Goal: Task Accomplishment & Management: Manage account settings

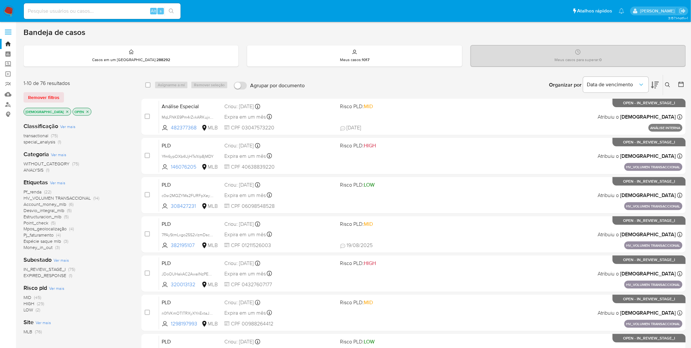
click at [40, 279] on div "Classificação Ver mais transactional (75) special_analysis (1) Categoria Ver ma…" at bounding box center [77, 228] width 107 height 222
click at [46, 278] on span "EXPIRED_RESPONSE" at bounding box center [45, 275] width 43 height 7
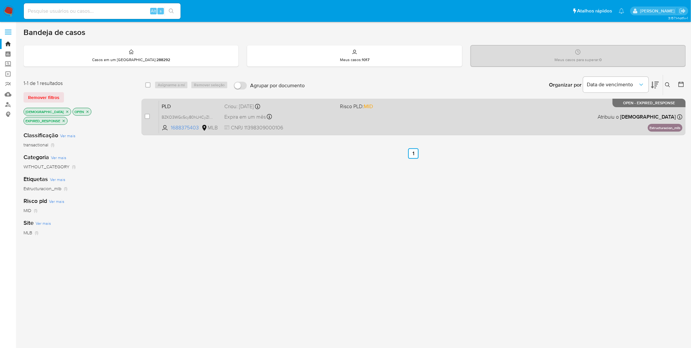
click at [150, 114] on div "case-item-checkbox Incapaz de atribuir o caso" at bounding box center [152, 116] width 14 height 33
click at [149, 116] on input "checkbox" at bounding box center [147, 116] width 5 height 5
checkbox input "true"
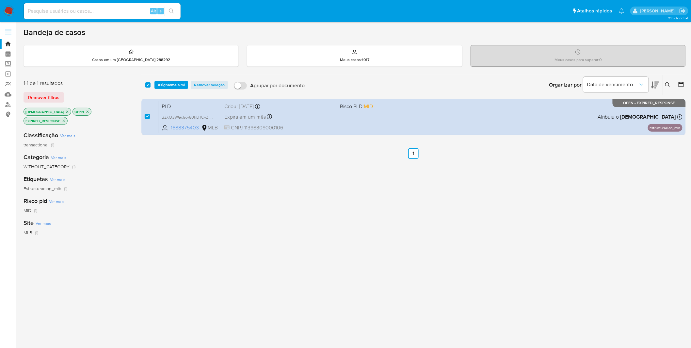
click at [162, 91] on div "select-all-cases-checkbox Asignarme a mí Remover seleção Agrupar por documento …" at bounding box center [413, 85] width 545 height 20
click at [164, 86] on span "Asignarme a mí" at bounding box center [171, 85] width 27 height 7
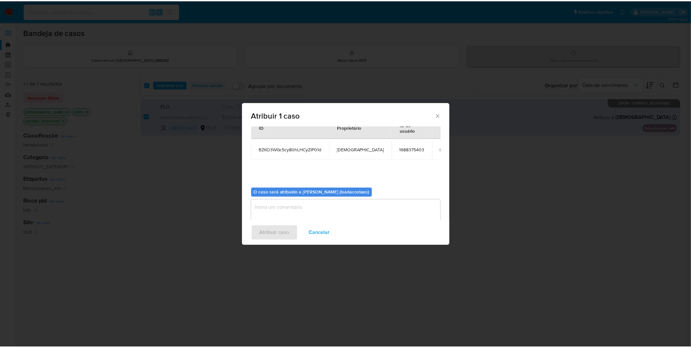
scroll to position [34, 0]
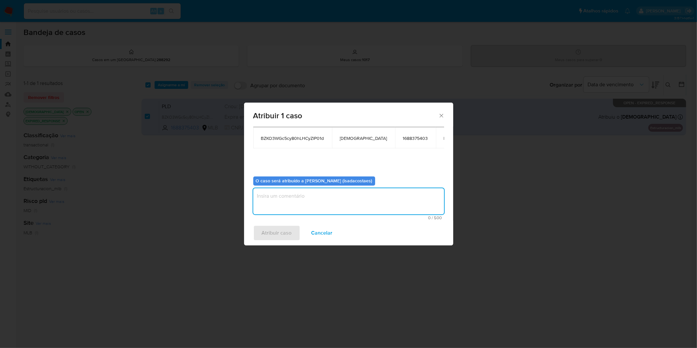
click at [282, 194] on textarea "assign-modal" at bounding box center [348, 201] width 191 height 26
type textarea "Comprovação de renda"
click at [257, 240] on button "Atribuir caso" at bounding box center [276, 233] width 47 height 16
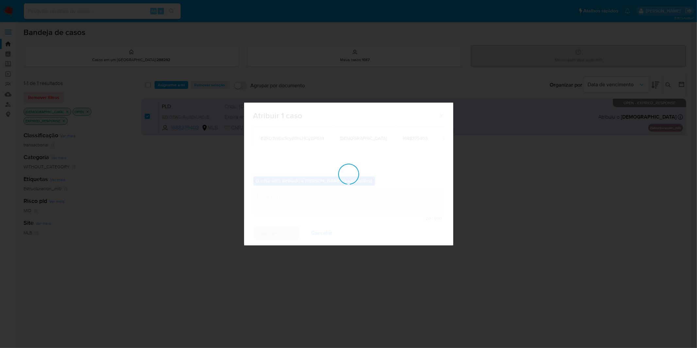
checkbox input "false"
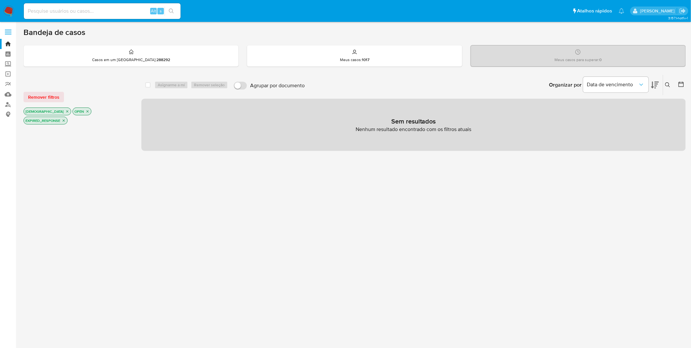
click at [12, 12] on img at bounding box center [8, 11] width 11 height 11
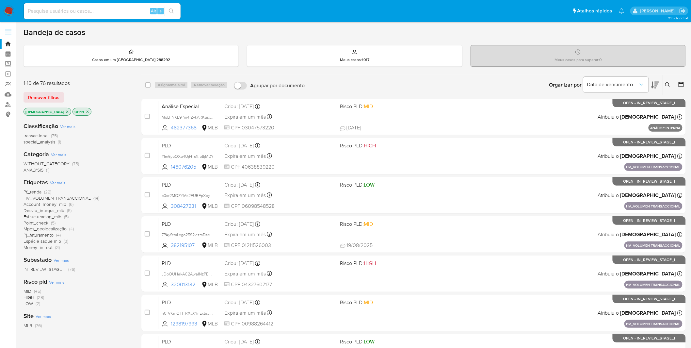
click at [105, 12] on input at bounding box center [102, 11] width 157 height 8
paste input "7PAyStmLxgo25S2vlzmDsc09"
type input "7PAyStmLxgo25S2vlzmDsc09"
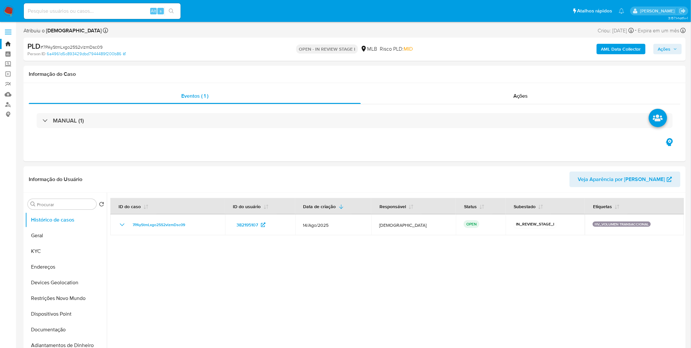
select select "10"
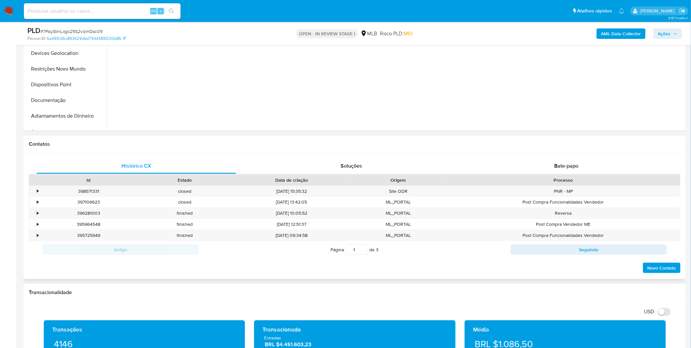
scroll to position [218, 0]
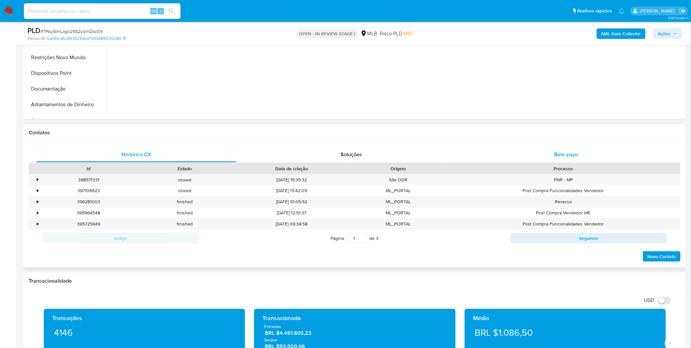
click at [488, 158] on div "Bate-papo" at bounding box center [567, 155] width 200 height 16
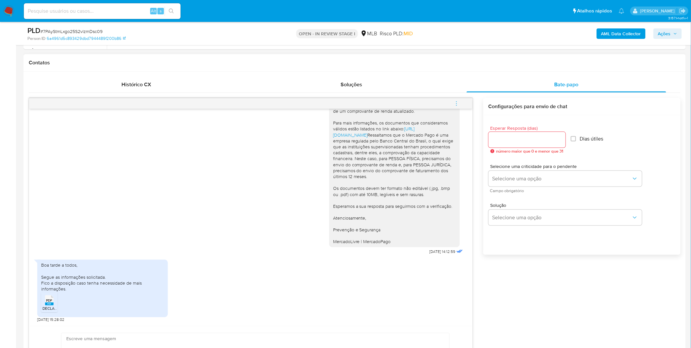
scroll to position [290, 0]
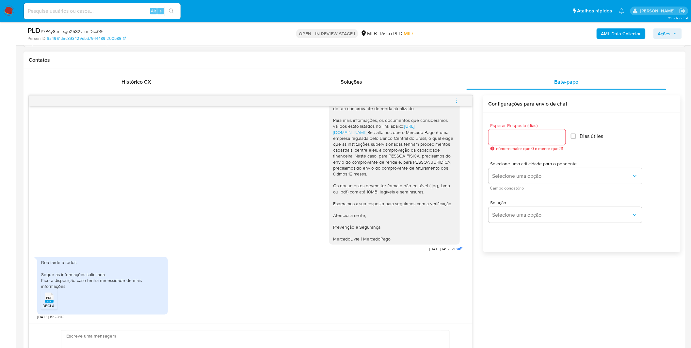
click at [51, 296] on span "PDF" at bounding box center [49, 298] width 6 height 4
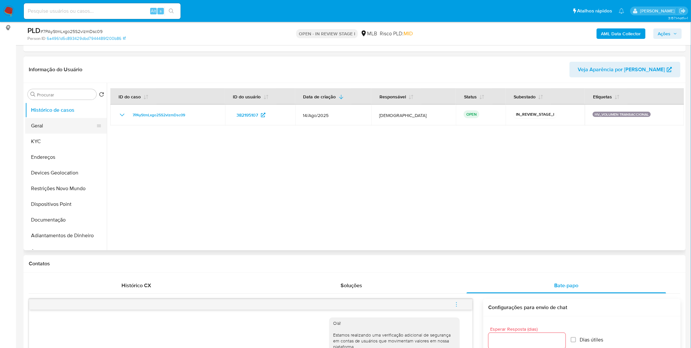
scroll to position [36, 0]
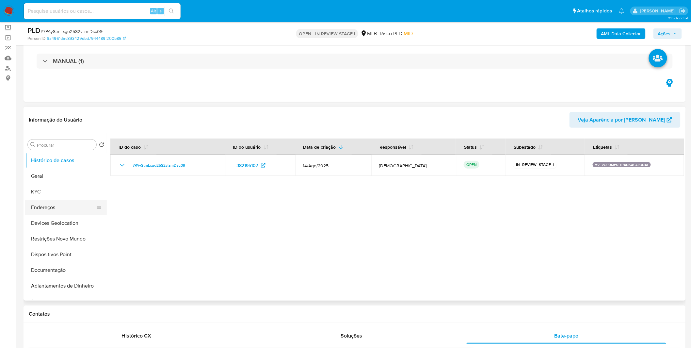
click at [70, 200] on button "Endereços" at bounding box center [63, 208] width 76 height 16
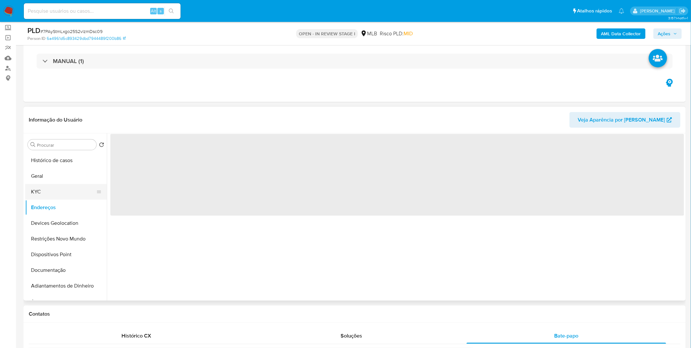
click at [72, 197] on button "KYC" at bounding box center [63, 192] width 76 height 16
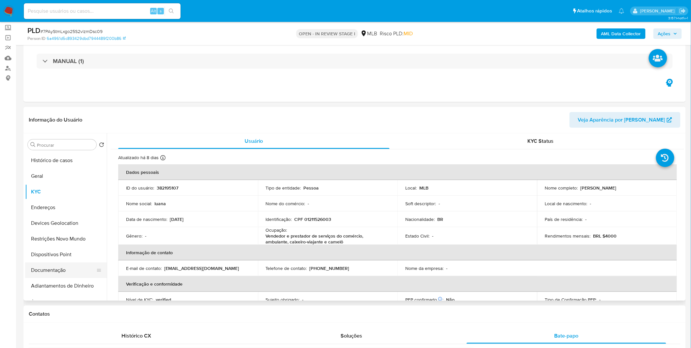
click at [60, 265] on button "Documentação" at bounding box center [63, 270] width 76 height 16
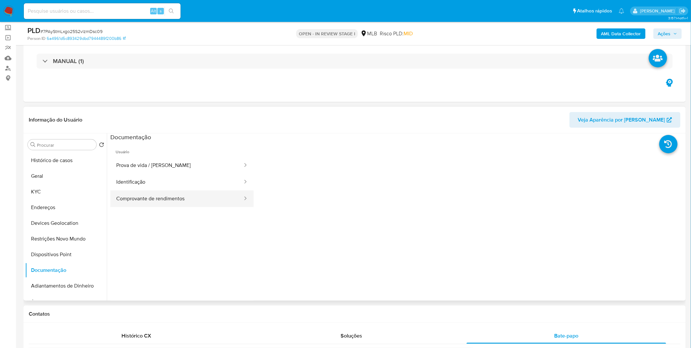
click at [180, 201] on button "Comprovante de rendimentos" at bounding box center [176, 198] width 133 height 17
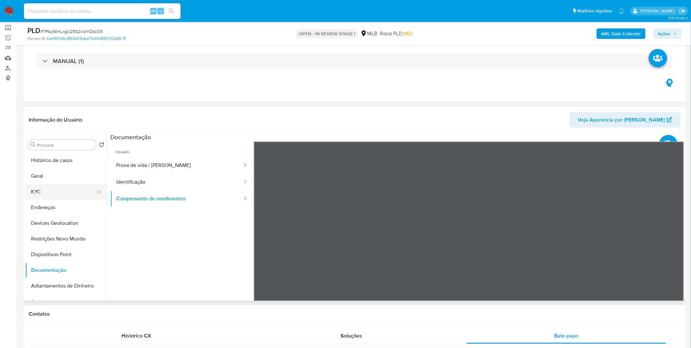
click at [53, 194] on button "KYC" at bounding box center [63, 192] width 76 height 16
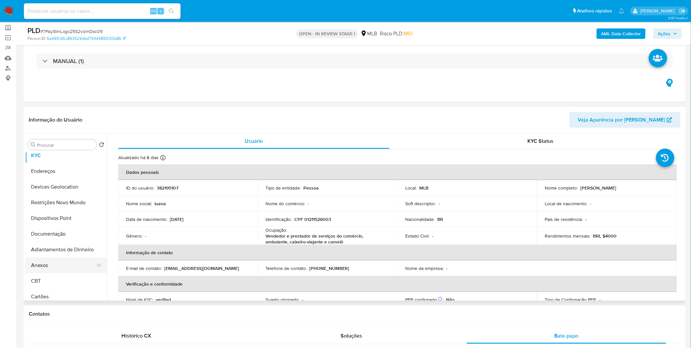
click at [55, 270] on button "Anexos" at bounding box center [63, 265] width 76 height 16
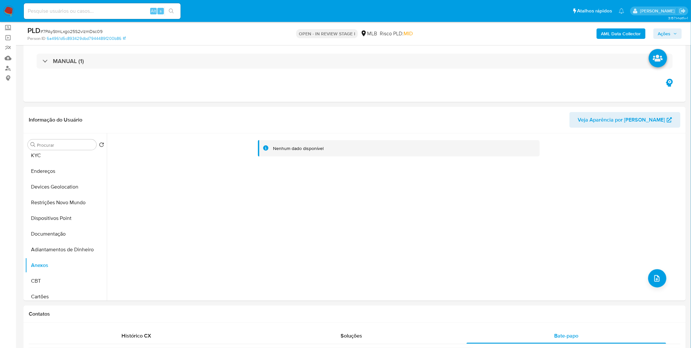
click at [606, 32] on b "AML Data Collector" at bounding box center [622, 33] width 40 height 10
click at [617, 35] on b "AML Data Collector" at bounding box center [622, 33] width 40 height 10
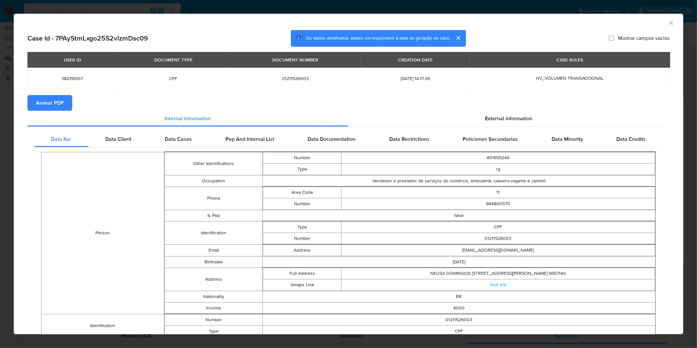
click at [67, 99] on button "Anexar PDF" at bounding box center [49, 103] width 45 height 16
click at [278, 9] on div "AML Data Collector Case Id - 7PAyStmLxgo25S2vlzmDsc09 Os dados detalhados abaix…" at bounding box center [348, 174] width 697 height 348
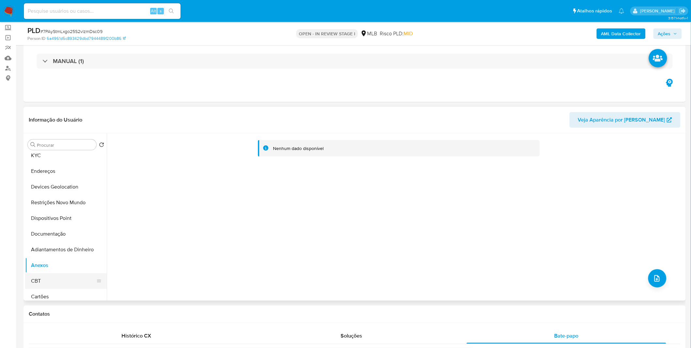
click at [61, 276] on button "CBT" at bounding box center [63, 281] width 76 height 16
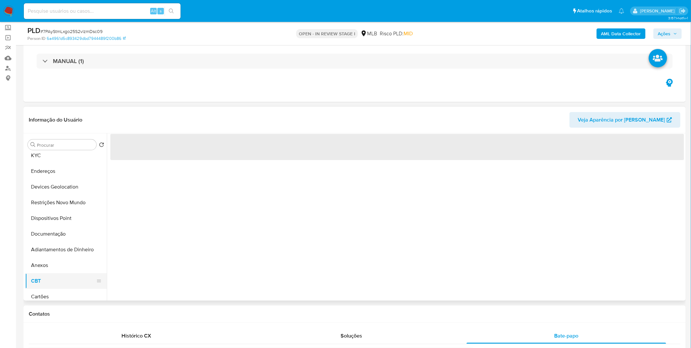
click at [61, 277] on button "CBT" at bounding box center [63, 281] width 76 height 16
click at [65, 258] on button "Anexos" at bounding box center [63, 265] width 76 height 16
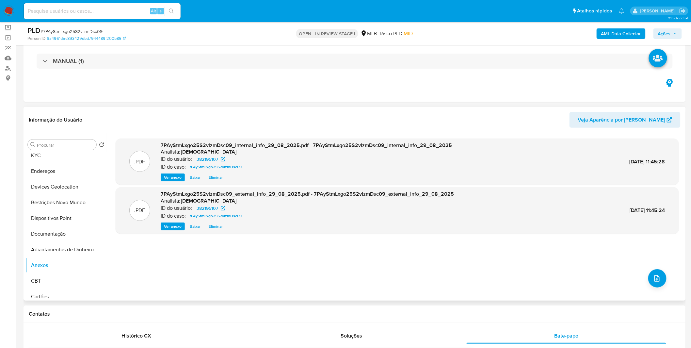
click at [645, 275] on div ".PDF 7PAyStmLxgo25S2vlzmDsc09_internal_info_29_08_2025.pdf - 7PAyStmLxgo25S2vlz…" at bounding box center [398, 217] width 564 height 157
click at [649, 278] on button "upload-file" at bounding box center [658, 278] width 18 height 18
click at [650, 278] on button "upload-file" at bounding box center [658, 278] width 18 height 18
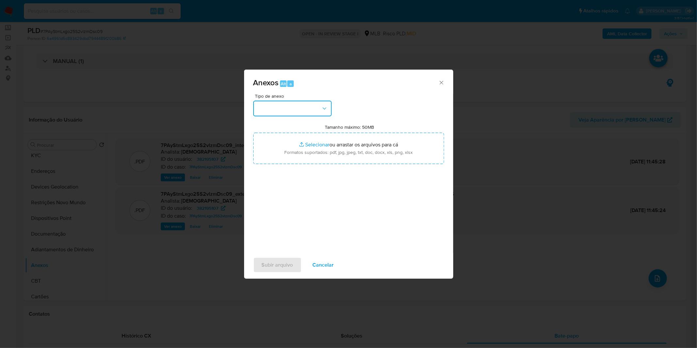
click at [288, 113] on button "button" at bounding box center [292, 109] width 78 height 16
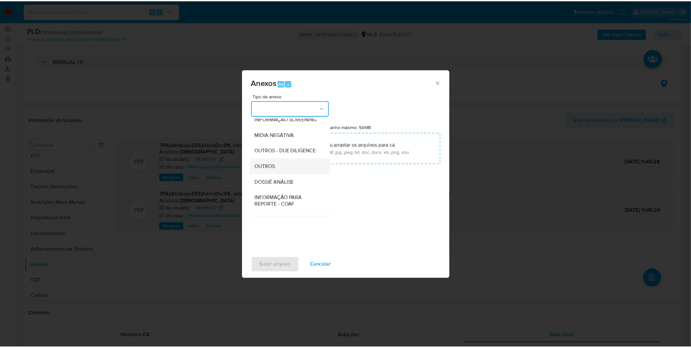
scroll to position [73, 0]
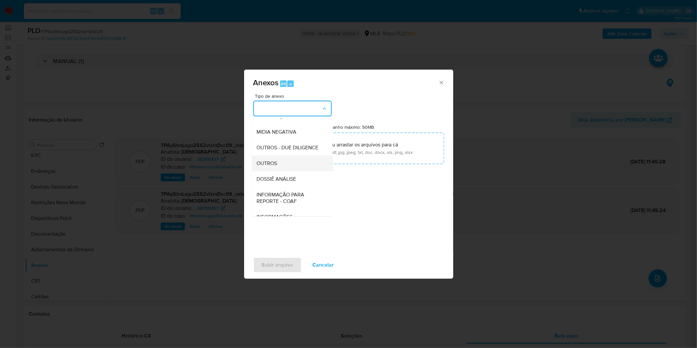
click at [279, 171] on div "OUTROS" at bounding box center [290, 164] width 67 height 16
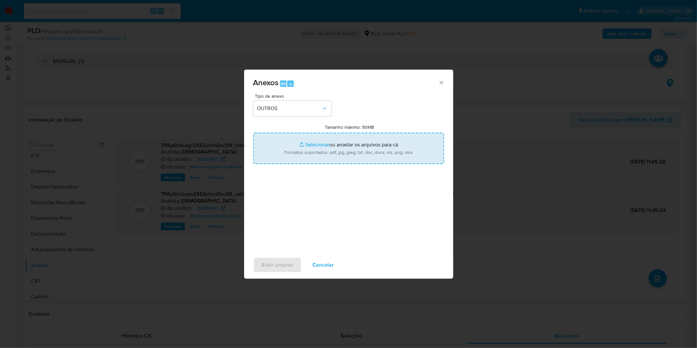
click at [308, 139] on input "Tamanho máximo: 50MB Selecionar arquivos" at bounding box center [348, 148] width 191 height 31
type input "C:\fakepath\Mulan 382195107_2025_08_21_11_41_06.xlsx"
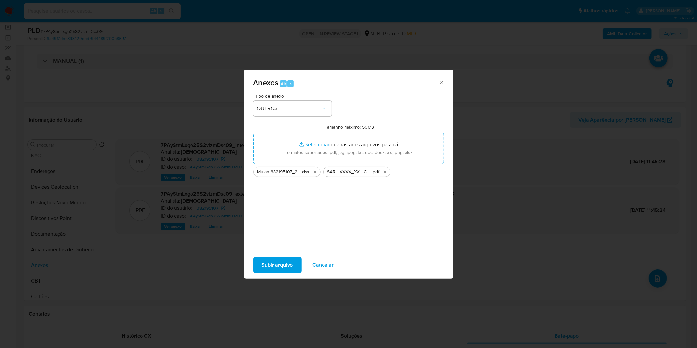
click at [270, 268] on span "Subir arquivo" at bounding box center [277, 265] width 31 height 14
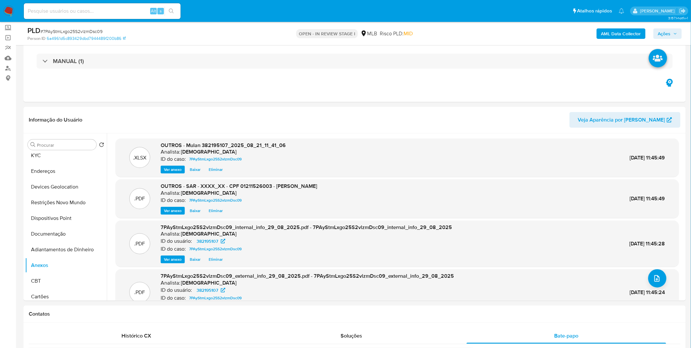
click at [666, 38] on span "Ações" at bounding box center [664, 33] width 13 height 10
click at [667, 35] on span "Ações" at bounding box center [664, 33] width 13 height 10
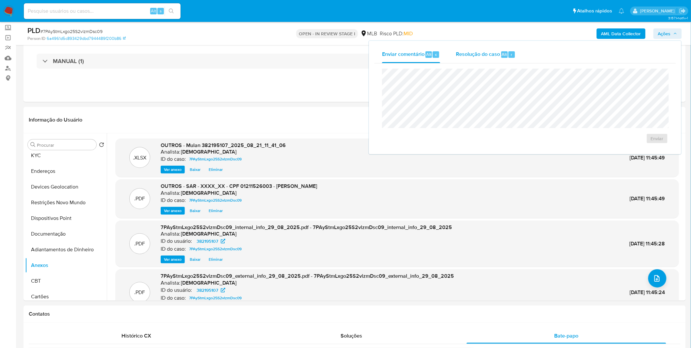
click at [491, 54] on span "Resolução do caso" at bounding box center [478, 54] width 44 height 8
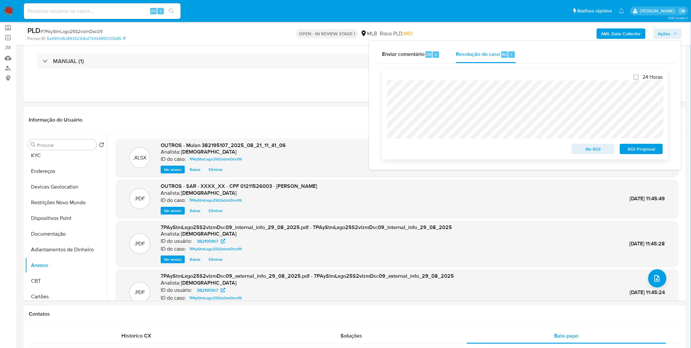
click at [655, 146] on span "ROI Proposal" at bounding box center [642, 148] width 34 height 9
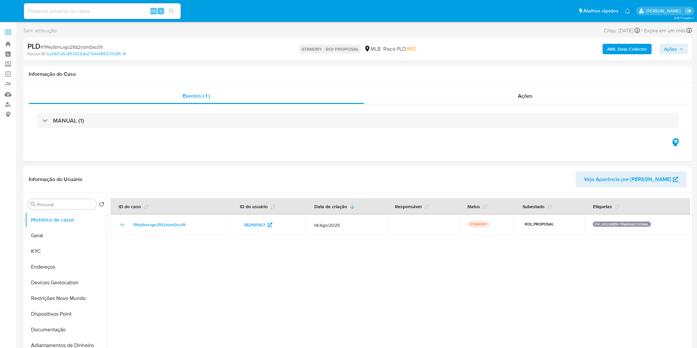
select select "10"
click at [17, 10] on nav "Pausado Ver notificaciones Alt s Atalhos rápidos Presiona las siguientes teclas…" at bounding box center [345, 11] width 691 height 22
click at [13, 9] on img at bounding box center [8, 11] width 11 height 11
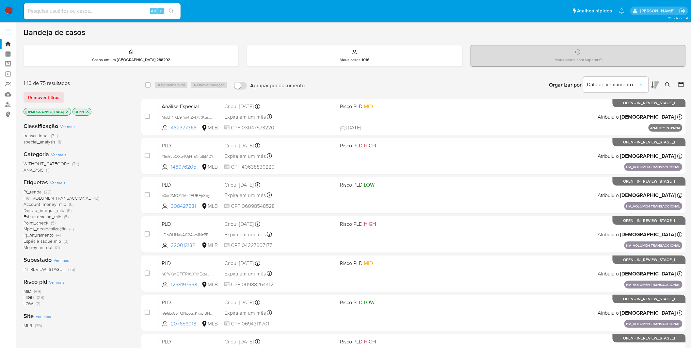
click at [96, 10] on input at bounding box center [102, 11] width 157 height 8
paste input "JDoOUHakAC2AwaINzPEE0PL5"
type input "JDoOUHakAC2AwaINzPEE0PL5"
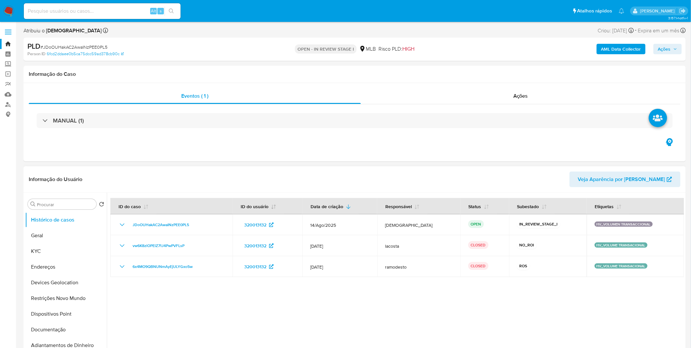
select select "10"
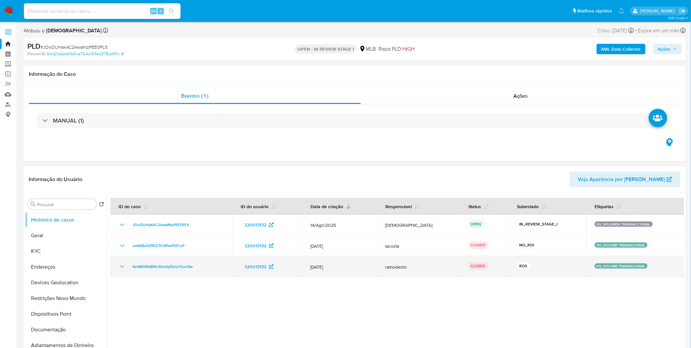
click at [123, 265] on icon "Mostrar/Ocultar" at bounding box center [122, 267] width 8 height 8
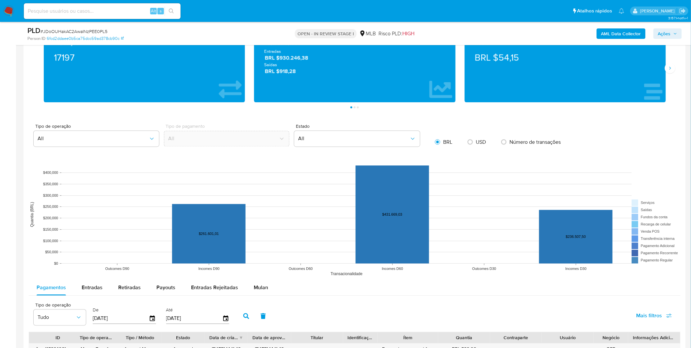
scroll to position [290, 0]
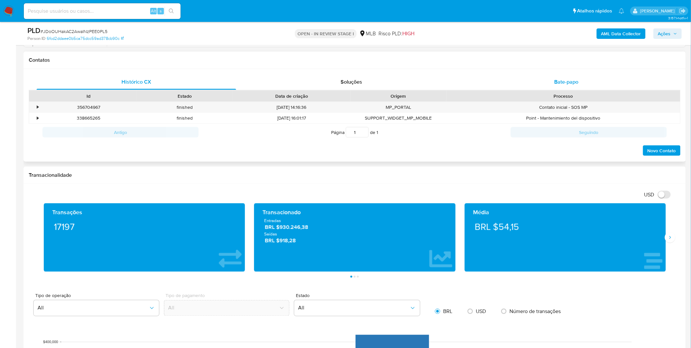
click at [546, 86] on div "Bate-papo" at bounding box center [567, 82] width 200 height 16
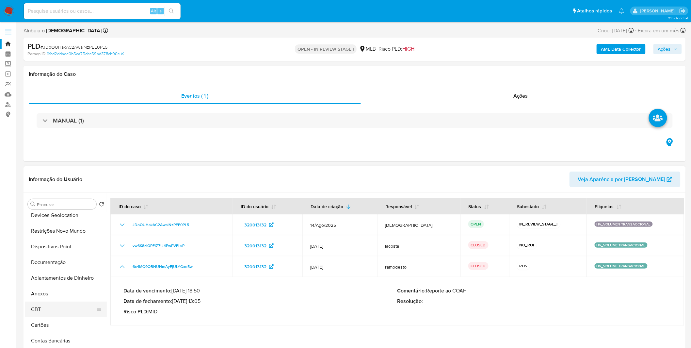
scroll to position [73, 0]
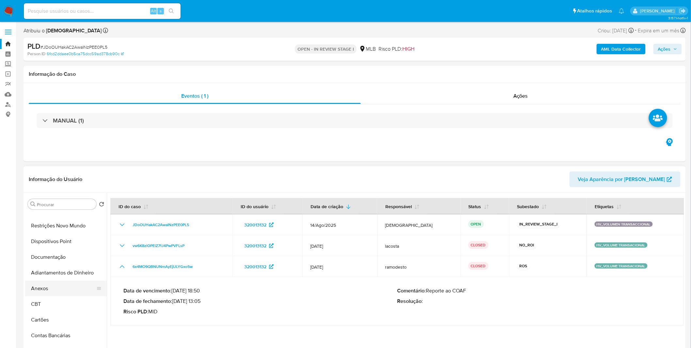
click at [52, 289] on button "Anexos" at bounding box center [63, 289] width 76 height 16
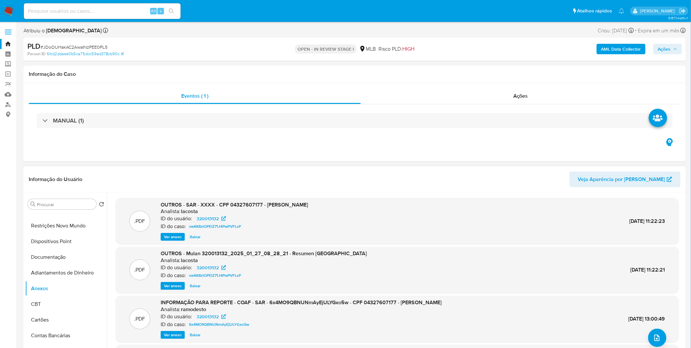
click at [167, 237] on span "Ver anexo" at bounding box center [173, 237] width 18 height 7
click at [167, 237] on div "Ver anexo Baixar" at bounding box center [234, 237] width 147 height 8
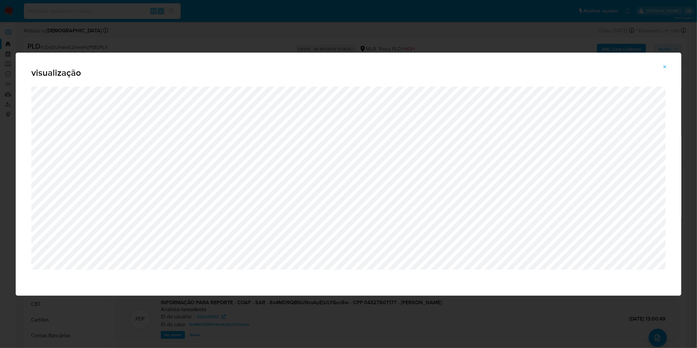
click at [275, 297] on div "visualização" at bounding box center [348, 174] width 697 height 348
click at [668, 67] on icon "Attachment preview" at bounding box center [664, 66] width 5 height 5
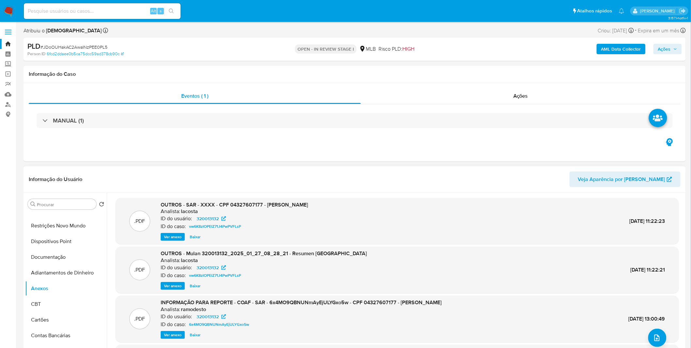
click at [173, 335] on span "Ver anexo" at bounding box center [173, 335] width 18 height 7
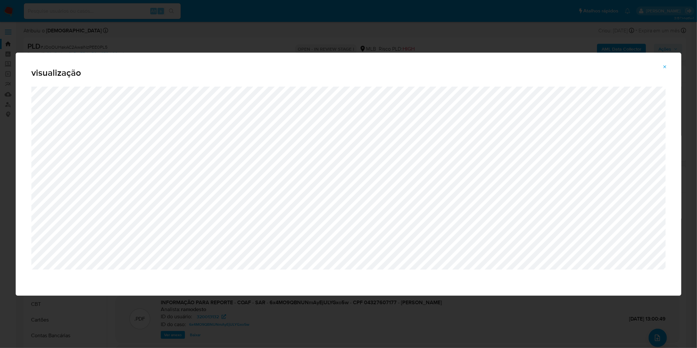
click at [211, 28] on div "visualização" at bounding box center [348, 174] width 697 height 348
click at [660, 69] on button "Attachment preview" at bounding box center [665, 67] width 14 height 10
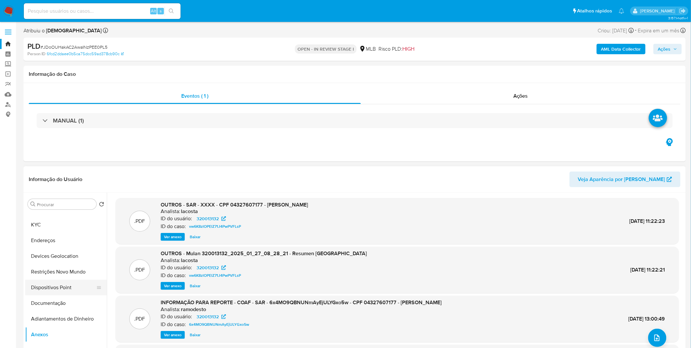
scroll to position [0, 0]
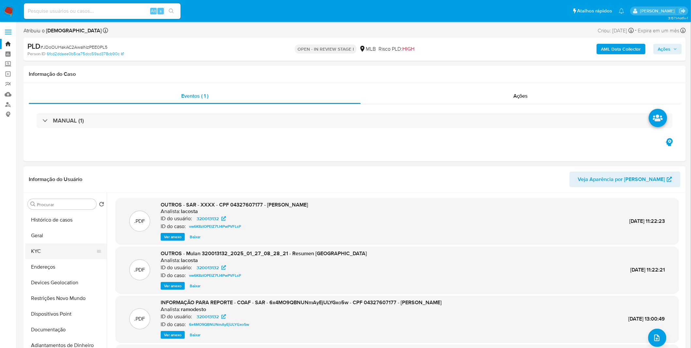
click at [37, 250] on button "KYC" at bounding box center [63, 251] width 76 height 16
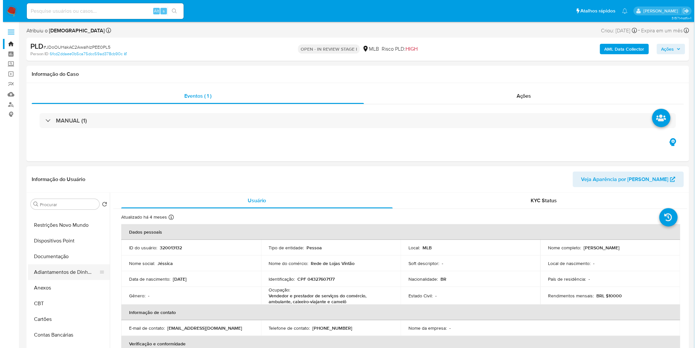
scroll to position [109, 0]
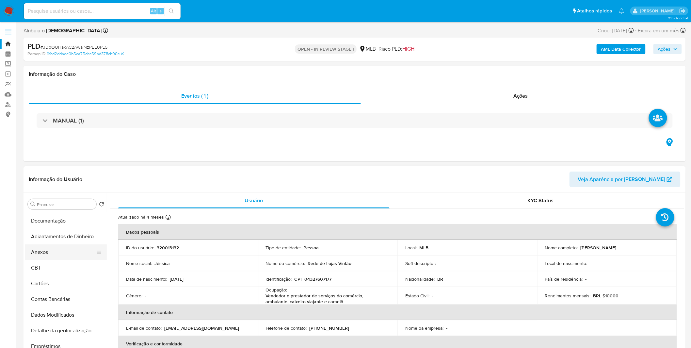
click at [56, 256] on button "Anexos" at bounding box center [63, 252] width 76 height 16
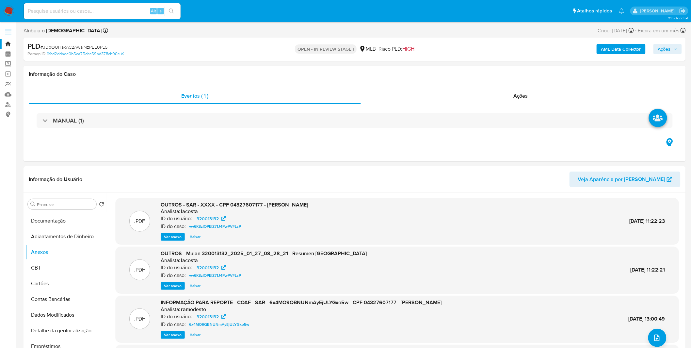
click at [629, 48] on b "AML Data Collector" at bounding box center [622, 49] width 40 height 10
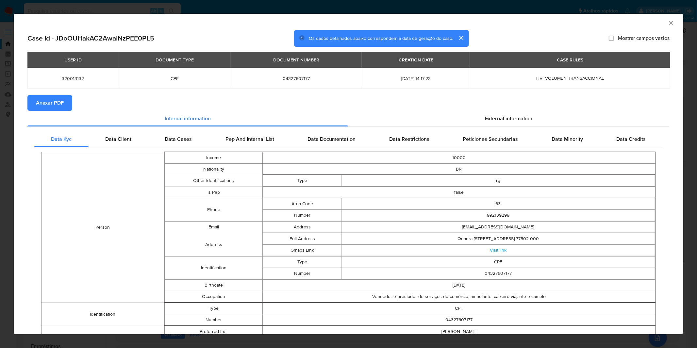
click at [53, 99] on span "Anexar PDF" at bounding box center [50, 103] width 28 height 14
click at [251, 3] on div "AML Data Collector Case Id - JDoOUHakAC2AwaINzPEE0PL5 Os dados detalhados abaix…" at bounding box center [348, 174] width 697 height 348
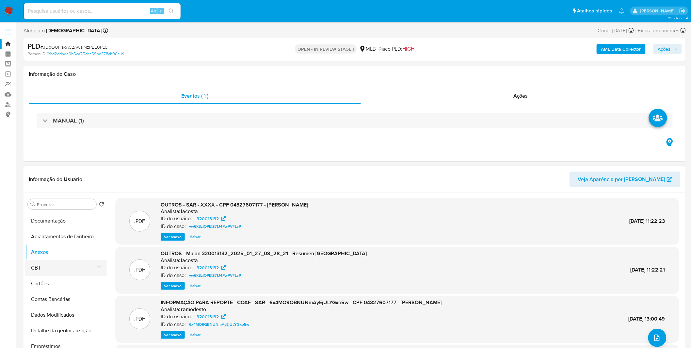
click at [49, 269] on button "CBT" at bounding box center [63, 268] width 76 height 16
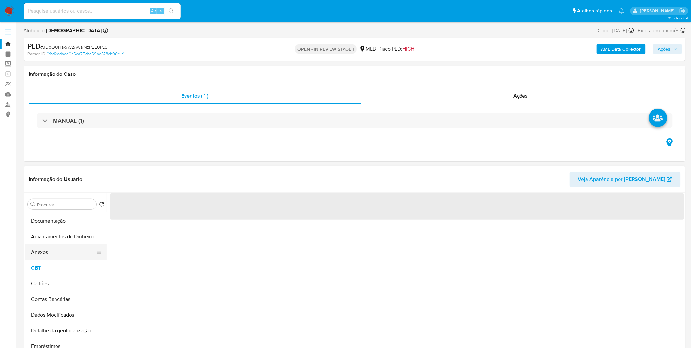
click at [51, 246] on button "Anexos" at bounding box center [63, 252] width 76 height 16
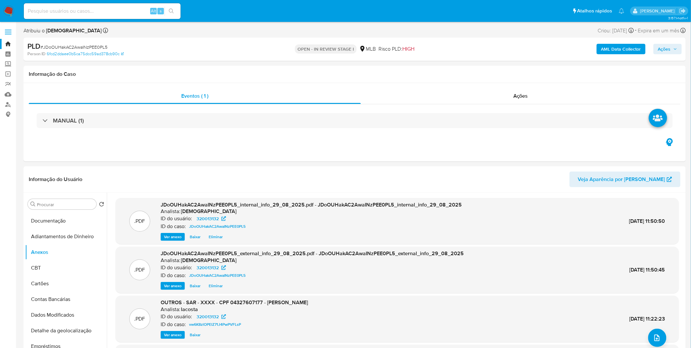
click at [661, 53] on span "Ações" at bounding box center [664, 49] width 13 height 10
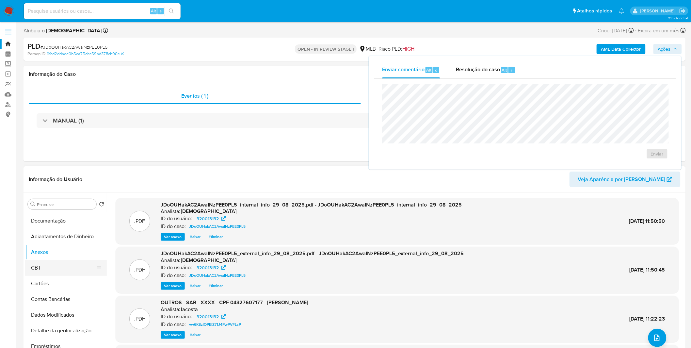
click at [57, 267] on button "CBT" at bounding box center [63, 268] width 76 height 16
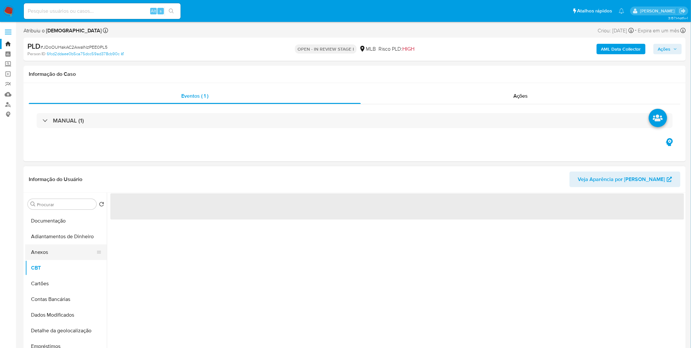
click at [60, 249] on button "Anexos" at bounding box center [63, 252] width 76 height 16
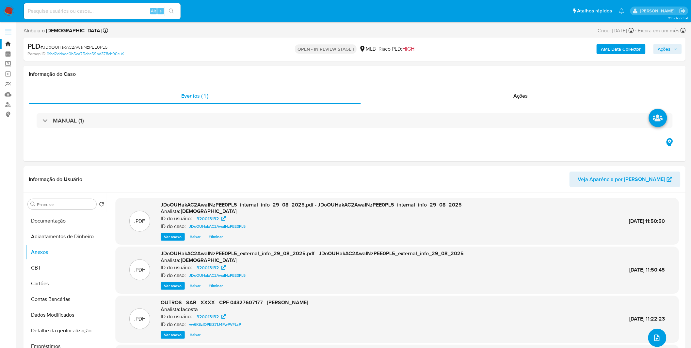
click at [655, 337] on icon "upload-file" at bounding box center [657, 338] width 8 height 8
drag, startPoint x: 657, startPoint y: 347, endPoint x: 645, endPoint y: 339, distance: 14.9
click at [652, 330] on button "upload-file" at bounding box center [658, 338] width 18 height 18
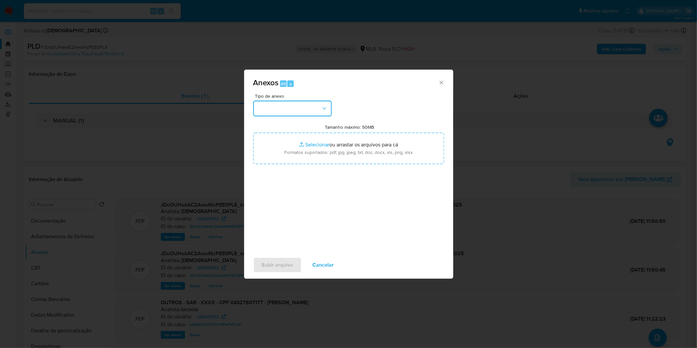
click at [322, 108] on icon "button" at bounding box center [324, 108] width 7 height 7
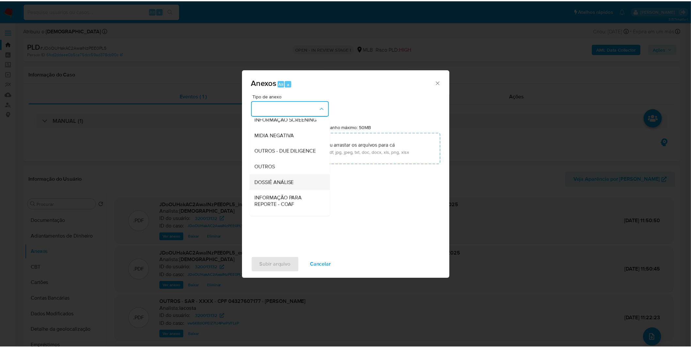
scroll to position [100, 0]
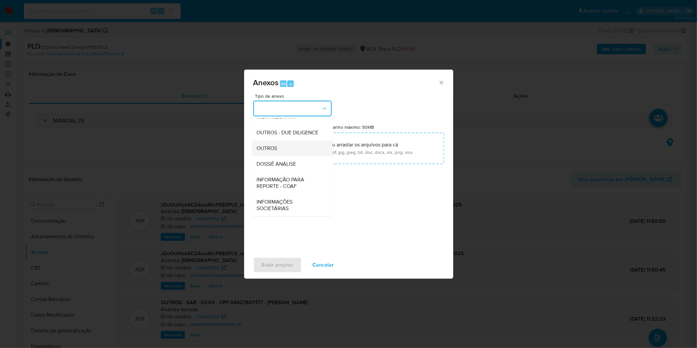
click at [268, 151] on span "OUTROS" at bounding box center [267, 148] width 21 height 7
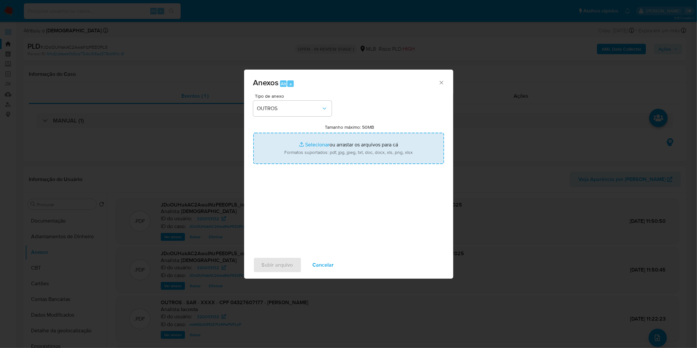
click at [294, 148] on input "Tamanho máximo: 50MB Selecionar arquivos" at bounding box center [348, 148] width 191 height 31
type input "C:\fakepath\2º SAR - XXXX_XX - CPF 04327607177 - JESSICA ALINE RODRIGUES ALVES.…"
click at [274, 262] on span "Subir arquivo" at bounding box center [277, 265] width 31 height 14
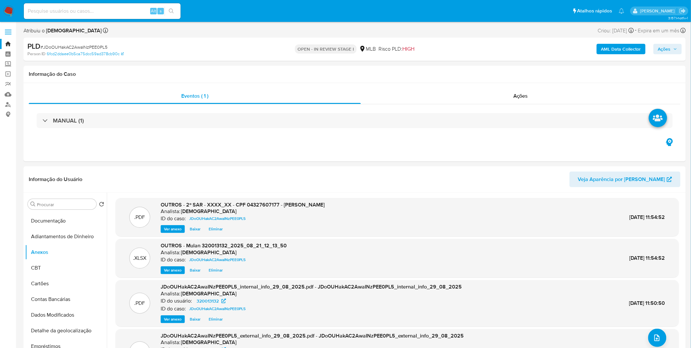
click at [668, 47] on span "Ações" at bounding box center [664, 49] width 13 height 10
click at [478, 64] on div "Resolução do caso Alt r" at bounding box center [486, 69] width 60 height 17
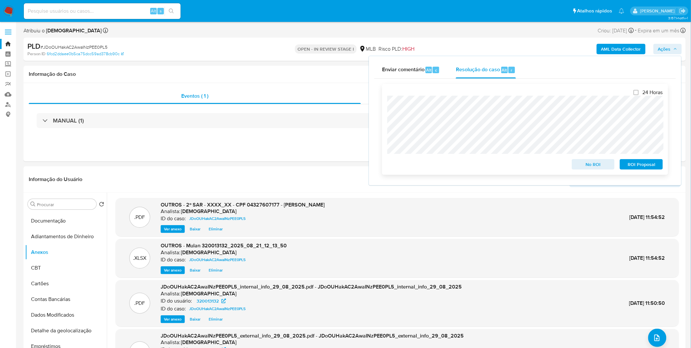
click at [636, 164] on span "ROI Proposal" at bounding box center [642, 164] width 34 height 9
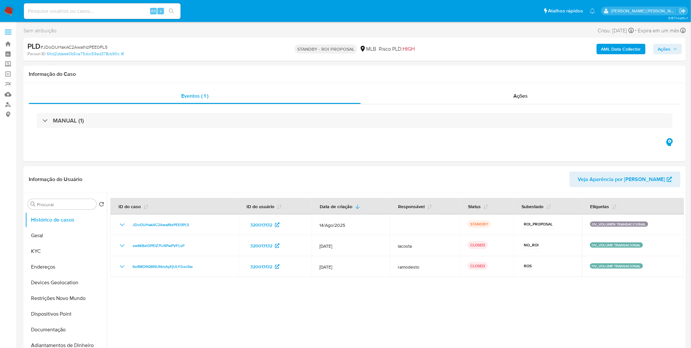
select select "10"
click at [120, 14] on input at bounding box center [102, 11] width 157 height 8
paste input "H5T4Gzchydz5ounF0VVWj2JS"
type input "H5T4Gzchydz5ounF0VVWj2JS"
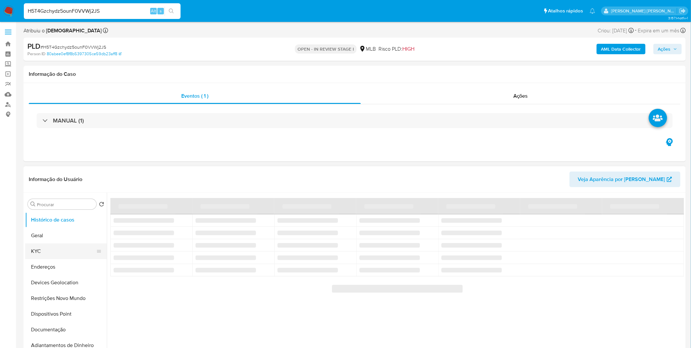
click at [52, 253] on button "KYC" at bounding box center [63, 251] width 76 height 16
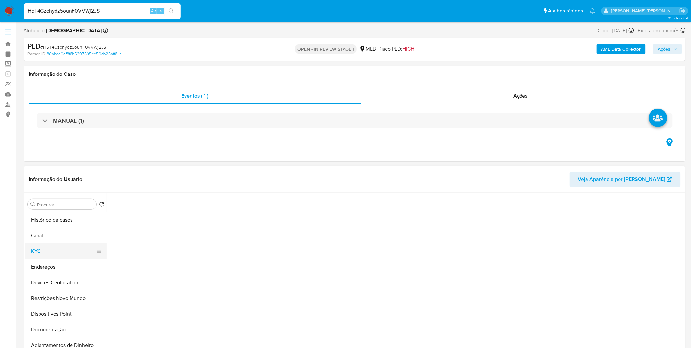
select select "10"
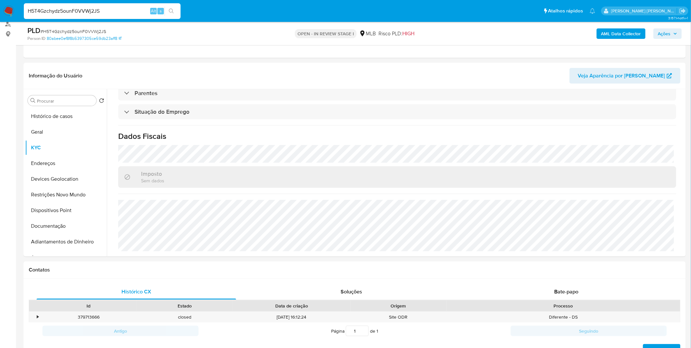
scroll to position [145, 0]
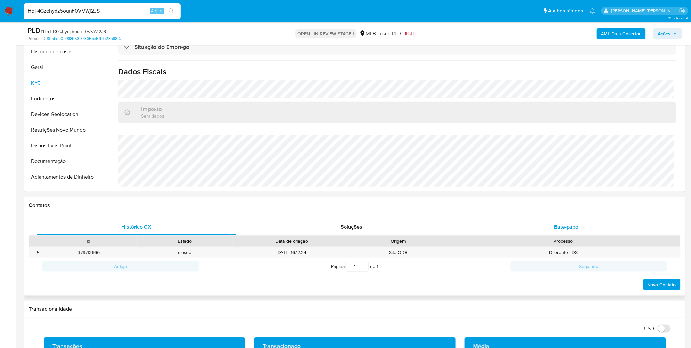
click at [570, 223] on span "Bate-papo" at bounding box center [567, 227] width 24 height 8
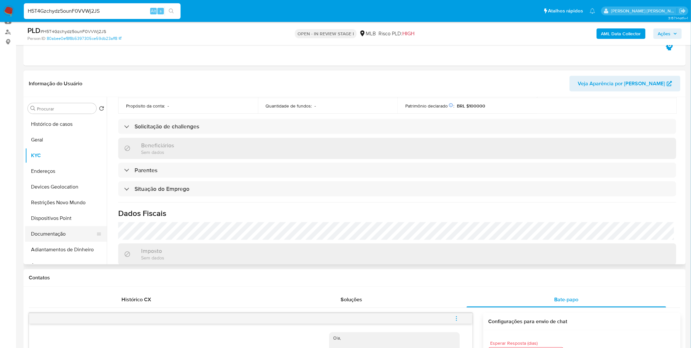
scroll to position [199, 0]
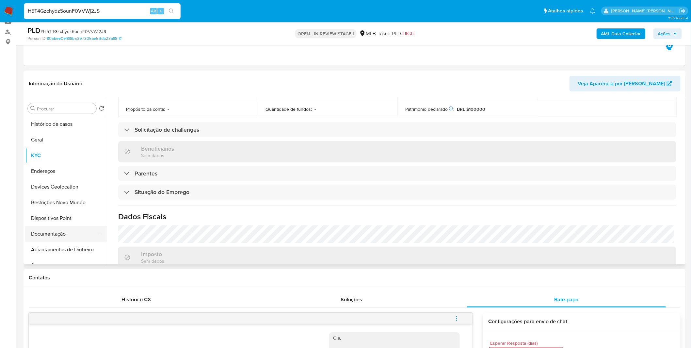
click at [67, 226] on button "Documentação" at bounding box center [63, 234] width 76 height 16
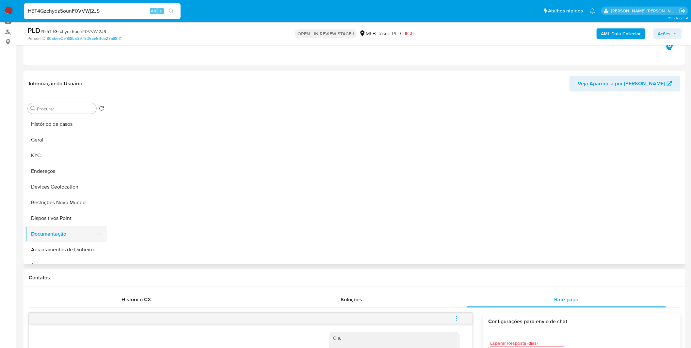
scroll to position [0, 0]
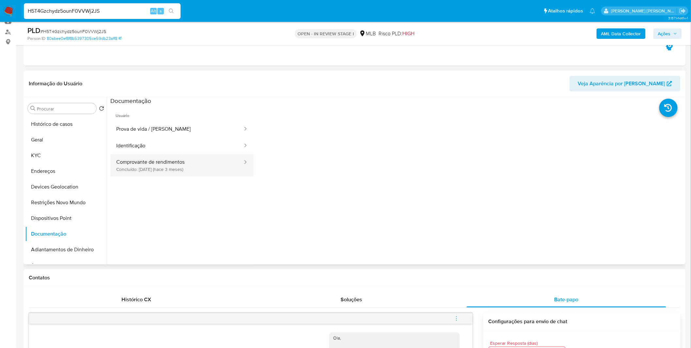
click at [132, 169] on button "Comprovante de rendimentos Concluído: 27/05/2025 (hace 3 meses)" at bounding box center [176, 165] width 133 height 22
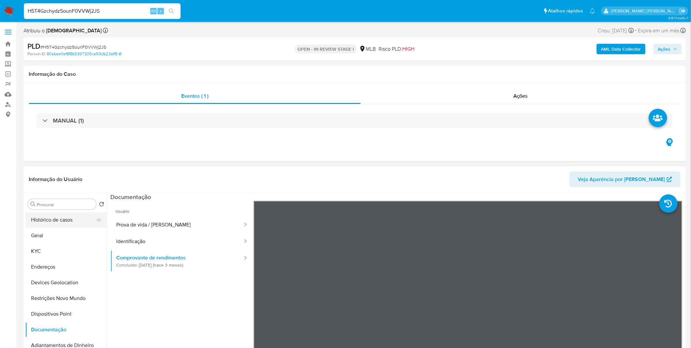
click at [55, 217] on button "Histórico de casos" at bounding box center [63, 220] width 76 height 16
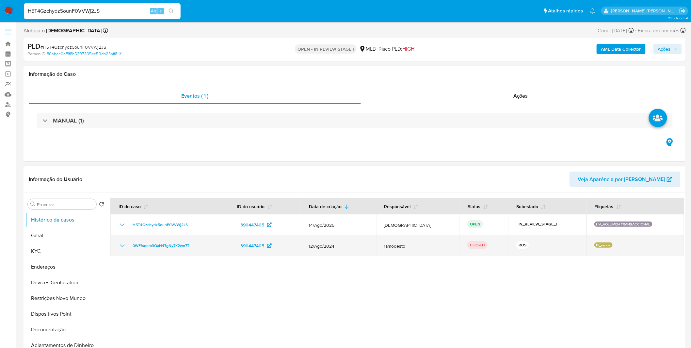
click at [120, 247] on icon "Mostrar/Ocultar" at bounding box center [122, 246] width 8 height 8
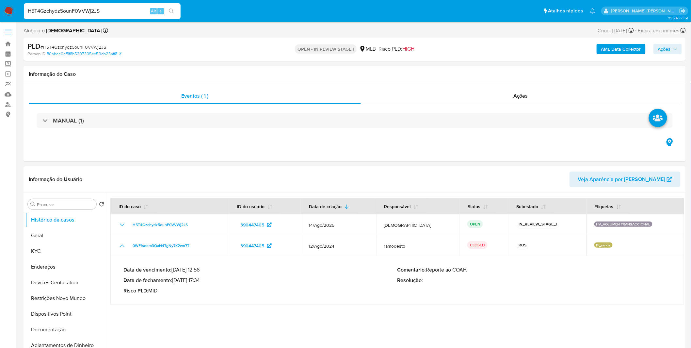
click at [616, 49] on b "AML Data Collector" at bounding box center [622, 49] width 40 height 10
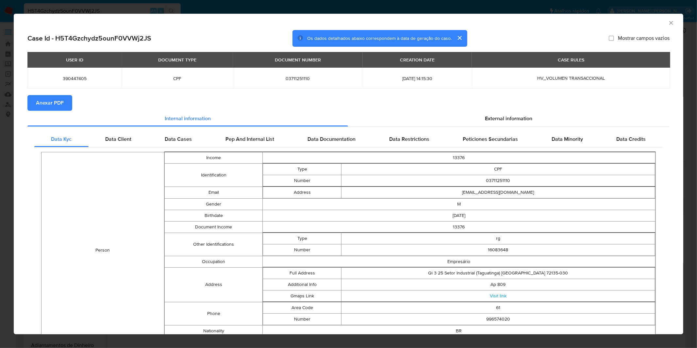
click at [55, 106] on span "Anexar PDF" at bounding box center [50, 103] width 28 height 14
click at [598, 7] on div "AML Data Collector Case Id - H5T4Gzchydz5ounF0VVWj2JS Os dados detalhados abaix…" at bounding box center [348, 174] width 697 height 348
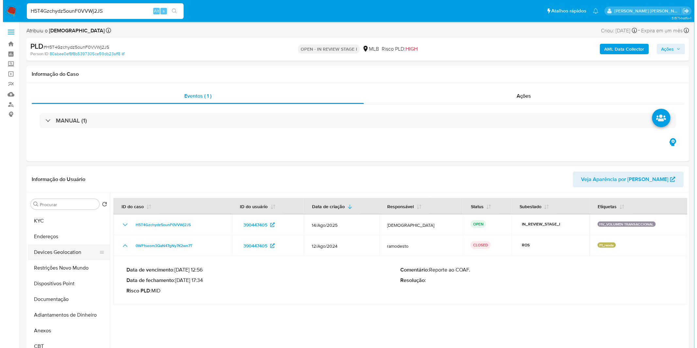
scroll to position [73, 0]
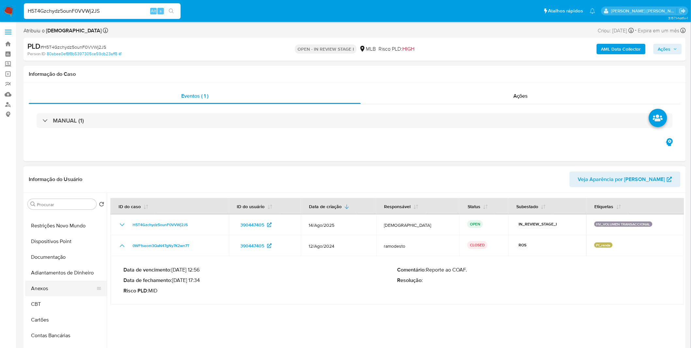
click at [50, 291] on button "Anexos" at bounding box center [63, 289] width 76 height 16
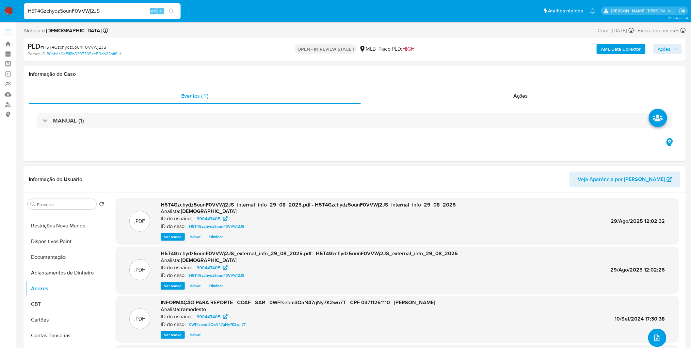
click at [663, 339] on button "upload-file" at bounding box center [658, 338] width 18 height 18
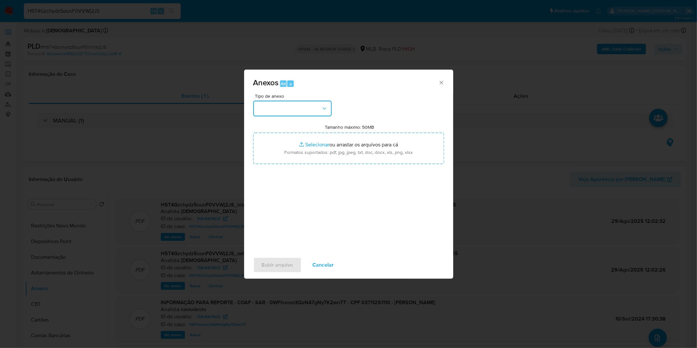
click at [312, 106] on button "button" at bounding box center [292, 109] width 78 height 16
click at [289, 170] on div "OUTROS" at bounding box center [290, 164] width 67 height 16
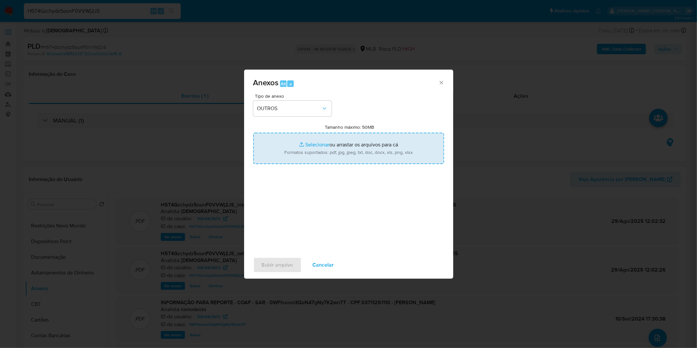
click at [299, 155] on input "Tamanho máximo: 50MB Selecionar arquivos" at bounding box center [348, 148] width 191 height 31
click at [336, 145] on input "Tamanho máximo: 50MB Selecionar arquivos" at bounding box center [348, 148] width 191 height 31
type input "C:\fakepath\2º SAR - XXXX_XX - CPF 03711251110 - HENRIQUE MATSUNAGA KATO.pdf"
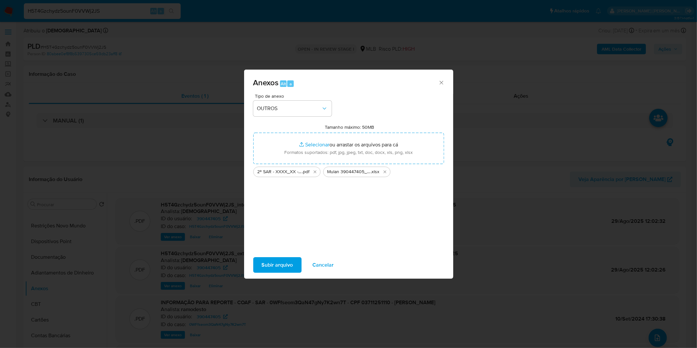
click at [288, 266] on span "Subir arquivo" at bounding box center [277, 265] width 31 height 14
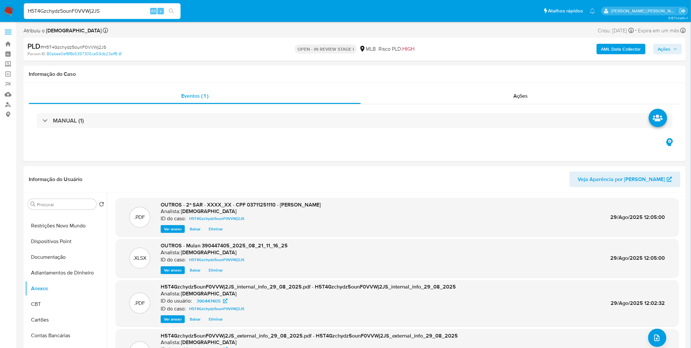
click at [670, 52] on span "Ações" at bounding box center [664, 49] width 13 height 10
click at [497, 79] on div "Enviar" at bounding box center [525, 122] width 302 height 86
click at [489, 70] on span "Resolução do caso" at bounding box center [478, 70] width 44 height 8
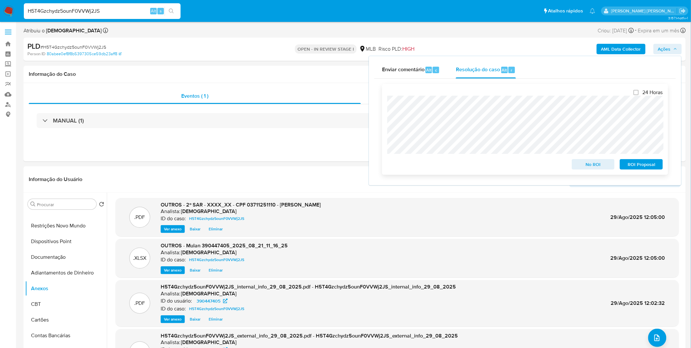
click at [636, 160] on span "ROI Proposal" at bounding box center [642, 164] width 34 height 9
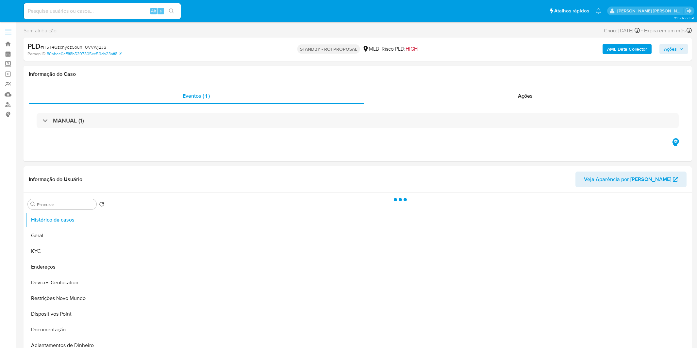
select select "10"
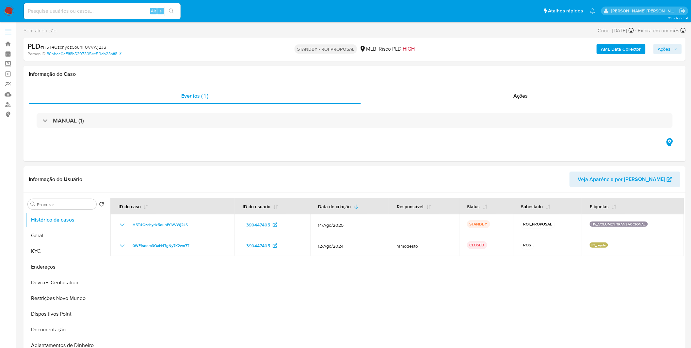
click at [64, 12] on input at bounding box center [102, 11] width 157 height 8
click at [12, 10] on img at bounding box center [8, 11] width 11 height 11
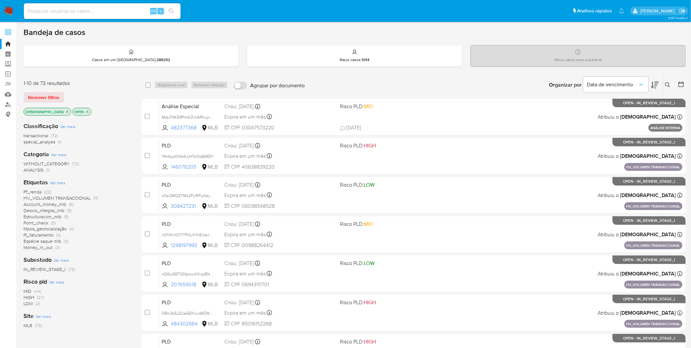
click at [107, 11] on input at bounding box center [102, 11] width 157 height 8
paste input "faqWcqHsqGFbwYf6tL4t00z1"
type input "faqWcqHsqGFbwYf6tL4t00z1"
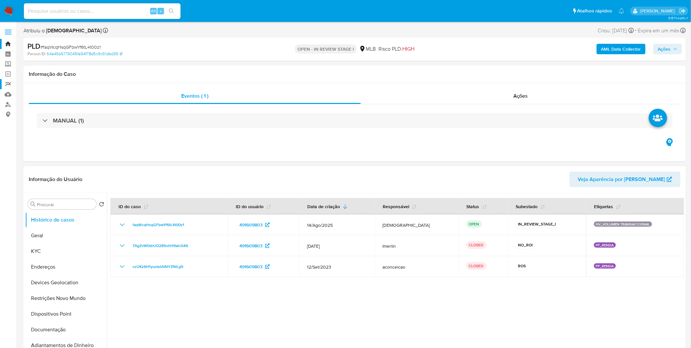
select select "10"
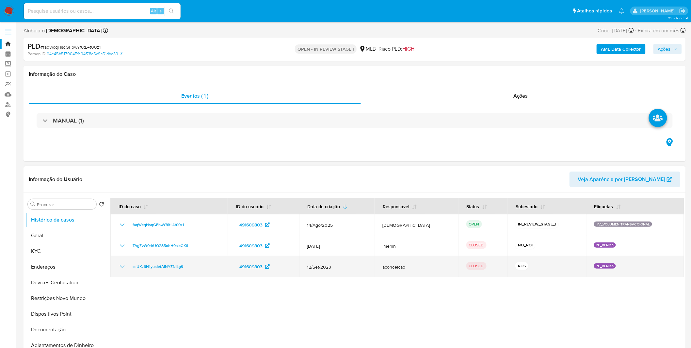
click at [119, 264] on icon "Mostrar/Ocultar" at bounding box center [122, 267] width 8 height 8
click at [120, 264] on icon "Mostrar/Ocultar" at bounding box center [122, 267] width 8 height 8
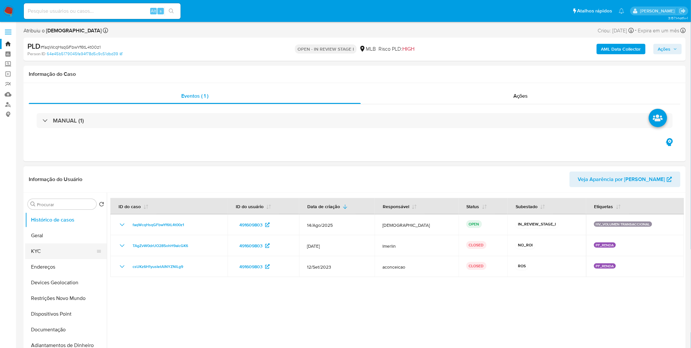
click at [64, 253] on button "KYC" at bounding box center [63, 251] width 76 height 16
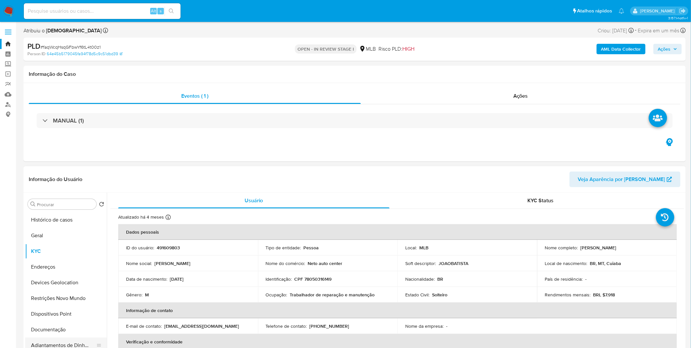
click at [50, 339] on button "Adiantamentos de Dinheiro" at bounding box center [63, 346] width 76 height 16
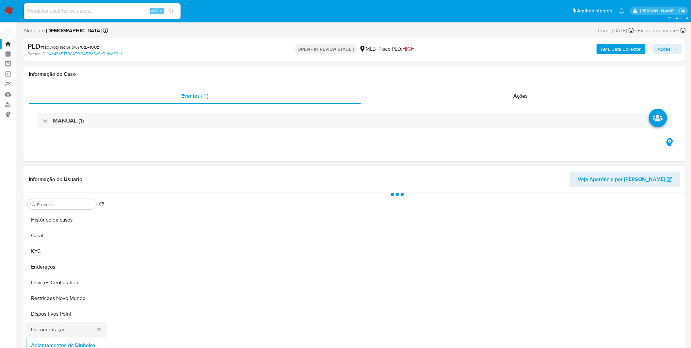
click at [50, 332] on button "Documentação" at bounding box center [63, 330] width 76 height 16
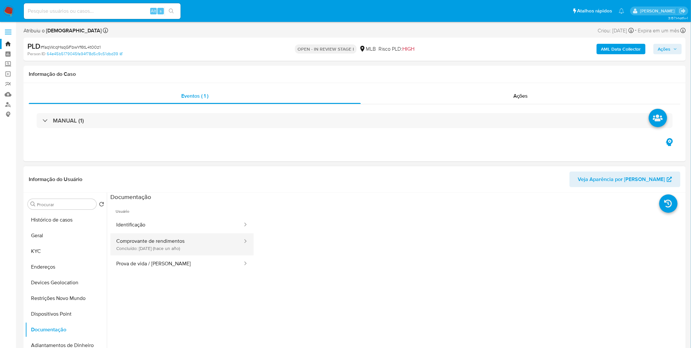
click at [150, 252] on button "Comprovante de rendimentos Concluído: [DATE] (hace un año)" at bounding box center [176, 244] width 133 height 22
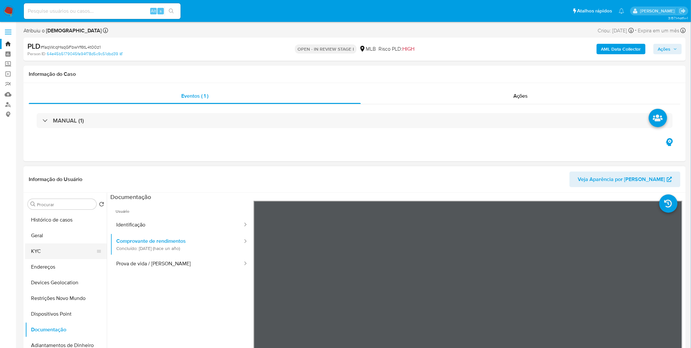
click at [65, 246] on button "KYC" at bounding box center [63, 251] width 76 height 16
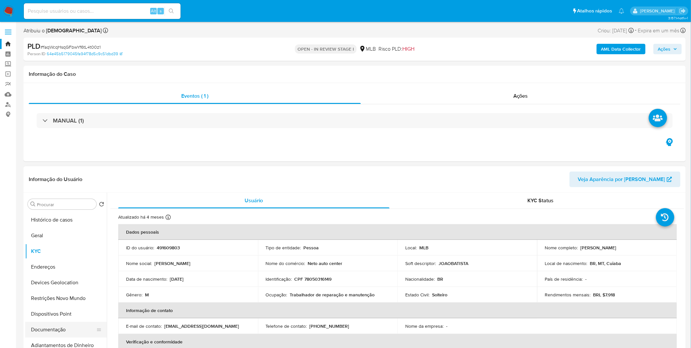
click at [61, 332] on button "Documentação" at bounding box center [63, 330] width 76 height 16
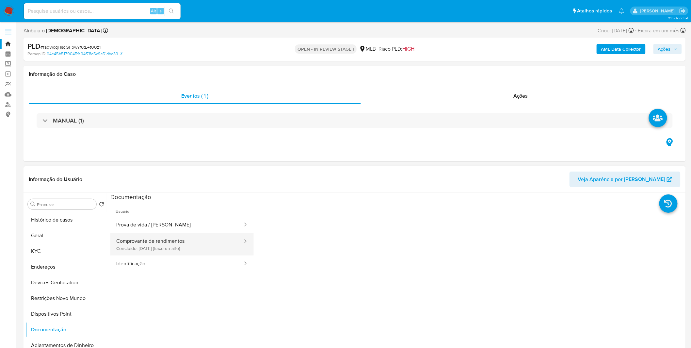
click at [140, 252] on button "Comprovante de rendimentos Concluído: [DATE] (hace un año)" at bounding box center [176, 244] width 133 height 22
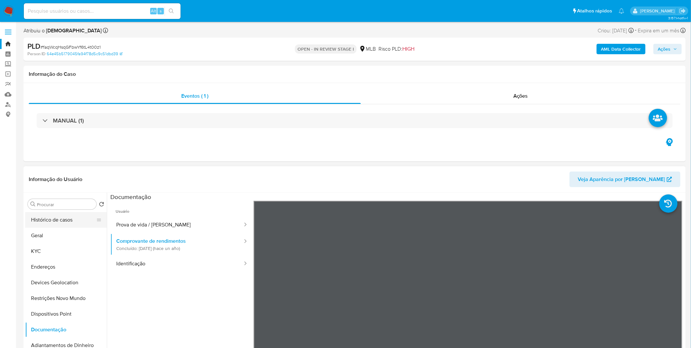
click at [60, 225] on button "Histórico de casos" at bounding box center [63, 220] width 76 height 16
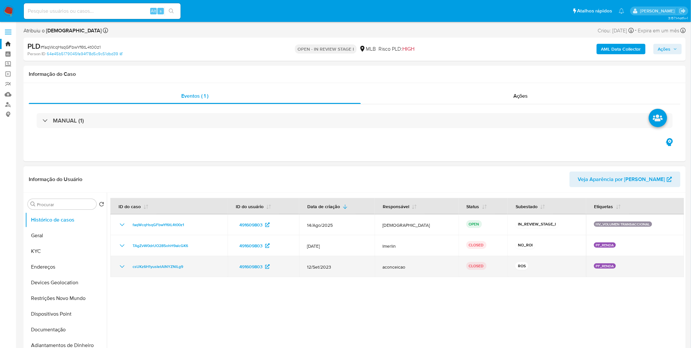
click at [123, 266] on icon "Mostrar/Ocultar" at bounding box center [122, 267] width 8 height 8
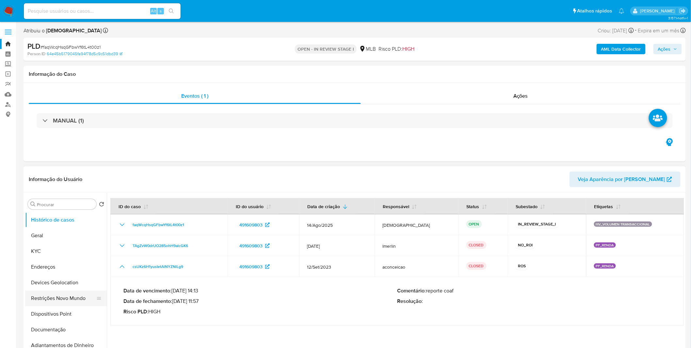
click at [70, 300] on button "Restrições Novo Mundo" at bounding box center [63, 298] width 76 height 16
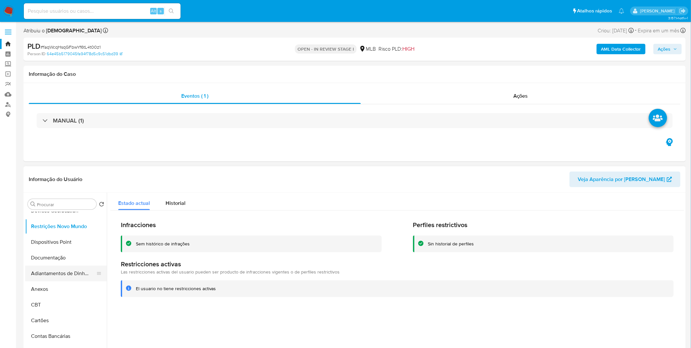
scroll to position [73, 0]
click at [64, 299] on button "CBT" at bounding box center [63, 304] width 76 height 16
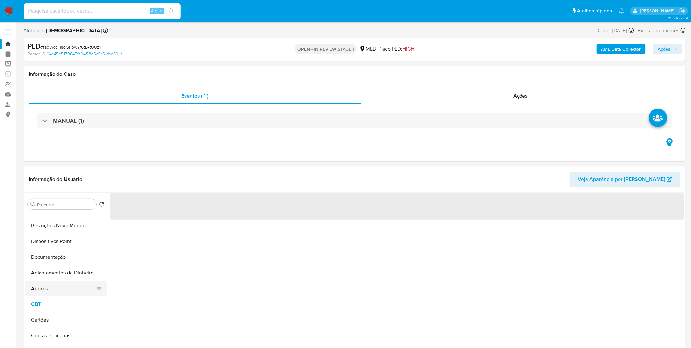
click at [63, 291] on button "Anexos" at bounding box center [63, 289] width 76 height 16
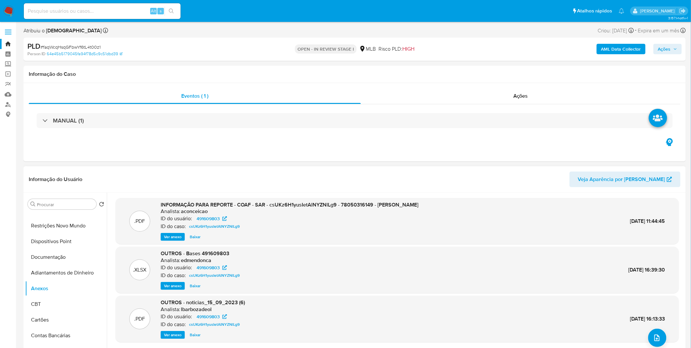
click at [172, 237] on span "Ver anexo" at bounding box center [173, 237] width 18 height 7
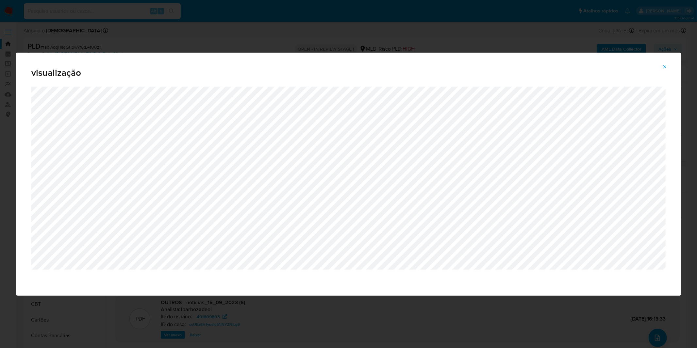
click at [410, 48] on div "visualização" at bounding box center [348, 174] width 697 height 348
click at [595, 54] on div "visualização" at bounding box center [349, 70] width 666 height 34
click at [662, 64] on button "Attachment preview" at bounding box center [665, 67] width 14 height 10
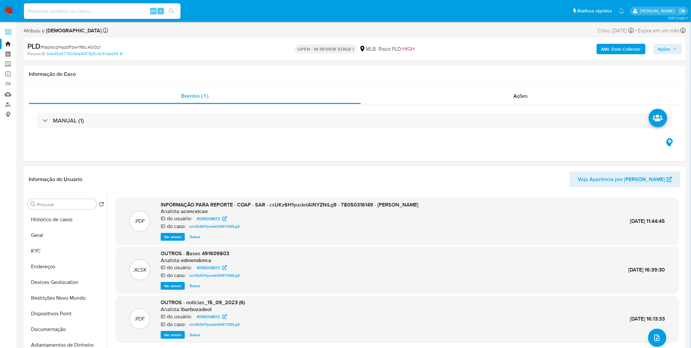
scroll to position [0, 0]
click at [75, 324] on button "Documentação" at bounding box center [63, 330] width 76 height 16
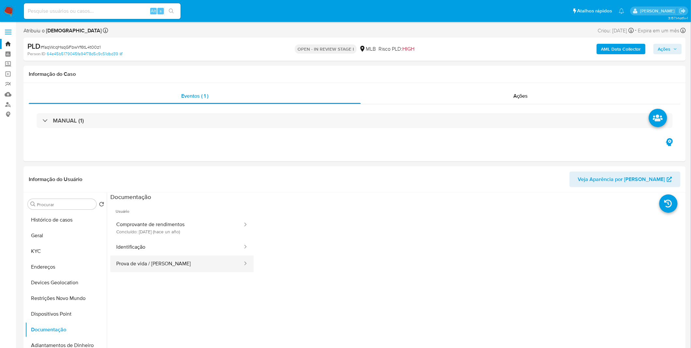
click at [177, 264] on button "Prova de vida / Selfie" at bounding box center [176, 264] width 133 height 17
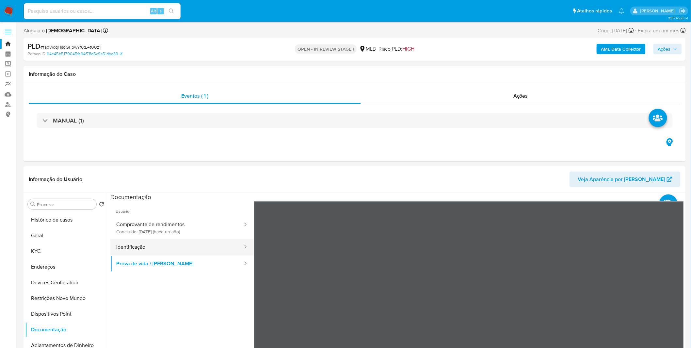
click at [173, 252] on button "Identificação" at bounding box center [176, 247] width 133 height 17
click at [678, 308] on icon at bounding box center [676, 307] width 13 height 13
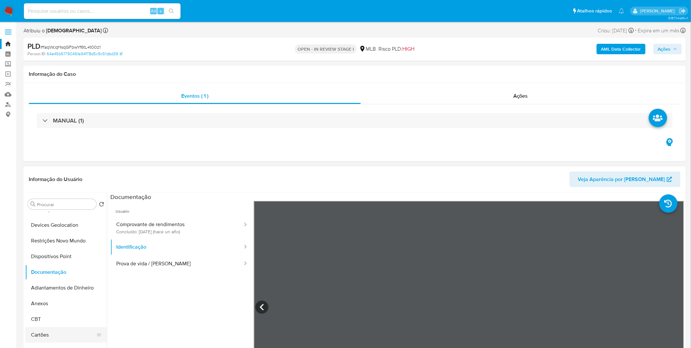
scroll to position [109, 0]
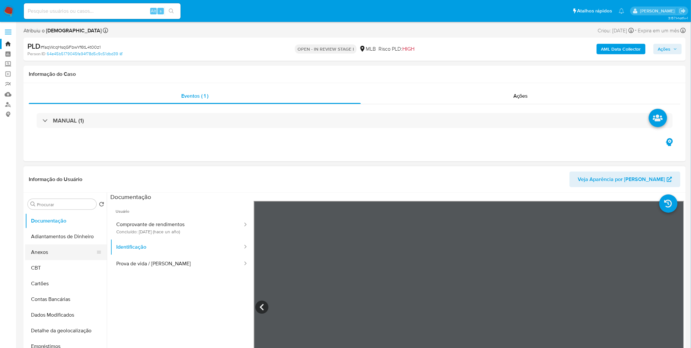
click at [49, 255] on button "Anexos" at bounding box center [63, 252] width 76 height 16
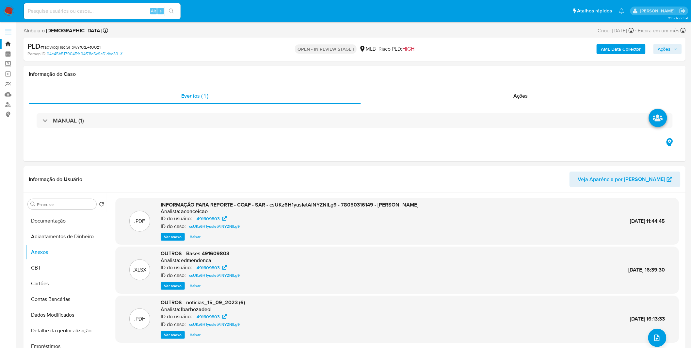
click at [606, 46] on b "AML Data Collector" at bounding box center [622, 49] width 40 height 10
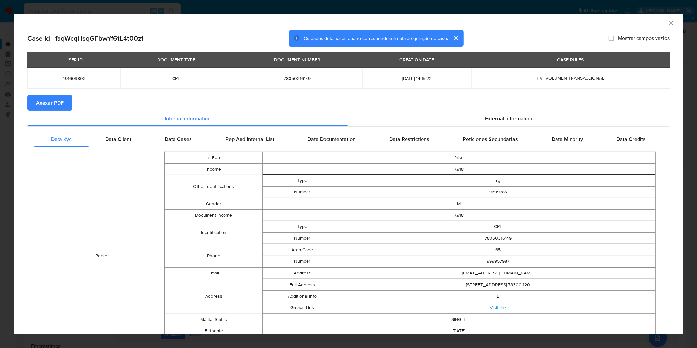
click at [62, 105] on button "Anexar PDF" at bounding box center [49, 103] width 45 height 16
click at [221, 4] on div "AML Data Collector Case Id - faqWcqHsqGFbwYf6tL4t00z1 Os dados detalhados abaix…" at bounding box center [348, 174] width 697 height 348
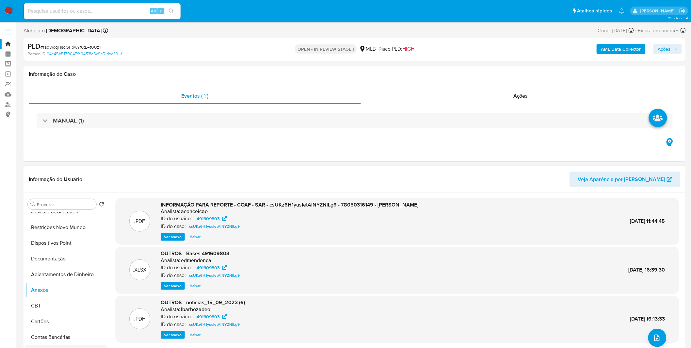
scroll to position [0, 0]
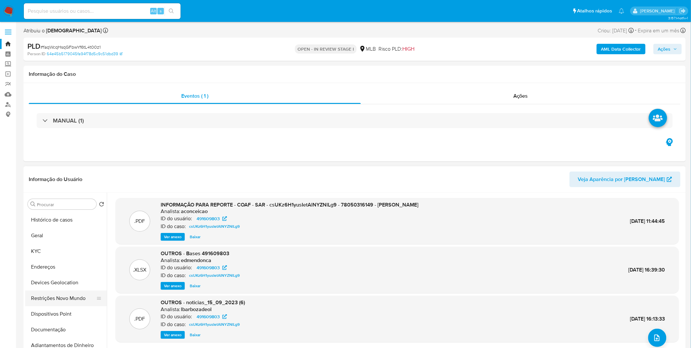
click at [65, 302] on button "Restrições Novo Mundo" at bounding box center [63, 298] width 76 height 16
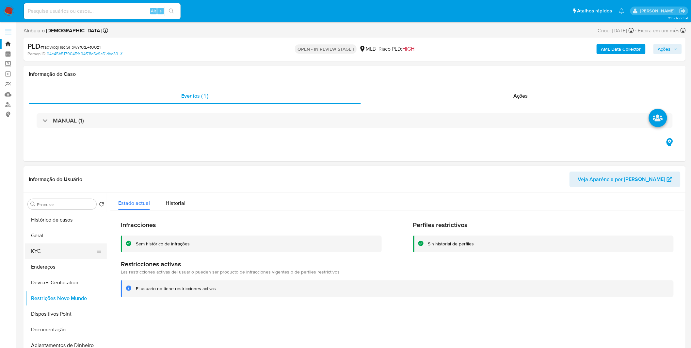
click at [68, 246] on button "KYC" at bounding box center [63, 251] width 76 height 16
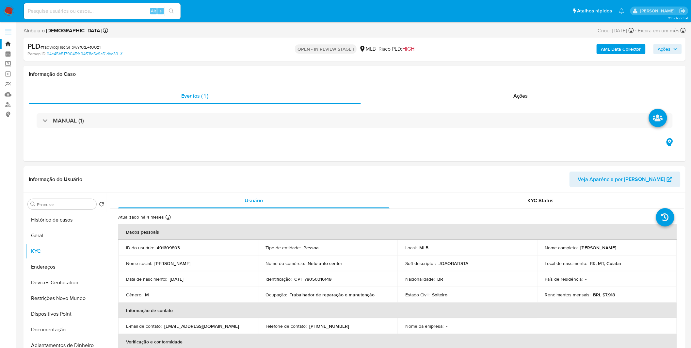
click at [124, 21] on nav "Pausado Ver notificaciones Alt s Atalhos rápidos Presiona las siguientes teclas…" at bounding box center [345, 11] width 691 height 22
click at [124, 13] on input at bounding box center [102, 11] width 157 height 8
paste input "QBn2b5J2UeGEKIiuoWZWshAp"
type input "QBn2b5J2UeGEKIiuoWZWshAp"
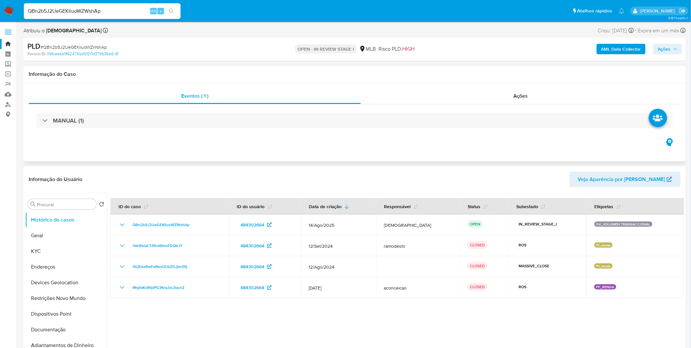
select select "10"
click at [63, 260] on button "Endereços" at bounding box center [66, 267] width 82 height 16
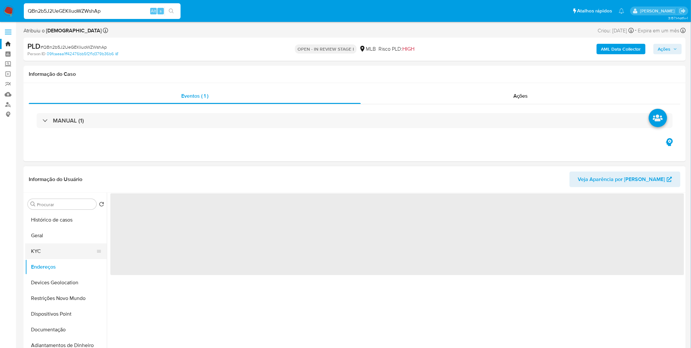
click at [70, 254] on button "KYC" at bounding box center [63, 251] width 76 height 16
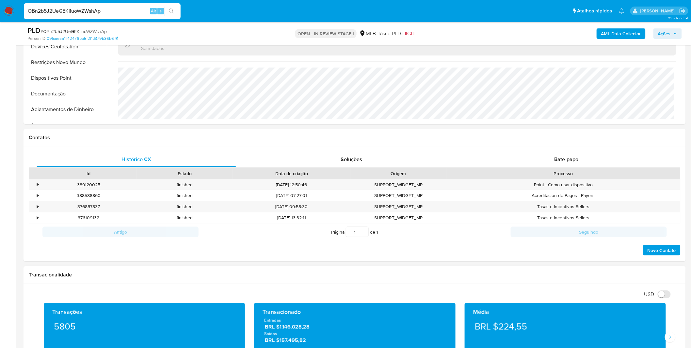
scroll to position [218, 0]
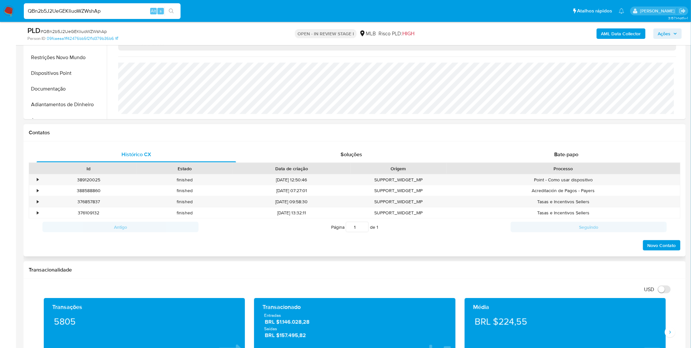
click at [536, 163] on div "Id Estado Data de criação Origem Processo" at bounding box center [355, 168] width 652 height 11
click at [538, 157] on div "Bate-papo" at bounding box center [567, 155] width 200 height 16
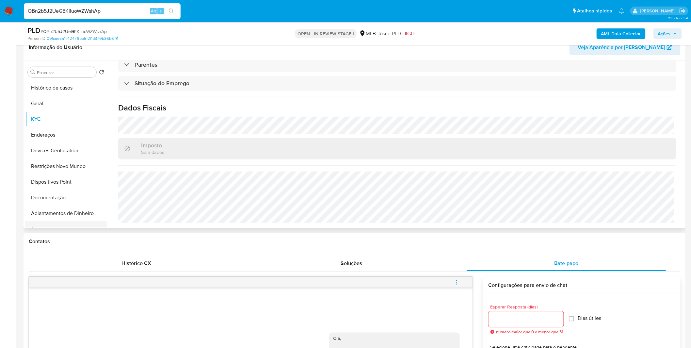
scroll to position [0, 0]
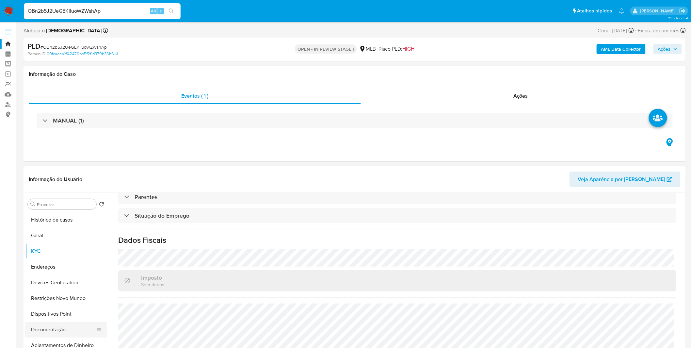
click at [64, 327] on button "Documentação" at bounding box center [63, 330] width 76 height 16
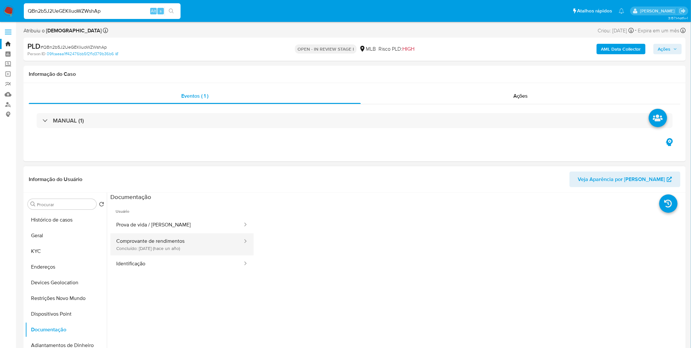
click at [149, 244] on button "Comprovante de rendimentos Concluído: 13/03/2024 (hace un año)" at bounding box center [176, 244] width 133 height 22
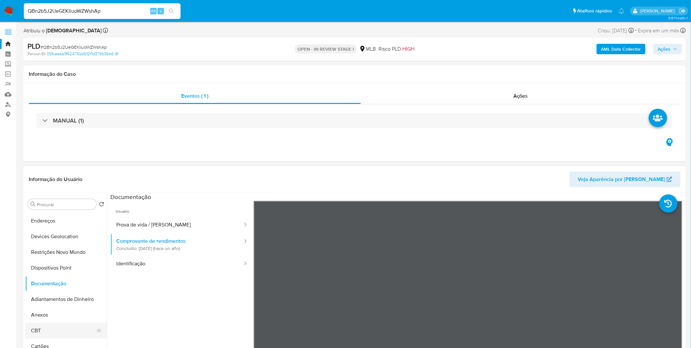
scroll to position [73, 0]
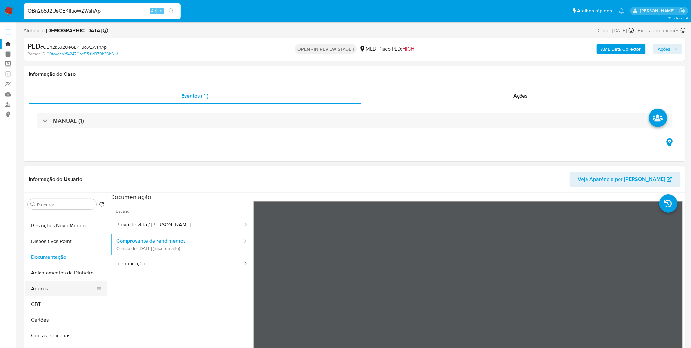
click at [63, 291] on button "Anexos" at bounding box center [63, 289] width 76 height 16
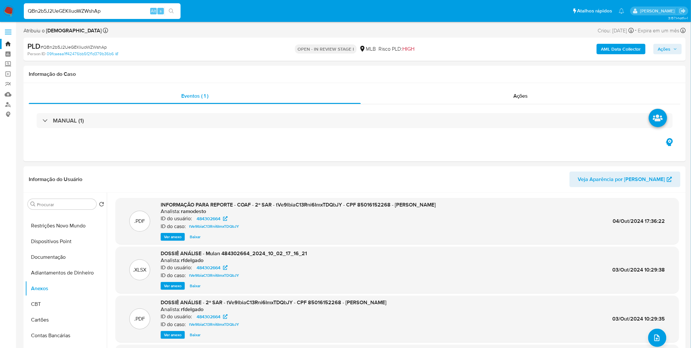
click at [616, 51] on b "AML Data Collector" at bounding box center [622, 49] width 40 height 10
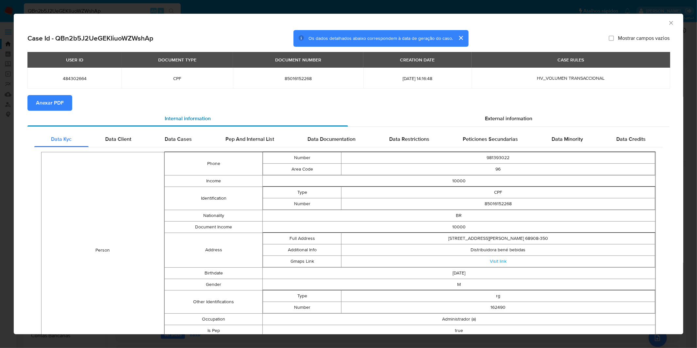
click at [64, 113] on div "Internal information" at bounding box center [187, 119] width 321 height 16
click at [58, 101] on span "Anexar PDF" at bounding box center [50, 103] width 28 height 14
click at [239, 9] on div "AML Data Collector Case Id - QBn2b5J2UeGEKIiuoWZWshAp Os dados detalhados abaix…" at bounding box center [348, 174] width 697 height 348
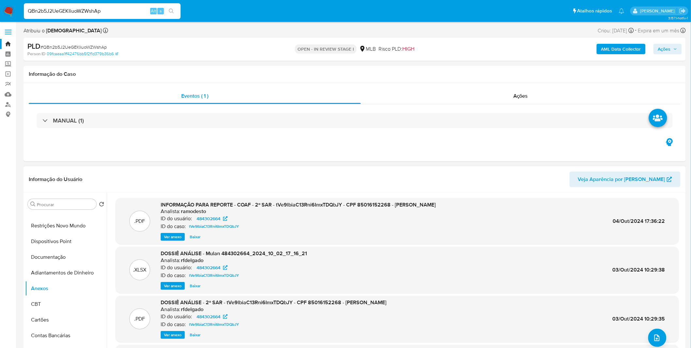
click at [166, 232] on div "INFORMAÇÃO PARA REPORTE - COAF - 2º SAR - tVe9lbiaC13Rni6ImxTDQbJY - CPF 850161…" at bounding box center [298, 221] width 275 height 40
click at [168, 235] on span "Ver anexo" at bounding box center [173, 237] width 18 height 7
click at [168, 235] on div "Ver anexo Baixar" at bounding box center [298, 237] width 275 height 8
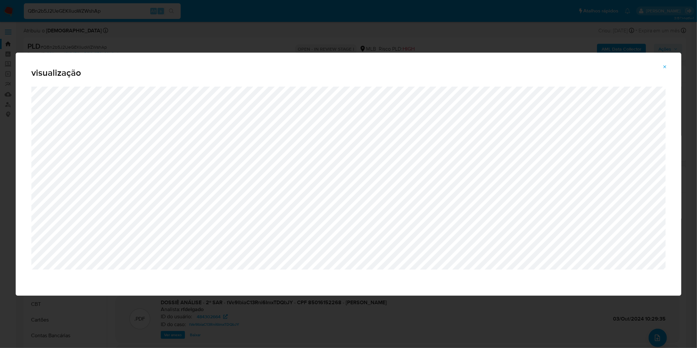
click at [275, 37] on div "visualização" at bounding box center [348, 174] width 697 height 348
drag, startPoint x: 301, startPoint y: 1, endPoint x: 277, endPoint y: 26, distance: 34.9
click at [277, 26] on div "visualização" at bounding box center [348, 174] width 697 height 348
click at [662, 70] on button "Attachment preview" at bounding box center [665, 67] width 14 height 10
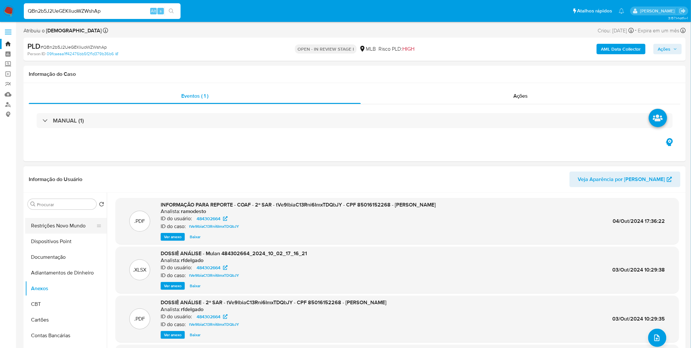
click at [70, 227] on button "Restrições Novo Mundo" at bounding box center [63, 226] width 76 height 16
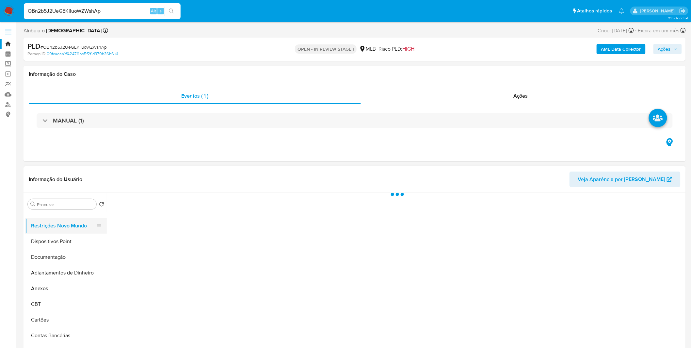
click at [70, 227] on button "Restrições Novo Mundo" at bounding box center [63, 226] width 76 height 16
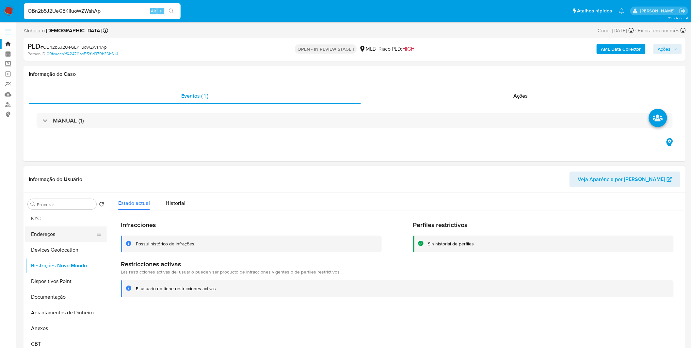
scroll to position [0, 0]
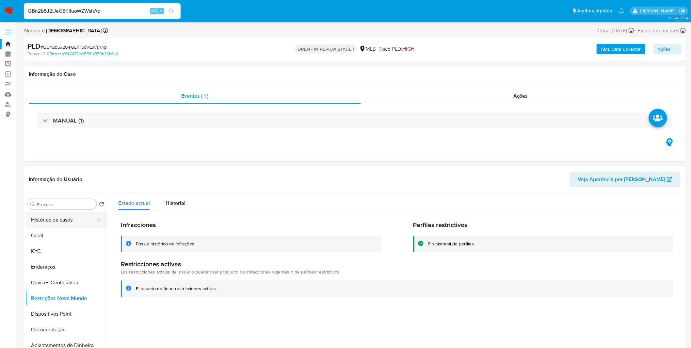
click at [67, 226] on button "Histórico de casos" at bounding box center [63, 220] width 76 height 16
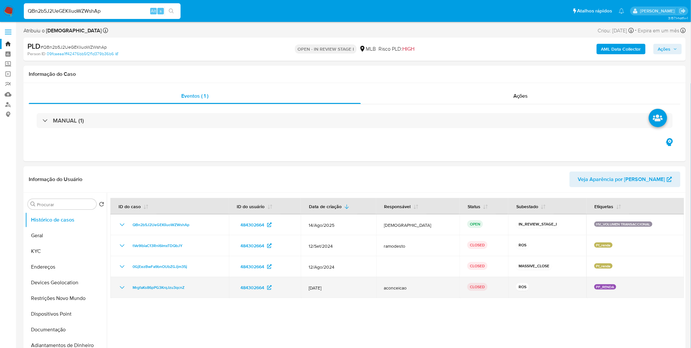
click at [123, 282] on td "MrgfaKs86pPG3KrqJzu3qcnZ" at bounding box center [169, 287] width 119 height 21
click at [122, 277] on td "MrgfaKs86pPG3KrqJzu3qcnZ" at bounding box center [169, 287] width 119 height 21
click at [122, 282] on td "MrgfaKs86pPG3KrqJzu3qcnZ" at bounding box center [169, 287] width 119 height 21
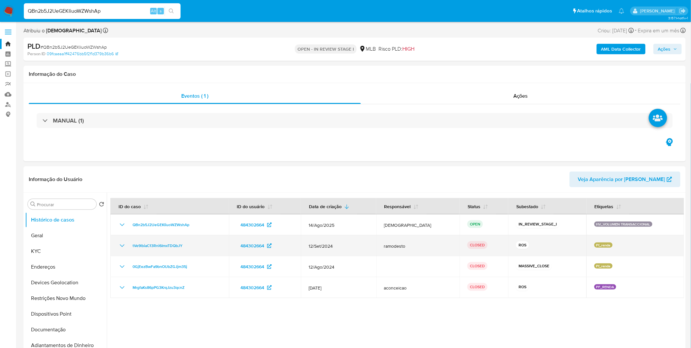
click at [120, 244] on icon "Mostrar/Ocultar" at bounding box center [122, 246] width 8 height 8
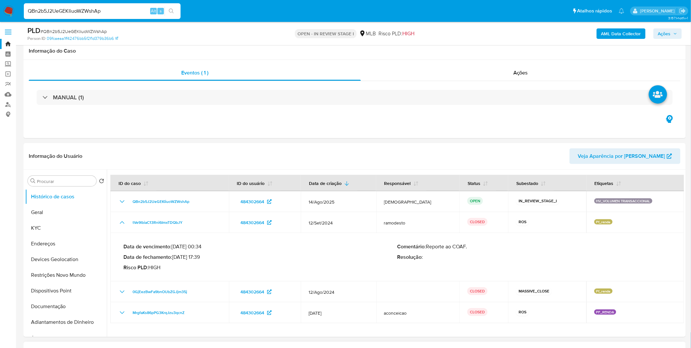
scroll to position [145, 0]
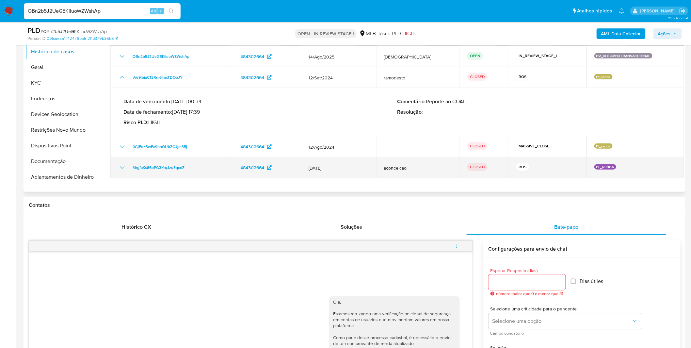
click at [126, 168] on icon "Mostrar/Ocultar" at bounding box center [122, 168] width 8 height 8
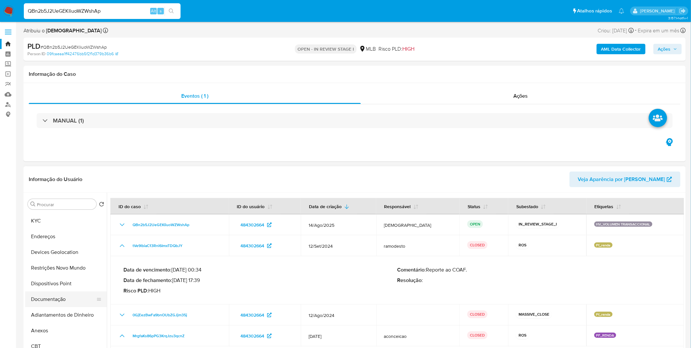
scroll to position [72, 0]
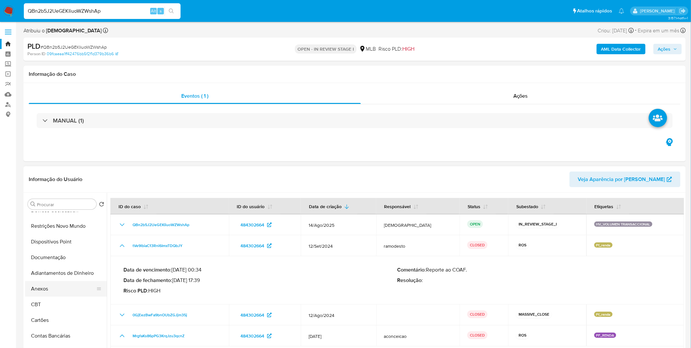
click at [51, 286] on button "Anexos" at bounding box center [63, 289] width 76 height 16
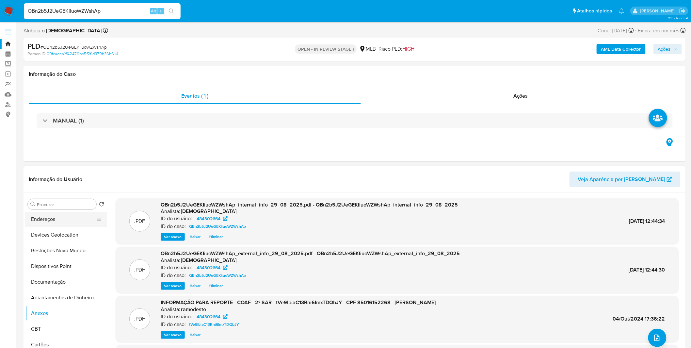
scroll to position [0, 0]
click at [59, 255] on button "KYC" at bounding box center [63, 251] width 76 height 16
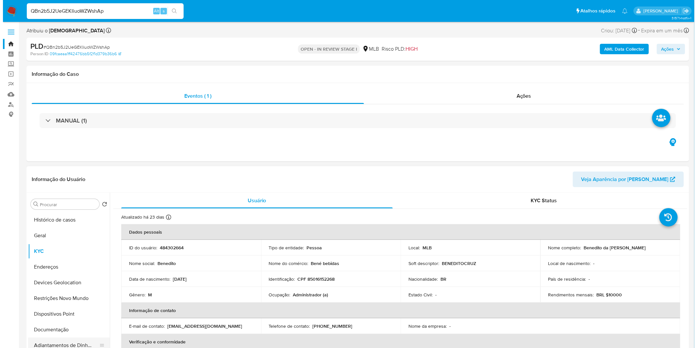
scroll to position [145, 0]
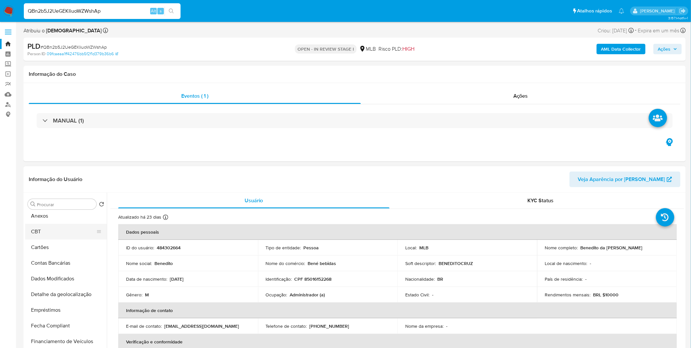
click at [66, 224] on button "CBT" at bounding box center [63, 232] width 76 height 16
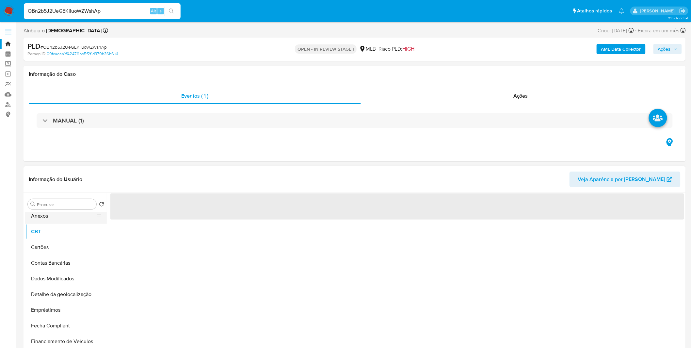
click at [66, 219] on button "Anexos" at bounding box center [63, 216] width 76 height 16
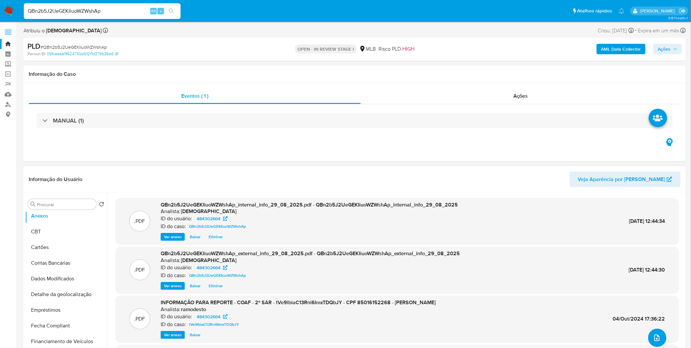
click at [654, 334] on icon "upload-file" at bounding box center [657, 338] width 8 height 8
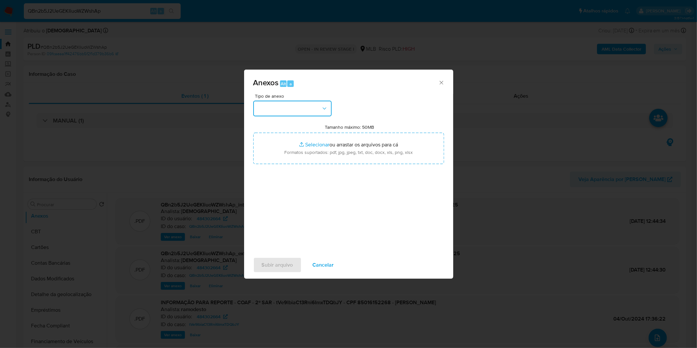
click at [309, 114] on button "button" at bounding box center [292, 109] width 78 height 16
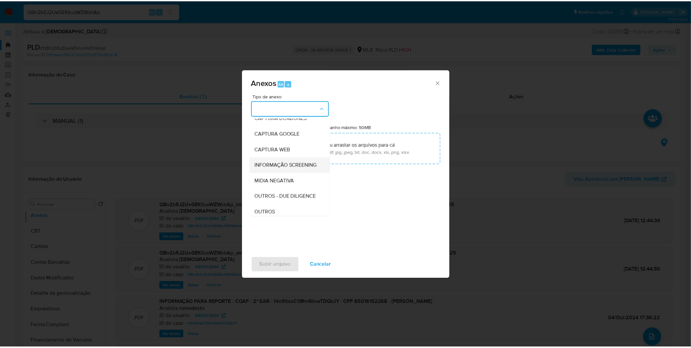
scroll to position [36, 0]
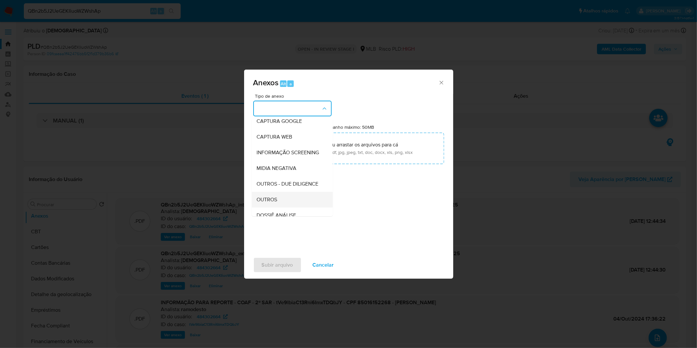
click at [277, 203] on span "OUTROS" at bounding box center [267, 199] width 21 height 7
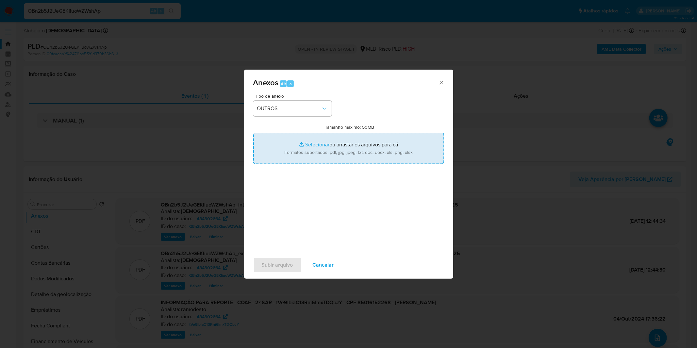
click at [296, 157] on input "Tamanho máximo: 50MB Selecionar arquivos" at bounding box center [348, 148] width 191 height 31
type input "C:\fakepath\3º SAR - XXXX_XX - CPF 85016152268 - BENEDITO DA CRUZ PEREIRA.pdf"
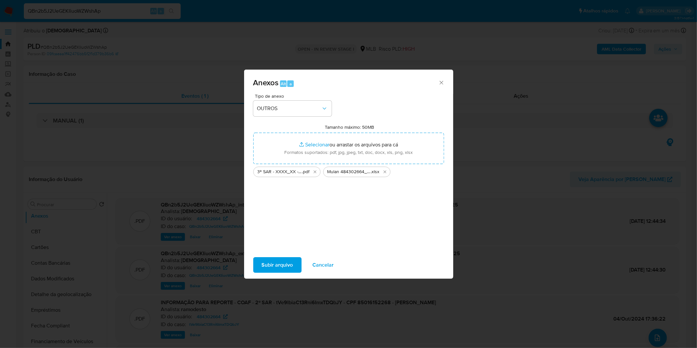
click at [285, 263] on span "Subir arquivo" at bounding box center [277, 265] width 31 height 14
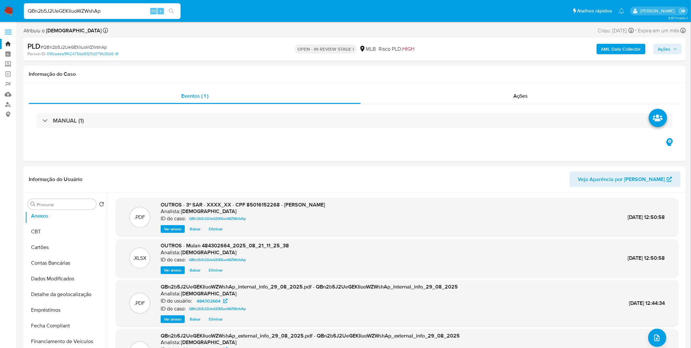
click at [659, 49] on span "Ações" at bounding box center [664, 49] width 13 height 10
click at [522, 74] on div "Enviar comentário Alt c Resolução do caso Alt r" at bounding box center [525, 69] width 302 height 17
click at [498, 72] on span "Resolução do caso" at bounding box center [478, 70] width 44 height 8
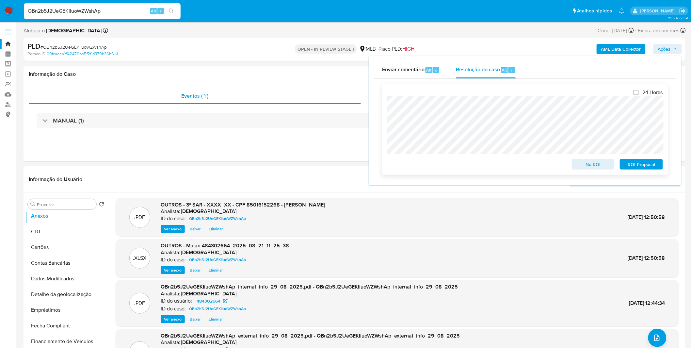
click at [653, 168] on span "ROI Proposal" at bounding box center [642, 164] width 34 height 9
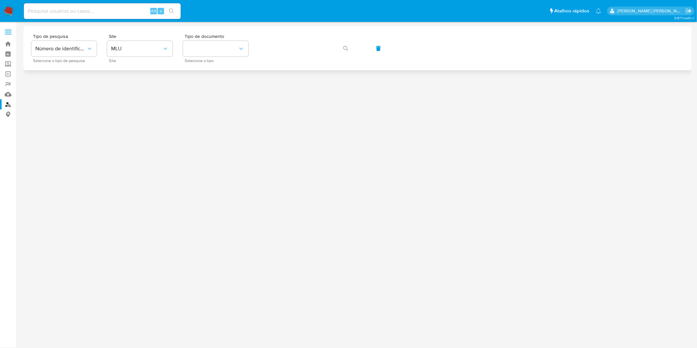
click at [102, 45] on div "Tipo de pesquisa Número de identificação Selecione o tipo de pesquisa Site MLU …" at bounding box center [357, 48] width 652 height 28
click at [125, 49] on span "MLU" at bounding box center [136, 48] width 51 height 7
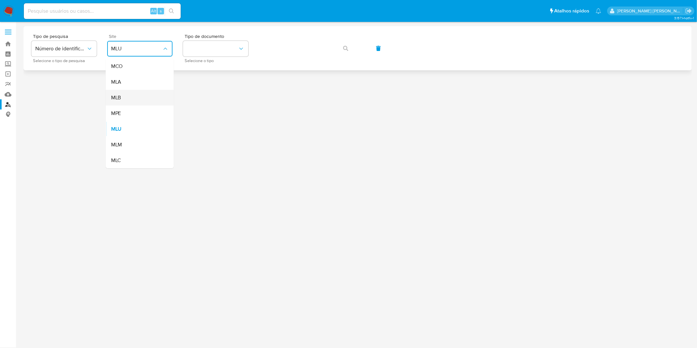
click at [131, 97] on div "MLB" at bounding box center [138, 98] width 54 height 16
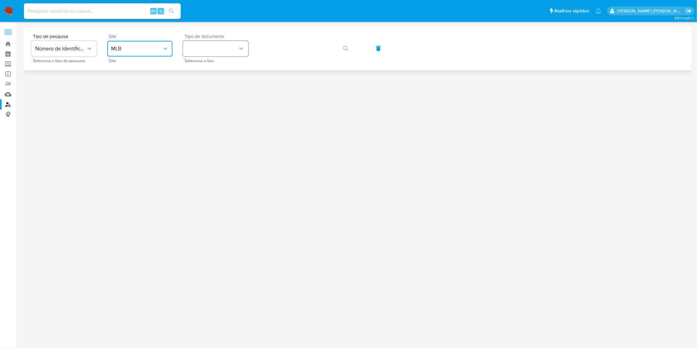
click at [205, 55] on button "identificationType" at bounding box center [215, 49] width 65 height 16
click at [219, 87] on div "CPF CPF" at bounding box center [214, 92] width 54 height 22
click at [347, 47] on icon "button" at bounding box center [345, 48] width 5 height 5
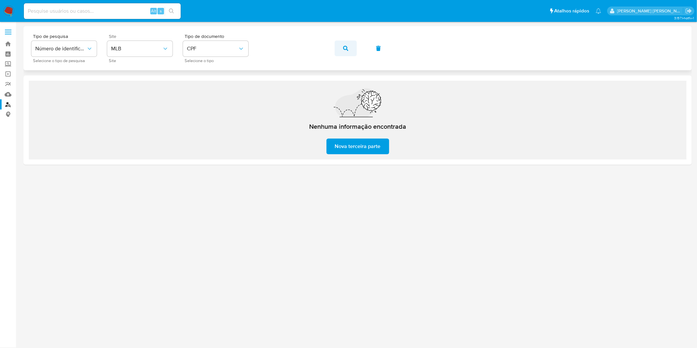
click at [347, 53] on span "button" at bounding box center [345, 48] width 5 height 14
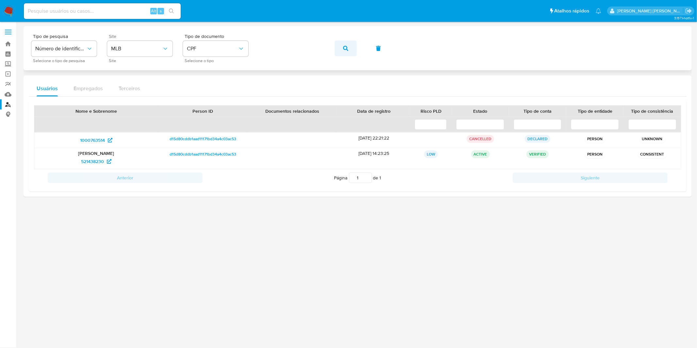
click at [344, 50] on icon "button" at bounding box center [345, 48] width 5 height 5
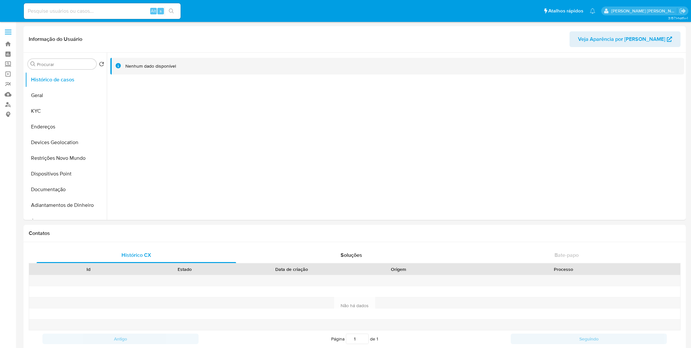
select select "10"
click at [96, 9] on input at bounding box center [102, 11] width 157 height 8
paste input "faqWcqHsqGFbwYf6tL4t00z1"
type input "faqWcqHsqGFbwYf6tL4t00z1"
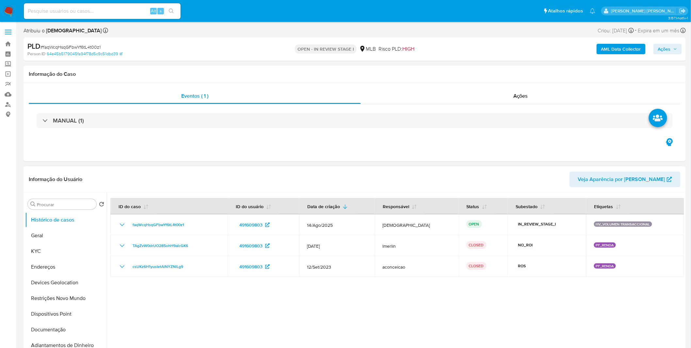
select select "10"
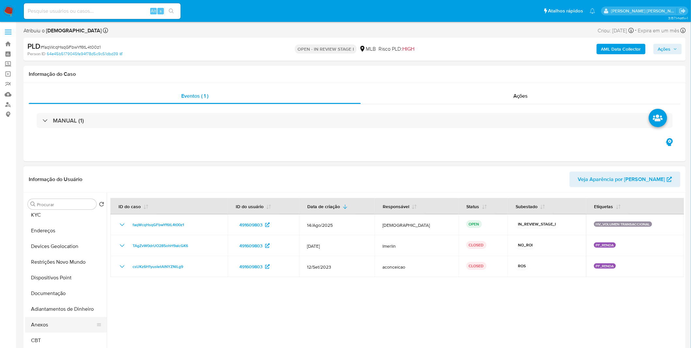
click at [48, 325] on button "Anexos" at bounding box center [63, 325] width 76 height 16
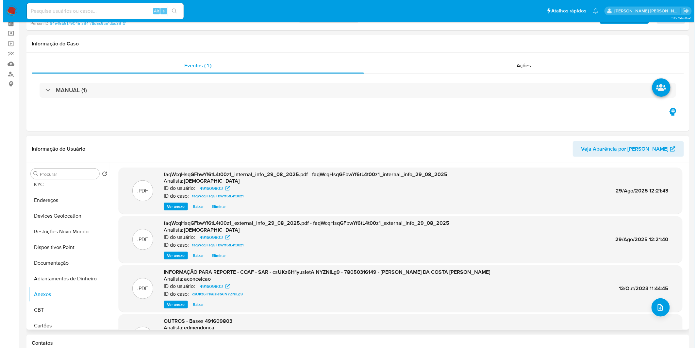
scroll to position [73, 0]
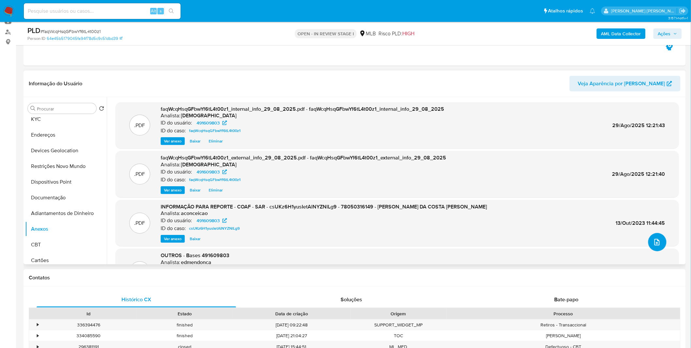
click at [657, 242] on icon "upload-file" at bounding box center [657, 242] width 8 height 8
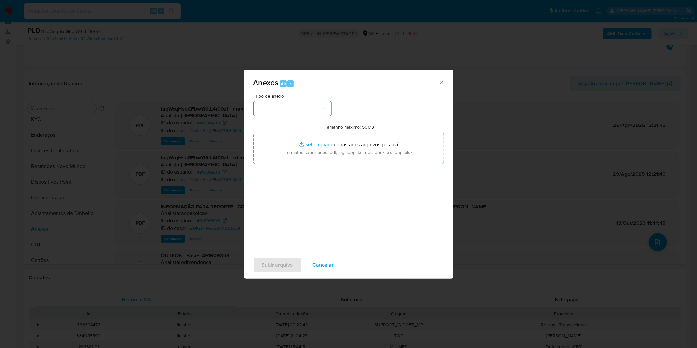
click at [298, 111] on button "button" at bounding box center [292, 109] width 78 height 16
click at [288, 171] on div "OUTROS" at bounding box center [290, 164] width 67 height 16
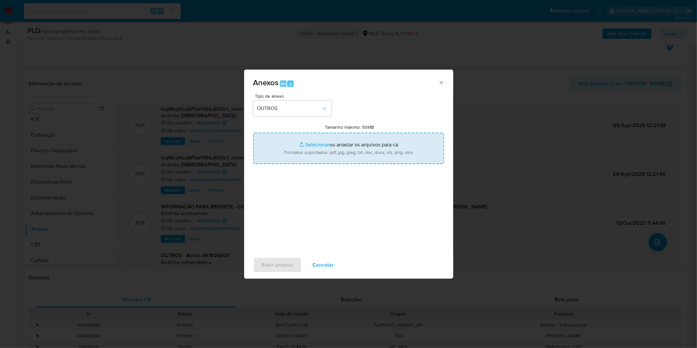
click at [296, 157] on input "Tamanho máximo: 50MB Selecionar arquivos" at bounding box center [348, 148] width 191 height 31
type input "C:\fakepath\2º SAR - XXXX_XX - CPF 78050316149 - JOAO BATISTA CORREA DA COSTA N…"
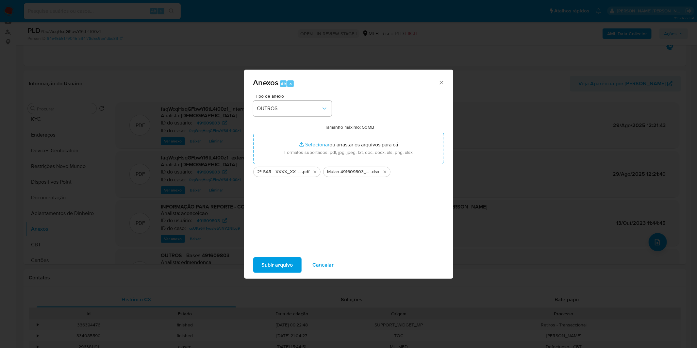
click at [284, 266] on span "Subir arquivo" at bounding box center [277, 265] width 31 height 14
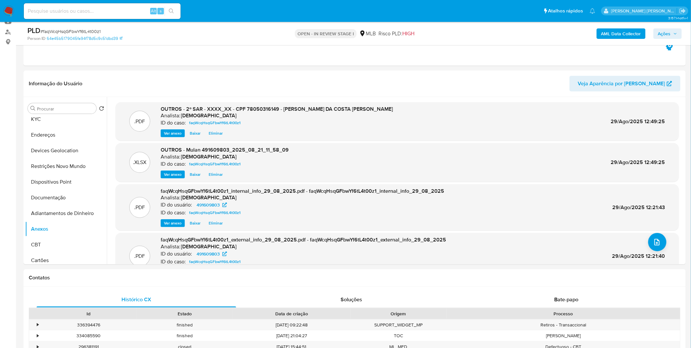
click at [664, 36] on span "Ações" at bounding box center [664, 33] width 13 height 10
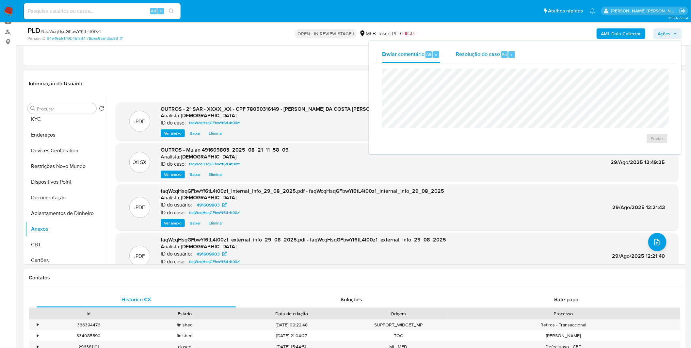
click at [484, 51] on span "Resolução do caso" at bounding box center [478, 54] width 44 height 8
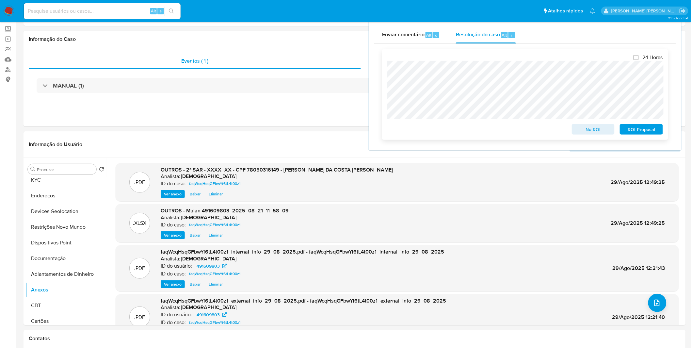
scroll to position [0, 0]
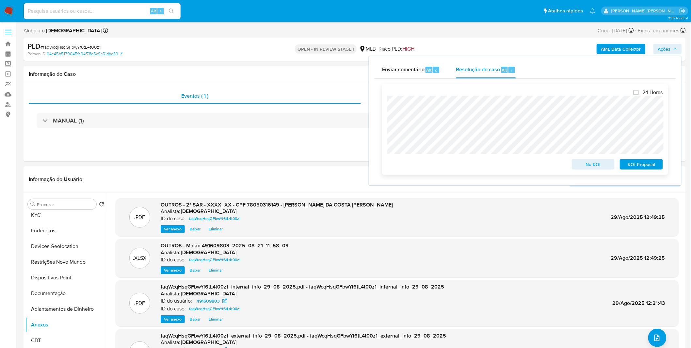
click at [654, 169] on span "ROI Proposal" at bounding box center [642, 164] width 34 height 9
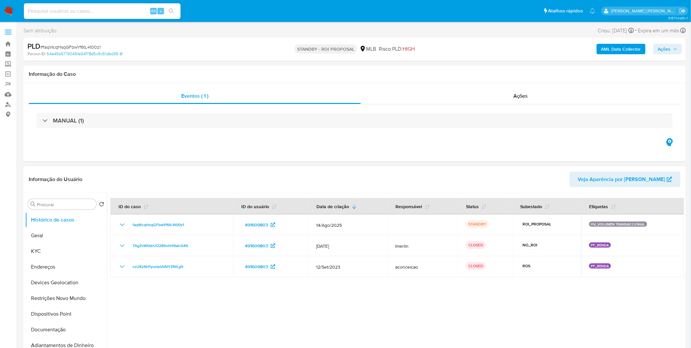
select select "10"
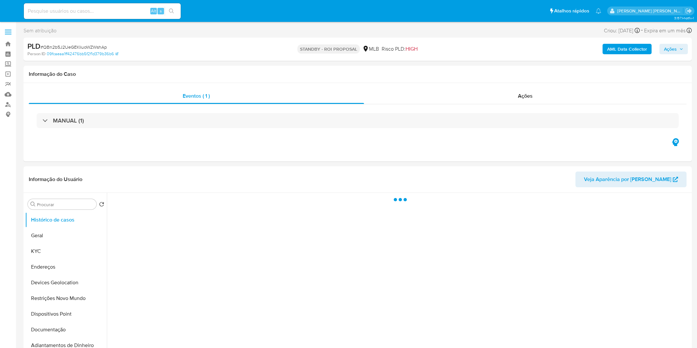
select select "10"
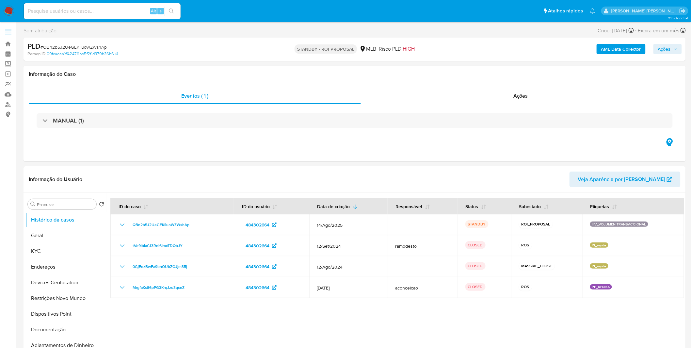
click at [6, 8] on img at bounding box center [8, 11] width 11 height 11
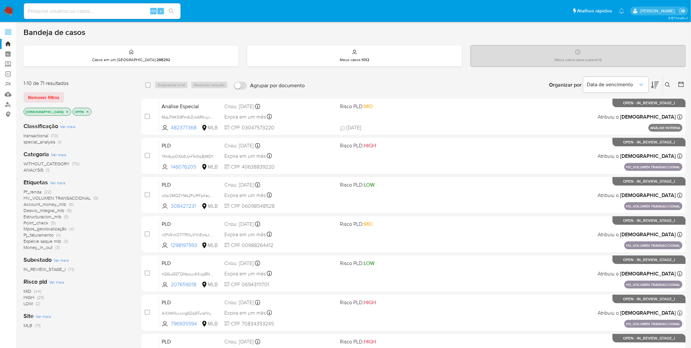
click at [65, 113] on icon "close-filter" at bounding box center [67, 112] width 4 height 4
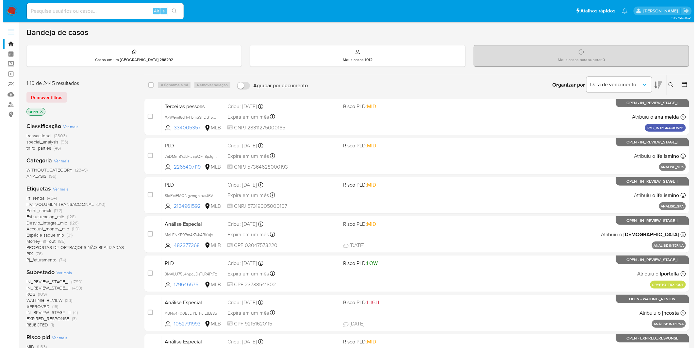
scroll to position [167, 0]
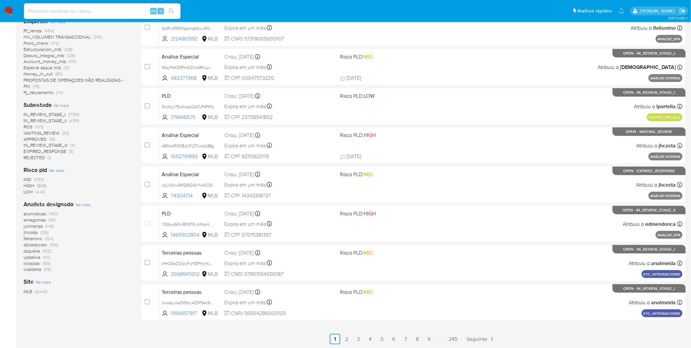
click at [82, 205] on span "Ver mais" at bounding box center [82, 205] width 15 height 6
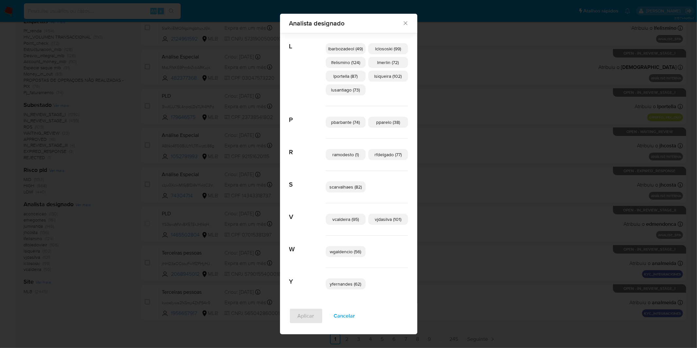
scroll to position [248, 0]
click at [342, 313] on span "Cancelar" at bounding box center [344, 316] width 21 height 14
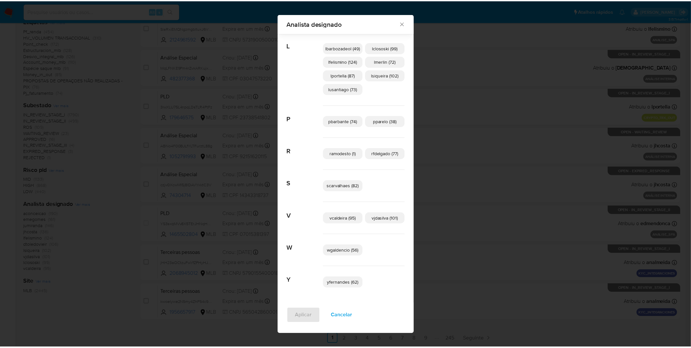
scroll to position [0, 0]
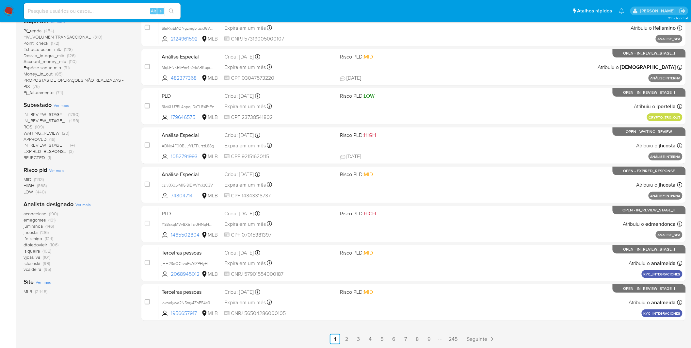
click at [11, 9] on img at bounding box center [8, 11] width 11 height 11
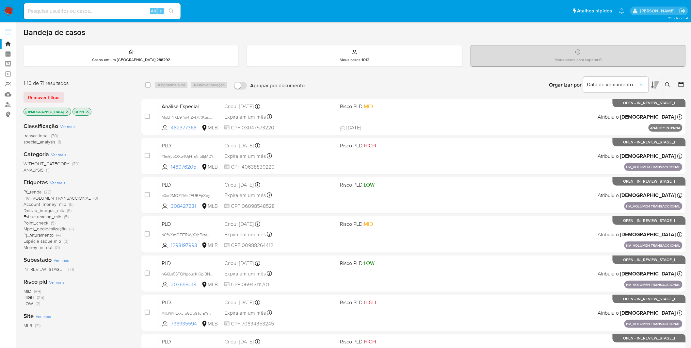
click at [63, 10] on input at bounding box center [102, 11] width 157 height 8
paste input "qx2MlyFvKUOIz7chxbc48cH2"
type input "qx2MlyFvKUOIz7chxbc48cH2"
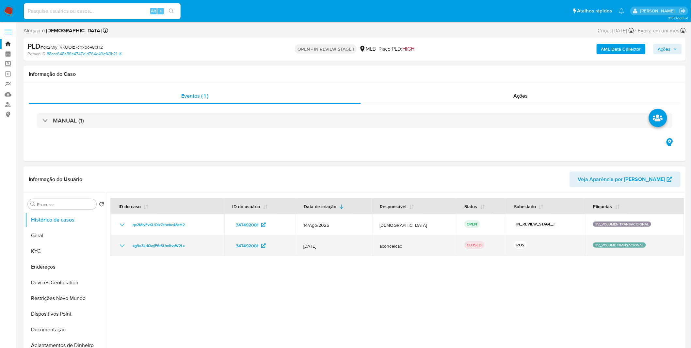
select select "10"
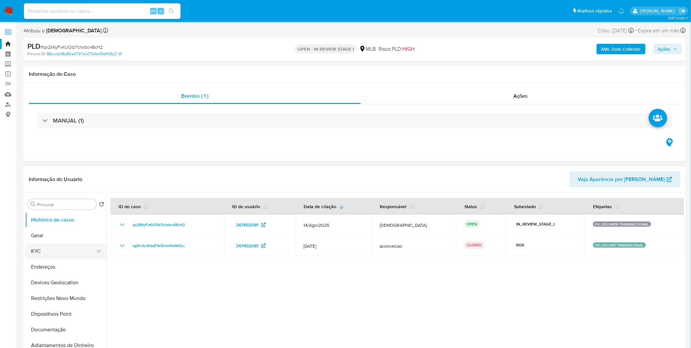
click at [28, 247] on button "KYC" at bounding box center [63, 251] width 76 height 16
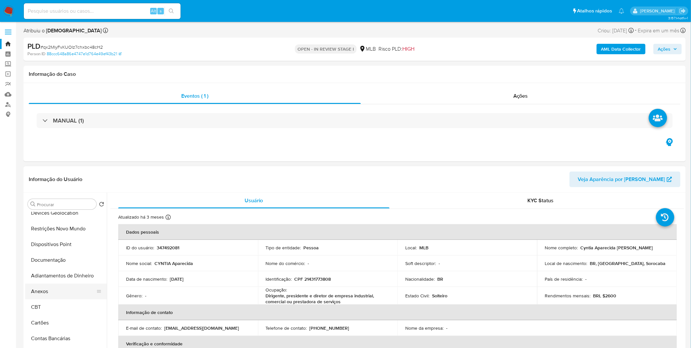
scroll to position [73, 0]
click at [71, 281] on button "Anexos" at bounding box center [63, 289] width 76 height 16
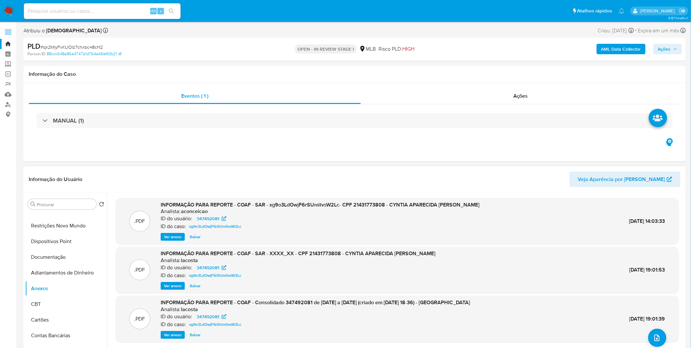
click at [167, 239] on span "Ver anexo" at bounding box center [173, 237] width 18 height 7
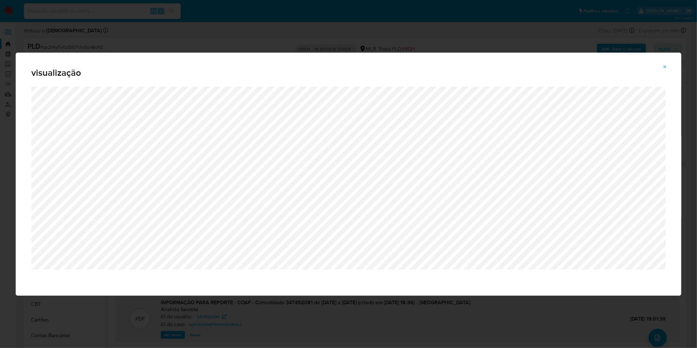
click at [422, 44] on div "visualização" at bounding box center [348, 174] width 697 height 348
click at [668, 67] on button "Attachment preview" at bounding box center [665, 67] width 14 height 10
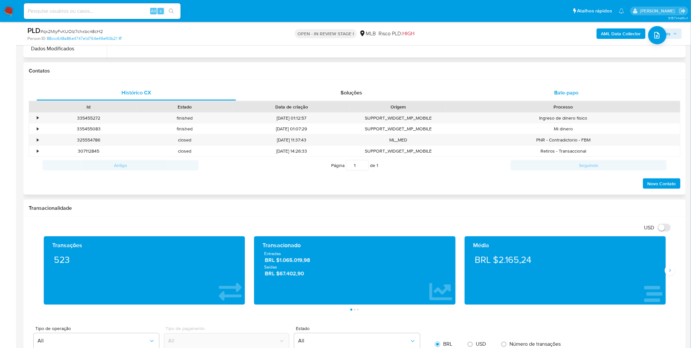
scroll to position [218, 0]
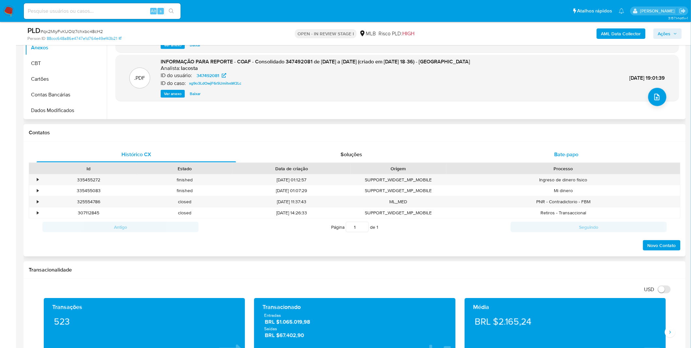
click at [530, 160] on div "Bate-papo" at bounding box center [567, 155] width 200 height 16
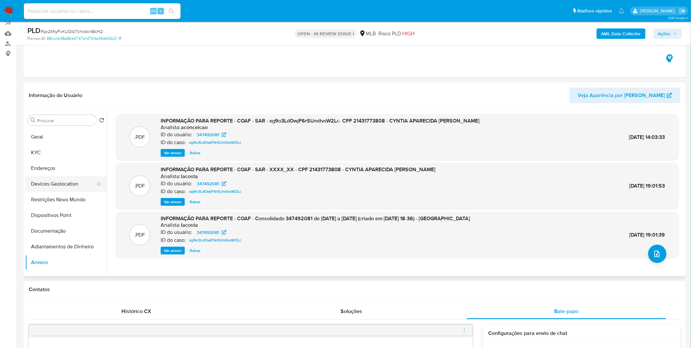
scroll to position [0, 0]
click at [71, 169] on button "KYC" at bounding box center [63, 167] width 76 height 16
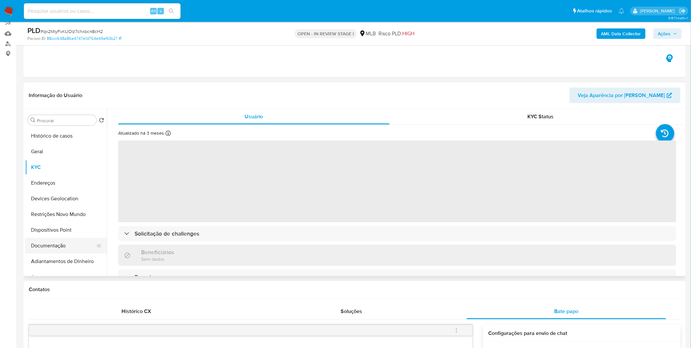
click at [61, 240] on button "Documentação" at bounding box center [63, 246] width 76 height 16
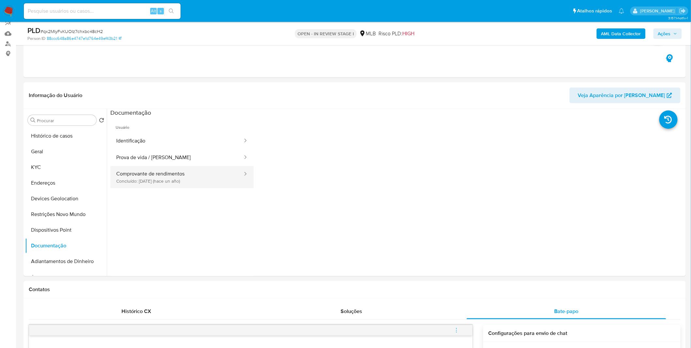
click at [136, 169] on button "Comprovante de rendimentos Concluído: 26/06/2024 (hace un año)" at bounding box center [176, 177] width 133 height 22
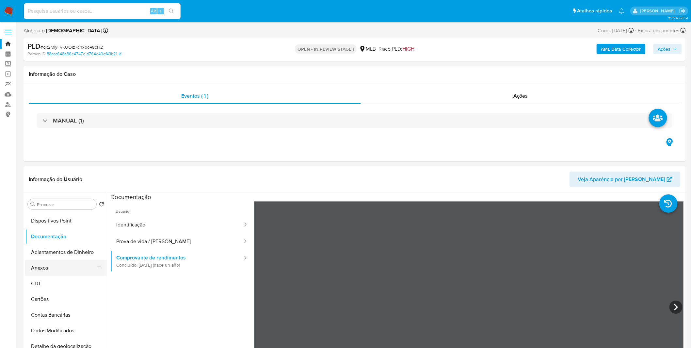
scroll to position [109, 0]
click at [626, 50] on b "AML Data Collector" at bounding box center [622, 49] width 40 height 10
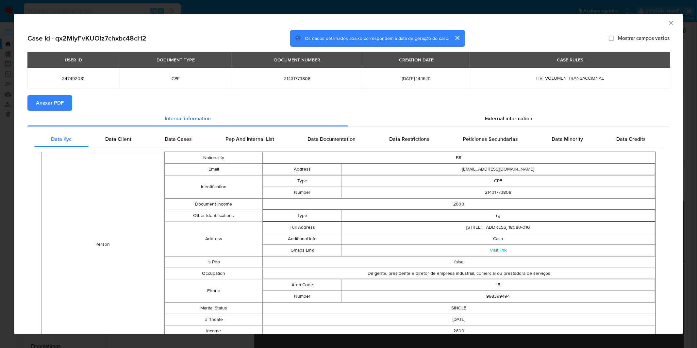
click at [63, 103] on button "Anexar PDF" at bounding box center [49, 103] width 45 height 16
click at [256, 5] on div "AML Data Collector Case Id - qx2MlyFvKUOIz7chxbc48cH2 Os dados detalhados abaix…" at bounding box center [348, 174] width 697 height 348
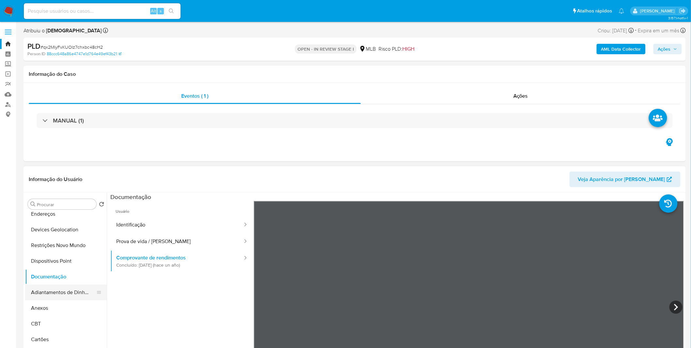
scroll to position [0, 0]
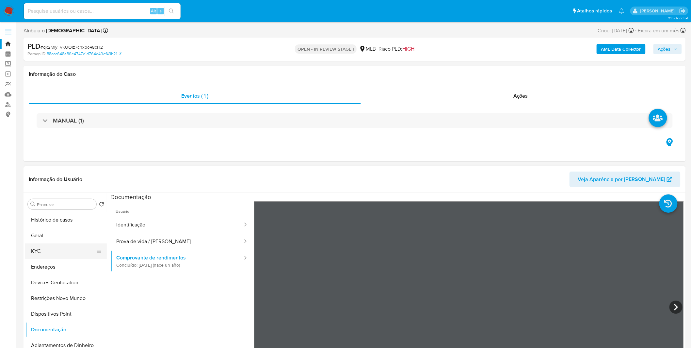
click at [60, 256] on button "KYC" at bounding box center [63, 251] width 76 height 16
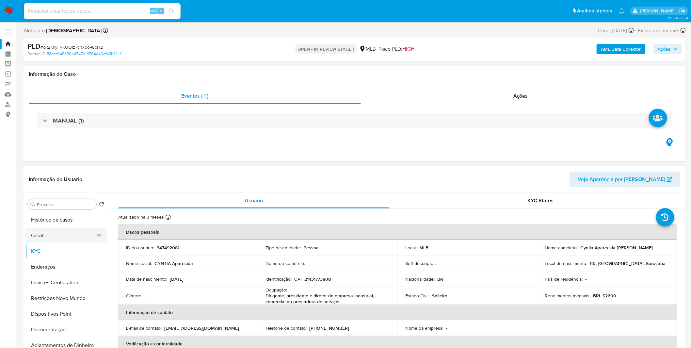
click at [49, 229] on button "Geral" at bounding box center [63, 236] width 76 height 16
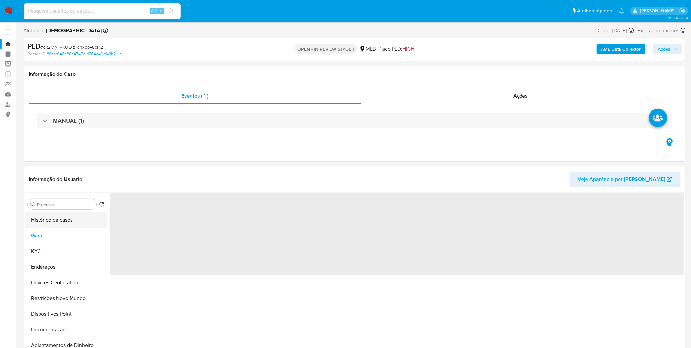
click at [57, 223] on button "Histórico de casos" at bounding box center [63, 220] width 76 height 16
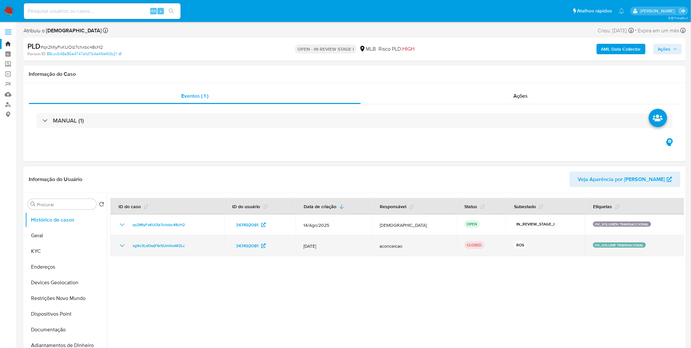
click at [124, 247] on icon "Mostrar/Ocultar" at bounding box center [122, 246] width 8 height 8
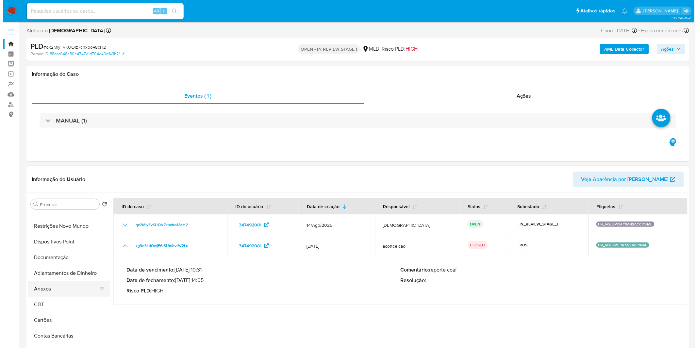
scroll to position [73, 0]
click at [48, 285] on button "Anexos" at bounding box center [63, 289] width 76 height 16
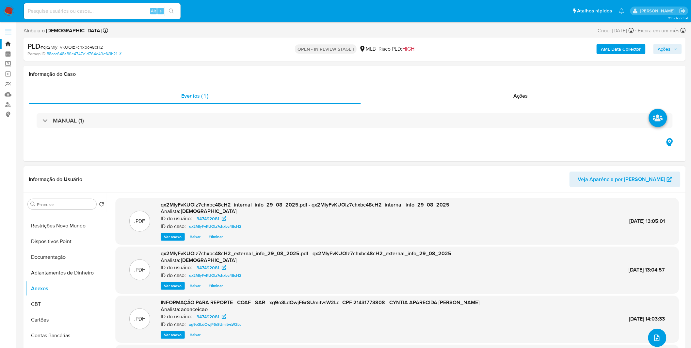
click at [659, 339] on button "upload-file" at bounding box center [658, 338] width 18 height 18
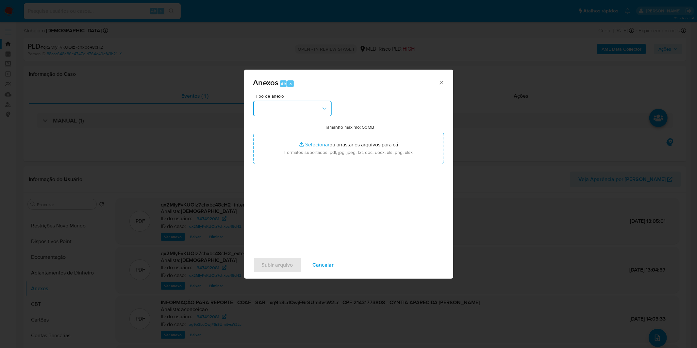
click at [302, 112] on button "button" at bounding box center [292, 109] width 78 height 16
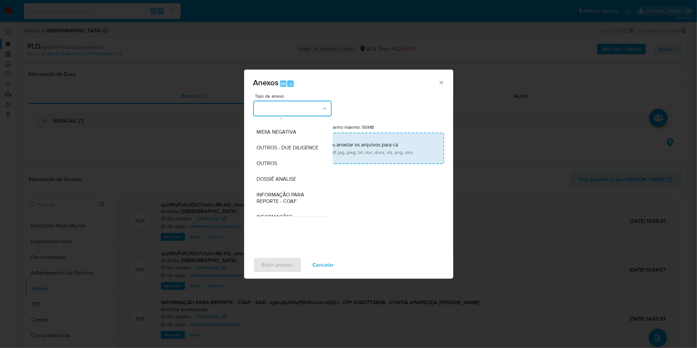
drag, startPoint x: 279, startPoint y: 172, endPoint x: 297, endPoint y: 154, distance: 25.4
click at [279, 171] on div "OUTROS" at bounding box center [290, 164] width 67 height 16
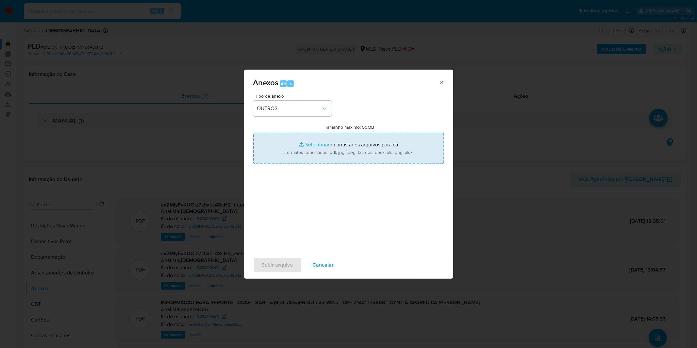
click at [298, 152] on input "Tamanho máximo: 50MB Selecionar arquivos" at bounding box center [348, 148] width 191 height 31
type input "C:\fakepath\2º SAR - XXXX_XX - CPF 21431773808 - CYNTIA APARECIDA BASTOS DE CAR…"
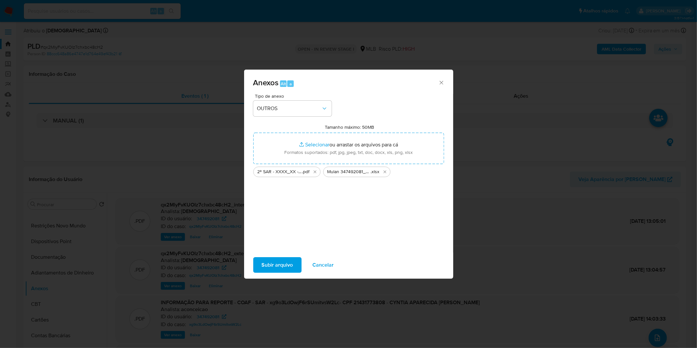
click at [275, 263] on span "Subir arquivo" at bounding box center [277, 265] width 31 height 14
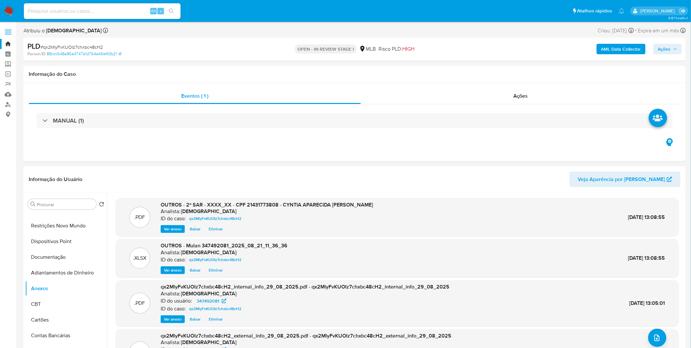
drag, startPoint x: 679, startPoint y: 47, endPoint x: 673, endPoint y: 48, distance: 5.6
click at [679, 47] on button "Ações" at bounding box center [668, 49] width 28 height 10
click at [515, 69] on div "Resolução do caso Alt r" at bounding box center [486, 69] width 60 height 17
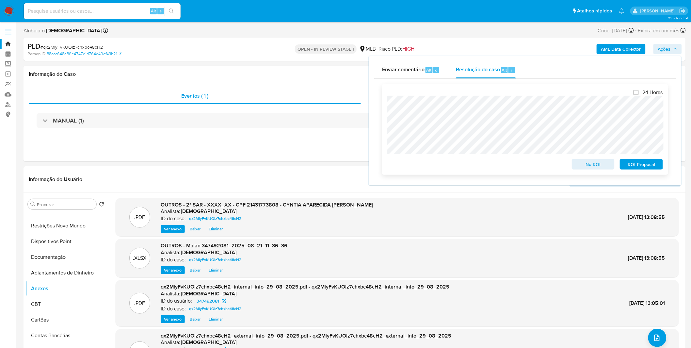
click at [635, 165] on span "ROI Proposal" at bounding box center [642, 164] width 34 height 9
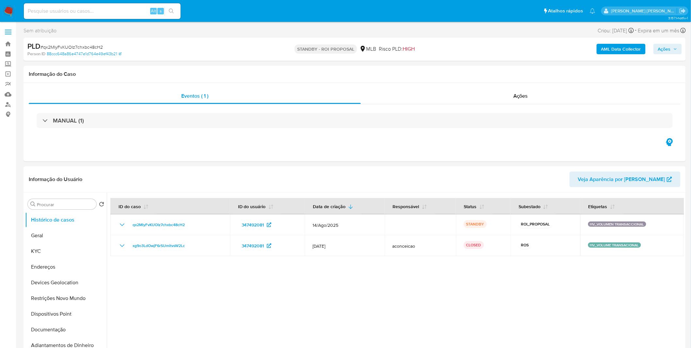
select select "10"
click at [10, 10] on img at bounding box center [8, 11] width 11 height 11
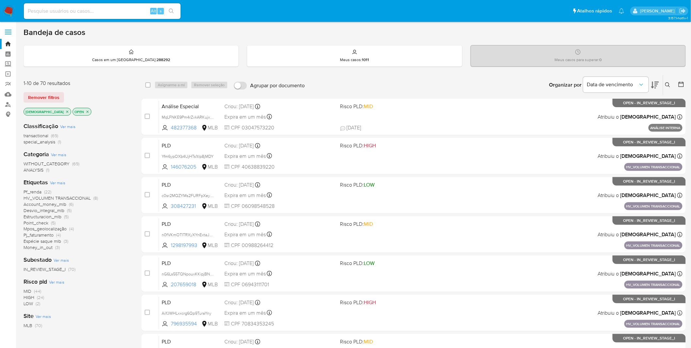
click at [69, 11] on input at bounding box center [102, 11] width 157 height 8
paste input "Yfm6ypOXb4UjHTs1tIp8jMDY"
type input "Yfm6ypOXb4UjHTs1tIp8jMDY"
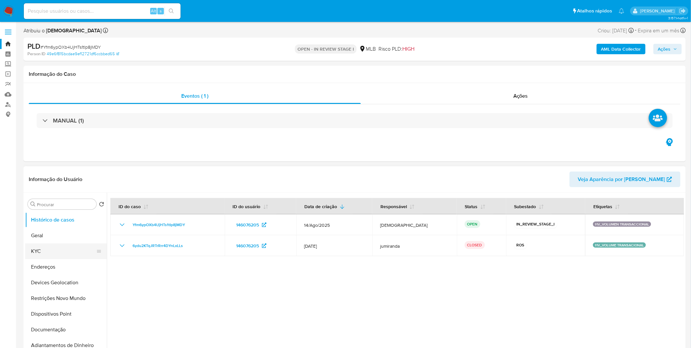
select select "10"
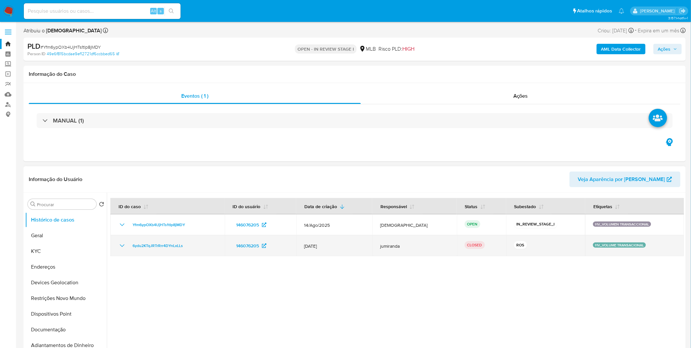
click at [123, 248] on icon "Mostrar/Ocultar" at bounding box center [122, 246] width 8 height 8
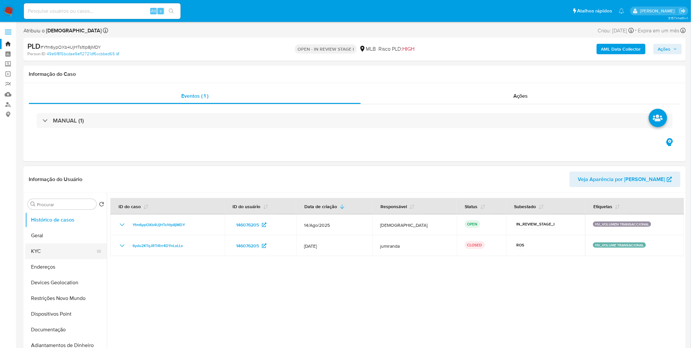
click at [69, 249] on button "KYC" at bounding box center [63, 251] width 76 height 16
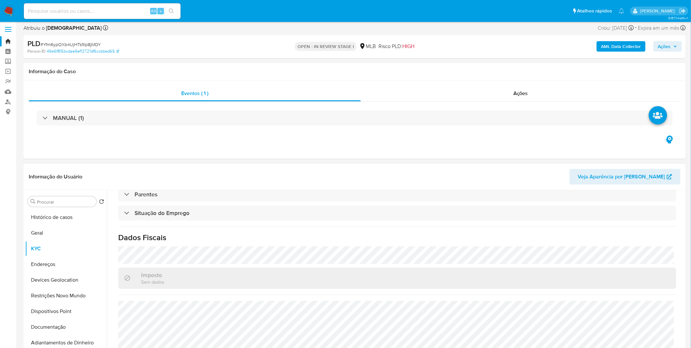
scroll to position [181, 0]
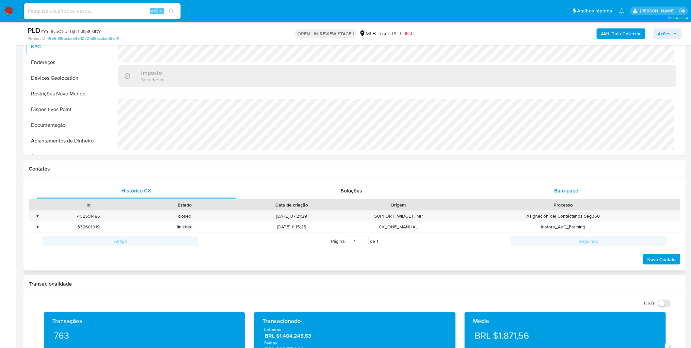
click at [555, 191] on span "Bate-papo" at bounding box center [567, 191] width 24 height 8
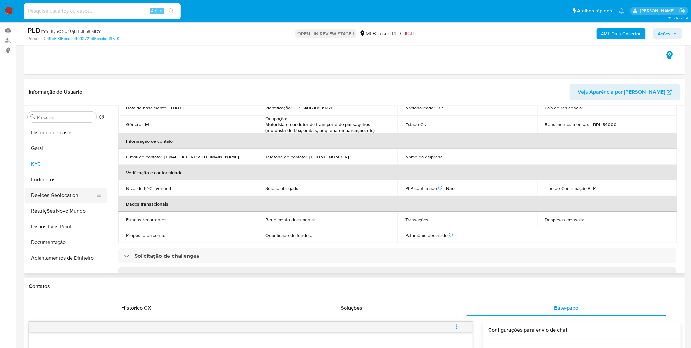
scroll to position [56, 0]
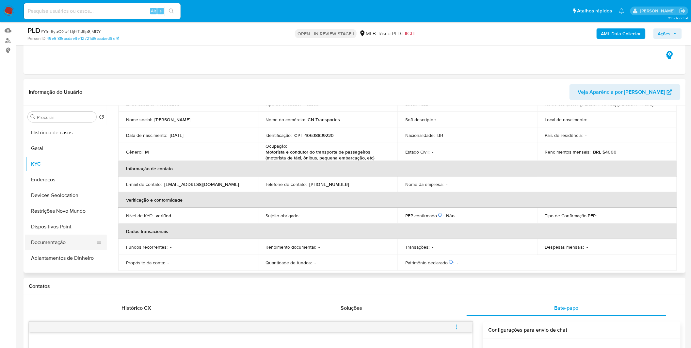
click at [53, 239] on button "Documentação" at bounding box center [63, 243] width 76 height 16
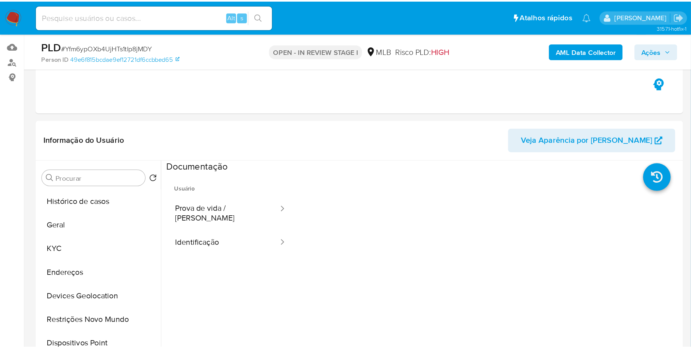
scroll to position [64, 0]
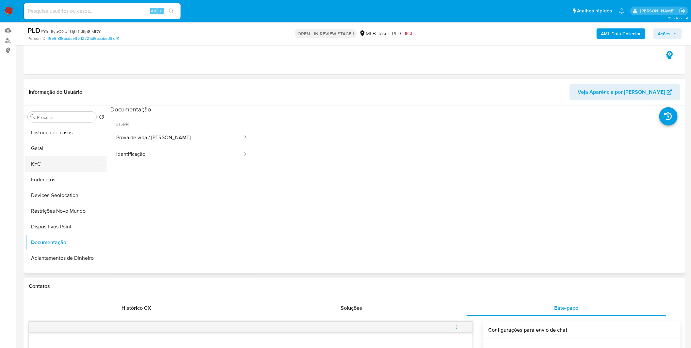
click at [82, 160] on button "KYC" at bounding box center [63, 164] width 76 height 16
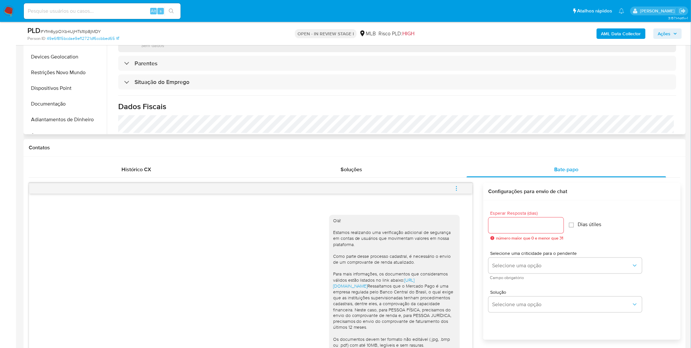
scroll to position [0, 0]
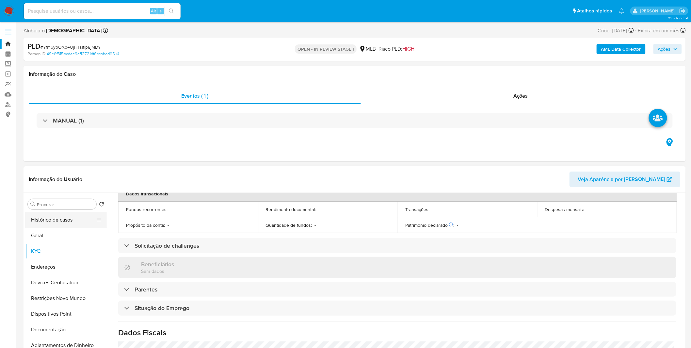
click at [65, 218] on button "Histórico de casos" at bounding box center [63, 220] width 76 height 16
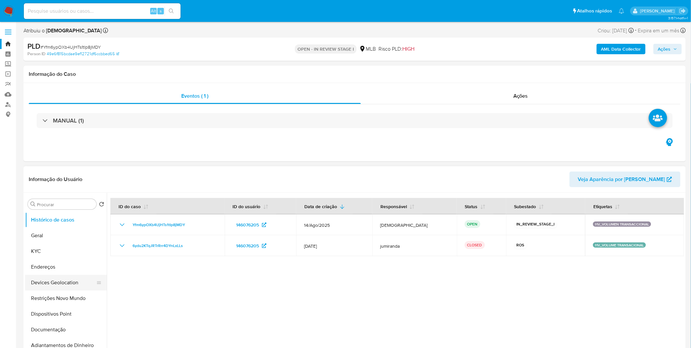
scroll to position [36, 0]
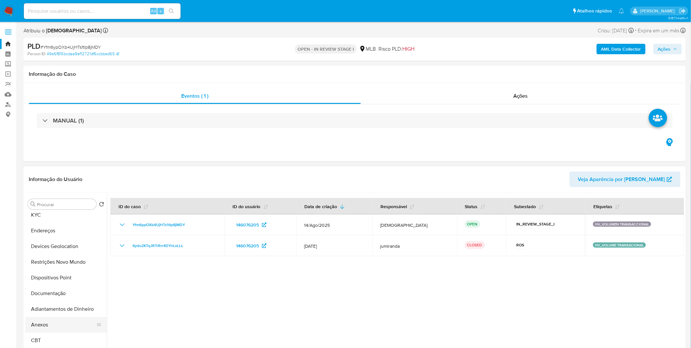
click at [58, 320] on button "Anexos" at bounding box center [63, 325] width 76 height 16
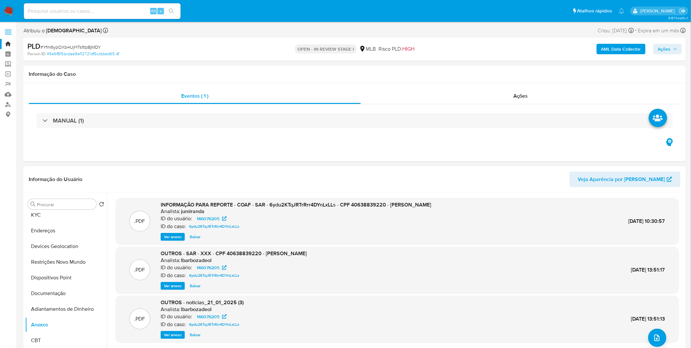
click at [613, 49] on b "AML Data Collector" at bounding box center [622, 49] width 40 height 10
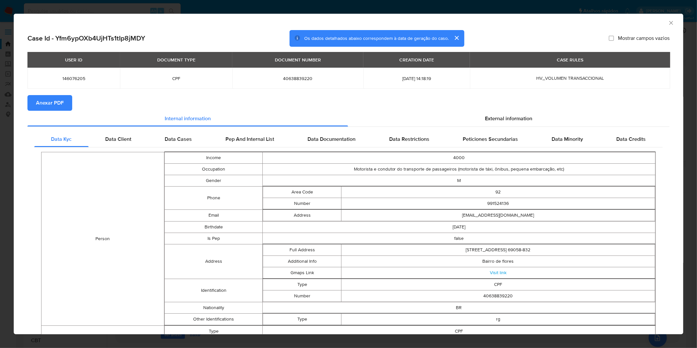
click at [51, 101] on span "Anexar PDF" at bounding box center [50, 103] width 28 height 14
click at [291, 6] on div "AML Data Collector Case Id - Yfm6ypOXb4UjHTs1tIp8jMDY Os dados detalhados abaix…" at bounding box center [348, 174] width 697 height 348
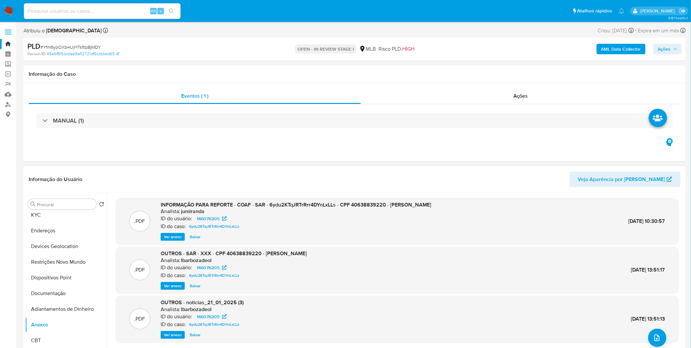
click at [164, 237] on span "Ver anexo" at bounding box center [173, 237] width 18 height 7
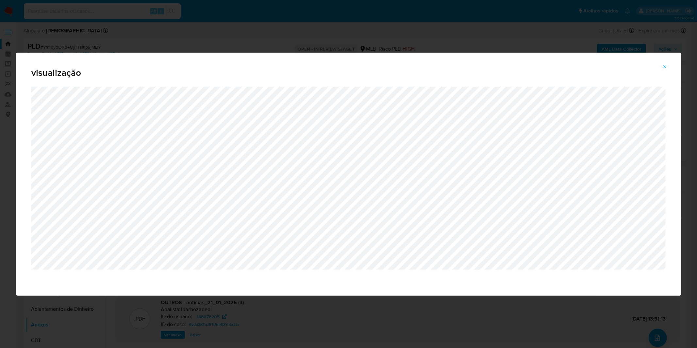
click at [246, 24] on div "visualização" at bounding box center [348, 174] width 697 height 348
click at [667, 70] on span "Attachment preview" at bounding box center [664, 66] width 5 height 9
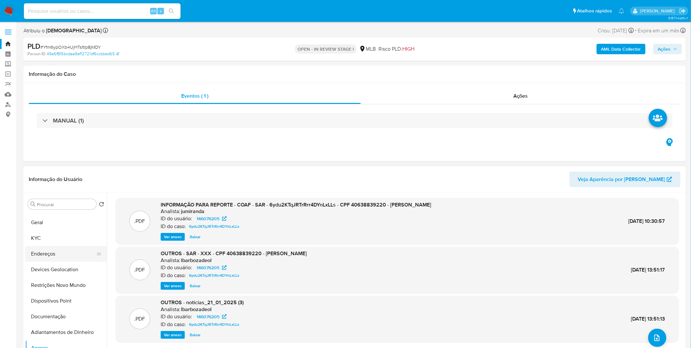
scroll to position [0, 0]
click at [69, 247] on button "KYC" at bounding box center [63, 251] width 76 height 16
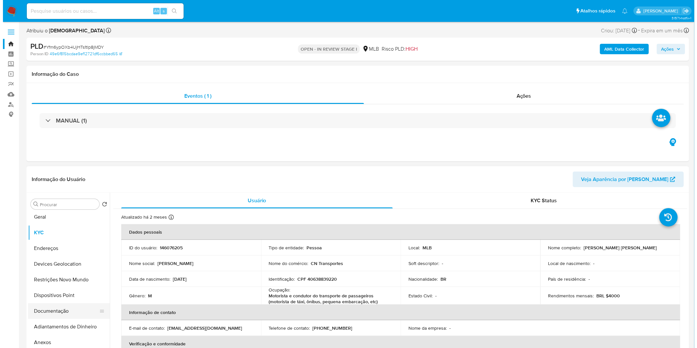
scroll to position [36, 0]
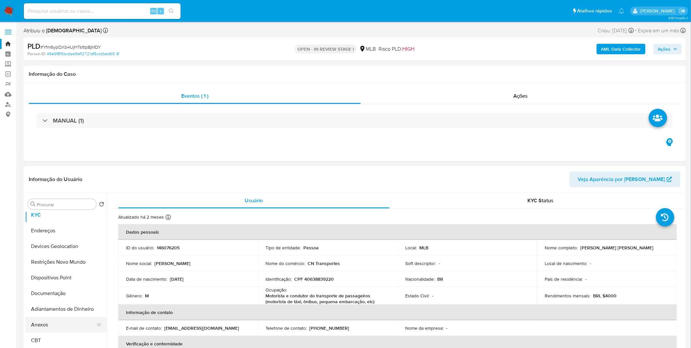
click at [50, 318] on button "Anexos" at bounding box center [63, 325] width 76 height 16
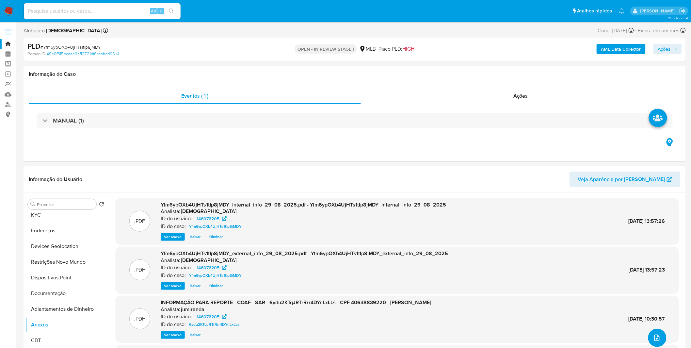
click at [655, 338] on icon "upload-file" at bounding box center [657, 338] width 5 height 7
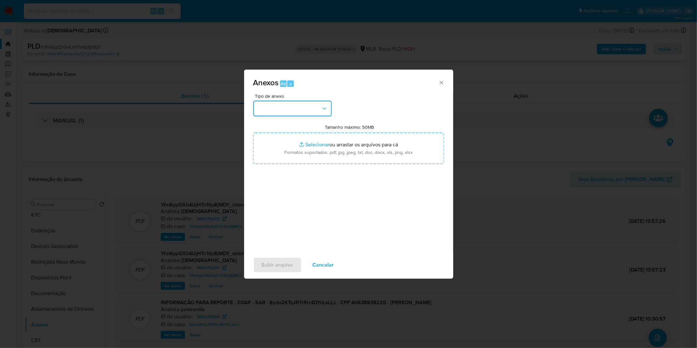
click at [309, 103] on button "button" at bounding box center [292, 109] width 78 height 16
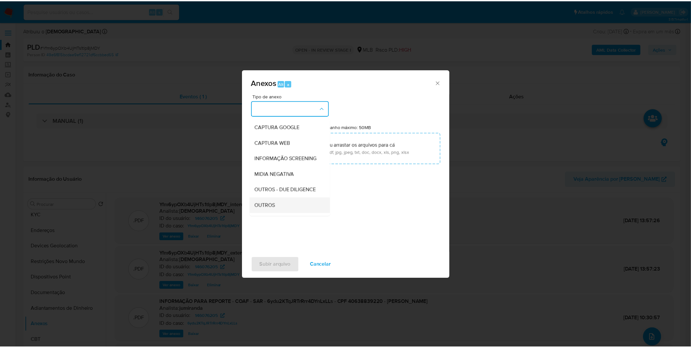
scroll to position [73, 0]
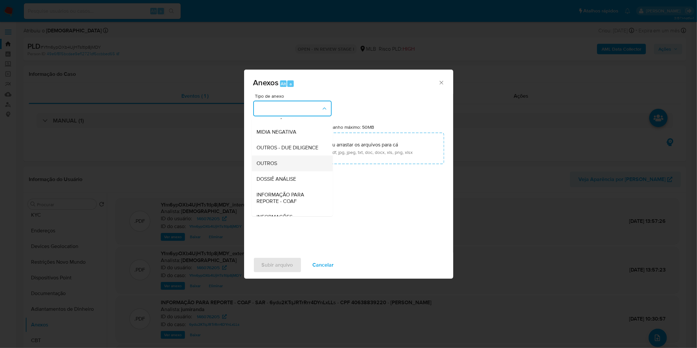
click at [272, 167] on span "OUTROS" at bounding box center [267, 163] width 21 height 7
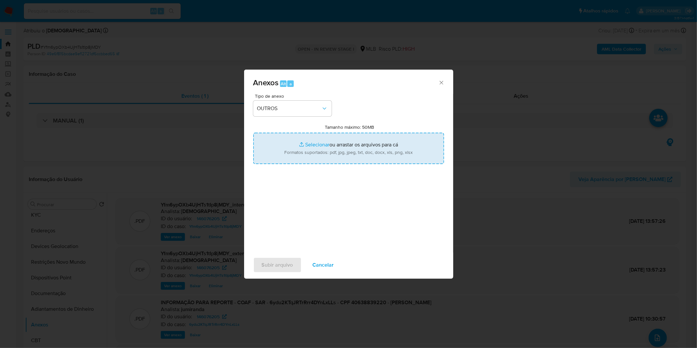
click at [282, 159] on input "Tamanho máximo: 50MB Selecionar arquivos" at bounding box center [348, 148] width 191 height 31
type input "C:\fakepath\2º SAR - XXXX_XX - CPF 40638839220 - CICERO DE CAMPOS LEAO NETO.pdf"
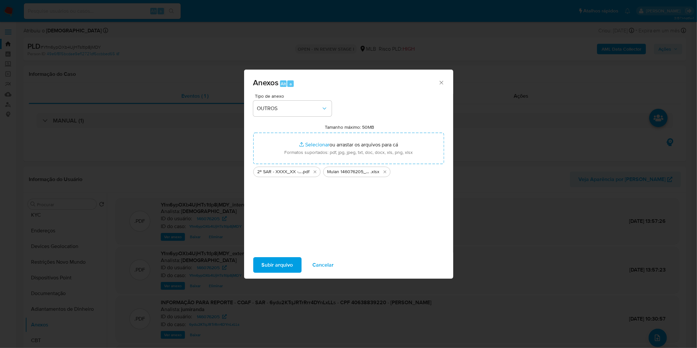
click at [277, 260] on span "Subir arquivo" at bounding box center [277, 265] width 31 height 14
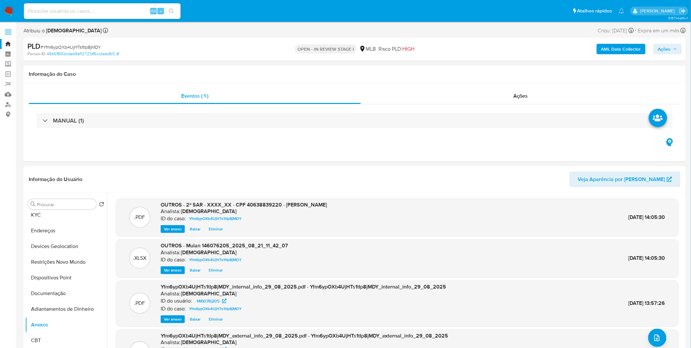
click at [658, 51] on button "Ações" at bounding box center [668, 49] width 28 height 10
click at [477, 78] on div "Resolução do caso Alt r" at bounding box center [486, 69] width 60 height 17
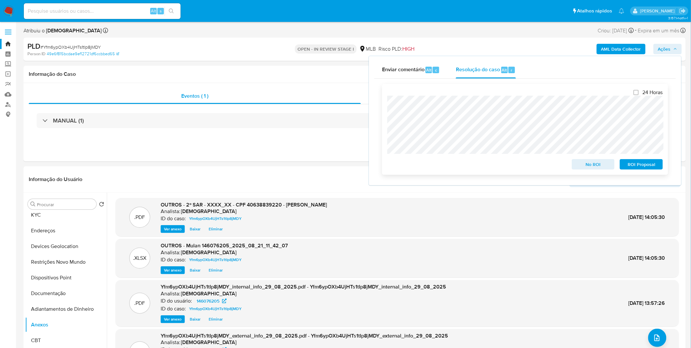
click at [645, 165] on span "ROI Proposal" at bounding box center [642, 164] width 34 height 9
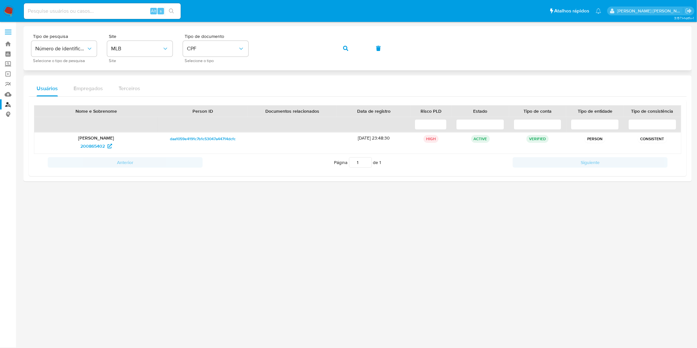
click at [338, 53] on button "button" at bounding box center [346, 49] width 22 height 16
click at [341, 48] on button "button" at bounding box center [346, 49] width 22 height 16
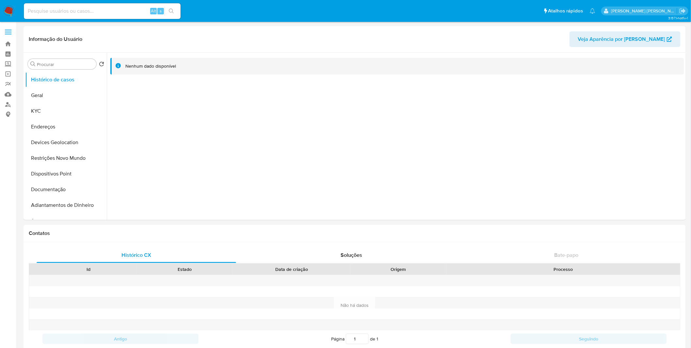
select select "10"
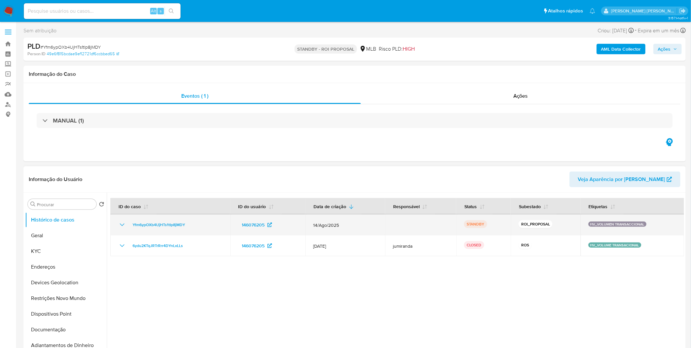
select select "10"
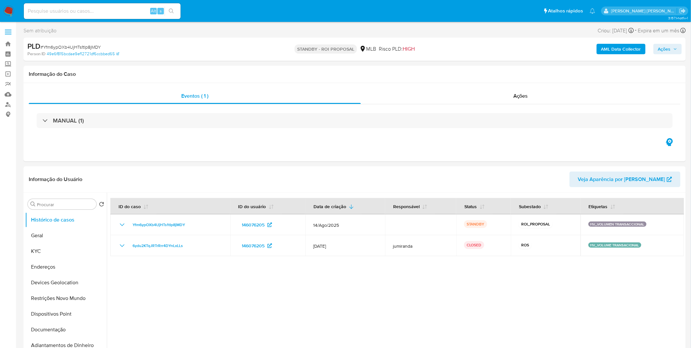
click at [7, 11] on img at bounding box center [8, 11] width 11 height 11
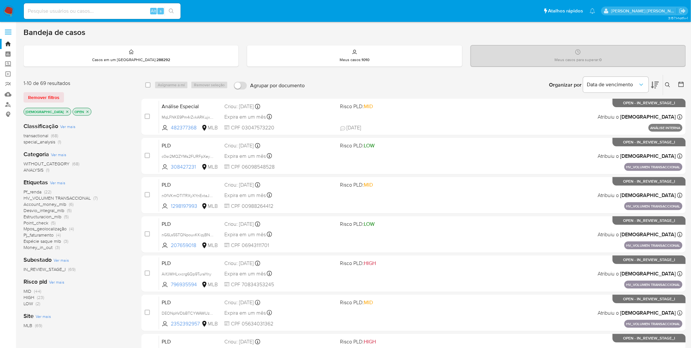
click at [121, 12] on input at bounding box center [102, 11] width 157 height 8
paste input "hKJofuanYxUoMoN1p4OUUfZP"
type input "hKJofuanYxUoMoN1p4OUUfZP"
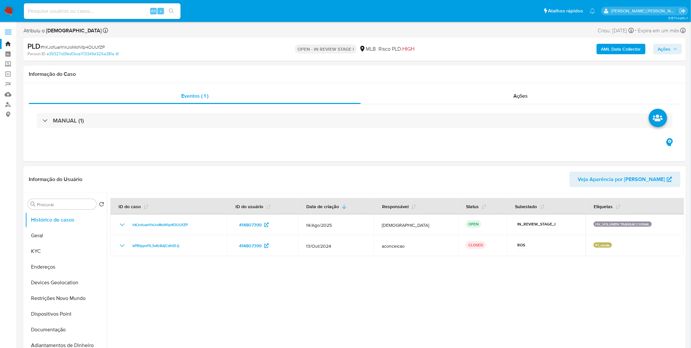
select select "10"
click at [70, 257] on button "KYC" at bounding box center [63, 251] width 76 height 16
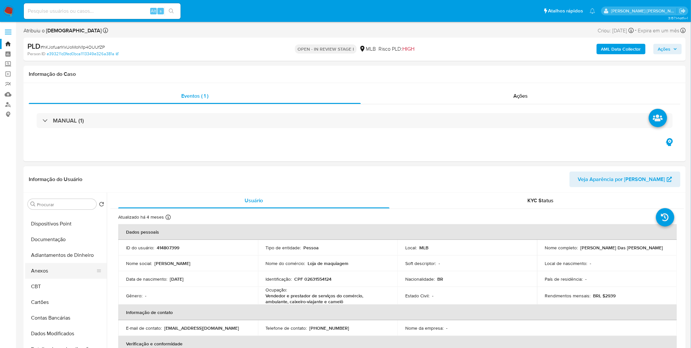
scroll to position [145, 0]
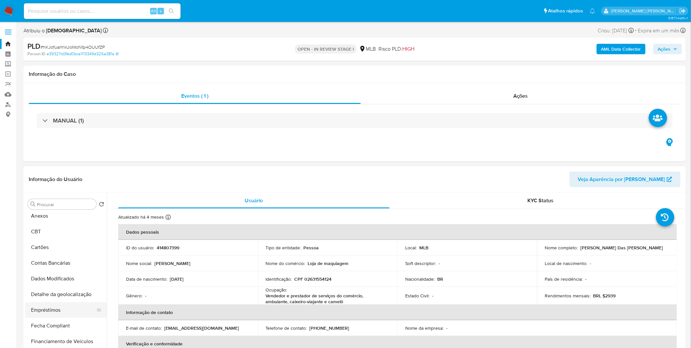
click at [67, 305] on button "Empréstimos" at bounding box center [63, 310] width 76 height 16
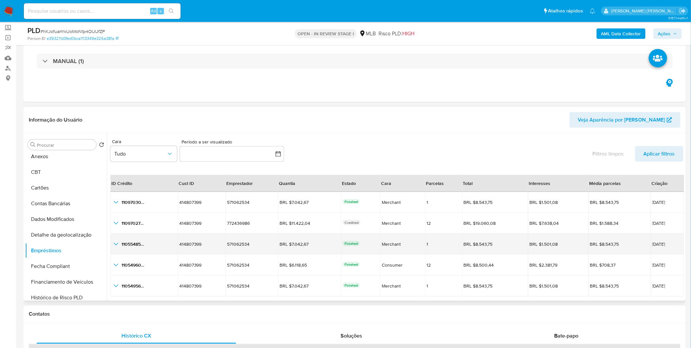
scroll to position [15, 0]
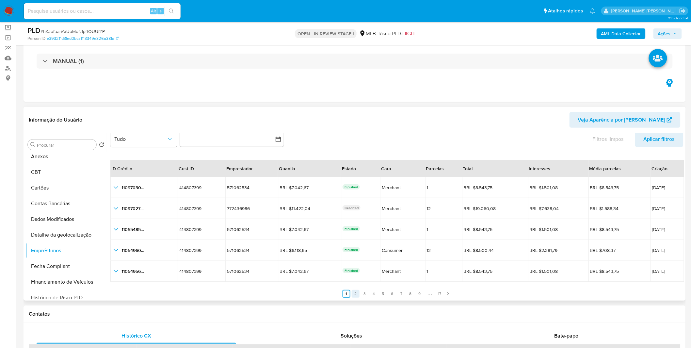
click at [355, 295] on link "2" at bounding box center [356, 294] width 8 height 8
click at [361, 295] on link "2" at bounding box center [360, 294] width 8 height 8
click at [365, 294] on link "3" at bounding box center [369, 294] width 8 height 8
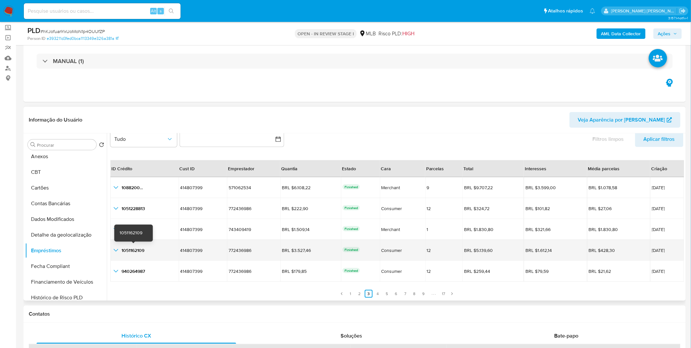
click at [117, 250] on icon "button_show_hidden_detail_by_id_3" at bounding box center [116, 250] width 8 height 8
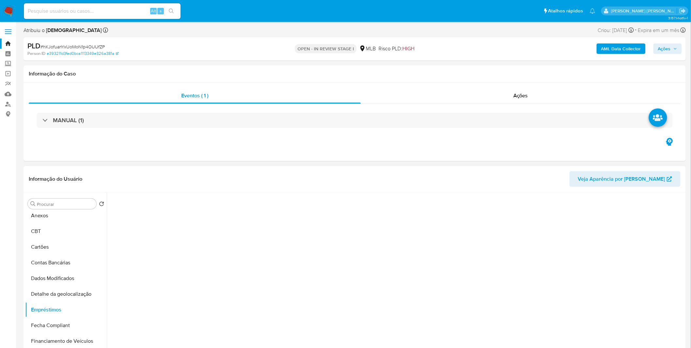
scroll to position [0, 0]
click at [64, 238] on button "CBT" at bounding box center [63, 232] width 76 height 16
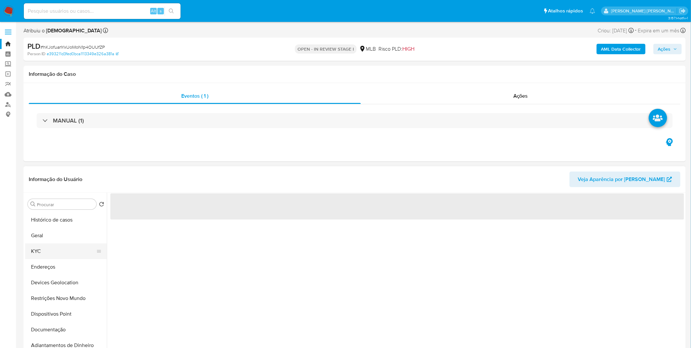
click at [63, 256] on button "KYC" at bounding box center [63, 251] width 76 height 16
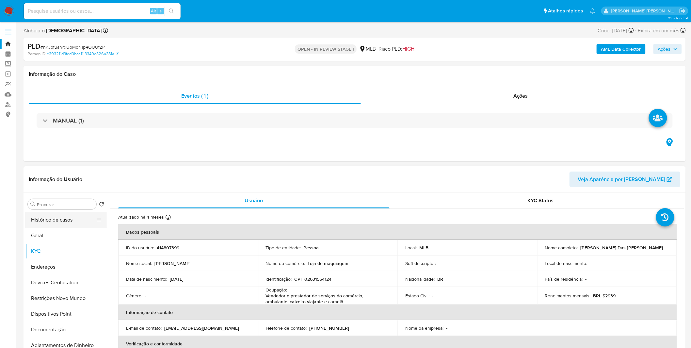
click at [60, 219] on button "Histórico de casos" at bounding box center [63, 220] width 76 height 16
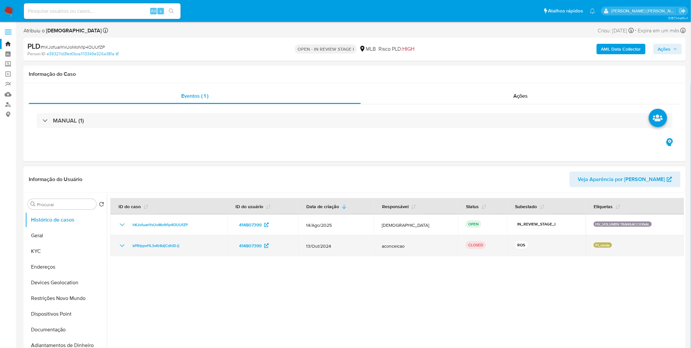
click at [123, 244] on icon "Mostrar/Ocultar" at bounding box center [122, 246] width 8 height 8
click at [124, 245] on icon "Mostrar/Ocultar" at bounding box center [122, 246] width 8 height 8
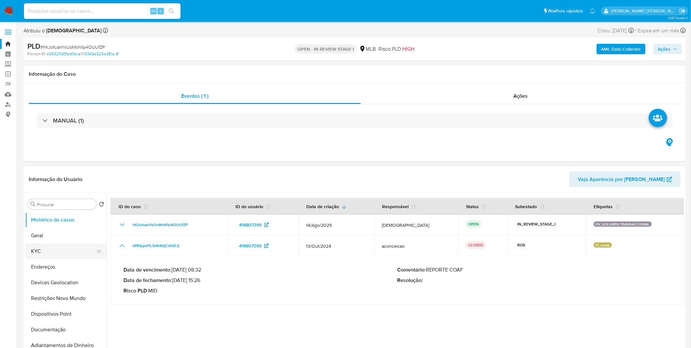
click at [66, 253] on button "KYC" at bounding box center [63, 251] width 76 height 16
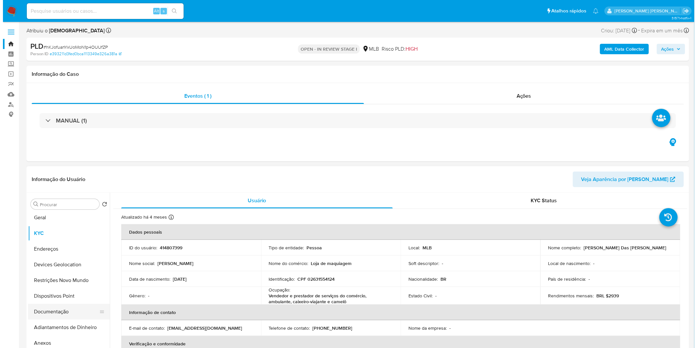
scroll to position [36, 0]
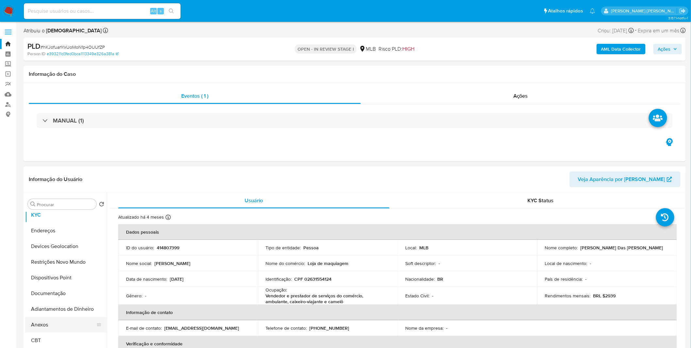
click at [50, 326] on button "Anexos" at bounding box center [63, 325] width 76 height 16
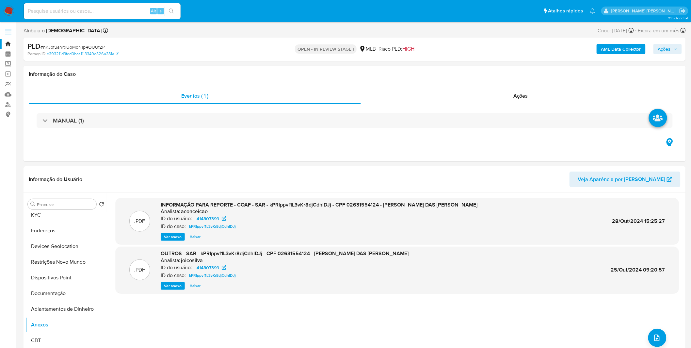
click at [625, 47] on b "AML Data Collector" at bounding box center [622, 49] width 40 height 10
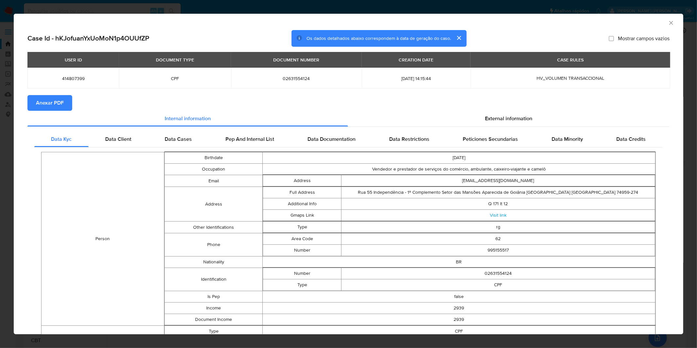
click at [66, 103] on button "Anexar PDF" at bounding box center [49, 103] width 45 height 16
click at [187, 6] on div "AML Data Collector Case Id - hKJofuanYxUoMoN1p4OUUfZP Os dados detalhados abaix…" at bounding box center [348, 174] width 697 height 348
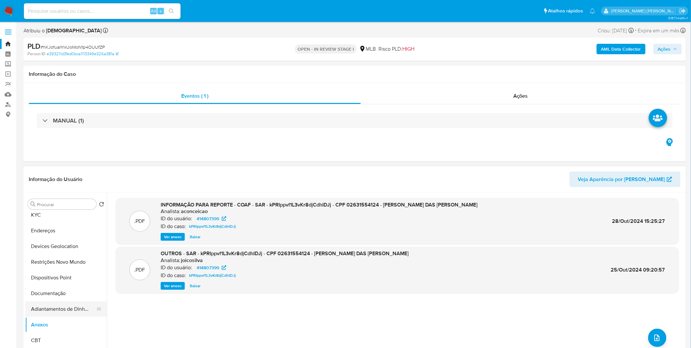
click at [57, 313] on button "Adiantamentos de Dinheiro" at bounding box center [63, 309] width 76 height 16
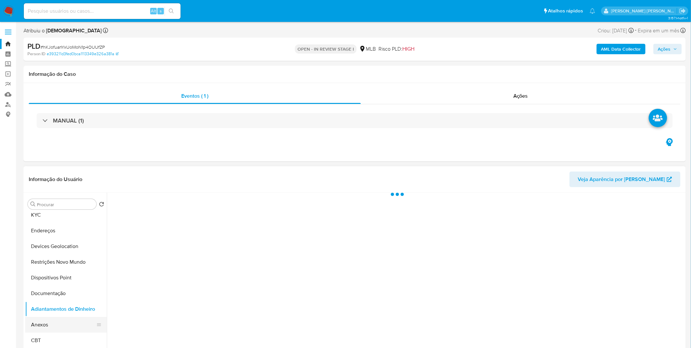
click at [55, 322] on button "Anexos" at bounding box center [63, 325] width 76 height 16
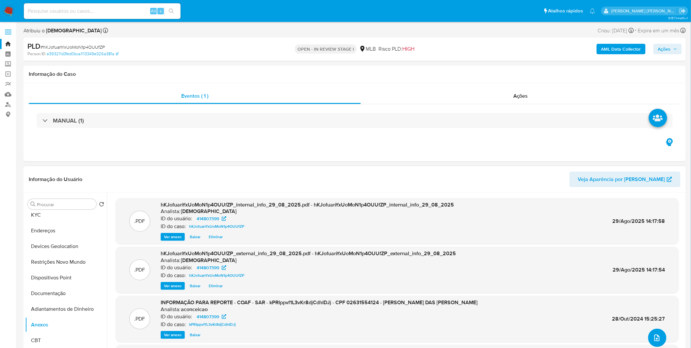
click at [655, 334] on icon "upload-file" at bounding box center [657, 338] width 8 height 8
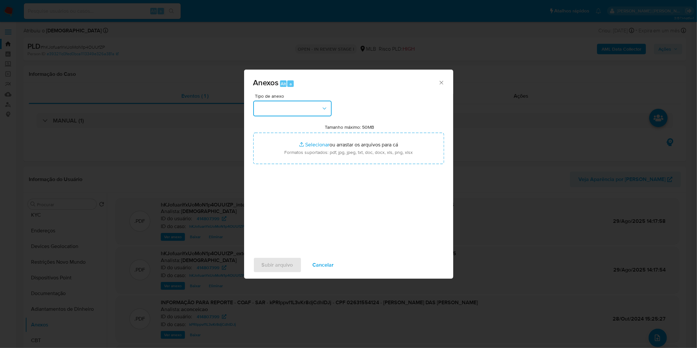
click at [294, 112] on button "button" at bounding box center [292, 109] width 78 height 16
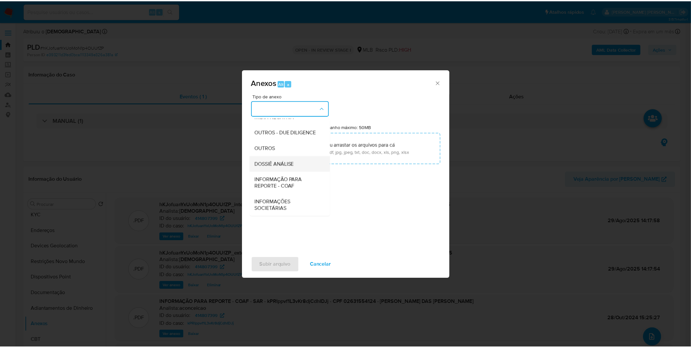
scroll to position [100, 0]
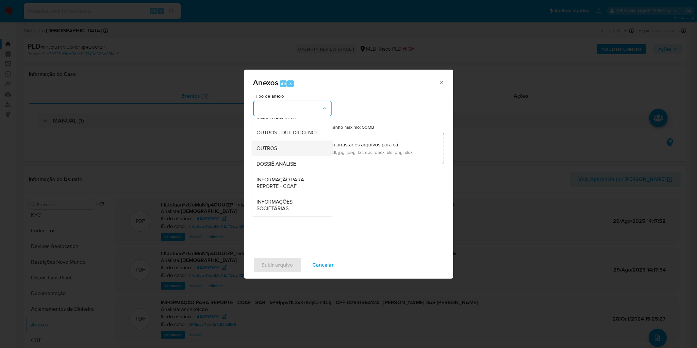
click at [284, 148] on div "OUTROS" at bounding box center [290, 148] width 67 height 16
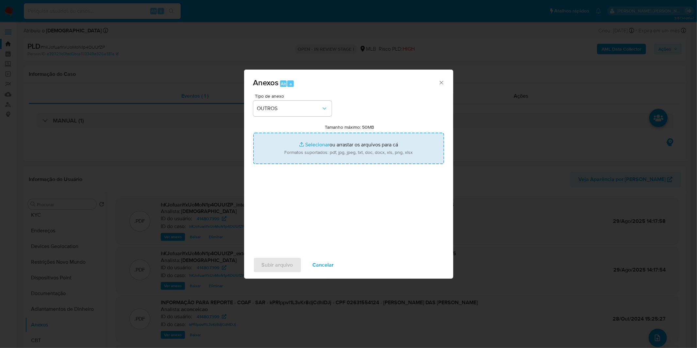
click at [309, 148] on input "Tamanho máximo: 50MB Selecionar arquivos" at bounding box center [348, 148] width 191 height 31
type input "C:\fakepath\2º SAR - XXXX_XX - CPF 02631554124 - PAULA CRISTINA ALVES DAS NEVES…"
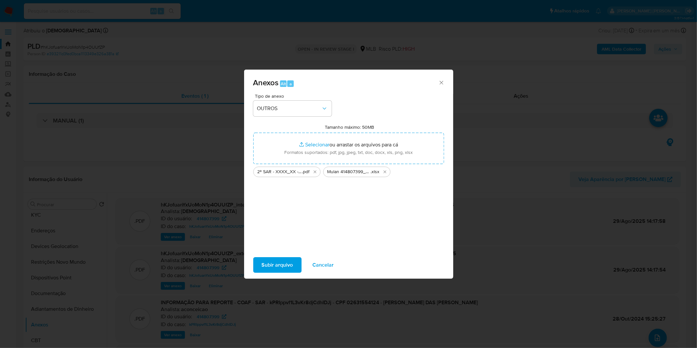
drag, startPoint x: 309, startPoint y: 148, endPoint x: 275, endPoint y: 260, distance: 117.3
click at [275, 260] on span "Subir arquivo" at bounding box center [277, 265] width 31 height 14
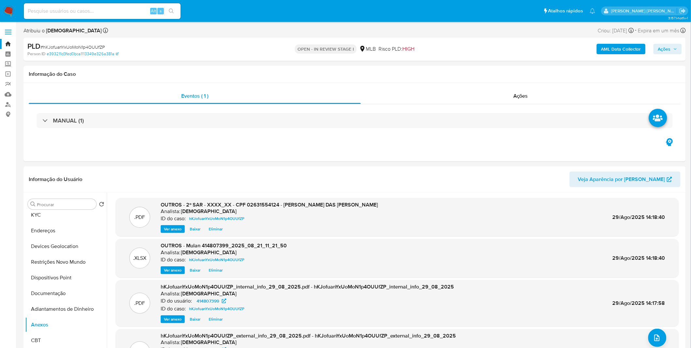
click at [677, 50] on icon "button" at bounding box center [676, 49] width 4 height 4
click at [481, 77] on div "Resolução do caso Alt r" at bounding box center [486, 69] width 60 height 17
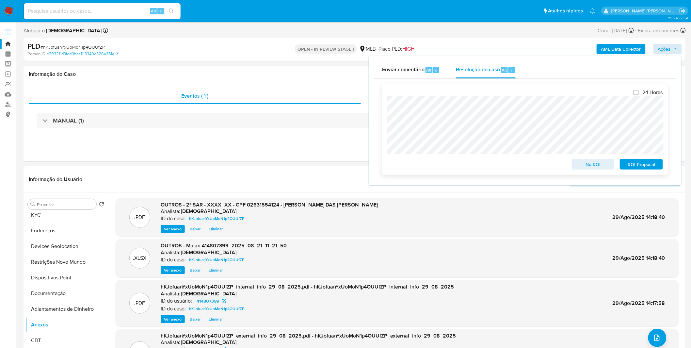
click at [441, 159] on div "No ROI ROI Proposal" at bounding box center [526, 163] width 276 height 13
click at [649, 168] on span "ROI Proposal" at bounding box center [642, 164] width 34 height 9
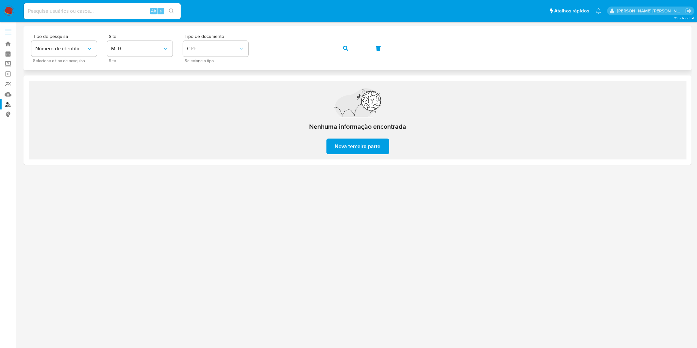
click at [345, 46] on icon "button" at bounding box center [345, 48] width 5 height 5
click at [340, 50] on button "button" at bounding box center [346, 49] width 22 height 16
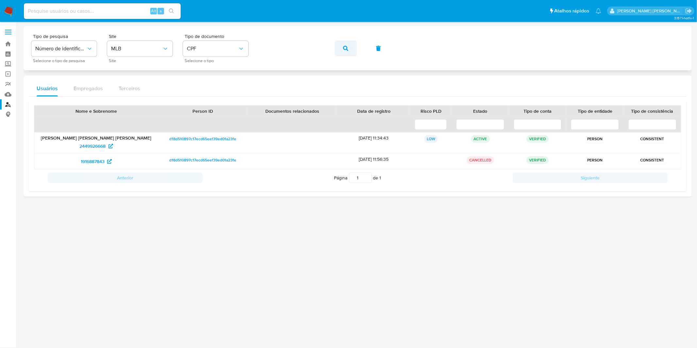
click at [344, 52] on span "button" at bounding box center [345, 48] width 5 height 14
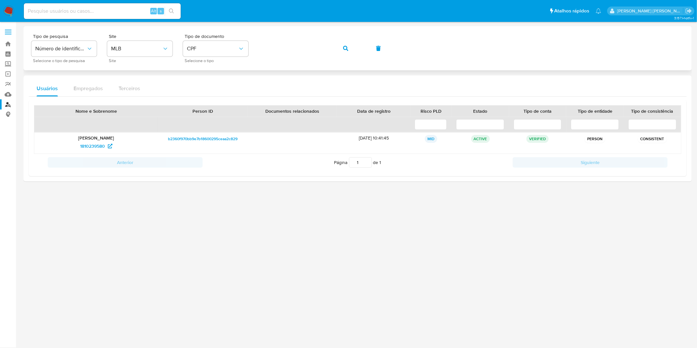
click at [343, 50] on icon "button" at bounding box center [345, 48] width 5 height 5
click at [338, 46] on button "button" at bounding box center [346, 49] width 22 height 16
click at [258, 44] on div "Tipo de pesquisa Número de identificação Selecione o tipo de pesquisa Site MLB …" at bounding box center [357, 48] width 652 height 28
drag, startPoint x: 346, startPoint y: 49, endPoint x: 324, endPoint y: 36, distance: 25.8
click at [347, 49] on icon "button" at bounding box center [345, 48] width 5 height 5
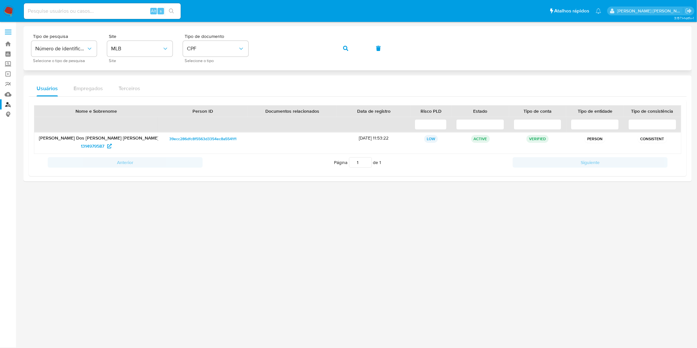
click at [254, 45] on div "Tipo de pesquisa Número de identificação Selecione o tipo de pesquisa Site MLB …" at bounding box center [357, 48] width 652 height 28
click at [347, 48] on icon "button" at bounding box center [345, 48] width 5 height 5
click at [351, 51] on button "button" at bounding box center [346, 49] width 22 height 16
drag, startPoint x: 84, startPoint y: 144, endPoint x: 90, endPoint y: 147, distance: 7.2
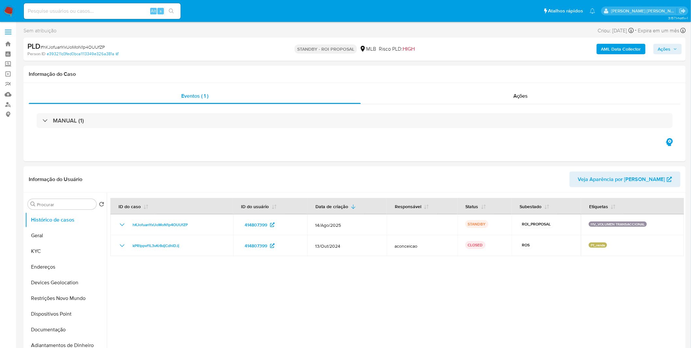
select select "10"
click at [242, 298] on div at bounding box center [396, 276] width 578 height 167
click at [12, 8] on img at bounding box center [8, 11] width 11 height 11
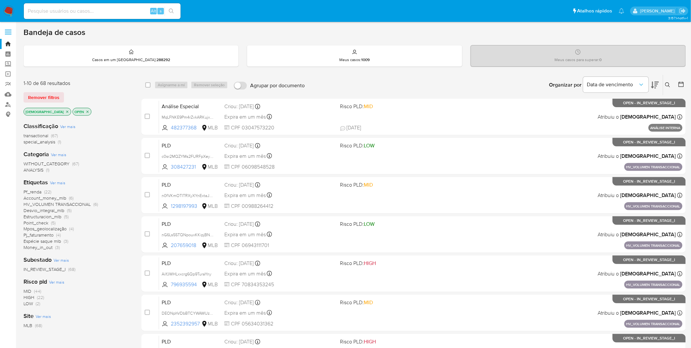
click at [69, 9] on input at bounding box center [102, 11] width 157 height 8
click at [8, 12] on img at bounding box center [8, 11] width 11 height 11
click at [71, 15] on div "Alt s" at bounding box center [102, 11] width 157 height 16
click at [73, 11] on input at bounding box center [102, 11] width 157 height 8
paste input "YzmLHMDdszatdz1DX6Vbpg2w"
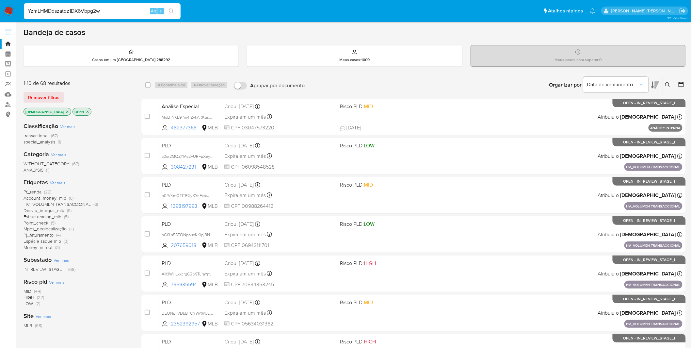
type input "YzmLHMDdszatdz1DX6Vbpg2w"
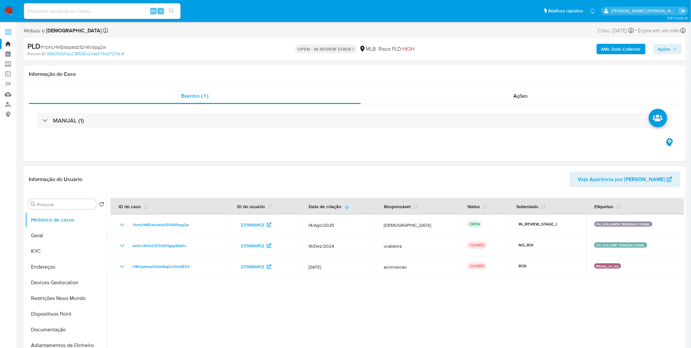
select select "10"
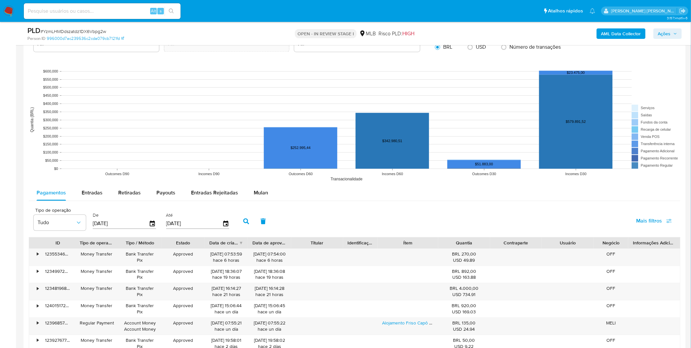
scroll to position [581, 0]
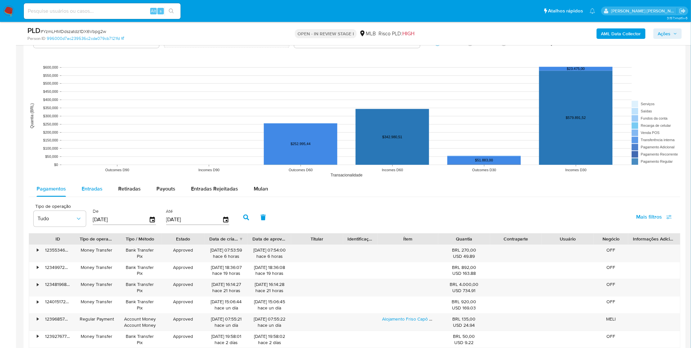
click at [102, 189] on button "Entradas" at bounding box center [92, 189] width 37 height 16
select select "10"
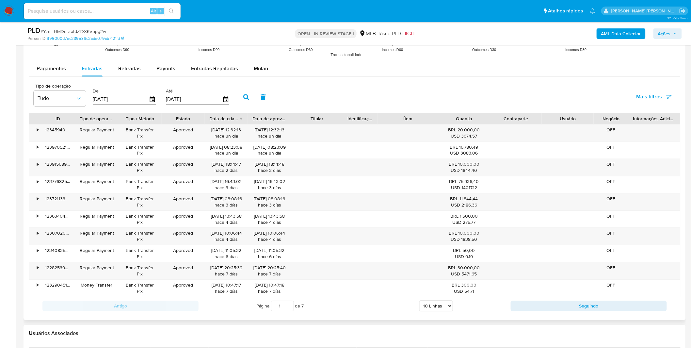
scroll to position [726, 0]
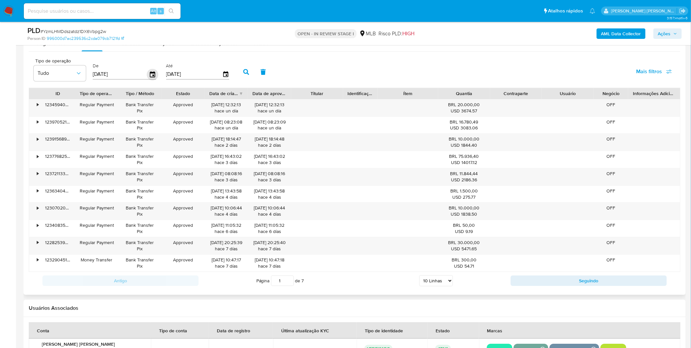
click at [154, 73] on icon "button" at bounding box center [152, 74] width 11 height 11
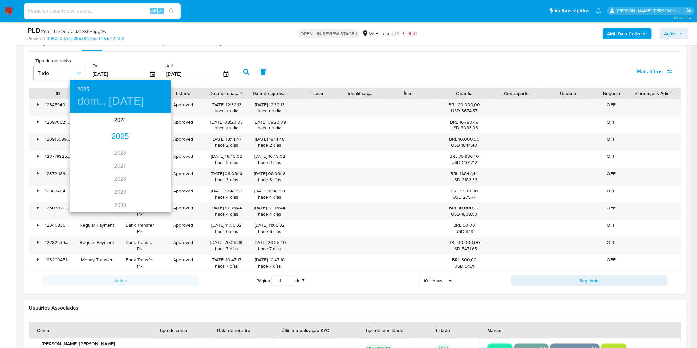
click at [124, 135] on div "2025" at bounding box center [120, 136] width 101 height 13
click at [91, 124] on div "ene." at bounding box center [87, 126] width 34 height 25
type input "01/01/2025"
click at [105, 146] on span "1" at bounding box center [107, 147] width 12 height 7
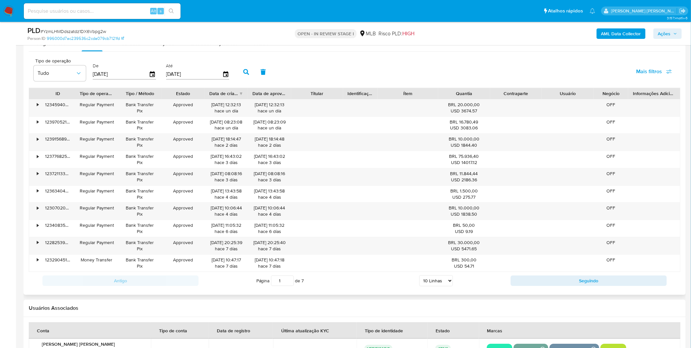
click at [249, 74] on button "button" at bounding box center [246, 72] width 17 height 16
click at [445, 279] on select "5 Linhas 10 Linhas 20 Linhas 25 Linhas 50 Linhas 100 Linhas" at bounding box center [438, 280] width 34 height 11
select select "100"
click at [421, 276] on select "5 Linhas 10 Linhas 20 Linhas 25 Linhas 50 Linhas 100 Linhas" at bounding box center [438, 280] width 34 height 11
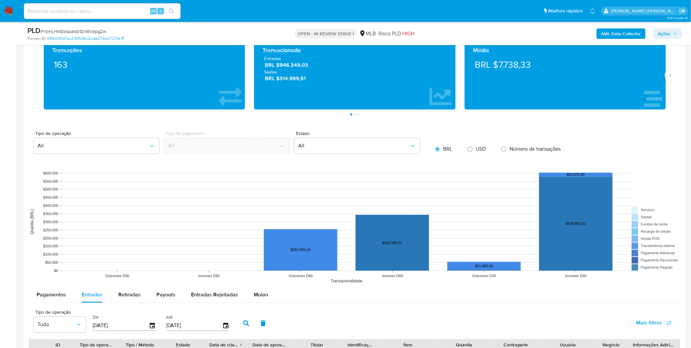
scroll to position [544, 0]
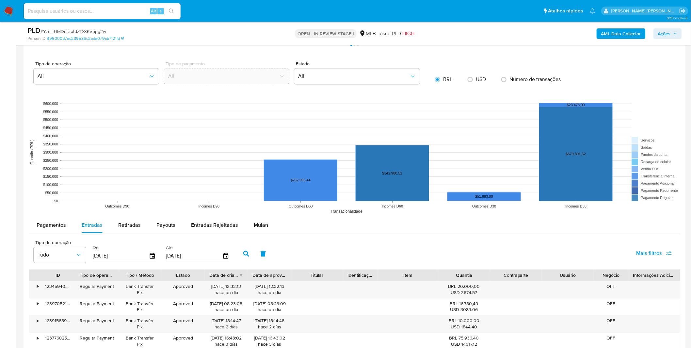
click at [256, 226] on span "Mulan" at bounding box center [261, 225] width 14 height 8
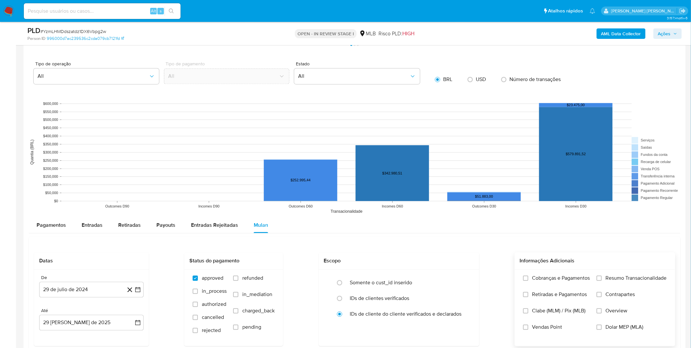
click at [562, 283] on label "Cobranças e Pagamentos" at bounding box center [556, 283] width 67 height 16
click at [529, 281] on input "Cobranças e Pagamentos" at bounding box center [525, 277] width 5 height 5
click at [564, 298] on label "Retiradas e Pagamentos" at bounding box center [556, 299] width 67 height 16
click at [529, 297] on input "Retiradas e Pagamentos" at bounding box center [525, 294] width 5 height 5
click at [628, 283] on label "Resumo Transacionalidade" at bounding box center [632, 283] width 70 height 16
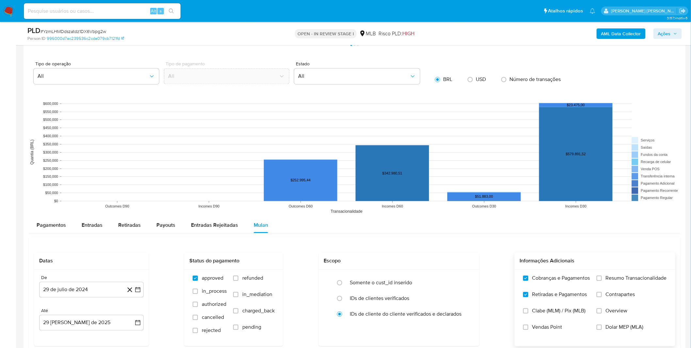
click at [602, 281] on input "Resumo Transacionalidade" at bounding box center [599, 277] width 5 height 5
click at [625, 297] on span "Contrapartes" at bounding box center [620, 294] width 29 height 7
click at [602, 297] on input "Contrapartes" at bounding box center [599, 294] width 5 height 5
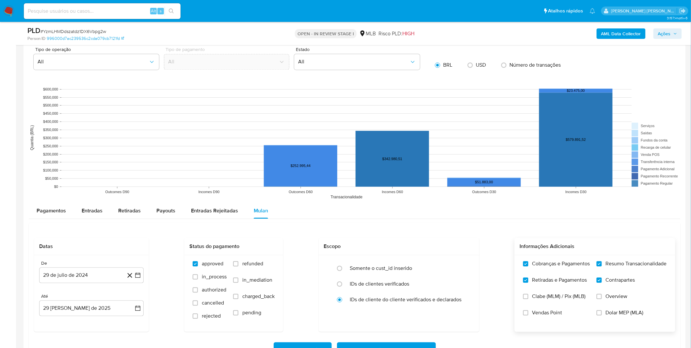
scroll to position [581, 0]
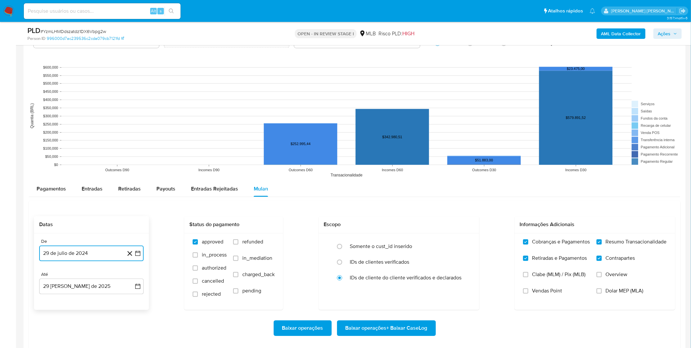
click at [69, 252] on button "29 de julio de 2024" at bounding box center [91, 253] width 105 height 16
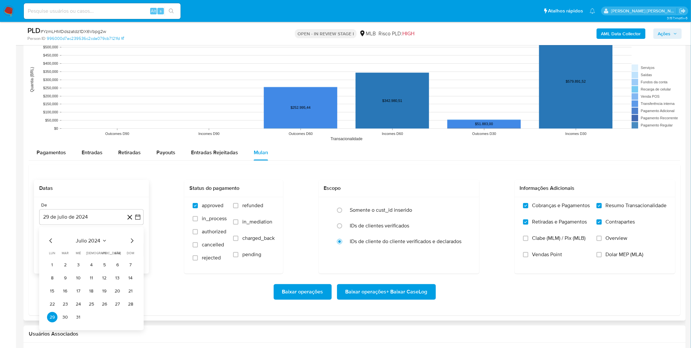
click at [80, 244] on div "julio 2024" at bounding box center [91, 241] width 89 height 8
click at [96, 243] on span "julio 2024" at bounding box center [88, 240] width 25 height 7
click at [129, 243] on icon "Año siguiente" at bounding box center [131, 241] width 8 height 8
click at [62, 282] on span "abr" at bounding box center [62, 282] width 7 height 5
click at [132, 292] on button "20" at bounding box center [130, 291] width 10 height 10
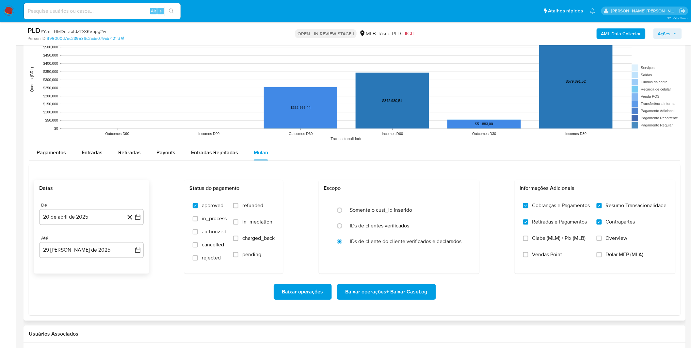
click at [136, 294] on div "Baixar operações Baixar operações + Baixar CaseLog" at bounding box center [355, 292] width 642 height 16
click at [397, 291] on span "Baixar operações + Baixar CaseLog" at bounding box center [387, 292] width 82 height 14
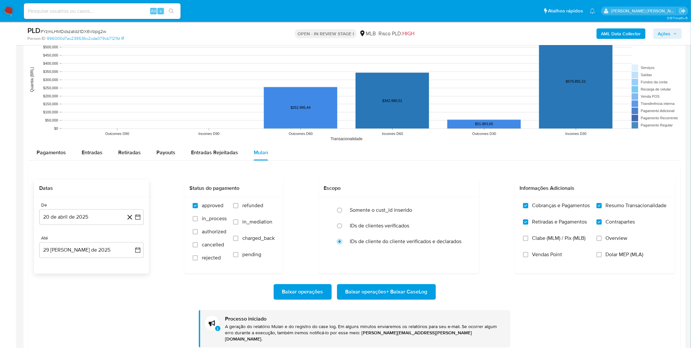
click at [112, 12] on input at bounding box center [102, 11] width 157 height 8
paste input "AilfJWHLxxcrg6Qp9TuraYny"
type input "AilfJWHLxxcrg6Qp9TuraYny"
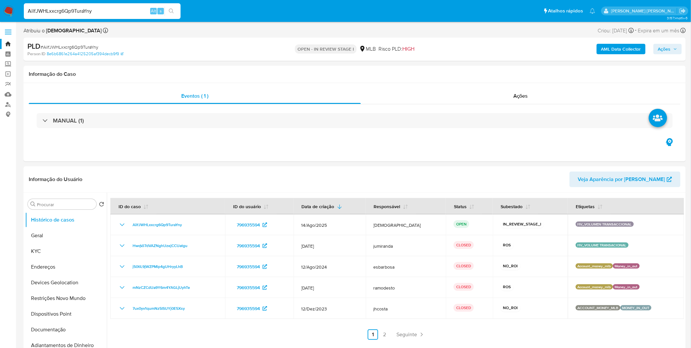
select select "10"
click at [380, 338] on link "2" at bounding box center [385, 334] width 10 height 10
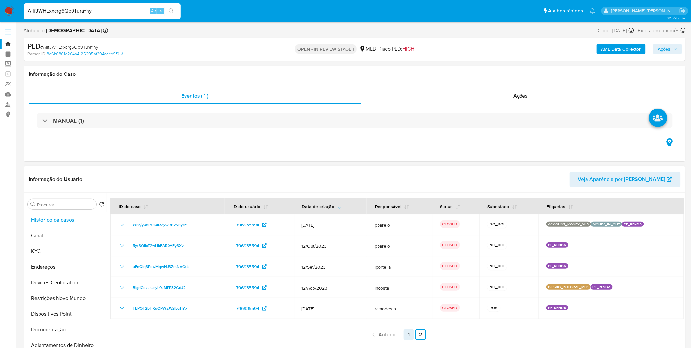
click at [407, 333] on link "1" at bounding box center [409, 334] width 10 height 10
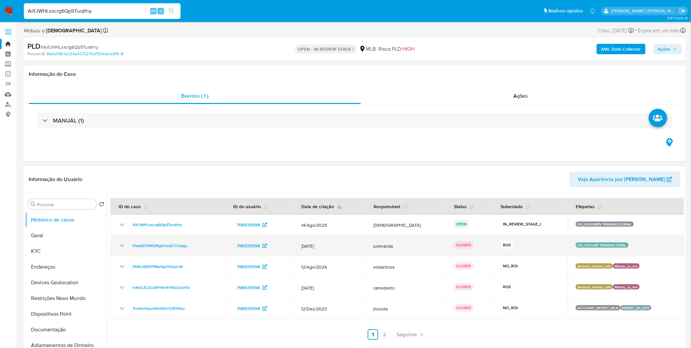
click at [119, 250] on td "HwqVJ7dVAZNghUzejCCUatgu" at bounding box center [167, 245] width 115 height 21
click at [120, 246] on icon "Mostrar/Ocultar" at bounding box center [122, 246] width 8 height 8
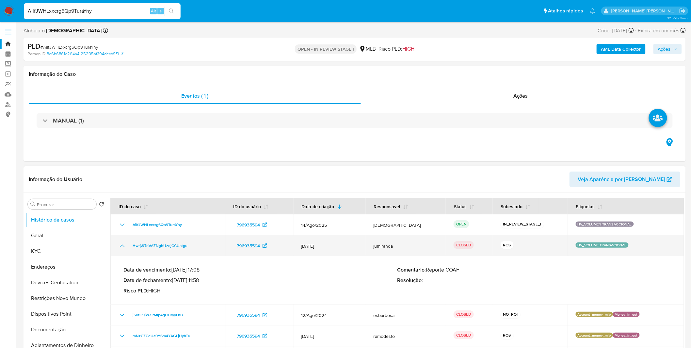
click at [120, 246] on icon "Mostrar/Ocultar" at bounding box center [122, 246] width 8 height 8
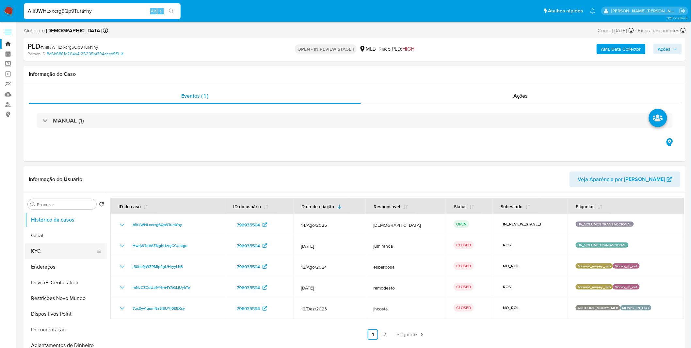
click at [65, 251] on button "KYC" at bounding box center [63, 251] width 76 height 16
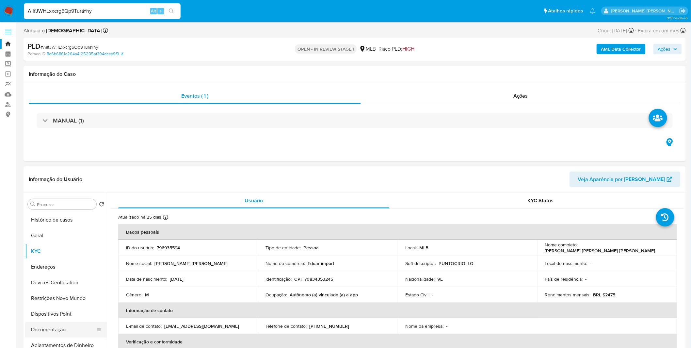
click at [69, 329] on button "Documentação" at bounding box center [63, 330] width 76 height 16
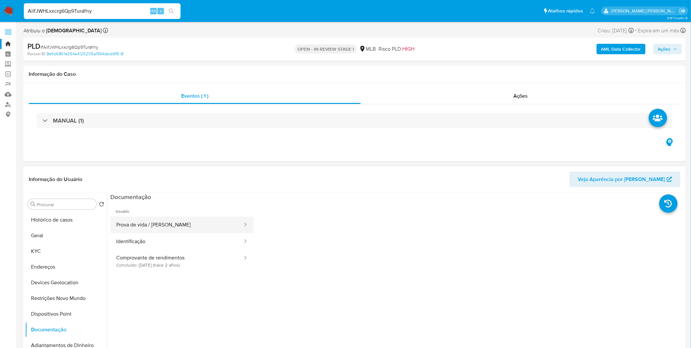
click at [157, 232] on button "Prova de vida / Selfie" at bounding box center [176, 225] width 133 height 17
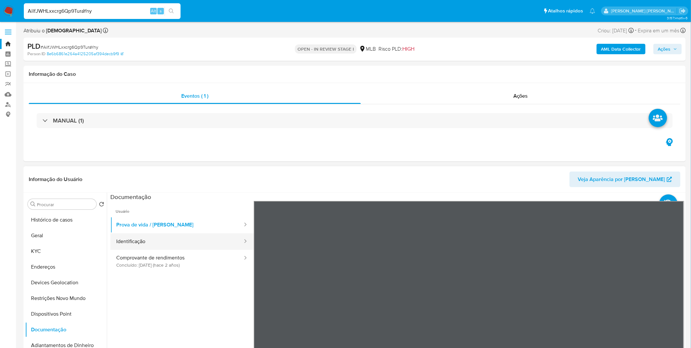
click at [155, 239] on button "Identificação" at bounding box center [176, 241] width 133 height 17
click at [673, 303] on icon at bounding box center [676, 307] width 13 height 13
click at [262, 303] on icon at bounding box center [262, 307] width 13 height 13
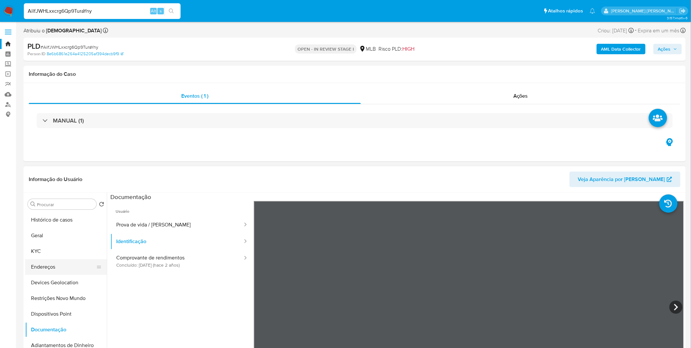
click at [67, 259] on button "Endereços" at bounding box center [63, 267] width 76 height 16
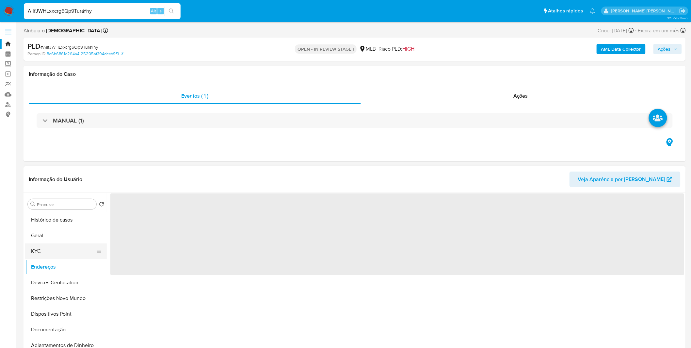
click at [66, 251] on button "KYC" at bounding box center [63, 251] width 76 height 16
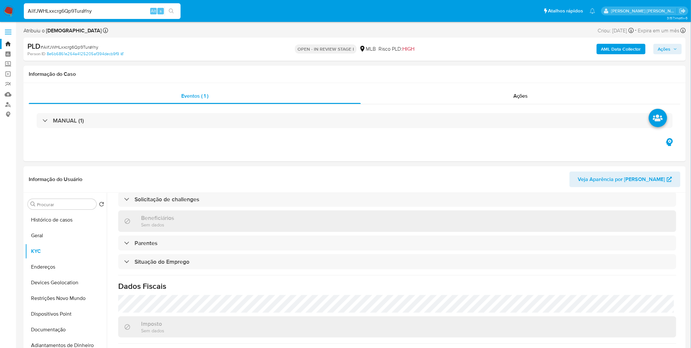
scroll to position [272, 0]
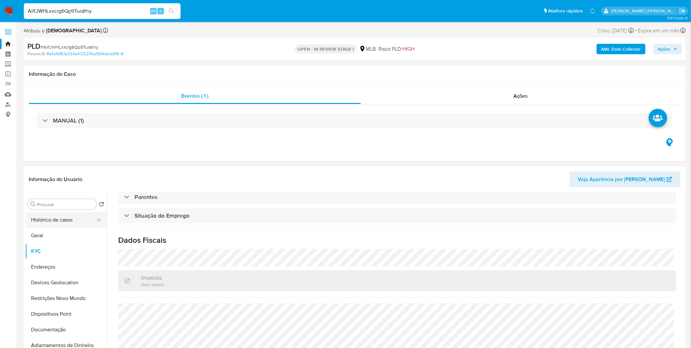
click at [61, 218] on button "Histórico de casos" at bounding box center [63, 220] width 76 height 16
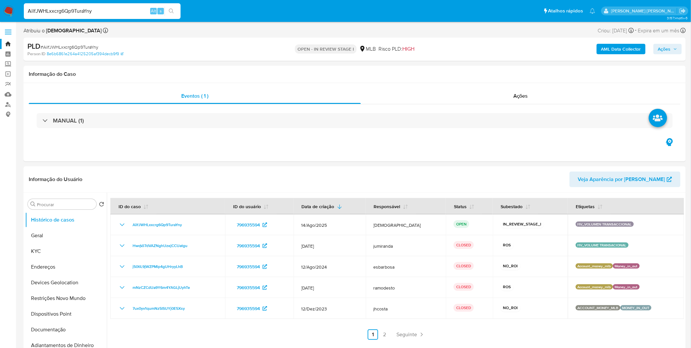
click at [387, 335] on link "2" at bounding box center [385, 334] width 10 height 10
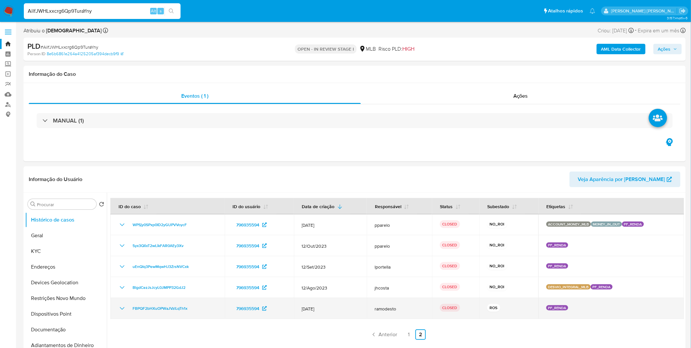
click at [123, 306] on icon "Mostrar/Ocultar" at bounding box center [122, 309] width 8 height 8
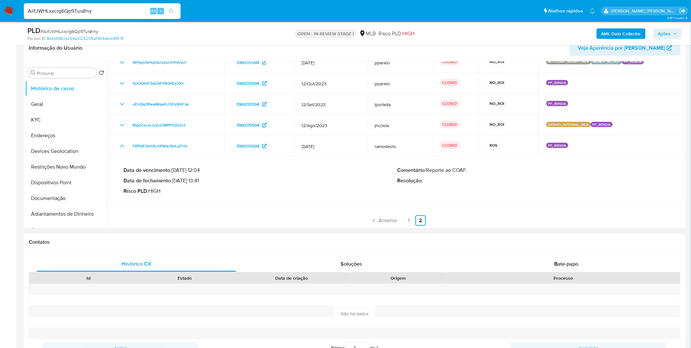
scroll to position [109, 0]
click at [407, 222] on link "1" at bounding box center [409, 220] width 10 height 10
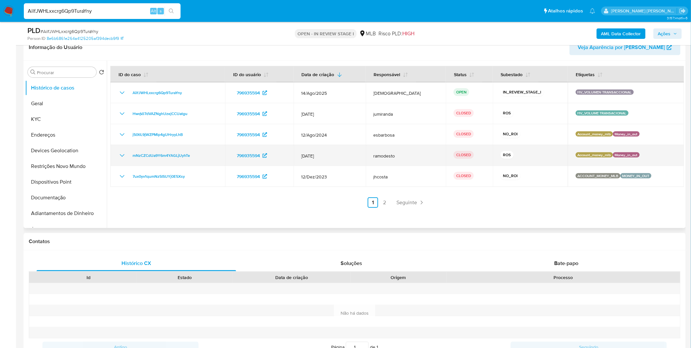
click at [116, 154] on td "mNzCZCdUa9Y6m4YAGLjUyhTe" at bounding box center [167, 155] width 115 height 21
click at [119, 153] on icon "Mostrar/Ocultar" at bounding box center [122, 156] width 8 height 8
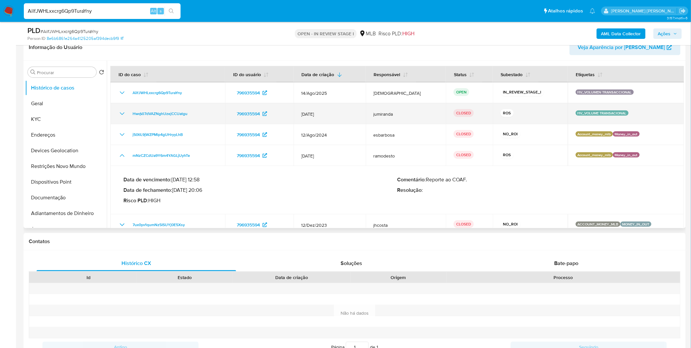
click at [121, 110] on icon "Mostrar/Ocultar" at bounding box center [122, 114] width 8 height 8
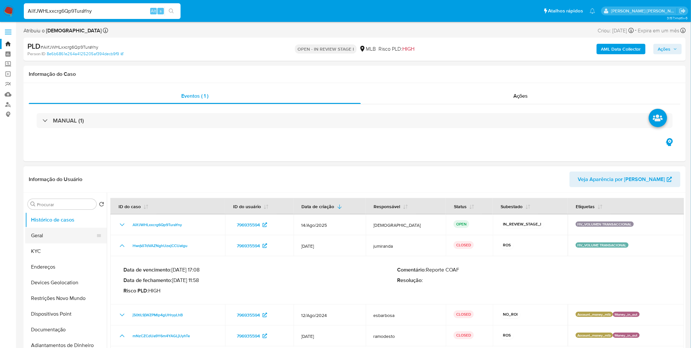
click at [59, 240] on button "Geral" at bounding box center [63, 236] width 76 height 16
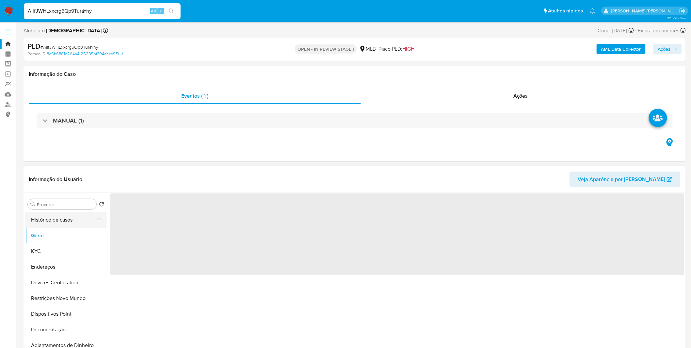
click at [60, 225] on button "Histórico de casos" at bounding box center [63, 220] width 76 height 16
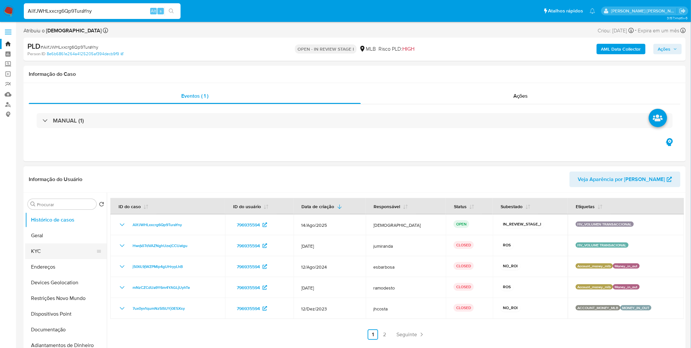
click at [62, 254] on button "KYC" at bounding box center [63, 251] width 76 height 16
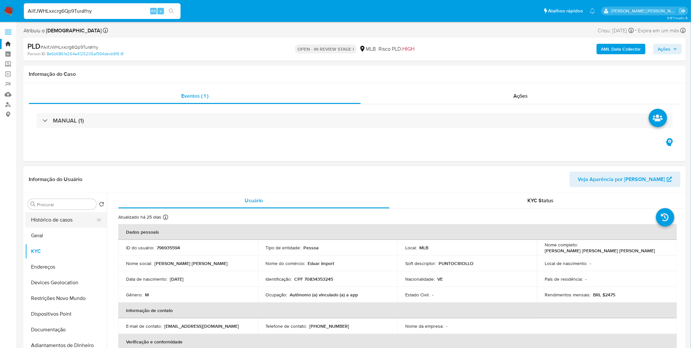
click at [72, 226] on button "Histórico de casos" at bounding box center [63, 220] width 76 height 16
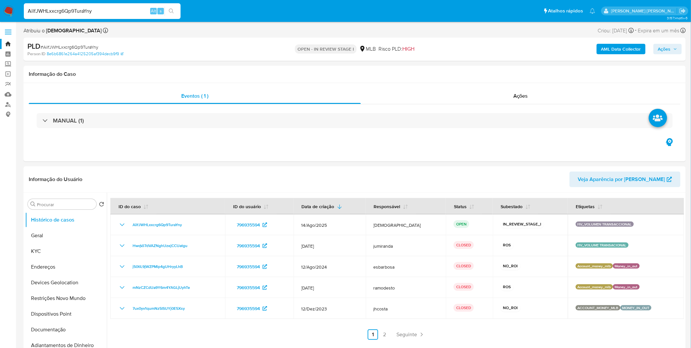
click at [620, 48] on b "AML Data Collector" at bounding box center [622, 49] width 40 height 10
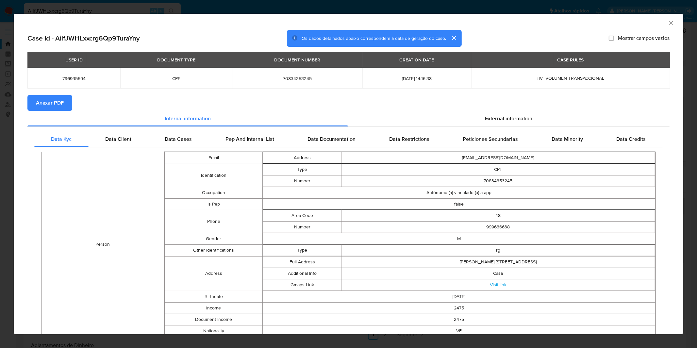
click at [54, 103] on span "Anexar PDF" at bounding box center [50, 103] width 28 height 14
click at [662, 23] on div "AML Data Collector" at bounding box center [348, 22] width 669 height 16
click at [668, 23] on icon "Fechar a janela" at bounding box center [671, 23] width 7 height 7
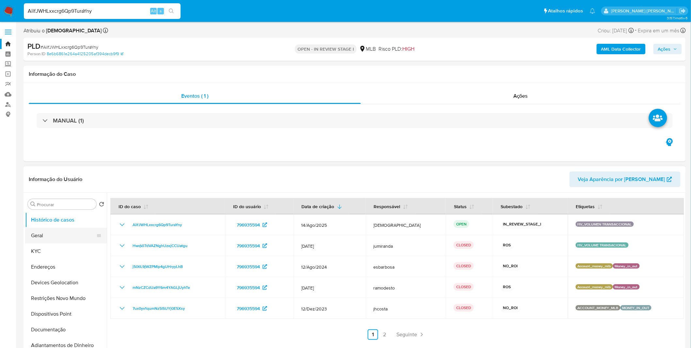
click at [64, 239] on button "Geral" at bounding box center [63, 236] width 76 height 16
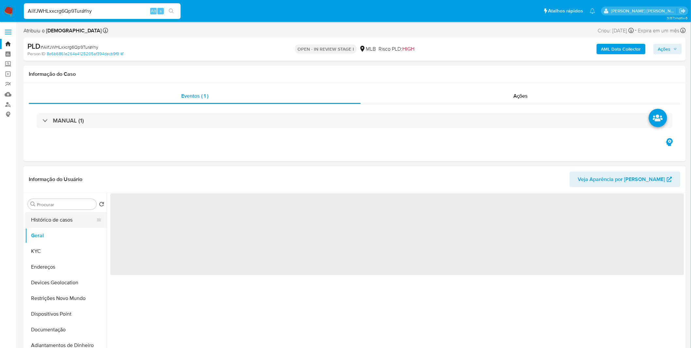
click at [67, 221] on button "Histórico de casos" at bounding box center [63, 220] width 76 height 16
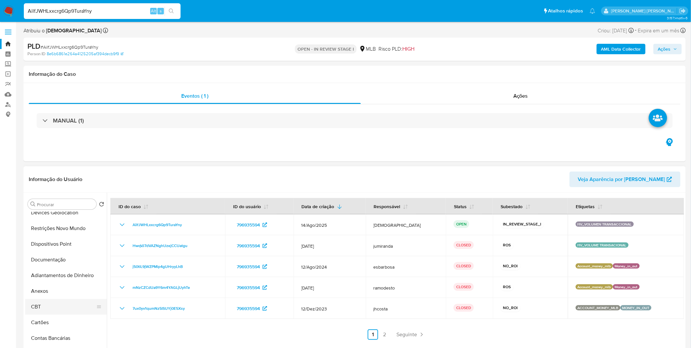
scroll to position [73, 0]
click at [53, 300] on button "CBT" at bounding box center [63, 304] width 76 height 16
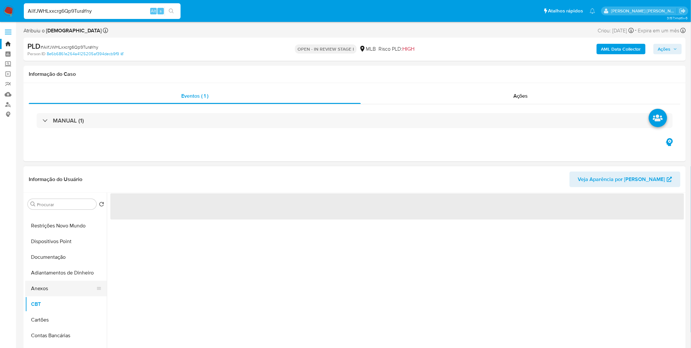
click at [53, 292] on button "Anexos" at bounding box center [63, 289] width 76 height 16
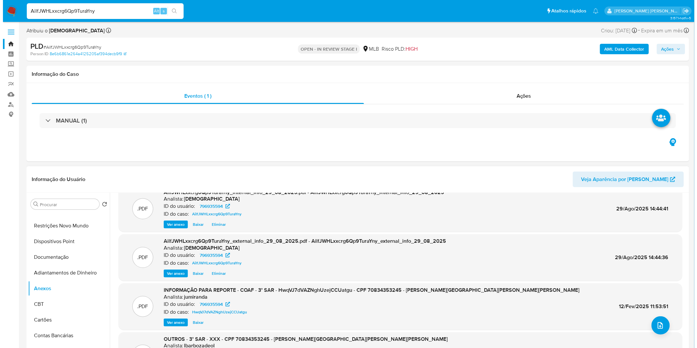
scroll to position [0, 0]
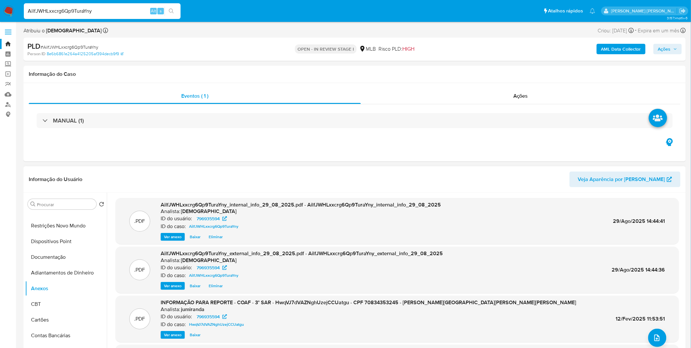
click at [641, 341] on div ".PDF INFORMAÇÃO PARA REPORTE - COAF - 3° SAR - HwqVJ7dVAZNghUzejCCUatgu - CPF 7…" at bounding box center [398, 319] width 564 height 46
click at [653, 338] on icon "upload-file" at bounding box center [657, 338] width 8 height 8
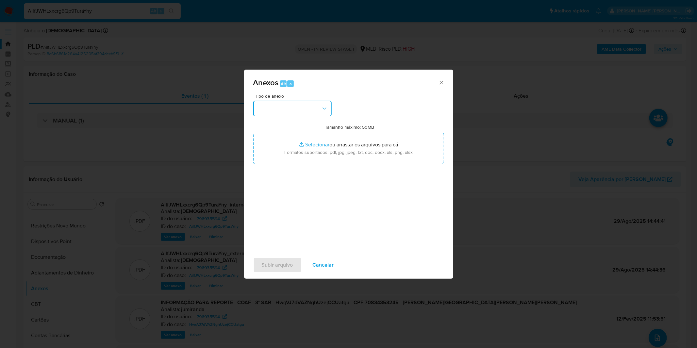
click at [296, 110] on button "button" at bounding box center [292, 109] width 78 height 16
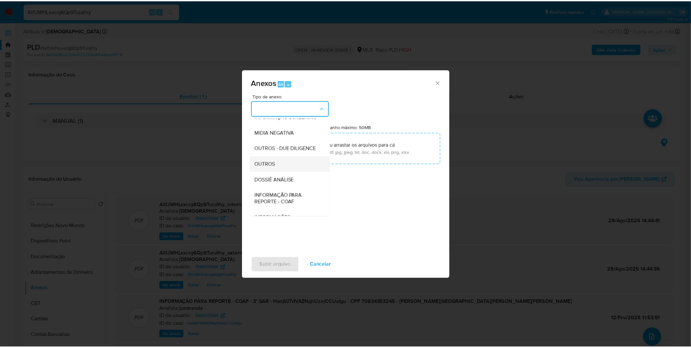
scroll to position [73, 0]
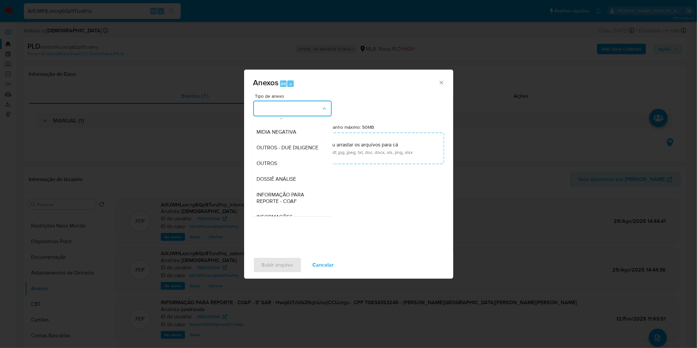
drag, startPoint x: 279, startPoint y: 172, endPoint x: 286, endPoint y: 166, distance: 10.0
click at [279, 171] on div "OUTROS" at bounding box center [290, 164] width 67 height 16
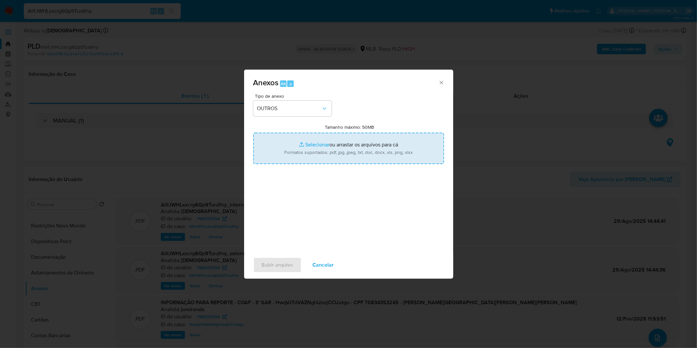
click at [293, 152] on input "Tamanho máximo: 50MB Selecionar arquivos" at bounding box center [348, 148] width 191 height 31
type input "C:\fakepath\4º SAR - XXXX_XX - CPF 70834353245 - EDUARDO LUIS CASTILLO VILLALOB…"
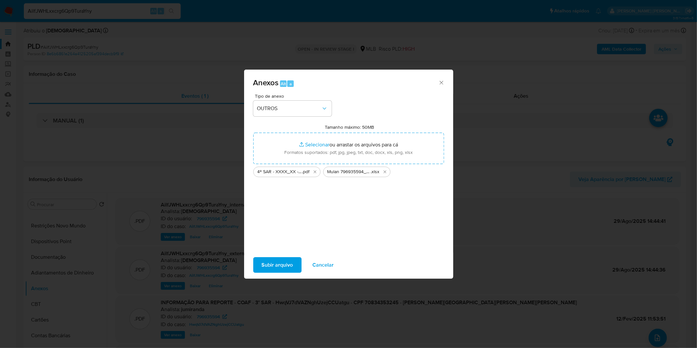
click at [272, 265] on span "Subir arquivo" at bounding box center [277, 265] width 31 height 14
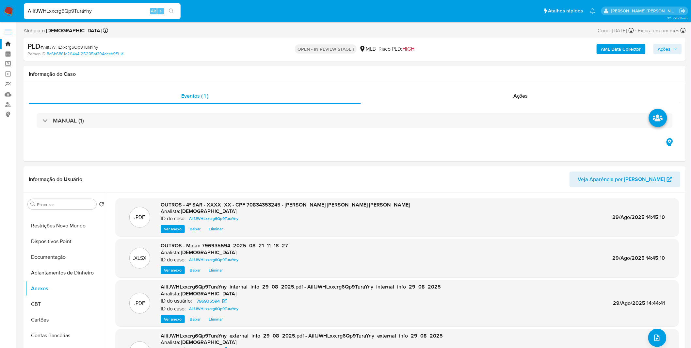
click at [671, 44] on span "Ações" at bounding box center [664, 49] width 13 height 10
click at [498, 72] on span "Resolução do caso" at bounding box center [478, 70] width 44 height 8
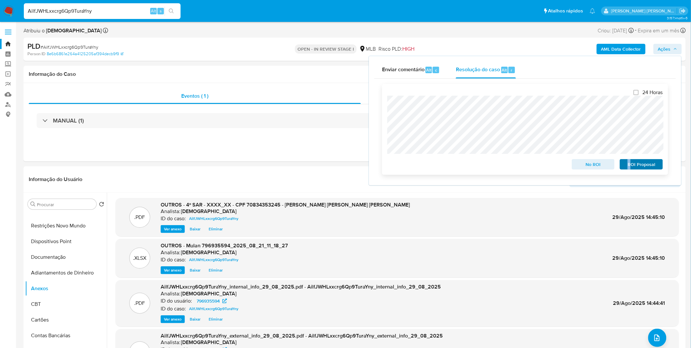
click at [633, 160] on div "ROI Proposal" at bounding box center [641, 163] width 46 height 13
click at [635, 163] on span "ROI Proposal" at bounding box center [642, 164] width 34 height 9
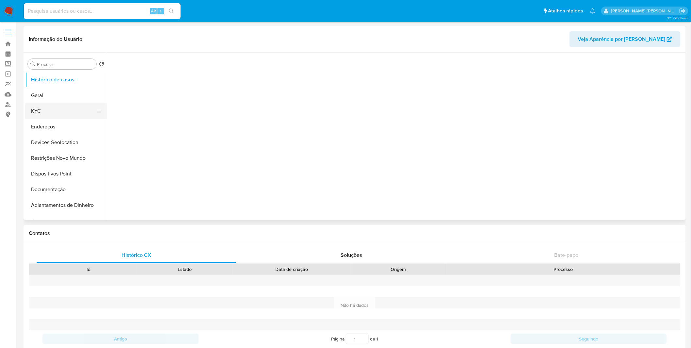
click at [73, 116] on button "KYC" at bounding box center [63, 111] width 76 height 16
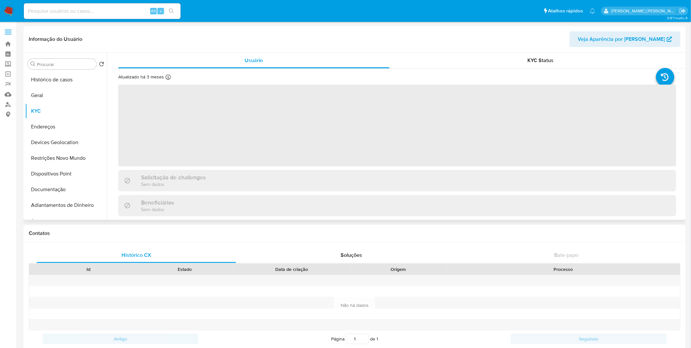
select select "10"
click at [66, 193] on button "Documentação" at bounding box center [63, 190] width 76 height 16
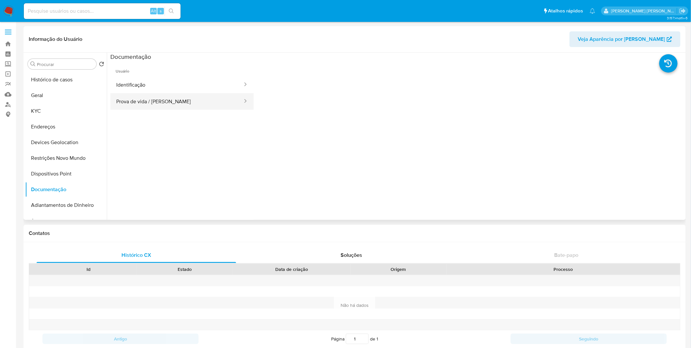
click at [148, 103] on button "Prova de vida / [PERSON_NAME]" at bounding box center [176, 101] width 133 height 17
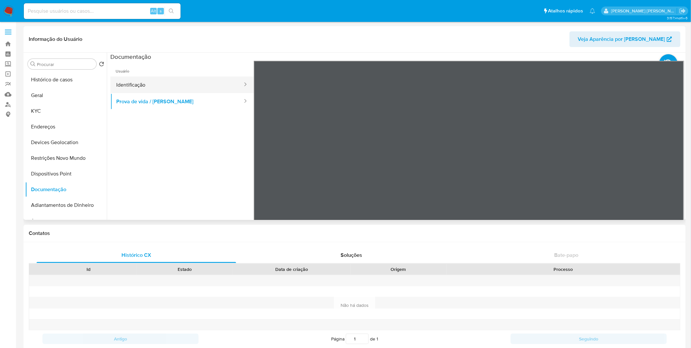
click at [150, 86] on button "Identificação" at bounding box center [176, 84] width 133 height 17
click at [530, 53] on section at bounding box center [397, 161] width 574 height 217
click at [69, 109] on button "KYC" at bounding box center [63, 111] width 76 height 16
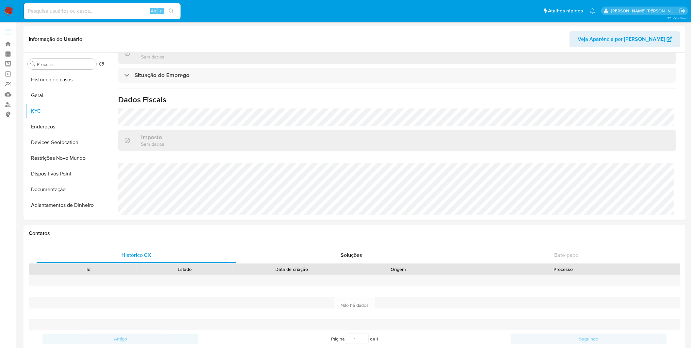
scroll to position [285, 0]
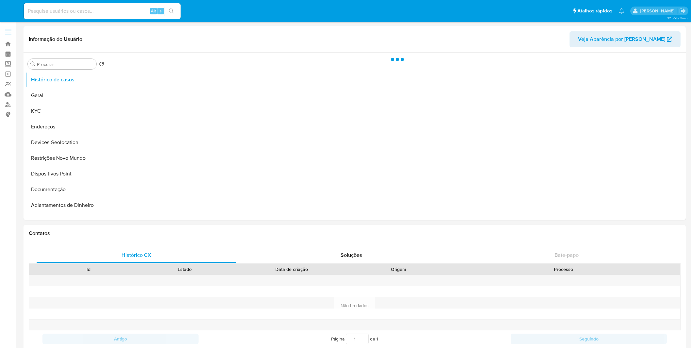
select select "10"
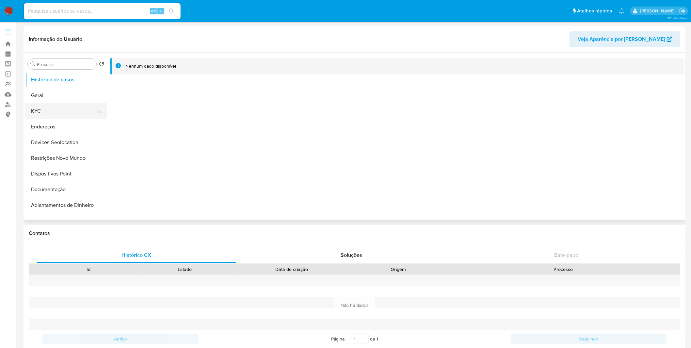
click at [66, 103] on ul "Histórico de casos Geral KYC Endereços Devices Geolocation Restrições Novo Mund…" at bounding box center [66, 145] width 82 height 147
click at [67, 106] on button "KYC" at bounding box center [63, 111] width 76 height 16
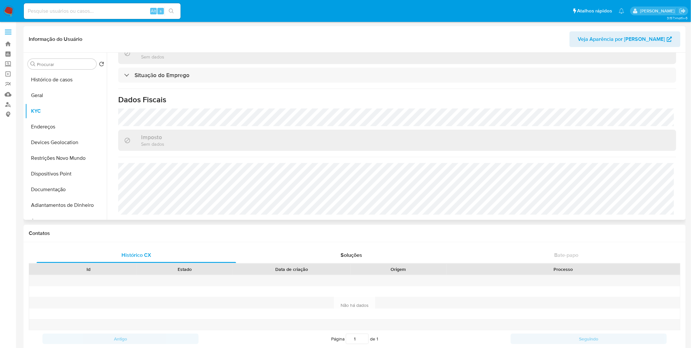
scroll to position [285, 0]
click at [72, 127] on button "Endereços" at bounding box center [63, 127] width 76 height 16
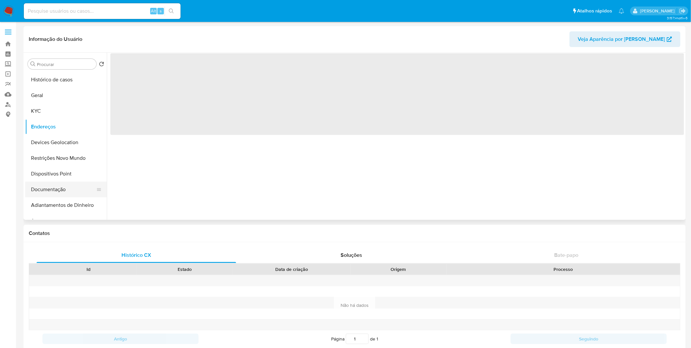
click at [71, 189] on button "Documentação" at bounding box center [63, 190] width 76 height 16
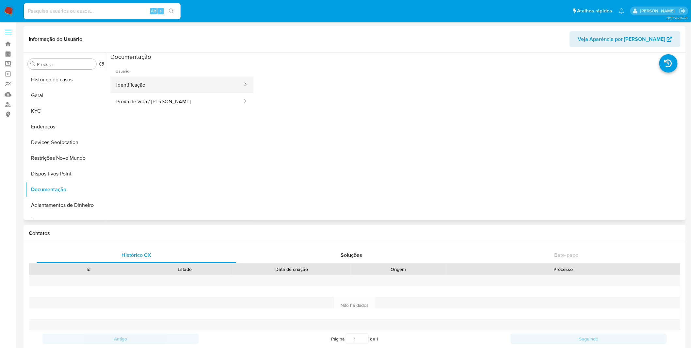
click at [151, 87] on button "Identificação" at bounding box center [176, 84] width 133 height 17
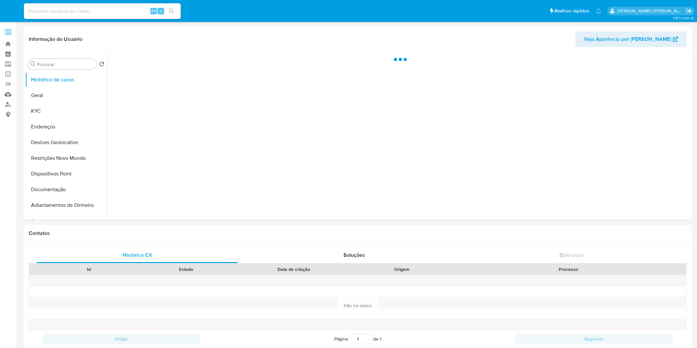
select select "10"
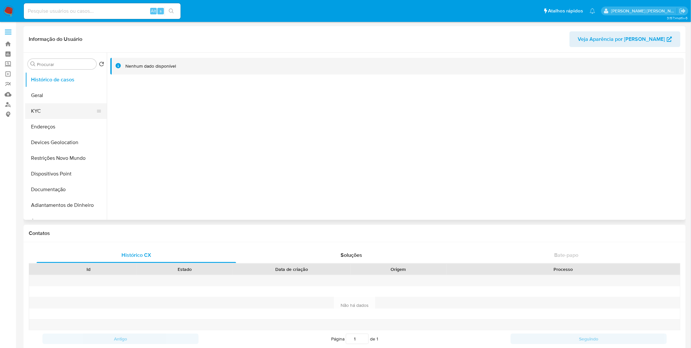
click at [51, 116] on button "KYC" at bounding box center [63, 111] width 76 height 16
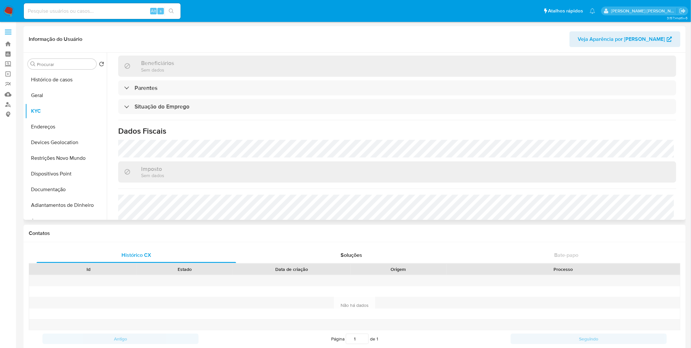
scroll to position [280, 0]
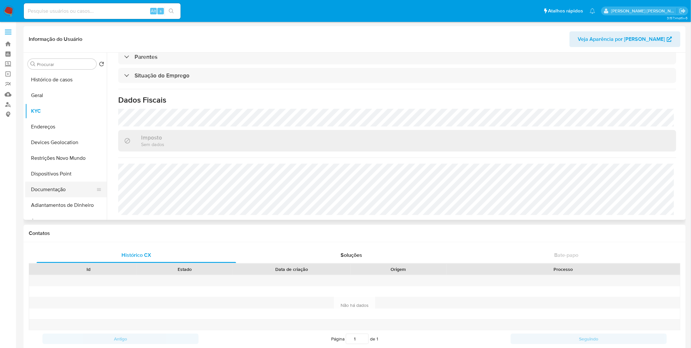
click at [57, 186] on button "Documentação" at bounding box center [63, 190] width 76 height 16
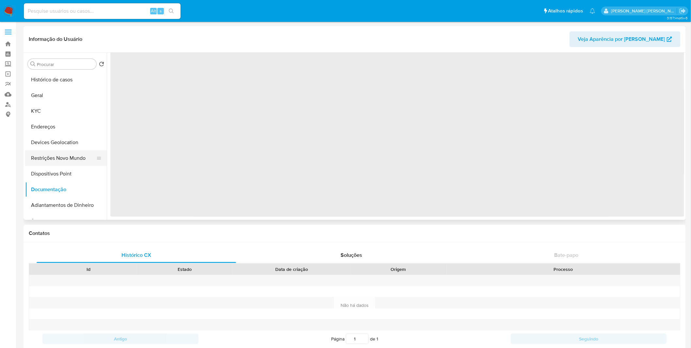
scroll to position [0, 0]
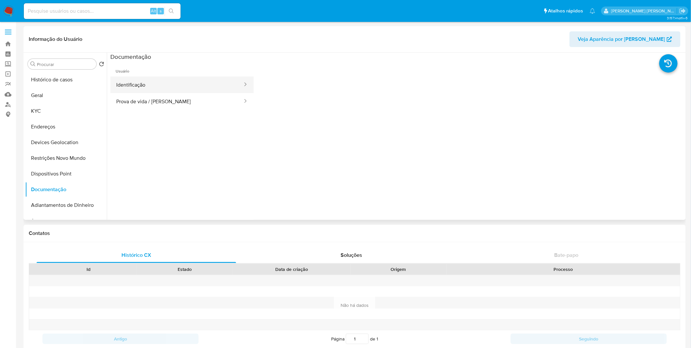
click at [151, 83] on button "Identificação" at bounding box center [176, 84] width 133 height 17
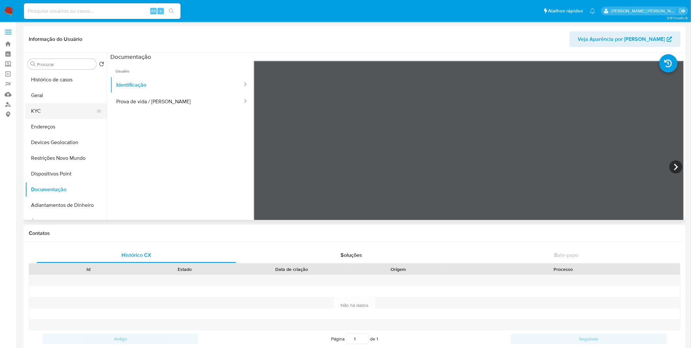
click at [66, 105] on button "KYC" at bounding box center [63, 111] width 76 height 16
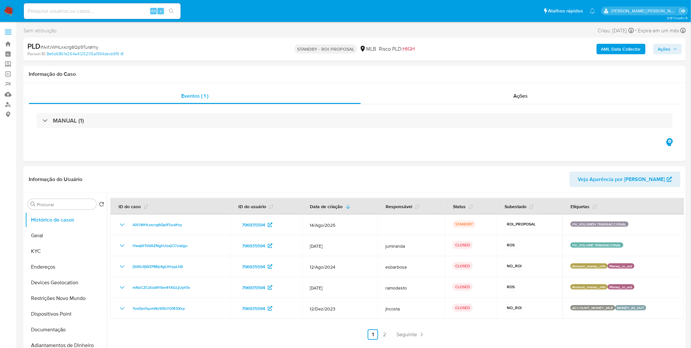
select select "10"
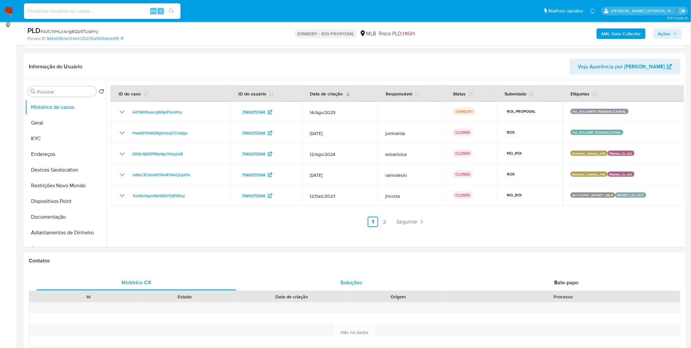
scroll to position [36, 0]
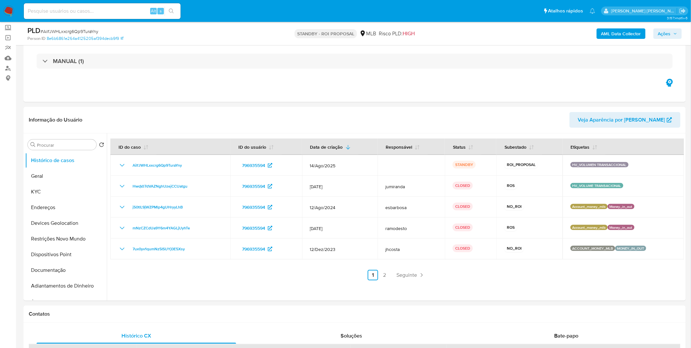
click at [10, 10] on img at bounding box center [8, 11] width 11 height 11
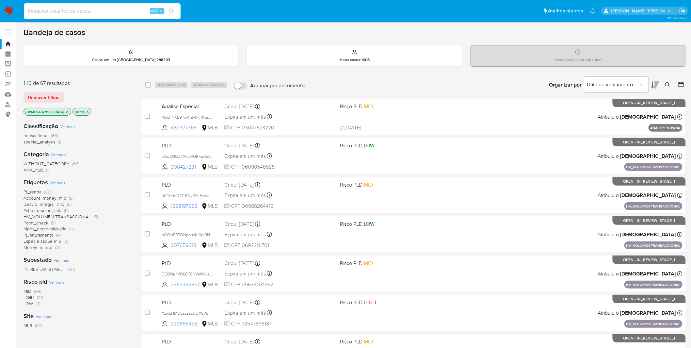
click at [115, 10] on input at bounding box center [102, 11] width 157 height 8
paste input "YzmLHMDdszatdz1DX6Vbpg2w"
type input "YzmLHMDdszatdz1DX6Vbpg2w"
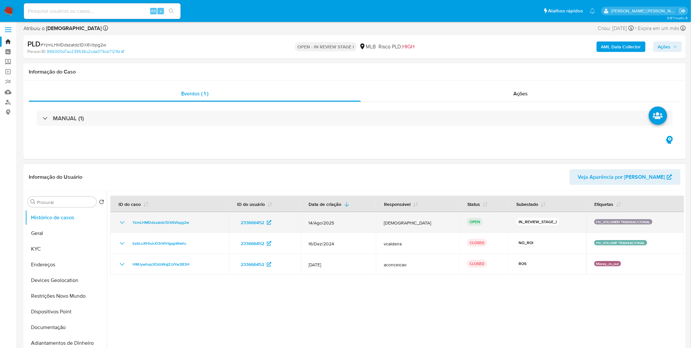
select select "10"
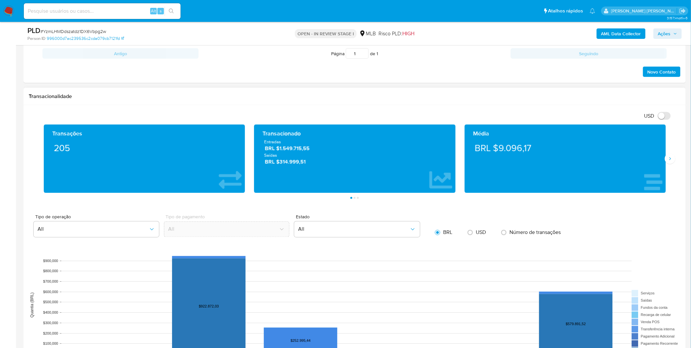
scroll to position [544, 0]
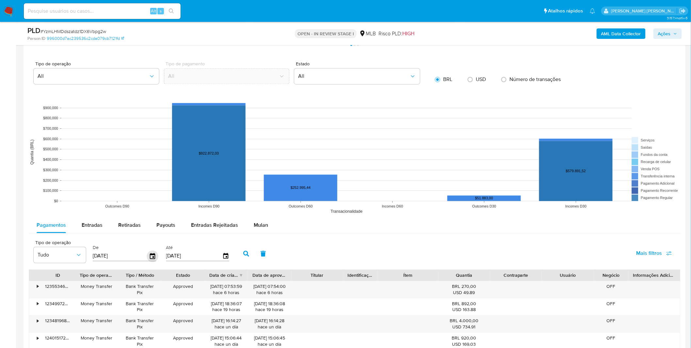
click at [154, 255] on icon "button" at bounding box center [152, 255] width 11 height 11
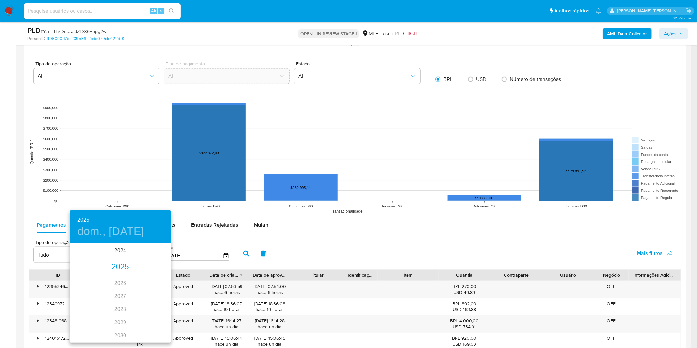
click at [122, 264] on div "2025" at bounding box center [120, 266] width 101 height 13
click at [90, 258] on div "ene." at bounding box center [87, 256] width 34 height 25
type input "01/01/2025"
drag, startPoint x: 106, startPoint y: 278, endPoint x: 108, endPoint y: 272, distance: 5.6
click at [106, 279] on p "1" at bounding box center [107, 277] width 3 height 7
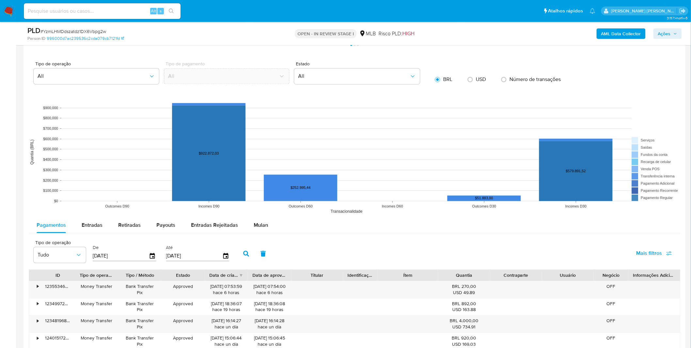
click at [238, 254] on button "button" at bounding box center [246, 254] width 17 height 16
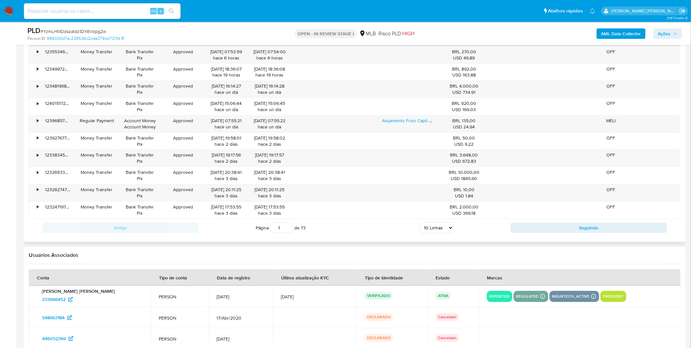
scroll to position [835, 0]
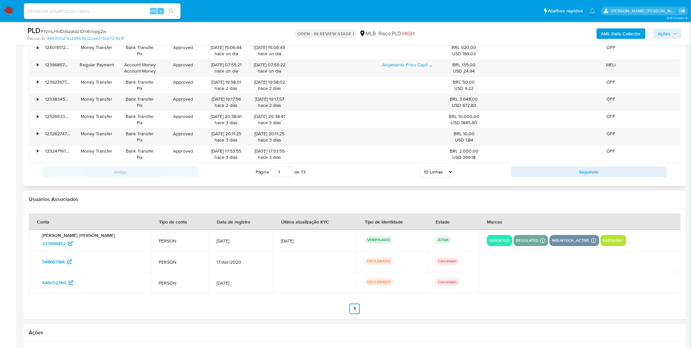
click at [433, 171] on select "5 Linhas 10 Linhas 20 Linhas 25 Linhas 50 Linhas 100 Linhas" at bounding box center [437, 171] width 34 height 11
select select "100"
click at [421, 167] on select "5 Linhas 10 Linhas 20 Linhas 25 Linhas 50 Linhas 100 Linhas" at bounding box center [437, 171] width 34 height 11
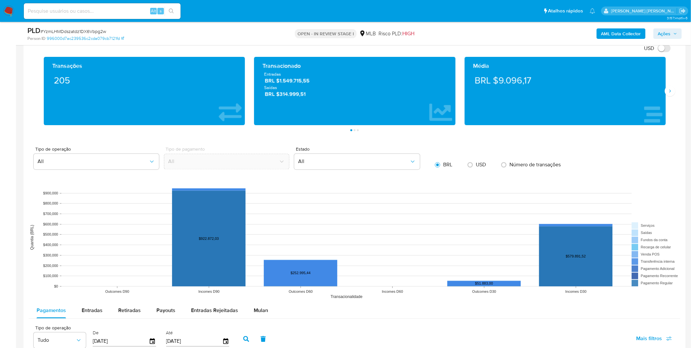
scroll to position [544, 0]
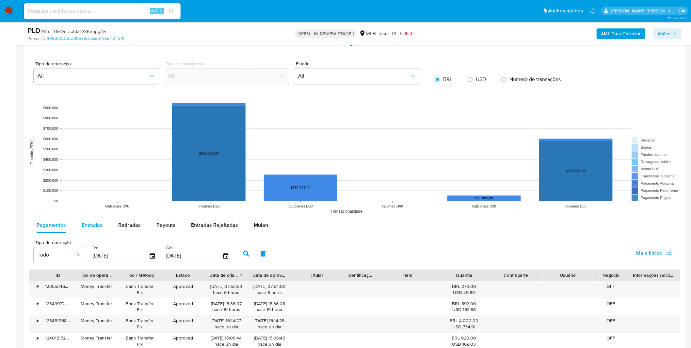
click at [101, 224] on span "Entradas" at bounding box center [92, 225] width 21 height 8
select select "10"
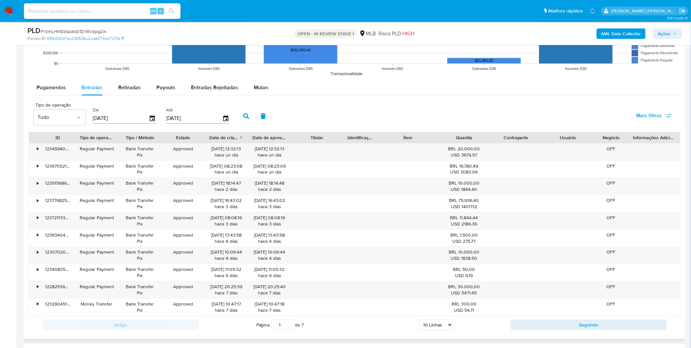
scroll to position [690, 0]
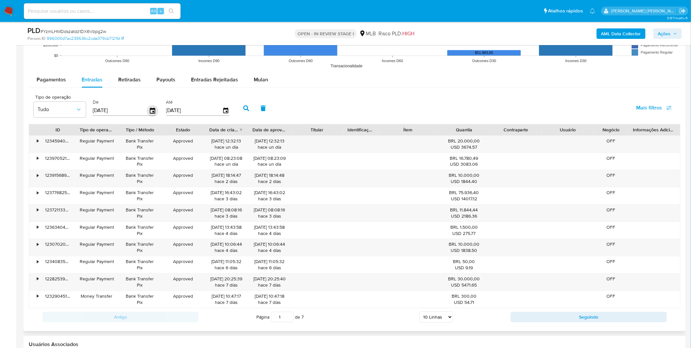
click at [150, 109] on icon "button" at bounding box center [152, 110] width 5 height 6
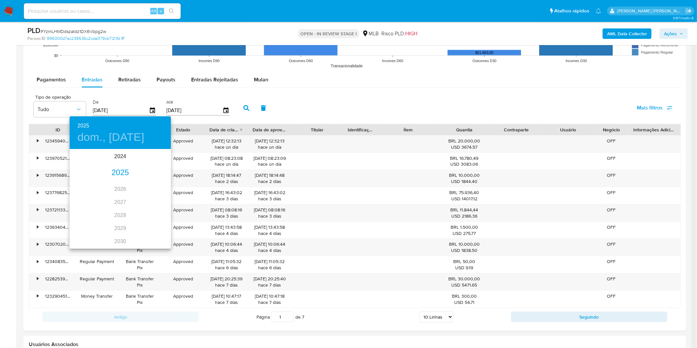
click at [117, 169] on div "2025" at bounding box center [120, 172] width 101 height 13
click at [90, 161] on div "ene." at bounding box center [87, 162] width 34 height 25
type input "01/01/2025"
click at [106, 184] on span "1" at bounding box center [107, 183] width 12 height 7
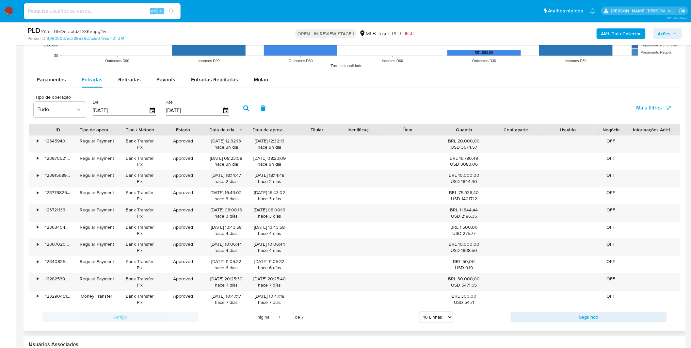
click at [246, 106] on button "button" at bounding box center [246, 108] width 17 height 16
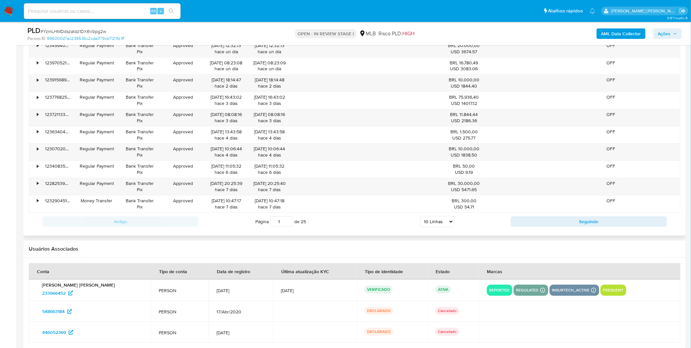
scroll to position [799, 0]
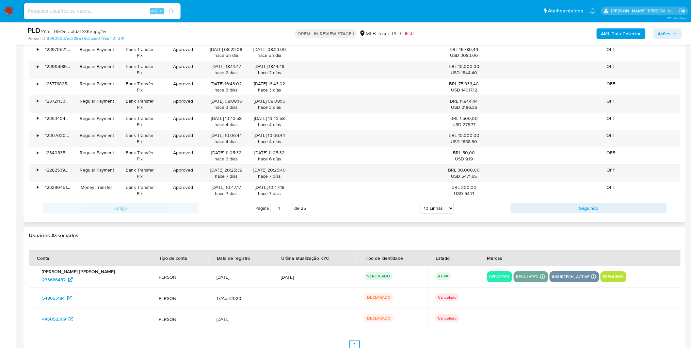
drag, startPoint x: 440, startPoint y: 208, endPoint x: 440, endPoint y: 212, distance: 4.3
click at [440, 208] on select "5 Linhas 10 Linhas 20 Linhas 25 Linhas 50 Linhas 100 Linhas" at bounding box center [438, 208] width 34 height 11
select select "100"
click at [421, 204] on select "5 Linhas 10 Linhas 20 Linhas 25 Linhas 50 Linhas 100 Linhas" at bounding box center [438, 208] width 34 height 11
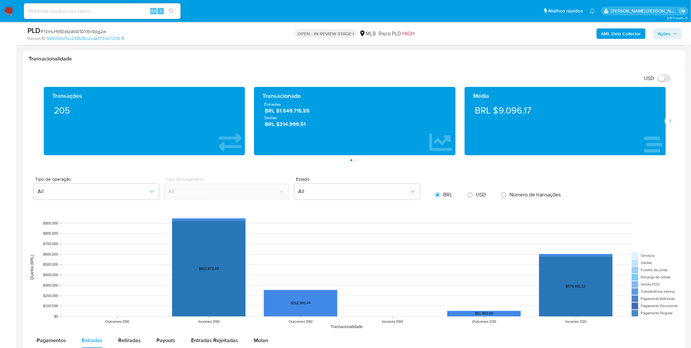
scroll to position [544, 0]
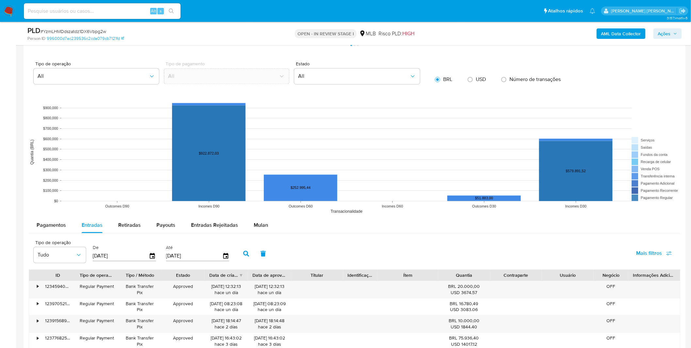
drag, startPoint x: 266, startPoint y: 228, endPoint x: 375, endPoint y: 228, distance: 108.5
click at [266, 228] on button "Mulan" at bounding box center [261, 225] width 30 height 16
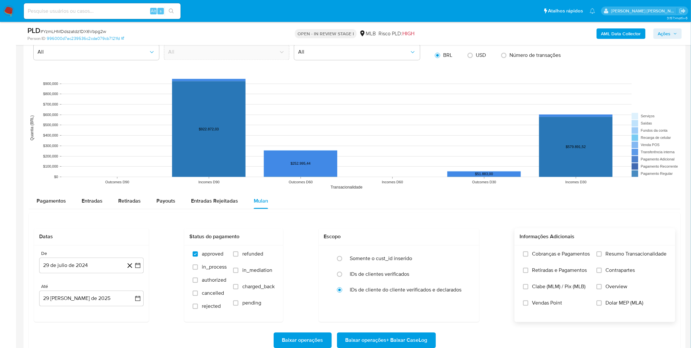
scroll to position [581, 0]
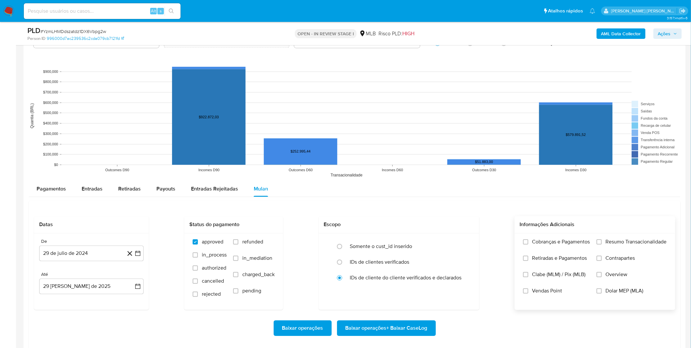
click at [551, 248] on label "Cobranças e Pagamentos" at bounding box center [556, 247] width 67 height 16
click at [529, 244] on input "Cobranças e Pagamentos" at bounding box center [525, 241] width 5 height 5
click at [551, 259] on span "Retiradas e Pagamentos" at bounding box center [560, 258] width 55 height 7
click at [529, 259] on input "Retiradas e Pagamentos" at bounding box center [525, 258] width 5 height 5
click at [637, 250] on label "Resumo Transacionalidade" at bounding box center [632, 247] width 70 height 16
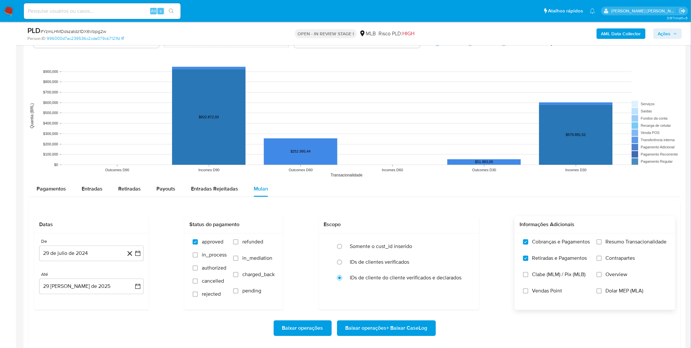
click at [602, 244] on input "Resumo Transacionalidade" at bounding box center [599, 241] width 5 height 5
click at [632, 263] on label "Contrapartes" at bounding box center [632, 263] width 70 height 16
click at [602, 261] on input "Contrapartes" at bounding box center [599, 258] width 5 height 5
click at [58, 253] on button "29 de julio de 2024" at bounding box center [91, 253] width 105 height 16
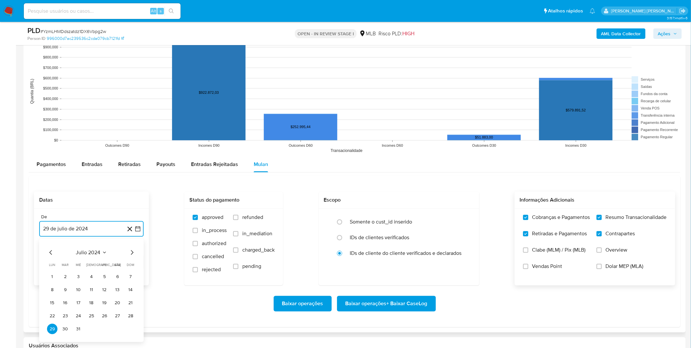
scroll to position [617, 0]
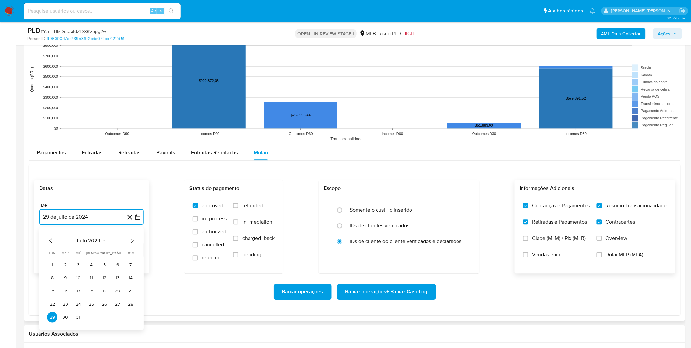
click at [81, 243] on span "julio 2024" at bounding box center [88, 240] width 25 height 7
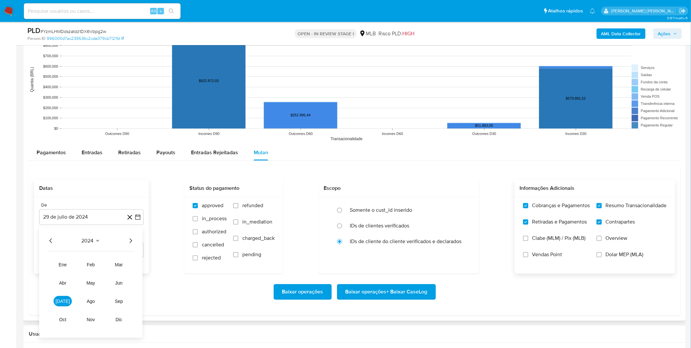
click at [136, 243] on div "2024 2024 ene feb mar abr may jun jul ago sep oct nov dic" at bounding box center [90, 282] width 103 height 111
click at [135, 243] on div "2024 2024 ene feb mar abr may jun jul ago sep oct nov dic" at bounding box center [90, 282] width 103 height 111
click at [131, 240] on icon "Año siguiente" at bounding box center [131, 240] width 3 height 5
click at [63, 286] on button "abr" at bounding box center [63, 282] width 18 height 10
click at [96, 278] on button "10" at bounding box center [91, 277] width 10 height 10
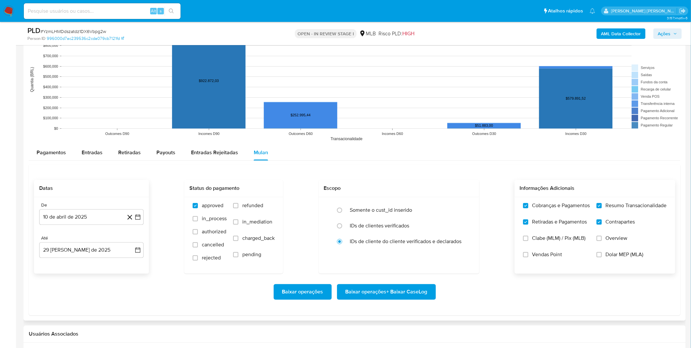
click at [90, 292] on div "Baixar operações Baixar operações + Baixar CaseLog" at bounding box center [355, 292] width 642 height 16
click at [396, 289] on span "Baixar operações + Baixar CaseLog" at bounding box center [387, 292] width 82 height 14
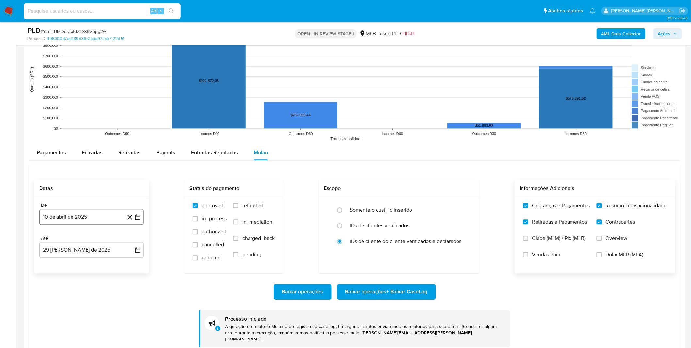
click at [78, 219] on button "10 de abril de 2025" at bounding box center [91, 217] width 105 height 16
click at [66, 262] on button "1" at bounding box center [65, 264] width 10 height 10
click at [64, 272] on div "De 1 de abril de 2025 1-04-2025 Até 29 de agosto de 2025 29-08-2025" at bounding box center [91, 235] width 115 height 76
click at [137, 286] on div "Baixar operações Baixar operações + Baixar CaseLog" at bounding box center [355, 292] width 642 height 16
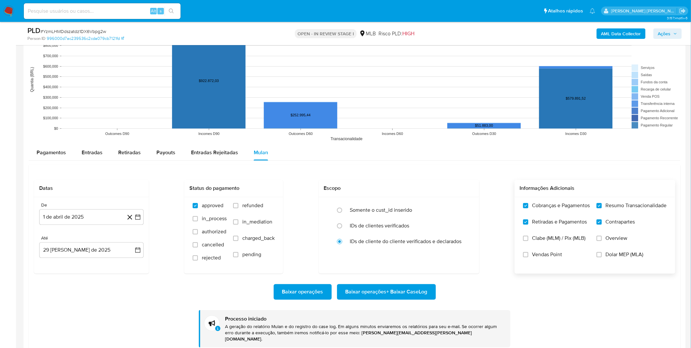
click at [369, 288] on span "Baixar operações + Baixar CaseLog" at bounding box center [387, 292] width 82 height 14
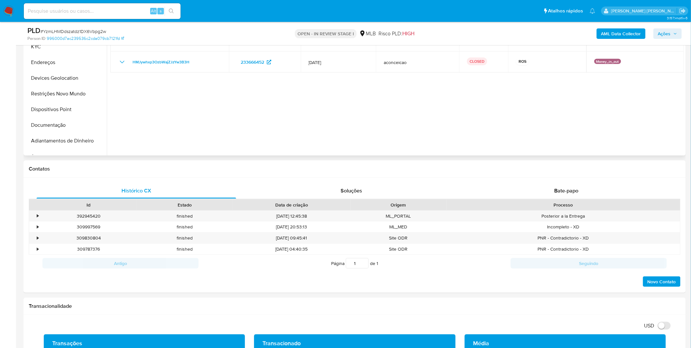
scroll to position [0, 0]
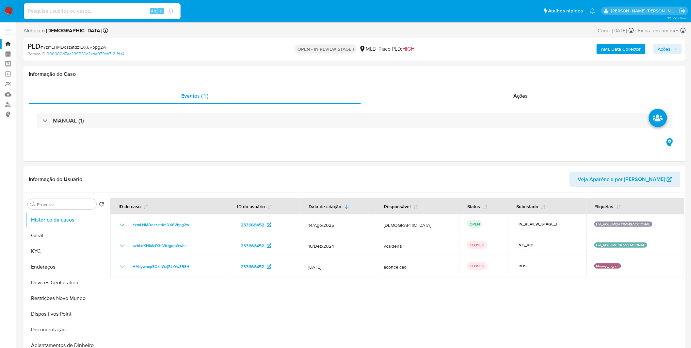
click at [10, 11] on img at bounding box center [8, 11] width 11 height 11
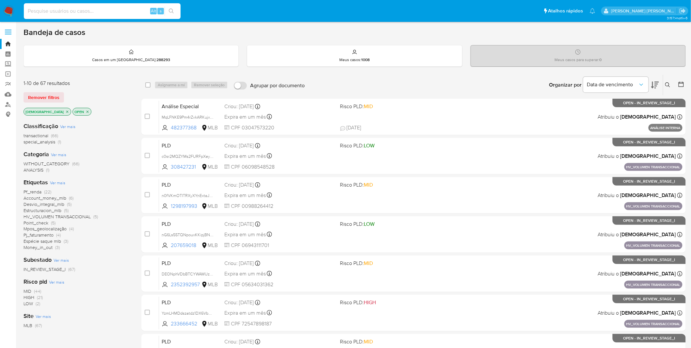
click at [91, 11] on input at bounding box center [102, 11] width 157 height 8
paste input "DEONphVDbBTCYWAWUzdJvclc"
type input "DEONphVDbBTCYWAWUzdJvclc"
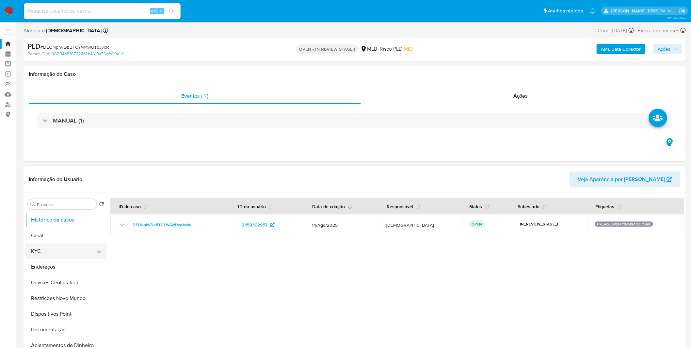
click at [58, 256] on button "KYC" at bounding box center [63, 251] width 76 height 16
select select "10"
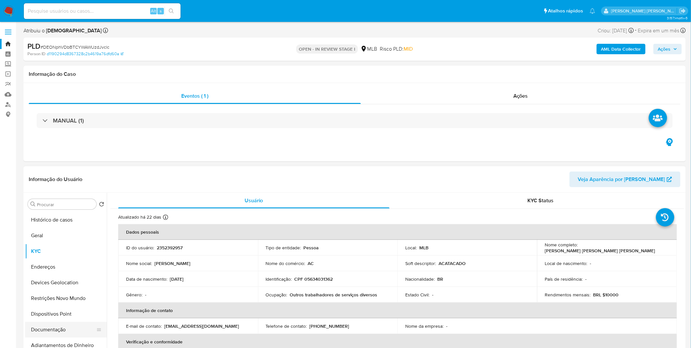
click at [54, 330] on button "Documentação" at bounding box center [63, 330] width 76 height 16
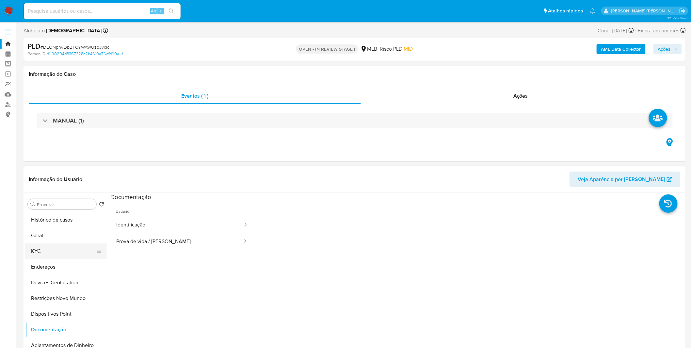
click at [57, 253] on button "KYC" at bounding box center [63, 251] width 76 height 16
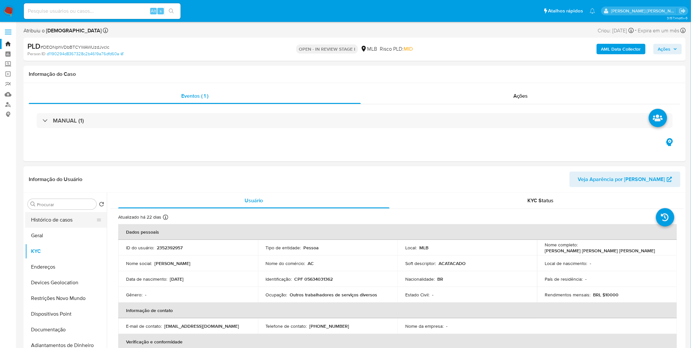
click at [80, 217] on button "Histórico de casos" at bounding box center [63, 220] width 76 height 16
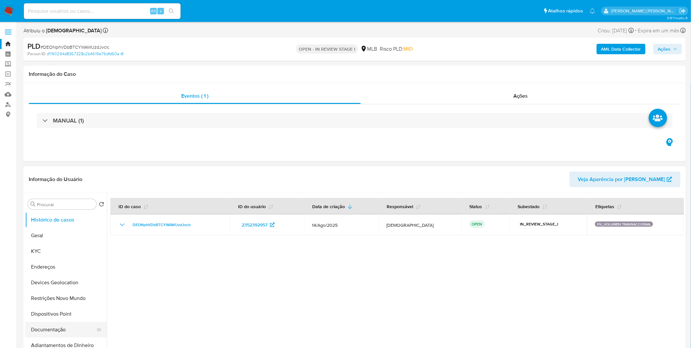
click at [74, 328] on button "Documentação" at bounding box center [63, 330] width 76 height 16
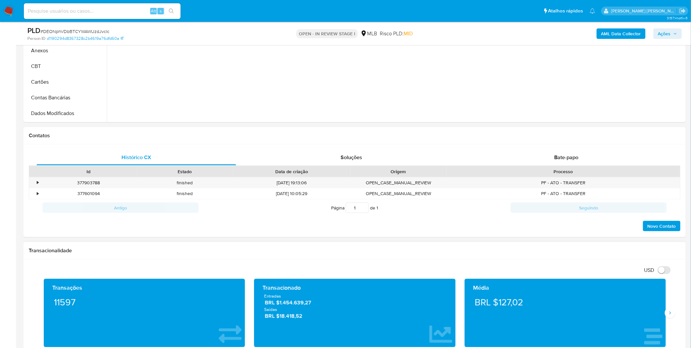
scroll to position [218, 0]
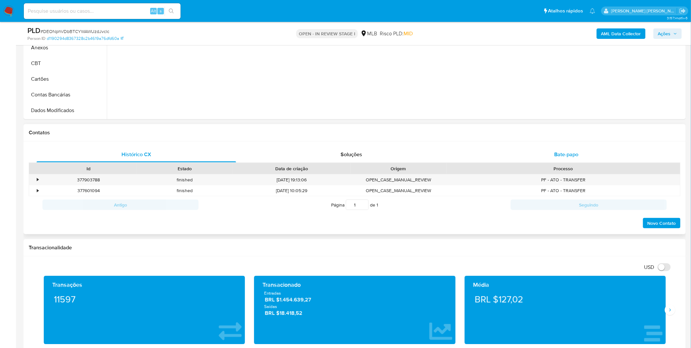
click at [551, 159] on div "Bate-papo" at bounding box center [567, 155] width 200 height 16
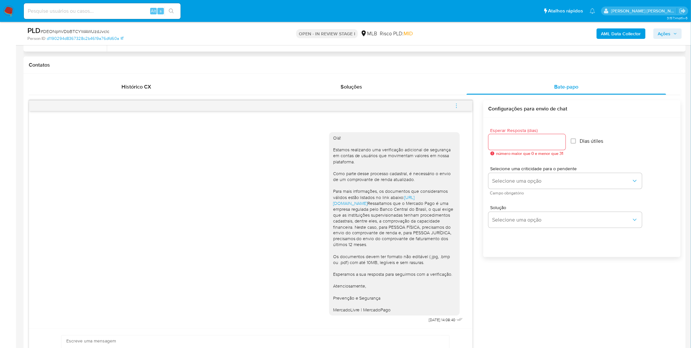
scroll to position [175, 0]
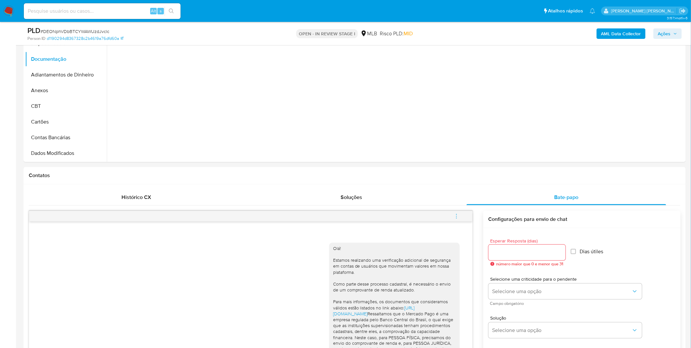
click at [6, 7] on img at bounding box center [8, 11] width 11 height 11
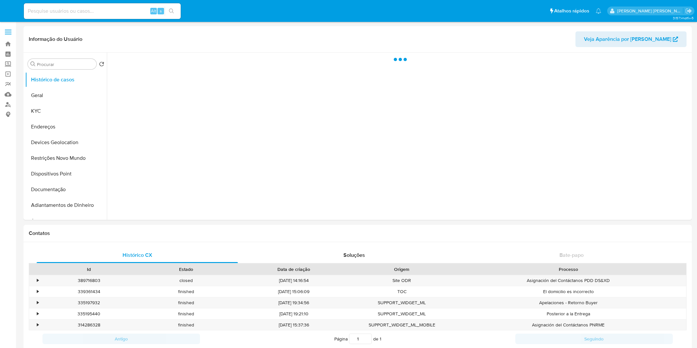
select select "10"
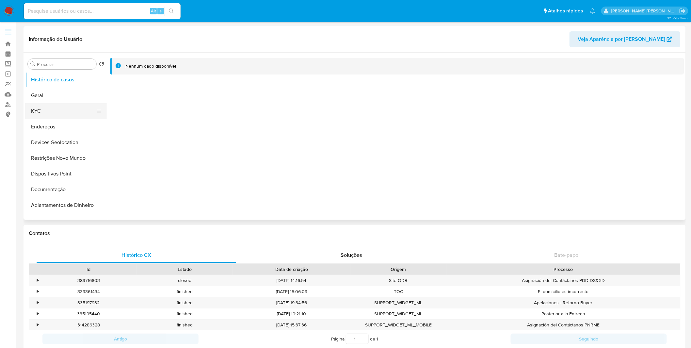
click at [52, 118] on button "KYC" at bounding box center [63, 111] width 76 height 16
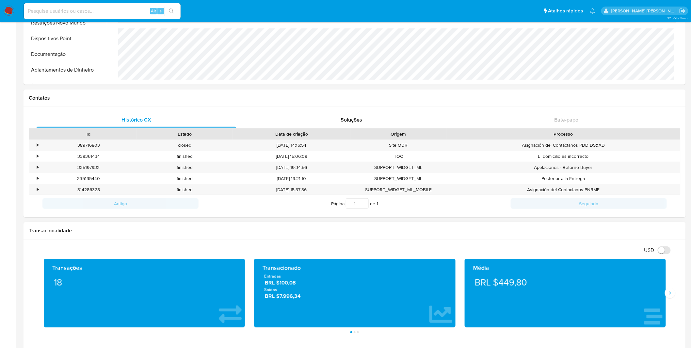
scroll to position [145, 0]
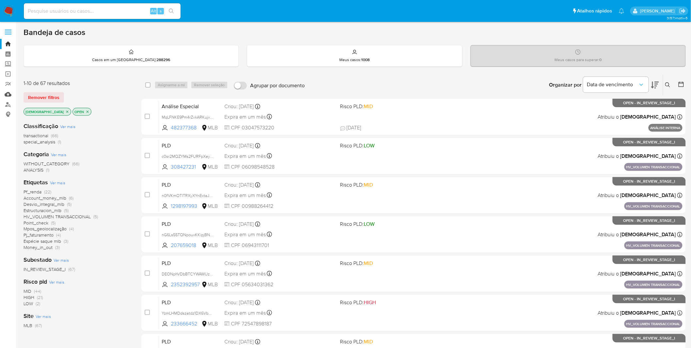
click at [8, 95] on link "Mulan" at bounding box center [39, 94] width 78 height 10
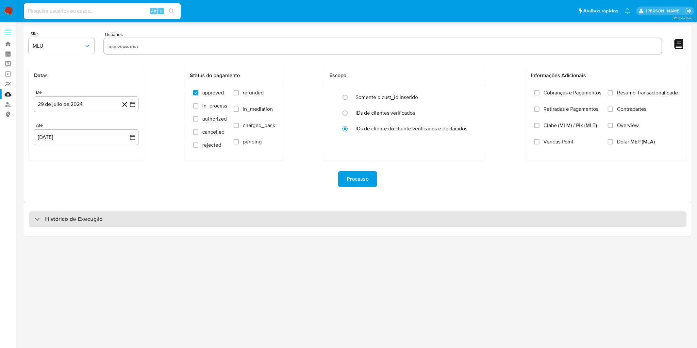
click at [132, 220] on div "Histórico de Execução" at bounding box center [358, 219] width 658 height 16
select select "10"
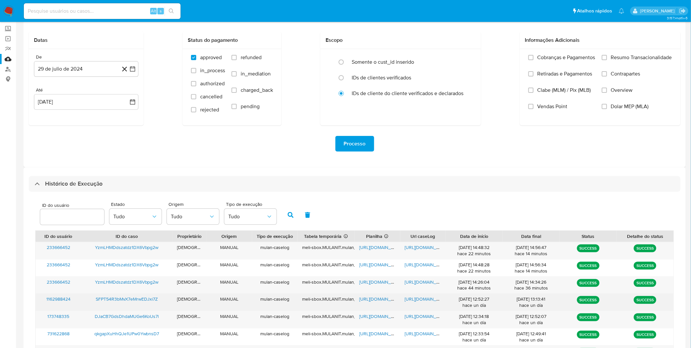
scroll to position [109, 0]
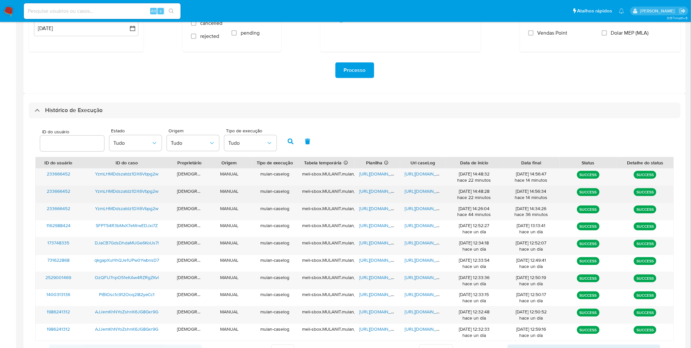
click at [418, 192] on span "[URL][DOMAIN_NAME]" at bounding box center [427, 191] width 45 height 7
click at [378, 193] on span "[URL][DOMAIN_NAME]" at bounding box center [381, 191] width 45 height 7
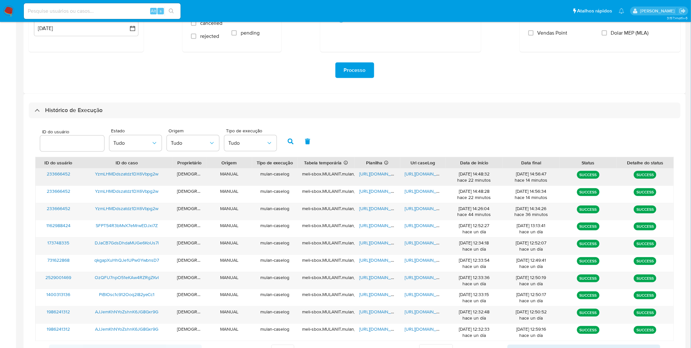
click at [428, 173] on span "[URL][DOMAIN_NAME]" at bounding box center [427, 174] width 45 height 7
click at [365, 177] on div "https://docs.google.com/spreadsheets/d/1RKZtInsGkvM0Ydm5oJ6-891S2QJ2VvZGXsZvtSK…" at bounding box center [378, 177] width 46 height 17
click at [368, 174] on span "https://docs.google.com/spreadsheets/d/1RKZtInsGkvM0Ydm5oJ6-891S2QJ2VvZGXsZvtSK…" at bounding box center [381, 174] width 45 height 7
click at [420, 207] on span "https://docs.google.com/document/d/1q-vQPQmQSIYQ8F_OGPEidHe3Y2Z_T3ygsEs_PUTyqMI…" at bounding box center [427, 208] width 45 height 7
click at [375, 210] on span "https://docs.google.com/spreadsheets/d/1k0ha1lk_FSL9Hf8KVu9wwKYdLBr9Wku5rUSlqO7…" at bounding box center [381, 208] width 45 height 7
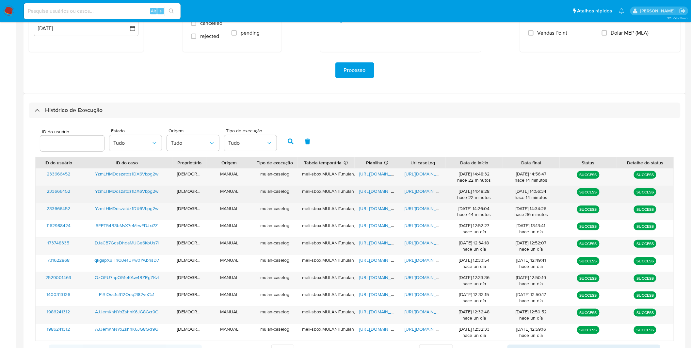
click at [421, 188] on div "https://docs.google.com/document/d/18mXVlztXue5VyseCInFXnWfxSkoto9pB1O9GgMDBiVY…" at bounding box center [424, 194] width 46 height 17
click at [421, 190] on span "https://docs.google.com/document/d/18mXVlztXue5VyseCInFXnWfxSkoto9pB1O9GgMDBiVY…" at bounding box center [427, 191] width 45 height 7
click at [369, 192] on span "https://docs.google.com/spreadsheets/d/1B6FjYkI_dJgMe8wcK3NLnGyRa6iZUN0mEWAcfpD…" at bounding box center [381, 191] width 45 height 7
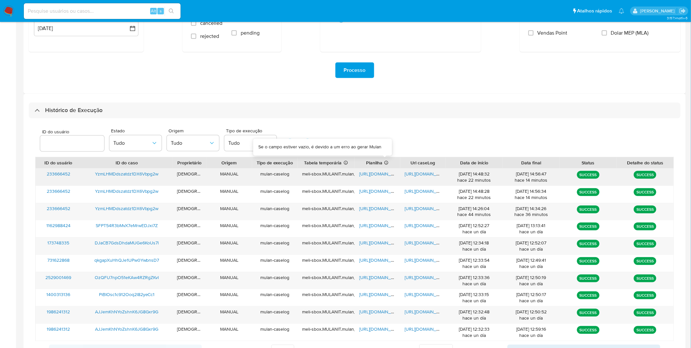
click at [423, 176] on span "https://docs.google.com/document/d/1IIMmmGpEV0sDwerxdNBpE18eAlak5mNeLX-Nv-7bwTU…" at bounding box center [427, 174] width 45 height 7
click at [367, 175] on span "https://docs.google.com/spreadsheets/d/1RKZtInsGkvM0Ydm5oJ6-891S2QJ2VvZGXsZvtSK…" at bounding box center [381, 174] width 45 height 7
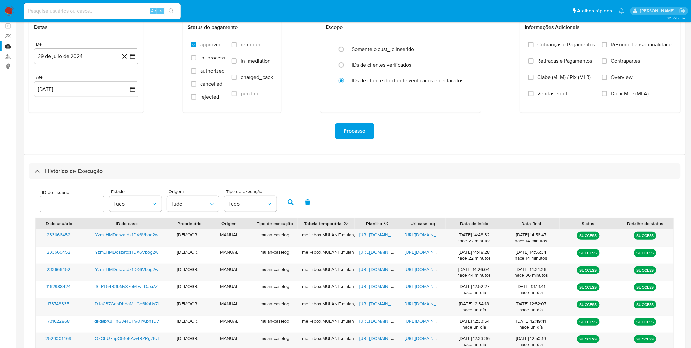
scroll to position [139, 0]
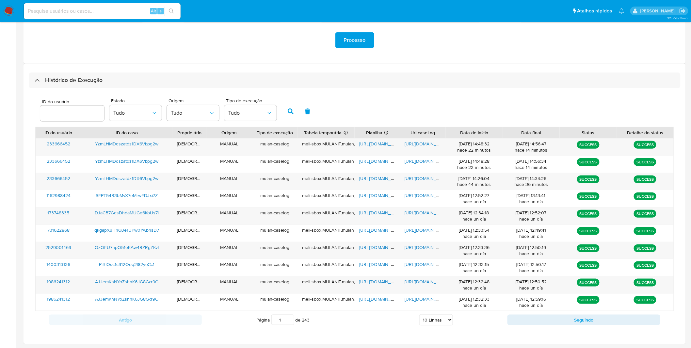
click at [73, 8] on input at bounding box center [102, 11] width 157 height 8
paste input "YzmLHMDdszatdz1DX6Vbpg2w"
type input "YzmLHMDdszatdz1DX6Vbpg2w"
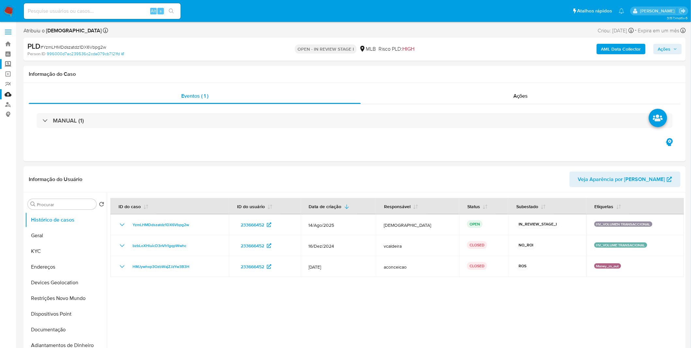
select select "10"
click at [77, 331] on button "Documentação" at bounding box center [63, 330] width 76 height 16
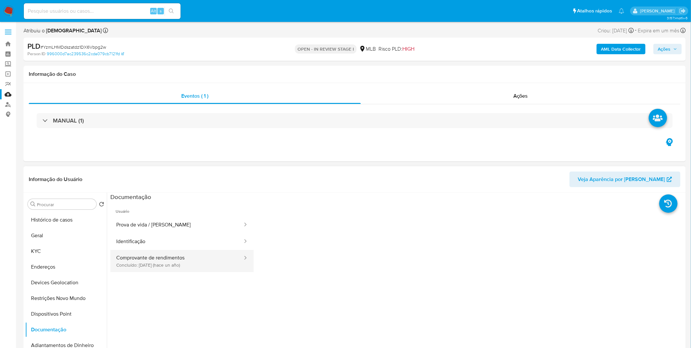
click at [157, 256] on button "Comprovante de rendimentos Concluído: 27/07/2024 (hace un año)" at bounding box center [176, 261] width 133 height 22
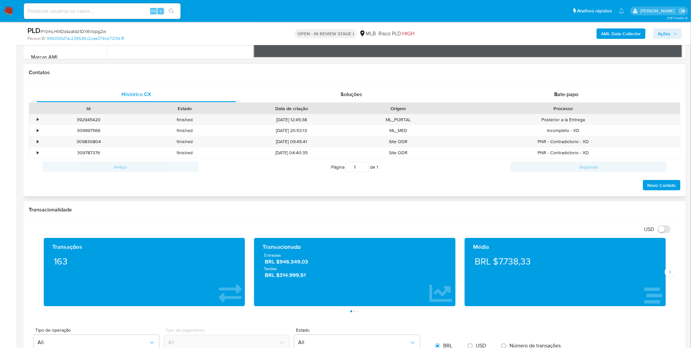
scroll to position [290, 0]
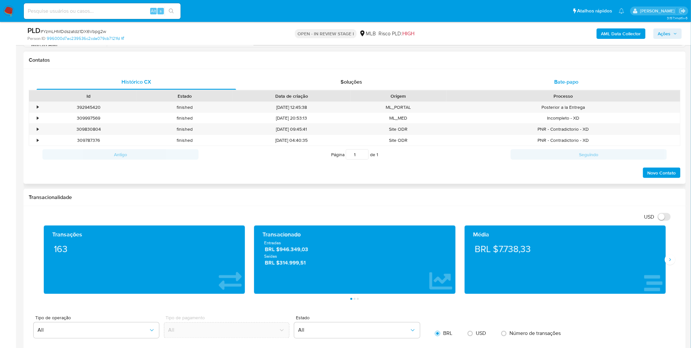
click at [572, 82] on span "Bate-papo" at bounding box center [567, 82] width 24 height 8
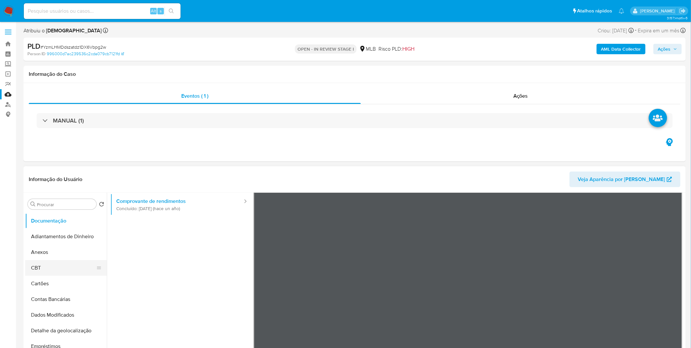
scroll to position [0, 0]
click at [67, 301] on button "Restrições Novo Mundo" at bounding box center [63, 298] width 76 height 16
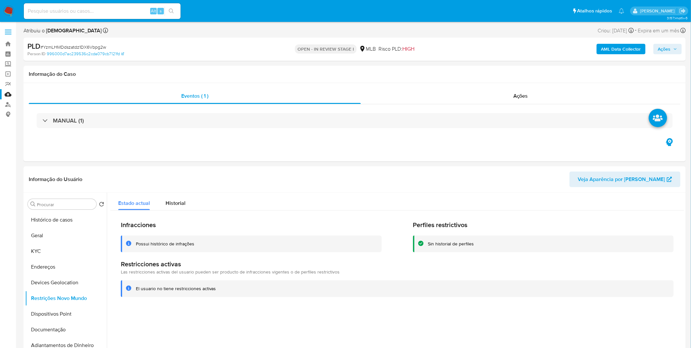
click at [609, 46] on b "AML Data Collector" at bounding box center [622, 49] width 40 height 10
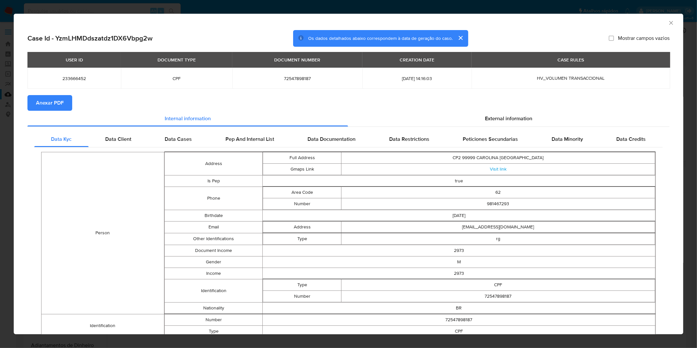
click at [54, 106] on span "Anexar PDF" at bounding box center [50, 103] width 28 height 14
click at [120, 7] on div "AML Data Collector Case Id - YzmLHMDdszatdz1DX6Vbpg2w Os dados detalhados abaix…" at bounding box center [348, 174] width 697 height 348
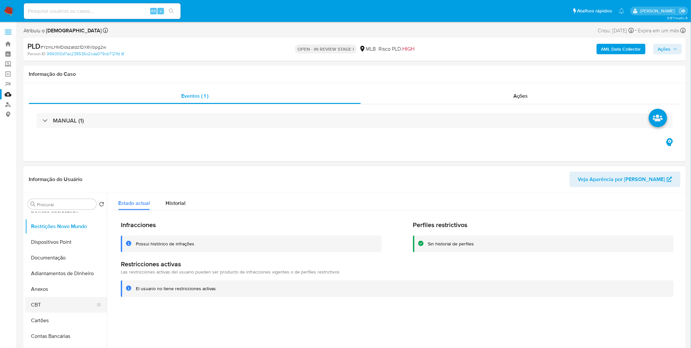
scroll to position [73, 0]
click at [51, 293] on button "Anexos" at bounding box center [63, 289] width 76 height 16
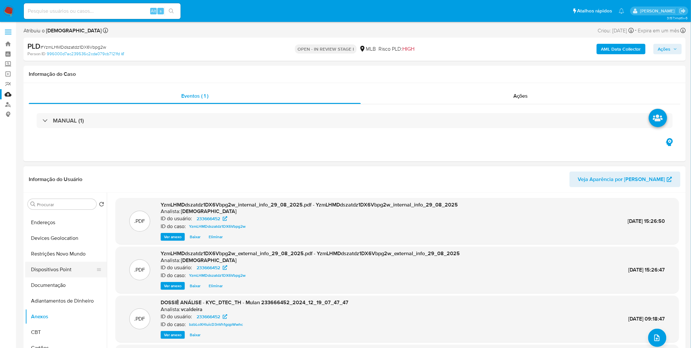
scroll to position [0, 0]
click at [60, 245] on button "KYC" at bounding box center [63, 251] width 76 height 16
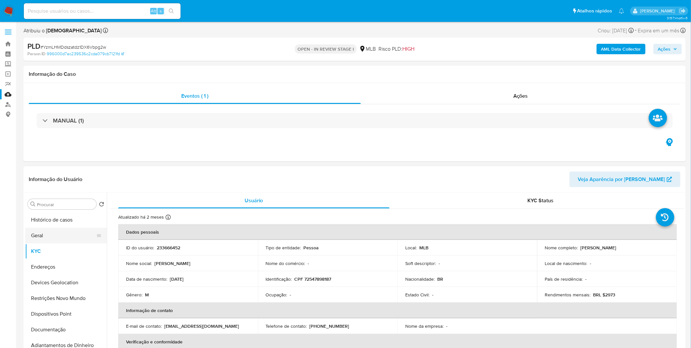
click at [57, 232] on button "Geral" at bounding box center [63, 236] width 76 height 16
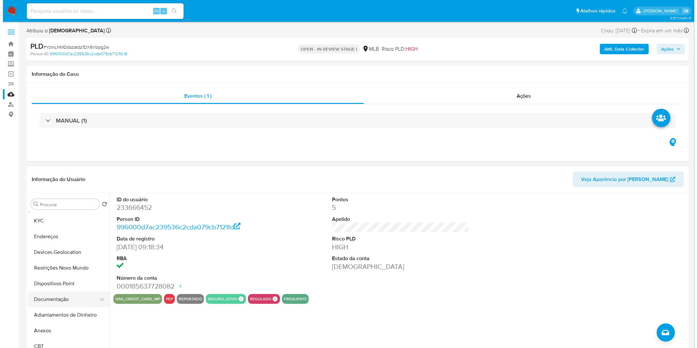
scroll to position [73, 0]
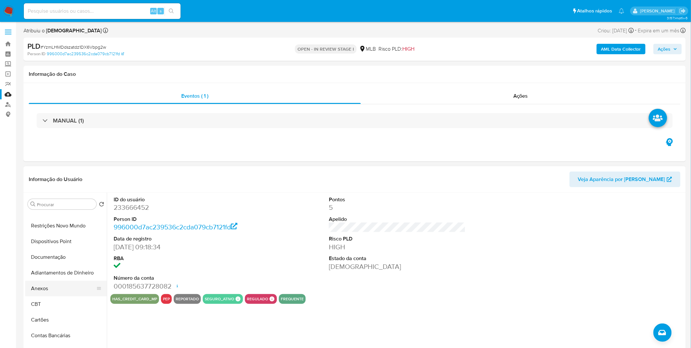
click at [54, 288] on button "Anexos" at bounding box center [63, 289] width 76 height 16
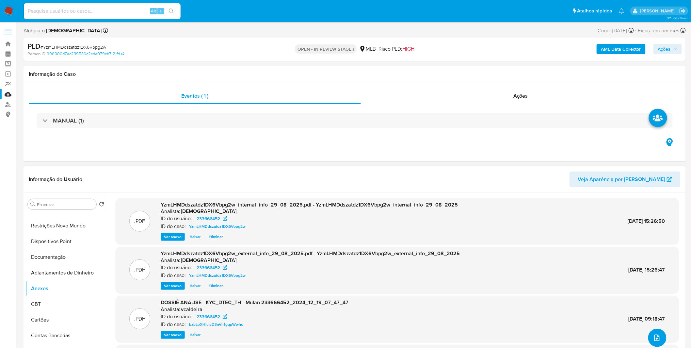
click at [655, 338] on icon "upload-file" at bounding box center [657, 338] width 5 height 7
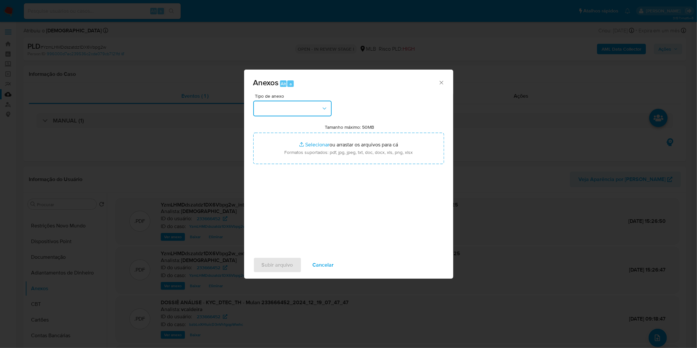
click at [311, 103] on button "button" at bounding box center [292, 109] width 78 height 16
drag, startPoint x: 289, startPoint y: 172, endPoint x: 291, endPoint y: 166, distance: 6.0
click at [289, 171] on div "OUTROS" at bounding box center [290, 164] width 67 height 16
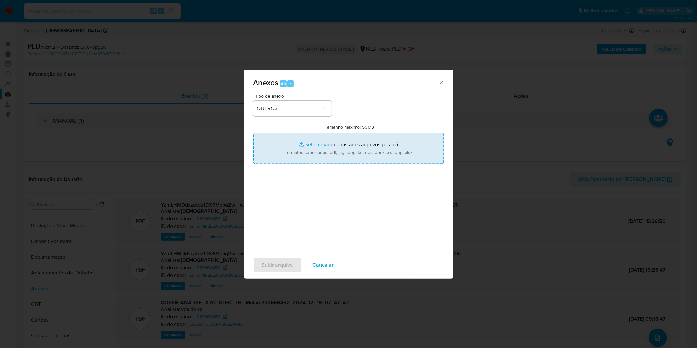
click at [294, 155] on input "Tamanho máximo: 50MB Selecionar arquivos" at bounding box center [348, 148] width 191 height 31
type input "C:\fakepath\2º SAR - XXXX_XX - CPF 72547898187 - JOAO PAULO VOLPATO.pdf"
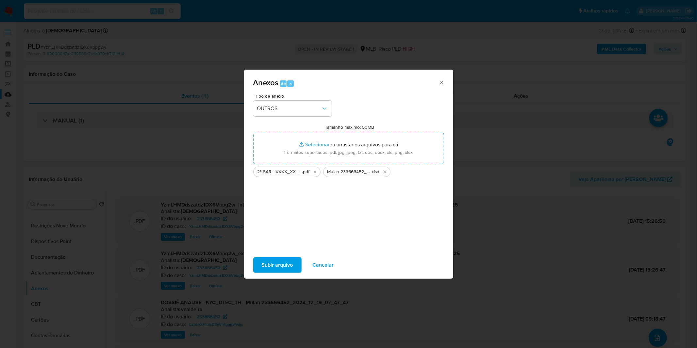
click at [283, 260] on span "Subir arquivo" at bounding box center [277, 265] width 31 height 14
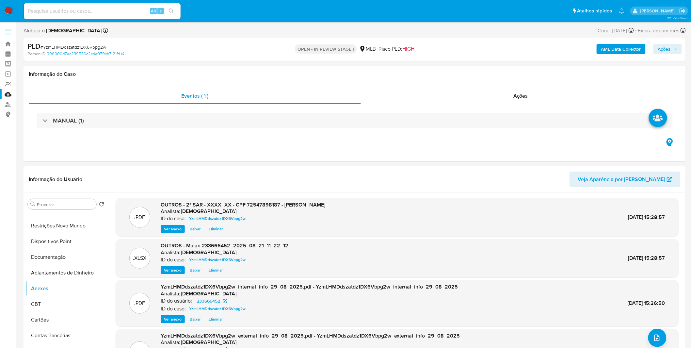
click at [674, 51] on span "Ações" at bounding box center [667, 48] width 19 height 9
click at [476, 68] on span "Resolução do caso" at bounding box center [478, 70] width 44 height 8
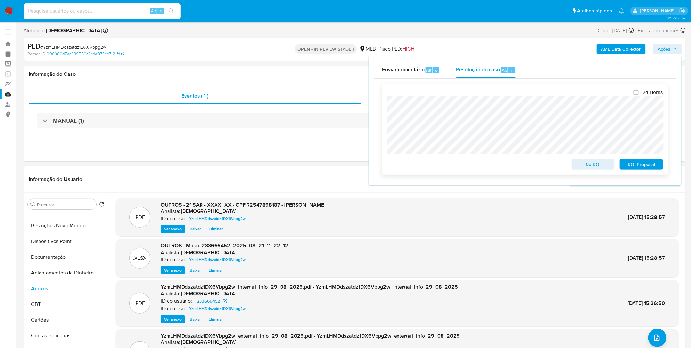
click at [639, 167] on span "ROI Proposal" at bounding box center [642, 164] width 34 height 9
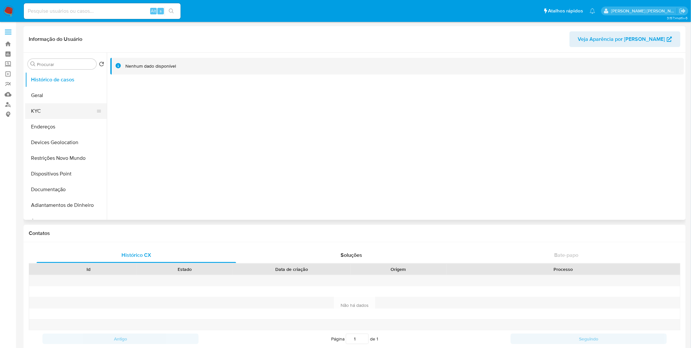
click at [54, 116] on button "KYC" at bounding box center [63, 111] width 76 height 16
select select "10"
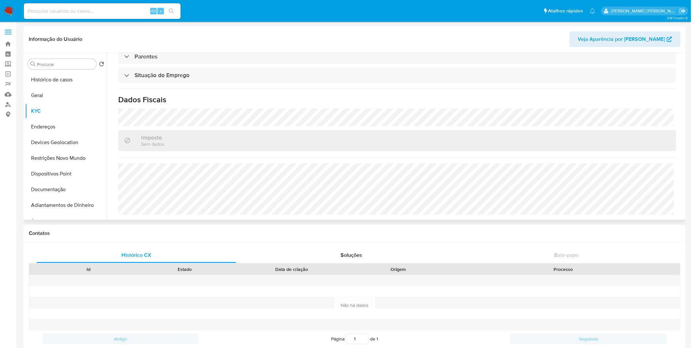
scroll to position [278, 0]
click at [58, 187] on button "Documentação" at bounding box center [63, 190] width 76 height 16
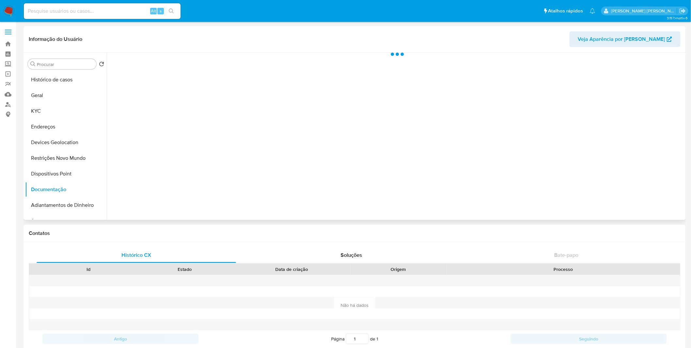
scroll to position [0, 0]
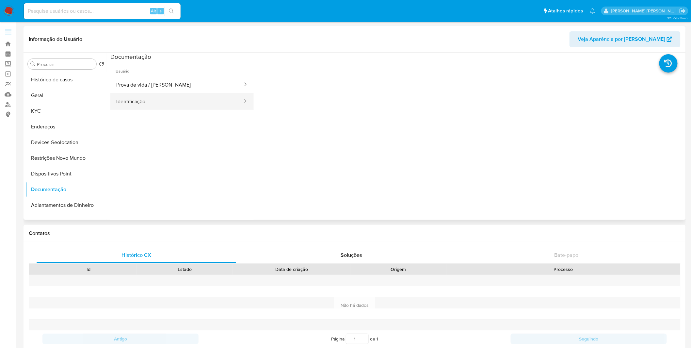
click at [160, 105] on button "Identificação" at bounding box center [176, 101] width 133 height 17
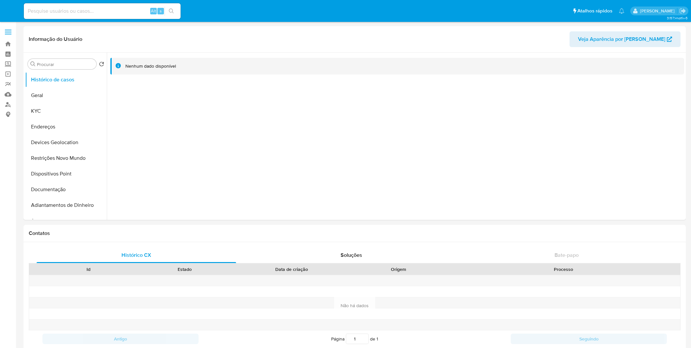
select select "10"
click at [63, 193] on button "Documentação" at bounding box center [63, 190] width 76 height 16
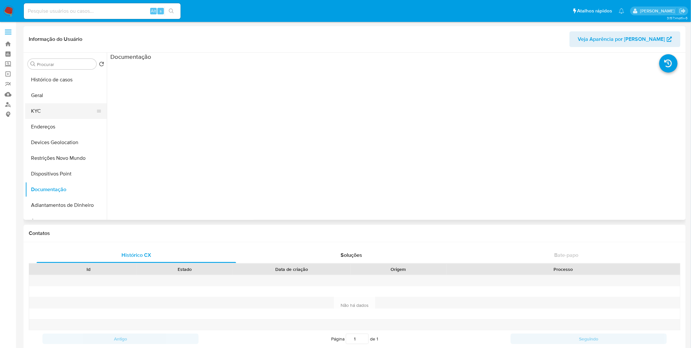
click at [76, 111] on button "KYC" at bounding box center [63, 111] width 76 height 16
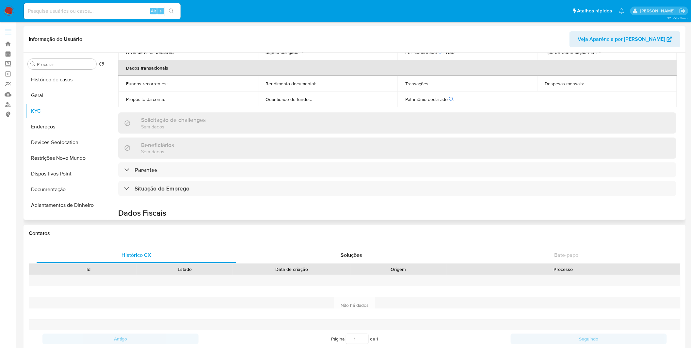
scroll to position [278, 0]
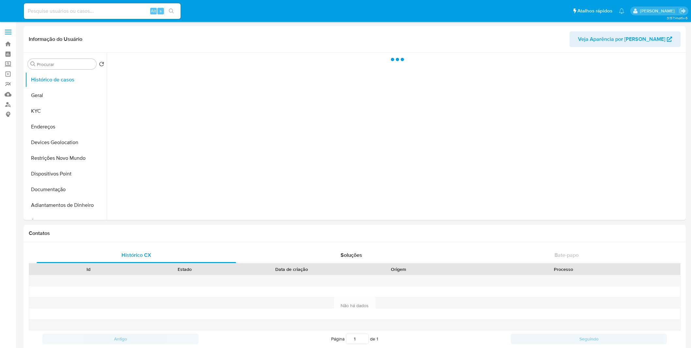
select select "10"
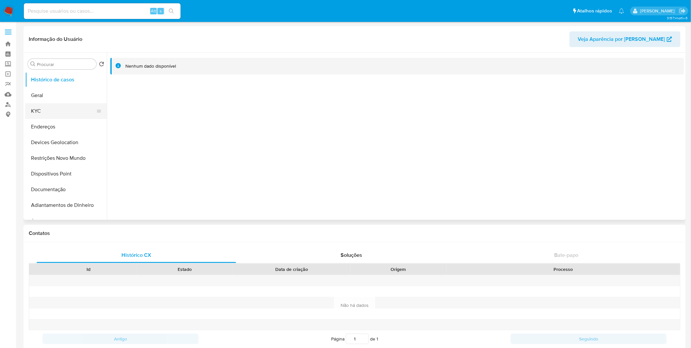
click at [74, 107] on button "KYC" at bounding box center [63, 111] width 76 height 16
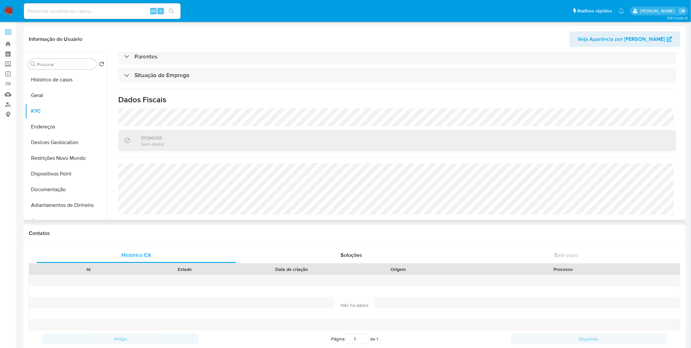
scroll to position [278, 0]
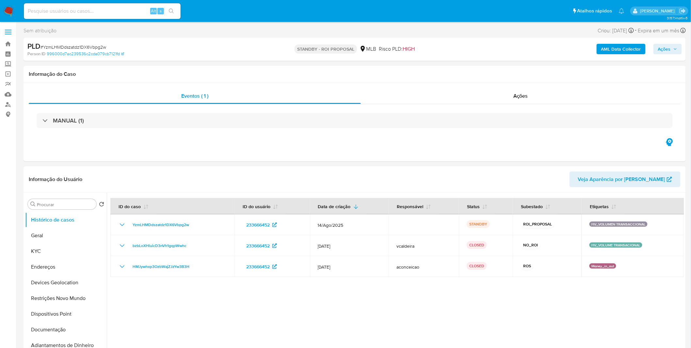
select select "10"
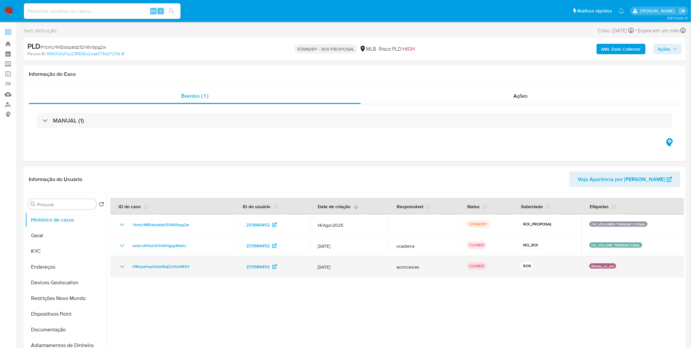
click at [123, 267] on icon "Mostrar/Ocultar" at bounding box center [122, 267] width 8 height 8
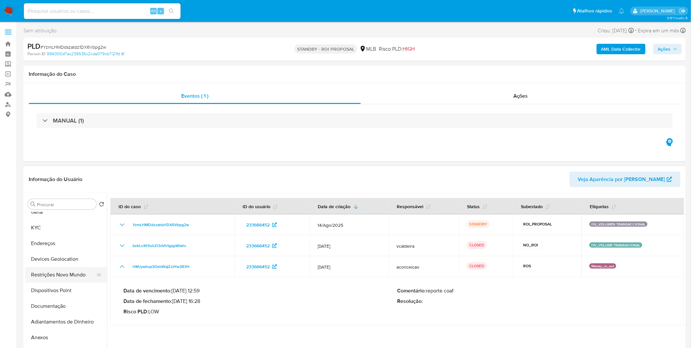
scroll to position [36, 0]
click at [73, 288] on button "Documentação" at bounding box center [63, 294] width 76 height 16
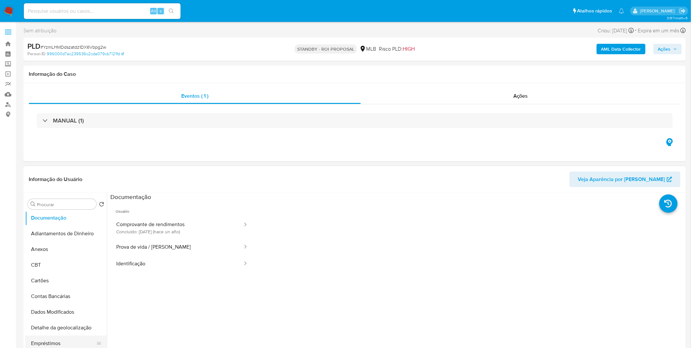
scroll to position [108, 0]
click at [71, 257] on button "Anexos" at bounding box center [63, 253] width 76 height 16
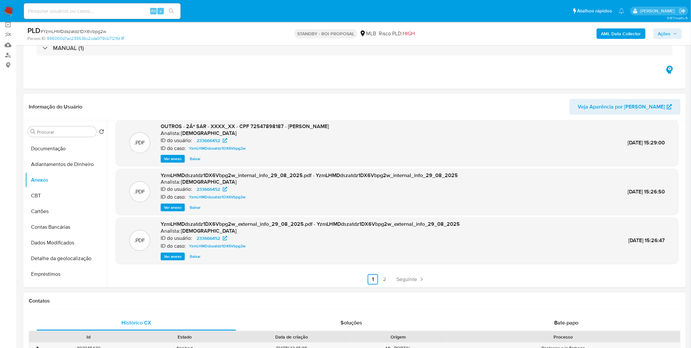
scroll to position [145, 0]
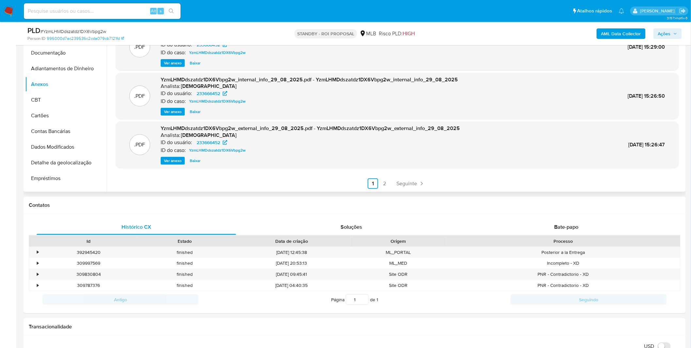
click at [383, 184] on link "2" at bounding box center [385, 183] width 10 height 10
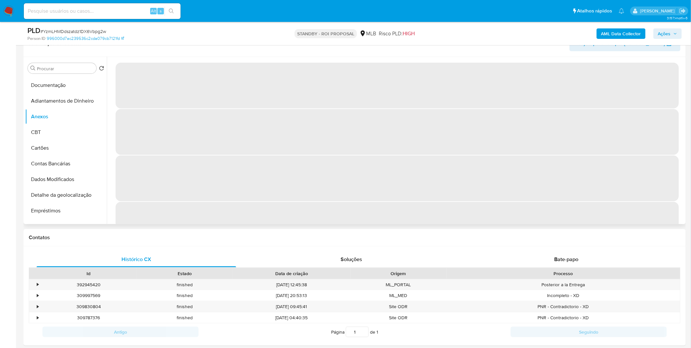
scroll to position [36, 0]
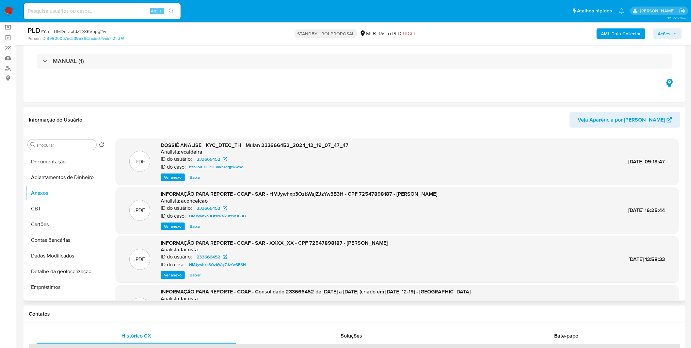
click at [173, 228] on span "Ver anexo" at bounding box center [173, 226] width 18 height 7
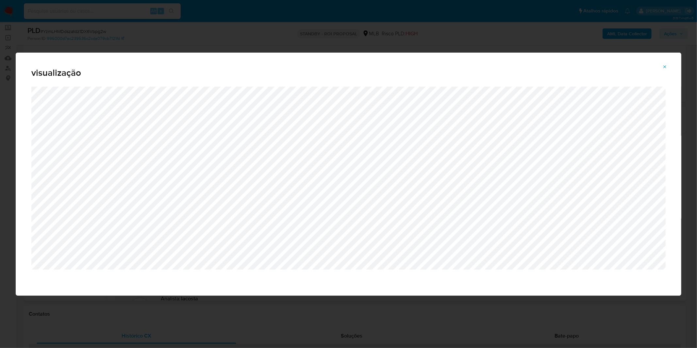
drag, startPoint x: 342, startPoint y: 17, endPoint x: 402, endPoint y: 27, distance: 61.0
click at [342, 17] on div "visualização" at bounding box center [348, 174] width 697 height 348
click at [671, 69] on button "Attachment preview" at bounding box center [665, 67] width 14 height 10
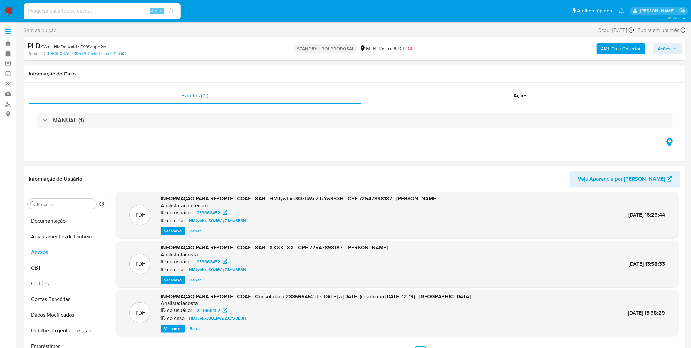
scroll to position [181, 0]
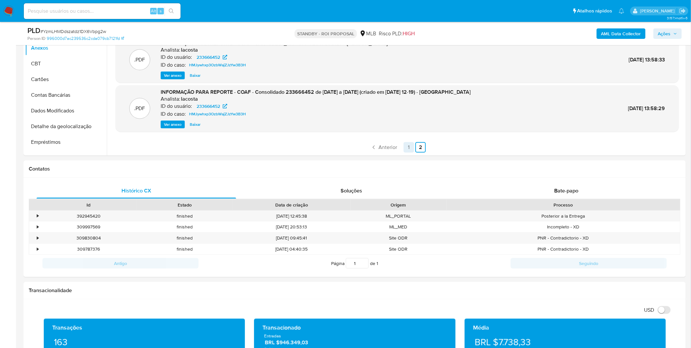
click at [406, 148] on link "1" at bounding box center [409, 147] width 10 height 10
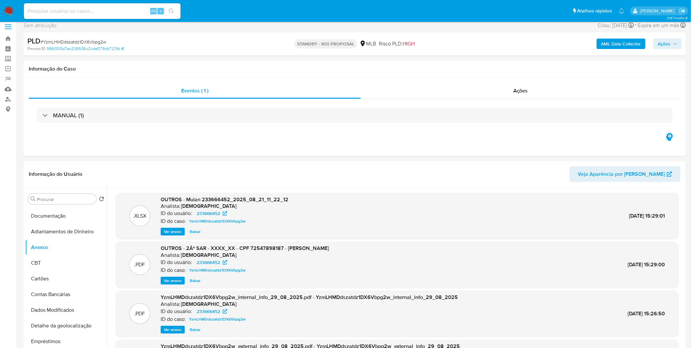
scroll to position [0, 0]
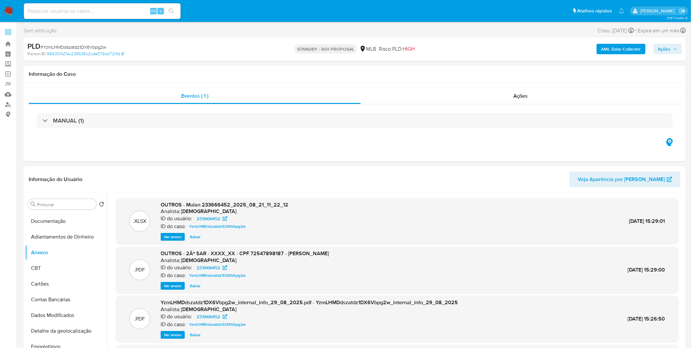
click at [665, 50] on span "Ações" at bounding box center [664, 49] width 13 height 10
click at [260, 171] on div "Informação do Usuário Veja Aparência por [PERSON_NAME]" at bounding box center [355, 179] width 663 height 26
click at [13, 9] on img at bounding box center [8, 11] width 11 height 11
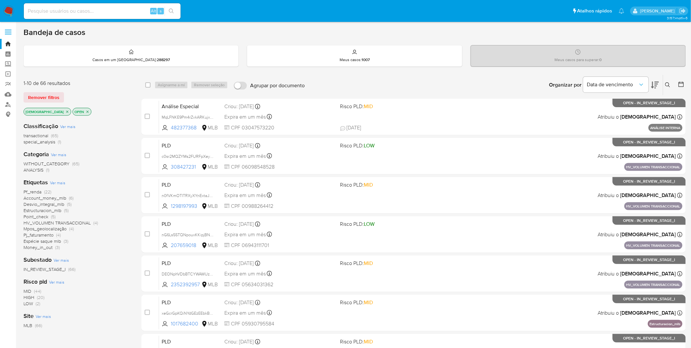
click at [65, 111] on icon "close-filter" at bounding box center [67, 112] width 4 height 4
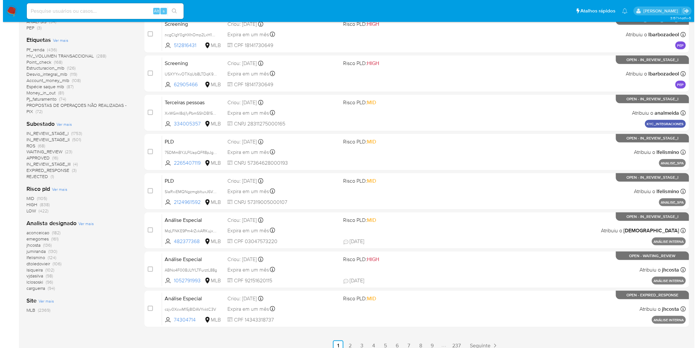
scroll to position [167, 0]
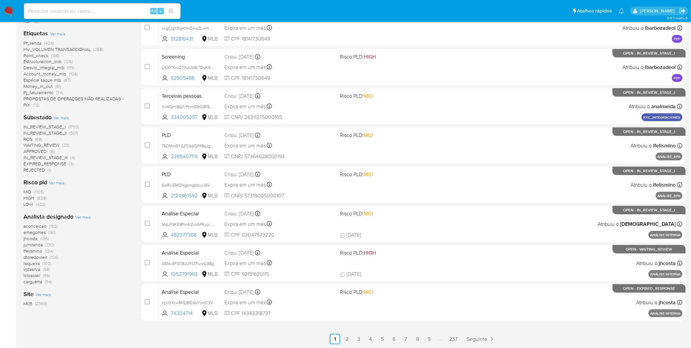
click at [83, 219] on span "Ver mais" at bounding box center [82, 217] width 15 height 6
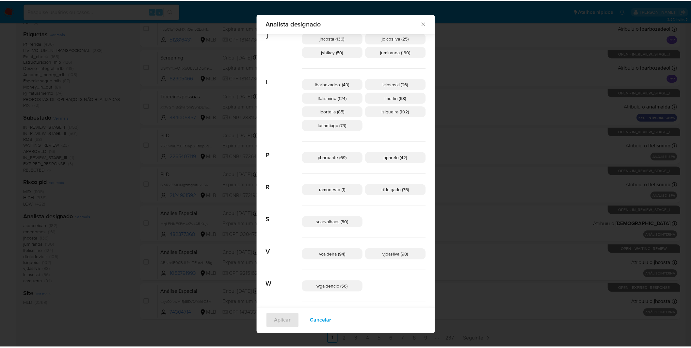
scroll to position [175, 0]
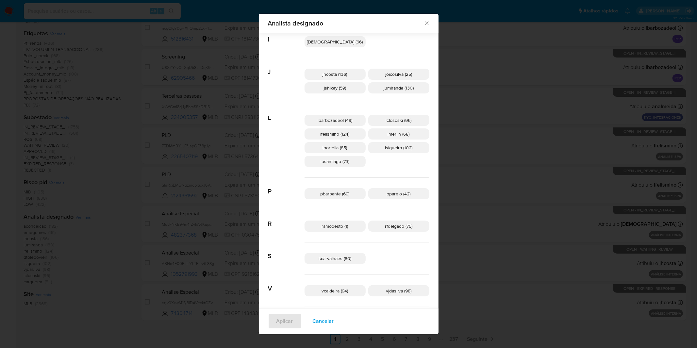
click at [132, 88] on div "Analista designado Procurar A aconceicao (182) adrbrito (3) alemacedo (8) analm…" at bounding box center [348, 174] width 697 height 348
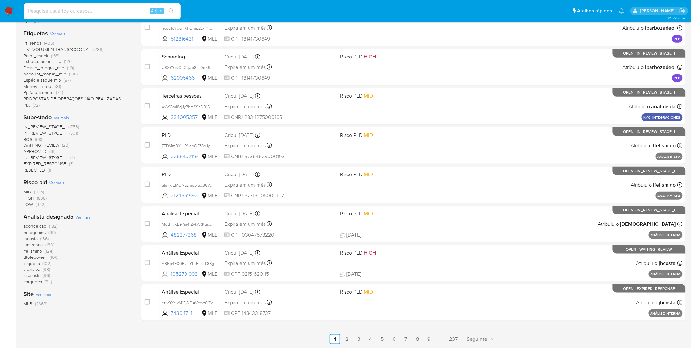
click at [14, 6] on nav "Pausado Ver notificaciones Alt s Atalhos rápidos Presiona las siguientes teclas…" at bounding box center [345, 11] width 691 height 22
click at [14, 6] on img at bounding box center [8, 11] width 11 height 11
click at [12, 7] on img at bounding box center [8, 11] width 11 height 11
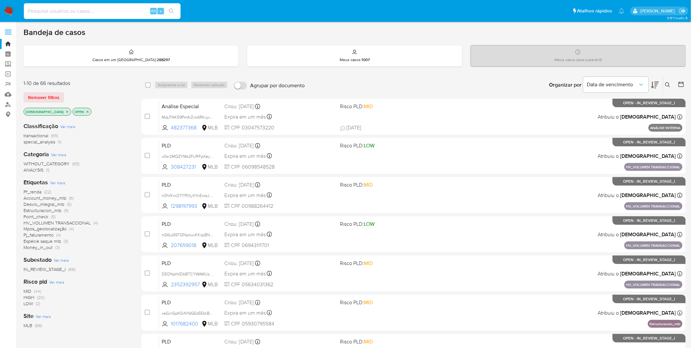
click at [123, 11] on input at bounding box center [102, 11] width 157 height 8
paste input "n0fVKmOTITRXyXYnExtaJVnV"
type input "n0fVKmOTITRXyXYnExtaJVnV"
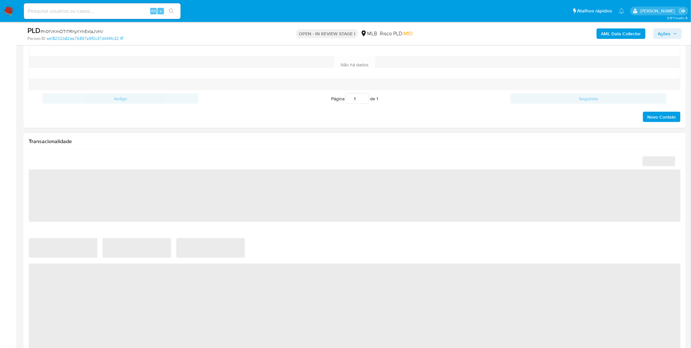
select select "10"
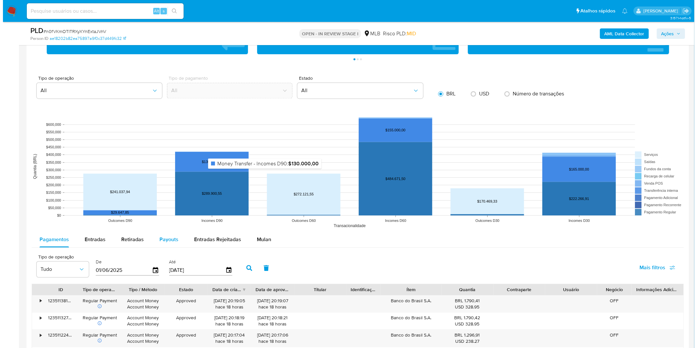
scroll to position [581, 0]
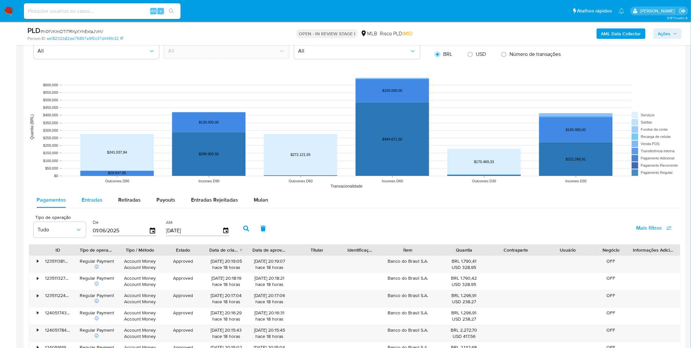
click at [101, 200] on button "Entradas" at bounding box center [92, 200] width 37 height 16
select select "10"
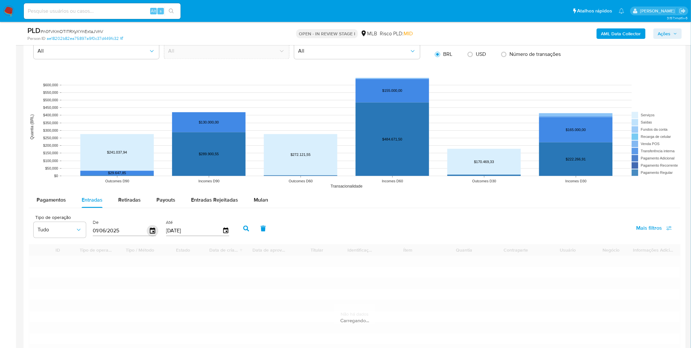
click at [149, 232] on icon "button" at bounding box center [152, 230] width 11 height 11
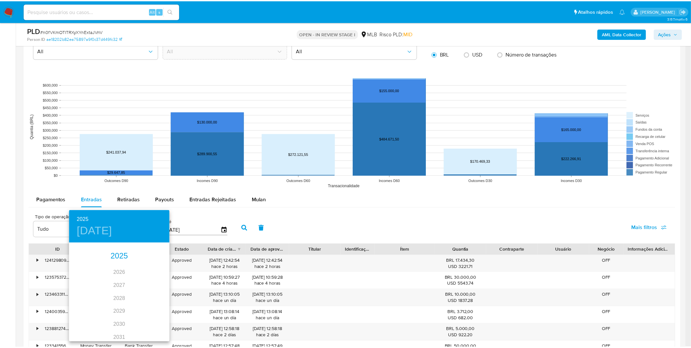
scroll to position [0, 0]
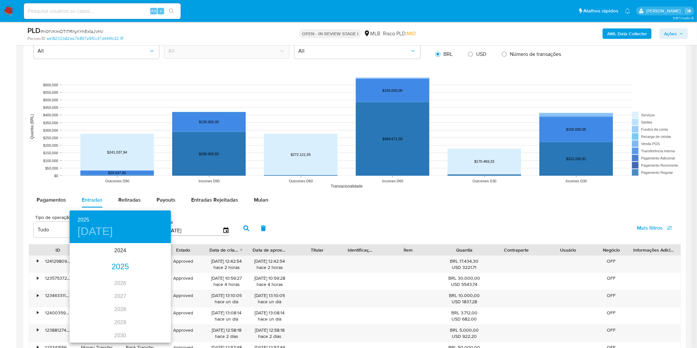
click at [119, 266] on div "2025" at bounding box center [120, 266] width 101 height 13
click at [90, 257] on div "ene." at bounding box center [87, 256] width 34 height 25
type input "01/01/2025"
click at [108, 276] on span "1" at bounding box center [107, 277] width 12 height 7
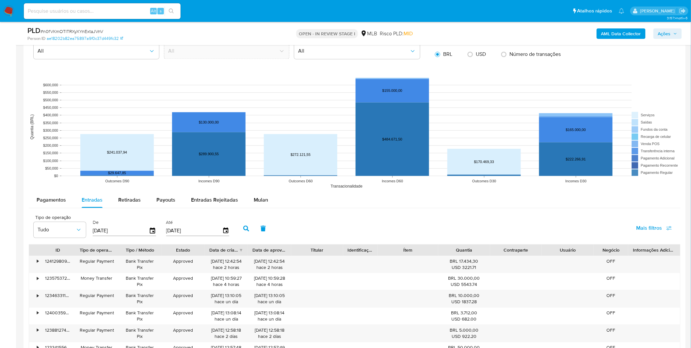
click at [245, 232] on button "button" at bounding box center [246, 229] width 17 height 16
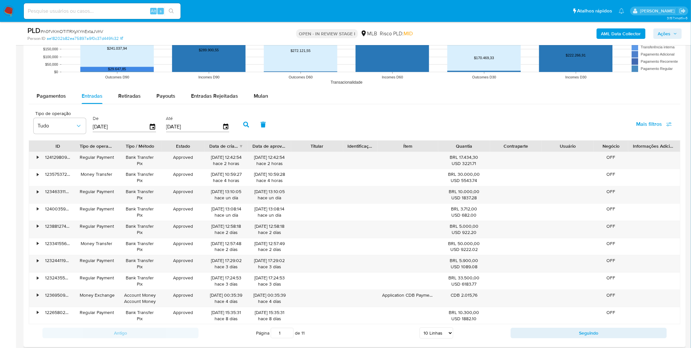
scroll to position [799, 0]
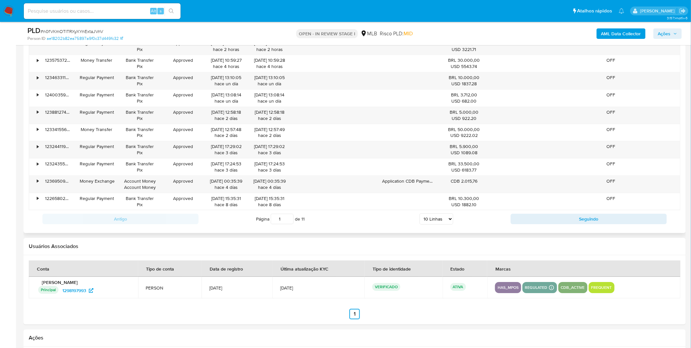
click at [433, 220] on select "5 Linhas 10 Linhas 20 Linhas 25 Linhas 50 Linhas 100 Linhas" at bounding box center [437, 218] width 34 height 11
select select "100"
click at [420, 215] on select "5 Linhas 10 Linhas 20 Linhas 25 Linhas 50 Linhas 100 Linhas" at bounding box center [437, 218] width 34 height 11
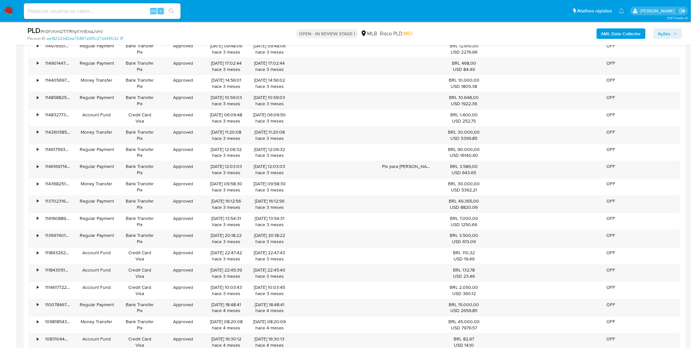
scroll to position [1924, 0]
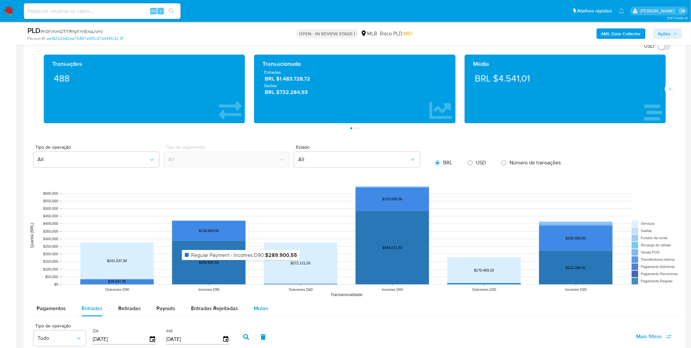
click at [254, 307] on span "Mulan" at bounding box center [261, 309] width 14 height 8
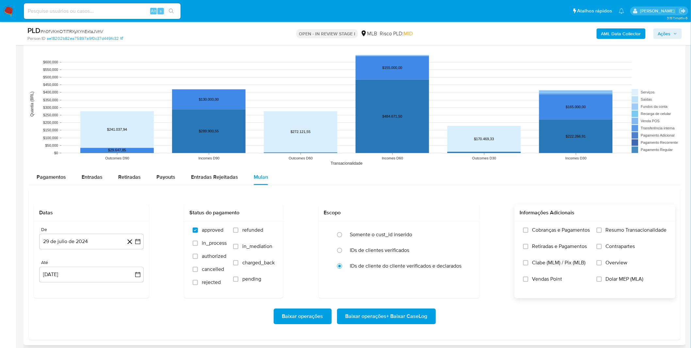
scroll to position [617, 0]
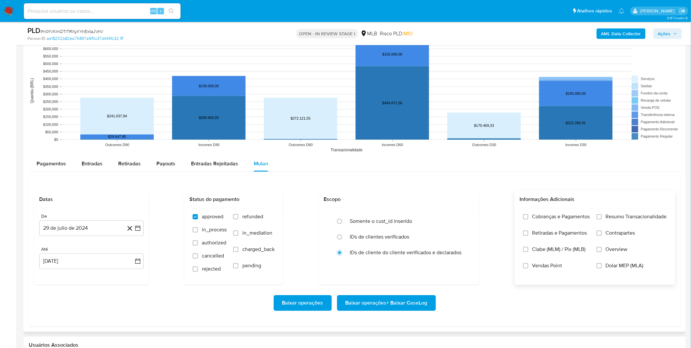
click at [560, 226] on label "Cobranças e Pagamentos" at bounding box center [556, 221] width 67 height 16
click at [529, 219] on input "Cobranças e Pagamentos" at bounding box center [525, 216] width 5 height 5
click at [628, 220] on span "Resumo Transacionalidade" at bounding box center [636, 216] width 61 height 7
click at [602, 219] on input "Resumo Transacionalidade" at bounding box center [599, 216] width 5 height 5
click at [621, 232] on span "Contrapartes" at bounding box center [620, 233] width 29 height 7
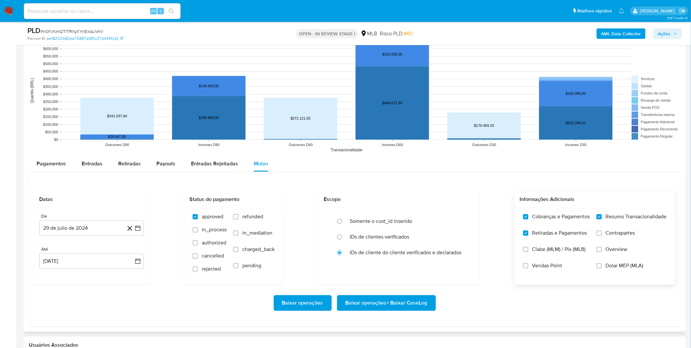
click at [602, 232] on input "Contrapartes" at bounding box center [599, 232] width 5 height 5
click at [83, 226] on button "29 de julio de 2024" at bounding box center [91, 228] width 105 height 16
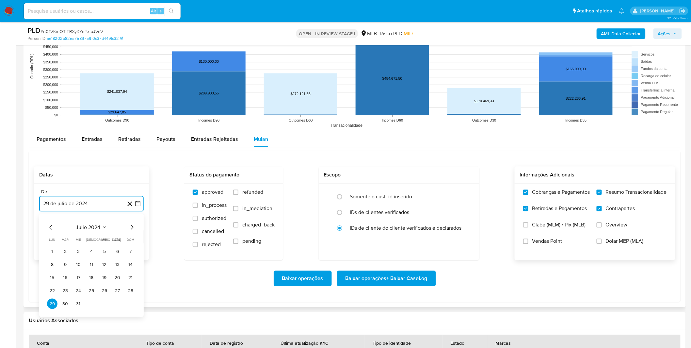
scroll to position [653, 0]
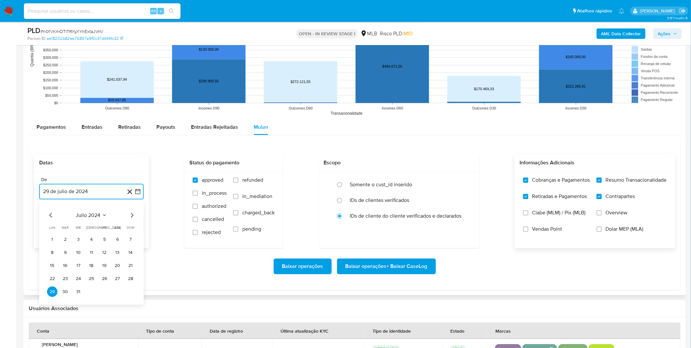
click at [93, 212] on span "julio 2024" at bounding box center [88, 215] width 25 height 7
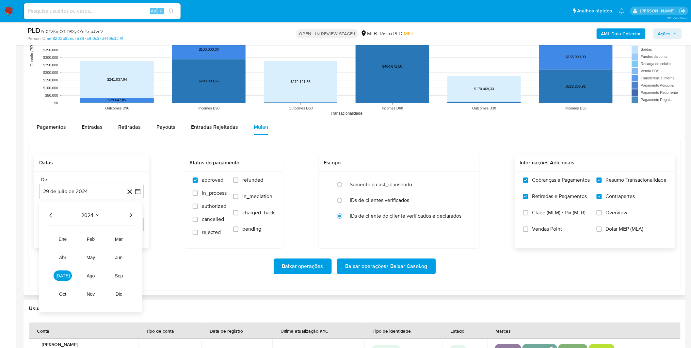
click at [131, 213] on icon "Año siguiente" at bounding box center [131, 215] width 8 height 8
click at [117, 257] on span "jun" at bounding box center [119, 257] width 8 height 5
click at [125, 270] on td "15" at bounding box center [130, 265] width 10 height 10
click at [128, 269] on button "15" at bounding box center [130, 265] width 10 height 10
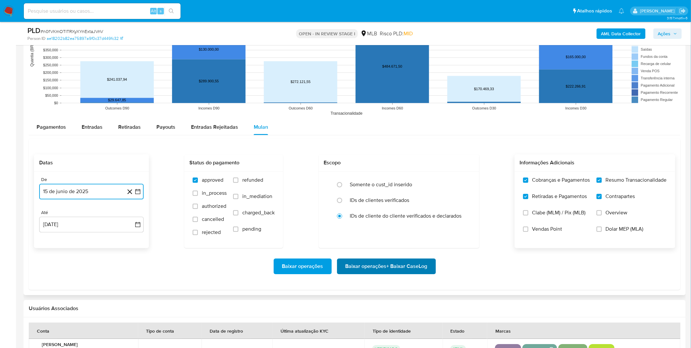
click at [389, 266] on span "Baixar operações + Baixar CaseLog" at bounding box center [387, 266] width 82 height 14
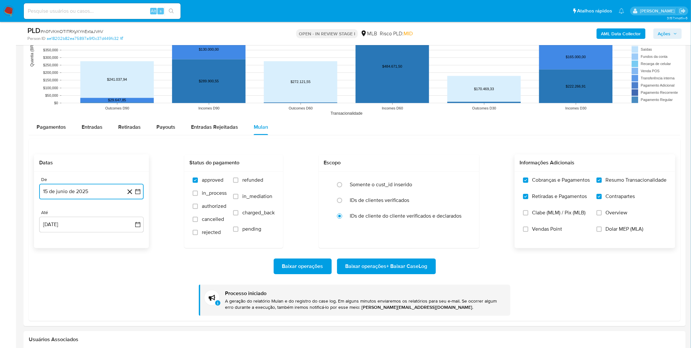
click at [116, 192] on button "15 de junio de 2025" at bounding box center [91, 192] width 105 height 16
click at [131, 241] on button "1" at bounding box center [130, 239] width 10 height 10
click at [117, 258] on div "Baixar operações Baixar operações + Baixar CaseLog Processo iniciado A geração …" at bounding box center [355, 282] width 642 height 68
click at [401, 268] on span "Baixar operações + Baixar CaseLog" at bounding box center [387, 266] width 82 height 14
click at [144, 258] on div "Baixar operações Baixar operações + Baixar CaseLog Processo iniciado A geração …" at bounding box center [355, 282] width 642 height 68
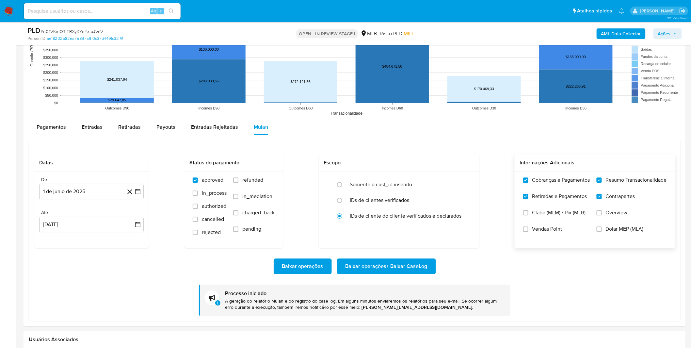
click at [12, 11] on img at bounding box center [8, 11] width 11 height 11
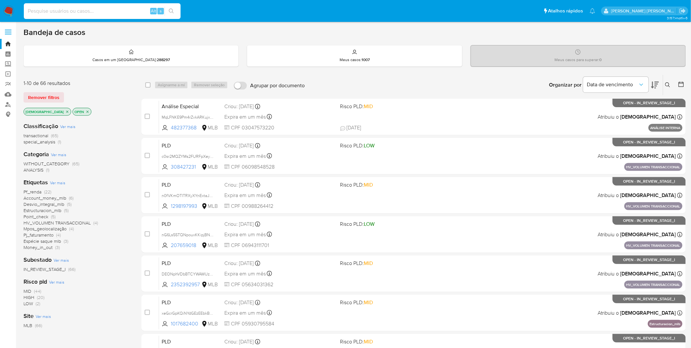
click at [102, 15] on input at bounding box center [102, 11] width 157 height 8
paste input "nG6Ls55TQNpouxKKipjBNZbc"
type input "nG6Ls55TQNpouxKKipjBNZbc"
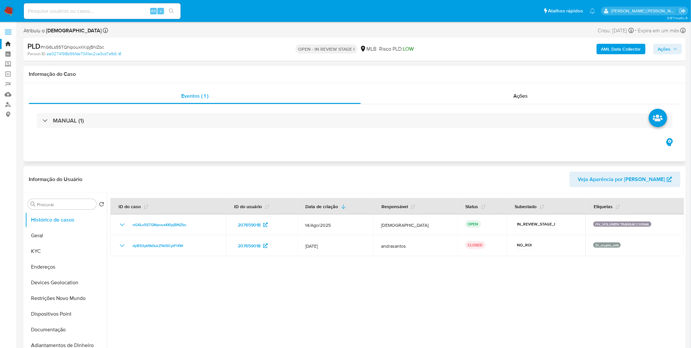
select select "10"
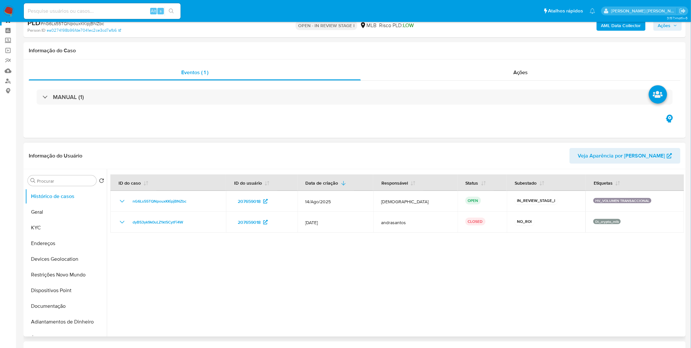
scroll to position [36, 0]
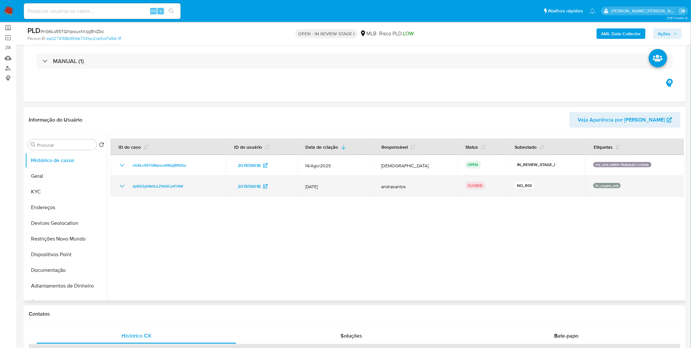
click at [124, 189] on icon "Mostrar/Ocultar" at bounding box center [122, 186] width 8 height 8
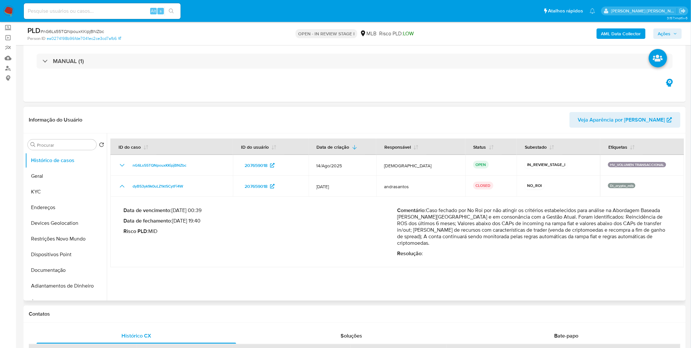
drag, startPoint x: 506, startPoint y: 213, endPoint x: 634, endPoint y: 237, distance: 130.3
click at [634, 237] on p "Comentário : Caso fechado por No Roi por não atingir os critérios estabelecidos…" at bounding box center [535, 226] width 274 height 39
drag, startPoint x: 634, startPoint y: 234, endPoint x: 566, endPoint y: 216, distance: 70.2
click at [566, 216] on p "Comentário : Caso fechado por No Roi por não atingir os critérios estabelecidos…" at bounding box center [535, 226] width 274 height 39
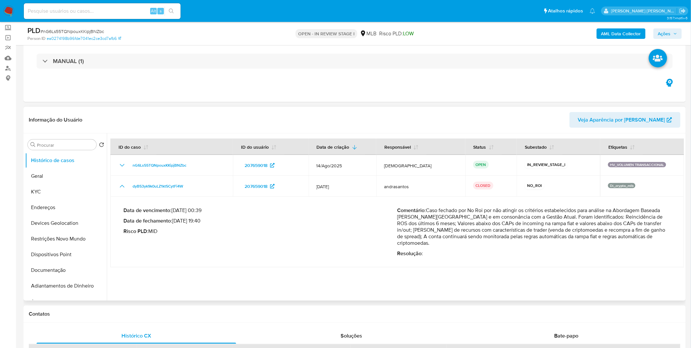
click at [566, 216] on p "Comentário : Caso fechado por No Roi por não atingir os critérios estabelecidos…" at bounding box center [535, 226] width 274 height 39
drag, startPoint x: 414, startPoint y: 224, endPoint x: 469, endPoint y: 230, distance: 55.5
click at [469, 230] on p "Comentário : Caso fechado por No Roi por não atingir os critérios estabelecidos…" at bounding box center [535, 226] width 274 height 39
drag, startPoint x: 455, startPoint y: 222, endPoint x: 508, endPoint y: 234, distance: 54.4
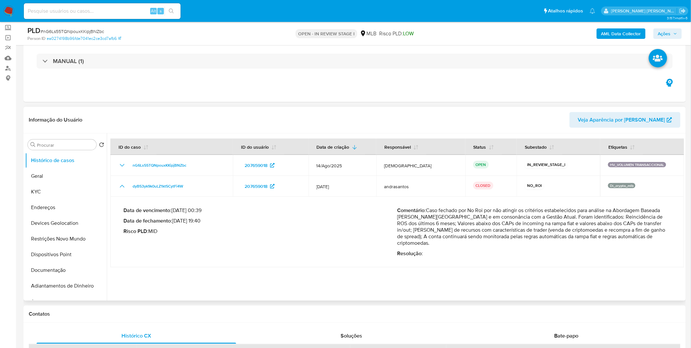
click at [508, 234] on p "Comentário : Caso fechado por No Roi por não atingir os critérios estabelecidos…" at bounding box center [535, 226] width 274 height 39
click at [512, 223] on p "Comentário : Caso fechado por No Roi por não atingir os critérios estabelecidos…" at bounding box center [535, 226] width 274 height 39
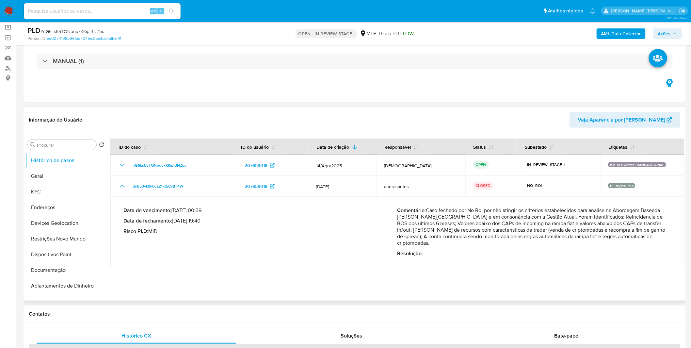
drag, startPoint x: 512, startPoint y: 223, endPoint x: 638, endPoint y: 238, distance: 126.6
click at [638, 238] on p "Comentário : Caso fechado por No Roi por não atingir os critérios estabelecidos…" at bounding box center [535, 226] width 274 height 39
click at [638, 237] on p "Comentário : Caso fechado por No Roi por não atingir os critérios estabelecidos…" at bounding box center [535, 226] width 274 height 39
drag, startPoint x: 638, startPoint y: 237, endPoint x: 610, endPoint y: 220, distance: 33.0
click at [610, 220] on p "Comentário : Caso fechado por No Roi por não atingir os critérios estabelecidos…" at bounding box center [535, 226] width 274 height 39
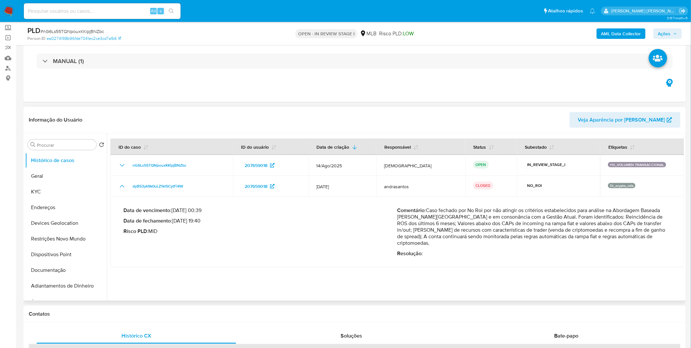
click at [609, 220] on p "Comentário : Caso fechado por No Roi por não atingir os critérios estabelecidos…" at bounding box center [535, 226] width 274 height 39
drag, startPoint x: 416, startPoint y: 226, endPoint x: 626, endPoint y: 239, distance: 210.2
click at [626, 239] on p "Comentário : Caso fechado por No Roi por não atingir os critérios estabelecidos…" at bounding box center [535, 226] width 274 height 39
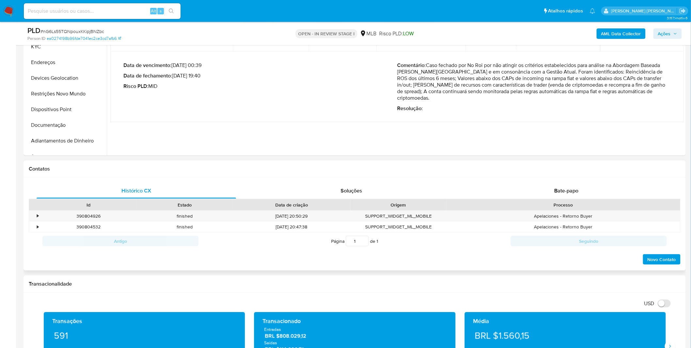
scroll to position [0, 0]
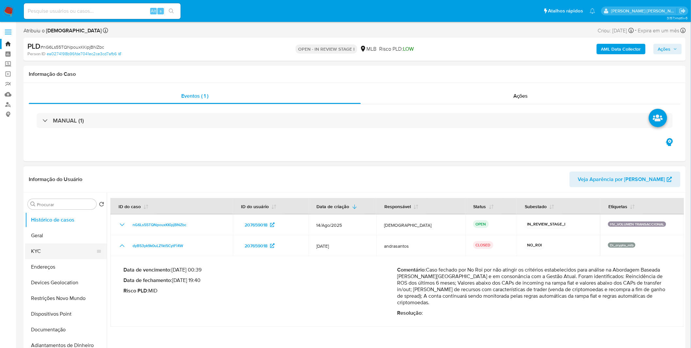
click at [61, 257] on button "KYC" at bounding box center [63, 251] width 76 height 16
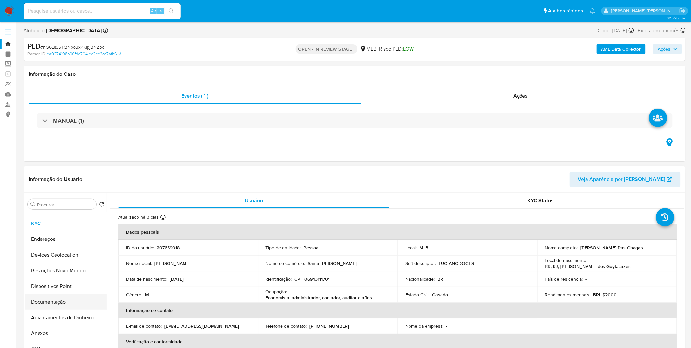
scroll to position [36, 0]
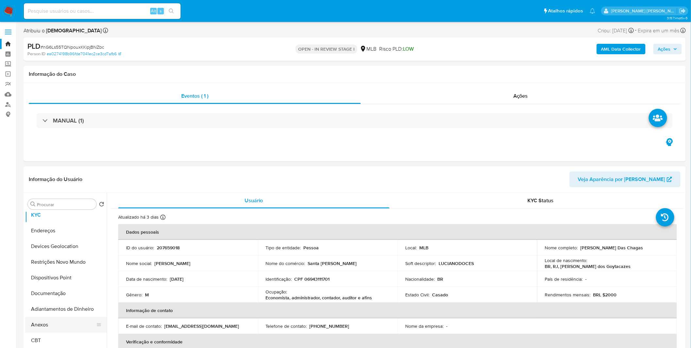
click at [50, 323] on button "Anexos" at bounding box center [63, 325] width 76 height 16
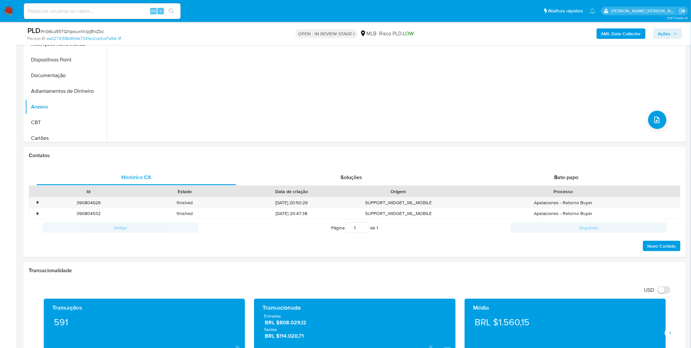
scroll to position [290, 0]
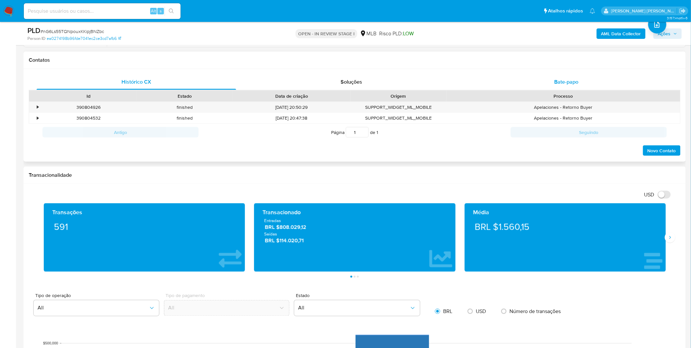
click at [526, 82] on div "Bate-papo" at bounding box center [567, 82] width 200 height 16
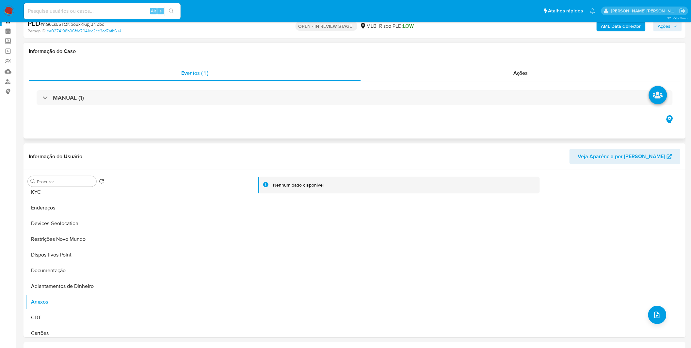
scroll to position [0, 0]
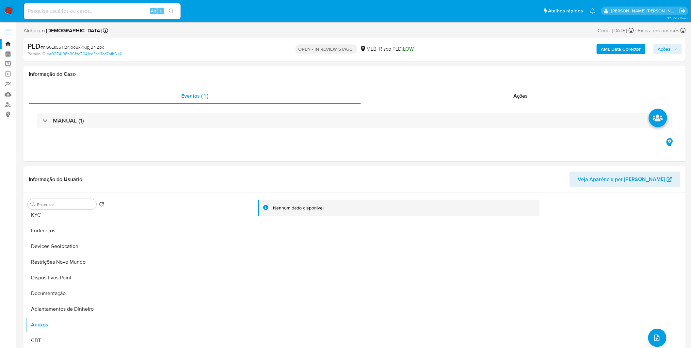
click at [8, 10] on img at bounding box center [8, 11] width 11 height 11
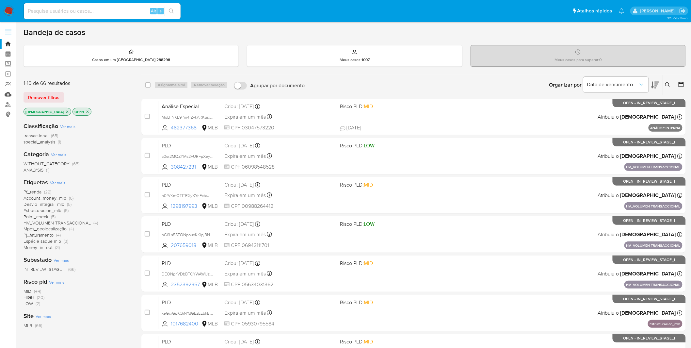
click at [10, 92] on link "Mulan" at bounding box center [39, 94] width 78 height 10
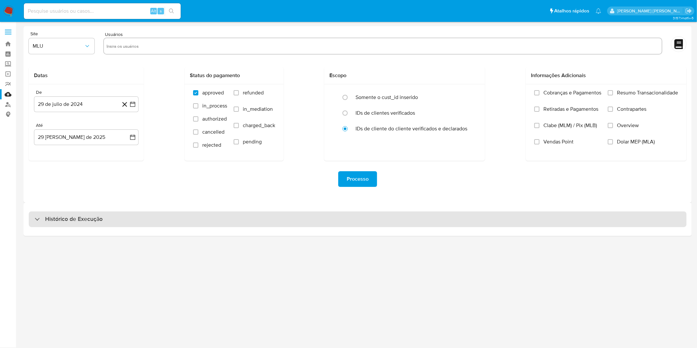
click at [152, 214] on div "Histórico de Execução" at bounding box center [358, 219] width 658 height 16
select select "10"
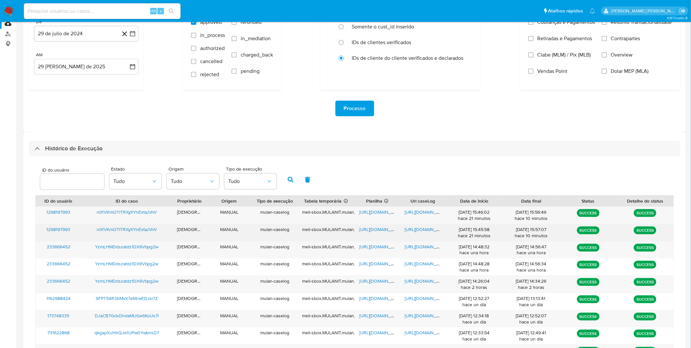
scroll to position [73, 0]
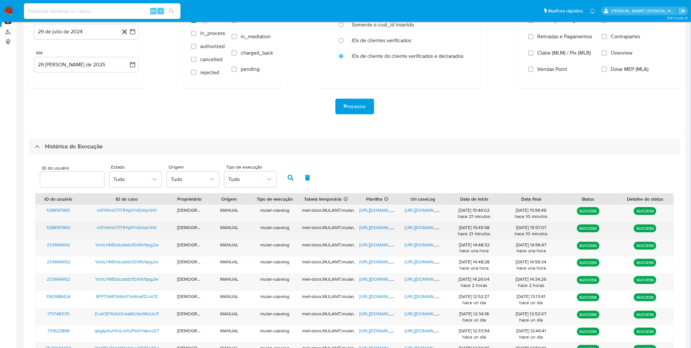
click at [421, 227] on span "[URL][DOMAIN_NAME]" at bounding box center [427, 227] width 45 height 7
click at [375, 229] on span "[URL][DOMAIN_NAME]" at bounding box center [381, 227] width 45 height 7
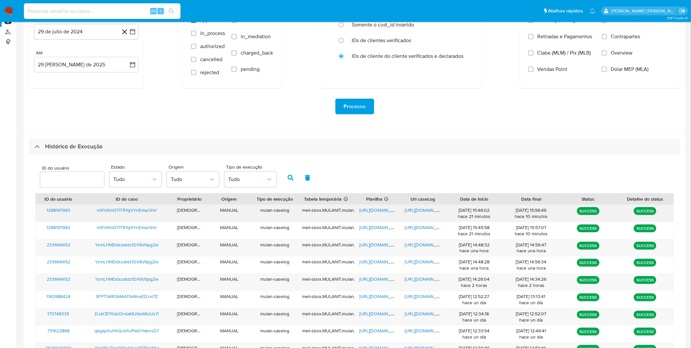
click at [416, 212] on span "[URL][DOMAIN_NAME]" at bounding box center [427, 210] width 45 height 7
click at [365, 209] on span "[URL][DOMAIN_NAME]" at bounding box center [381, 210] width 45 height 7
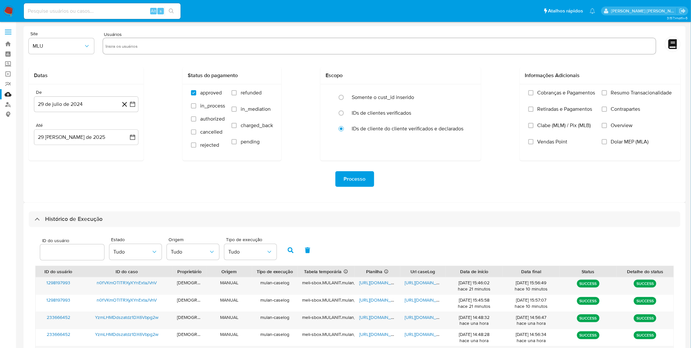
click at [10, 11] on img at bounding box center [8, 11] width 11 height 11
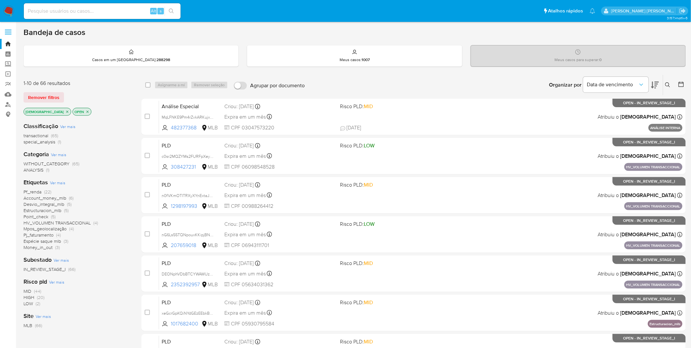
click at [107, 17] on div "Alt s" at bounding box center [102, 11] width 157 height 16
click at [106, 10] on input at bounding box center [102, 11] width 157 height 8
paste input "n0fVKmOTITRXyXYnExtaJVnV"
type input "n0fVKmOTITRXyXYnExtaJVnV"
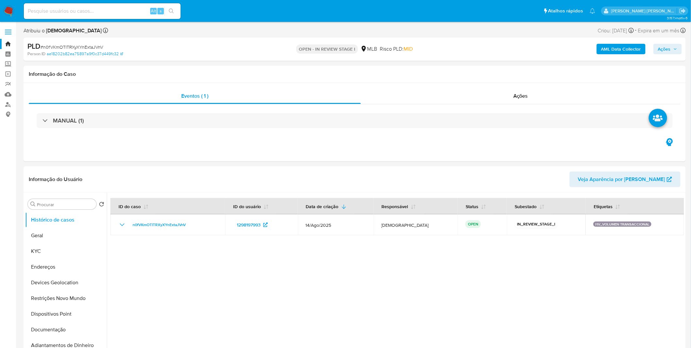
select select "10"
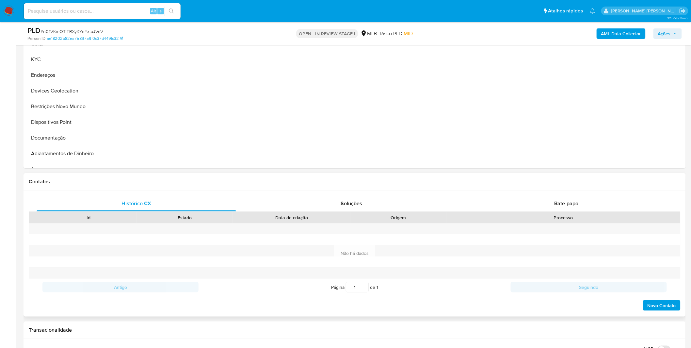
scroll to position [181, 0]
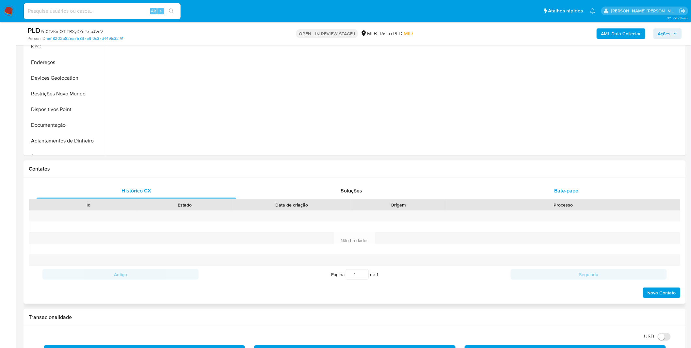
click at [546, 189] on div "Bate-papo" at bounding box center [567, 191] width 200 height 16
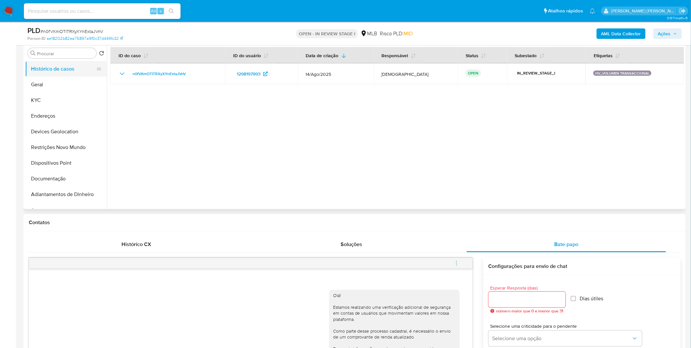
scroll to position [0, 0]
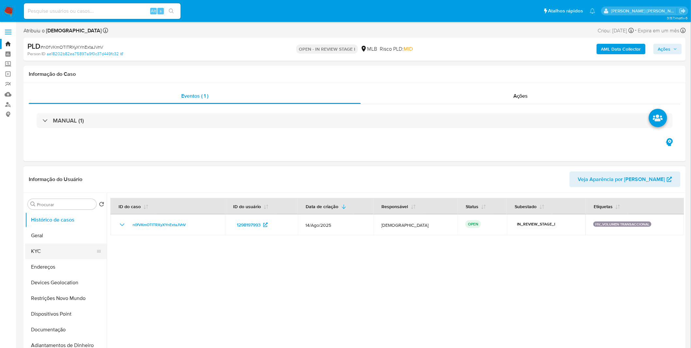
click at [56, 249] on button "KYC" at bounding box center [63, 251] width 76 height 16
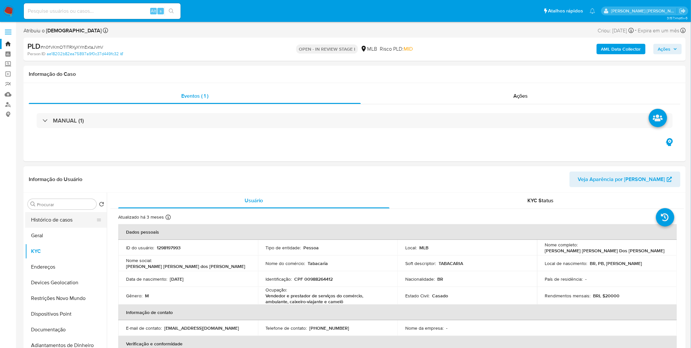
click at [70, 214] on button "Histórico de casos" at bounding box center [63, 220] width 76 height 16
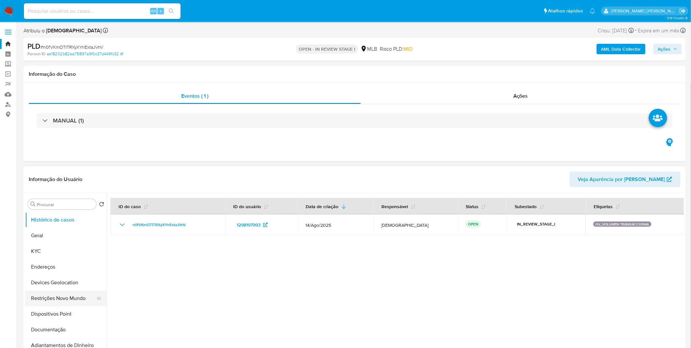
click at [74, 304] on button "Restrições Novo Mundo" at bounding box center [63, 298] width 76 height 16
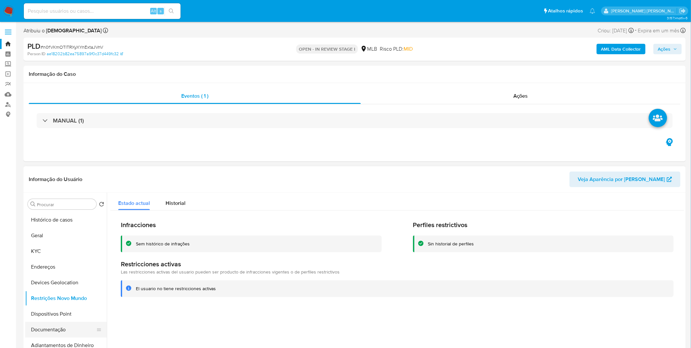
click at [61, 329] on button "Documentação" at bounding box center [63, 330] width 76 height 16
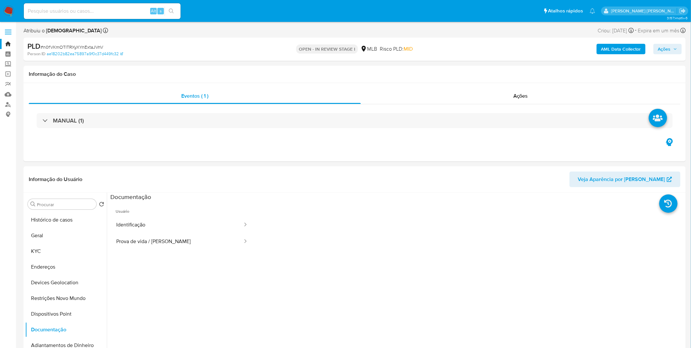
click at [48, 7] on input at bounding box center [102, 11] width 157 height 8
paste input "c0sr2MQZYMs2FURFpXey2oTM"
type input "c0sr2MQZYMs2FURFpXey2oTM"
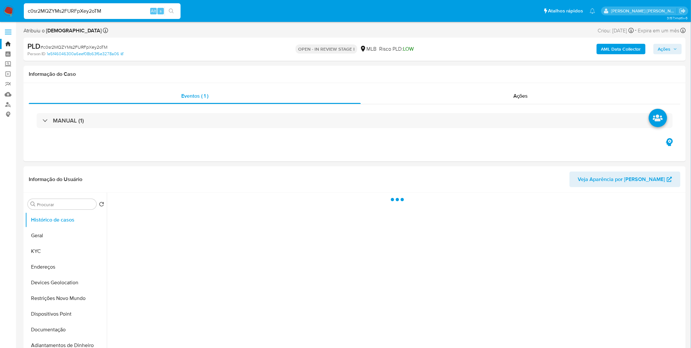
select select "10"
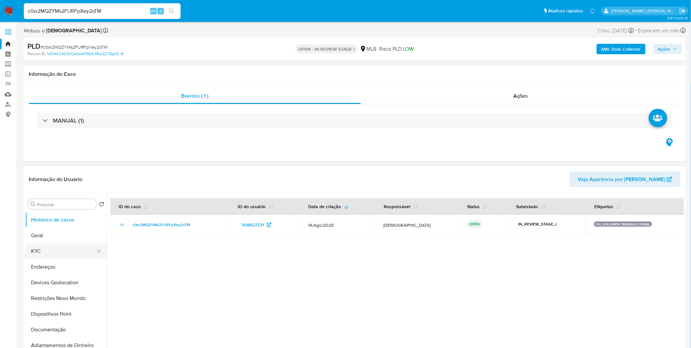
click at [48, 257] on button "KYC" at bounding box center [63, 251] width 76 height 16
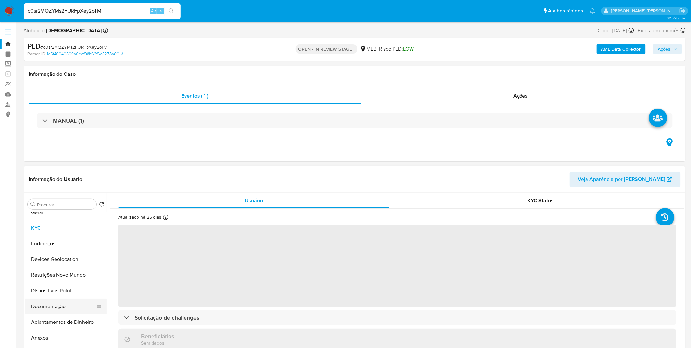
scroll to position [36, 0]
click at [48, 294] on button "Documentação" at bounding box center [63, 294] width 76 height 16
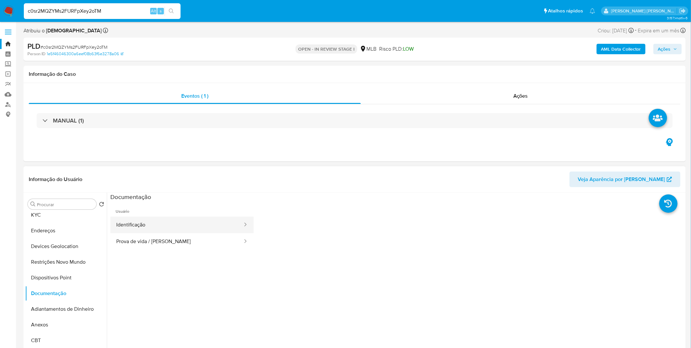
click at [159, 221] on button "Identificação" at bounding box center [176, 225] width 133 height 17
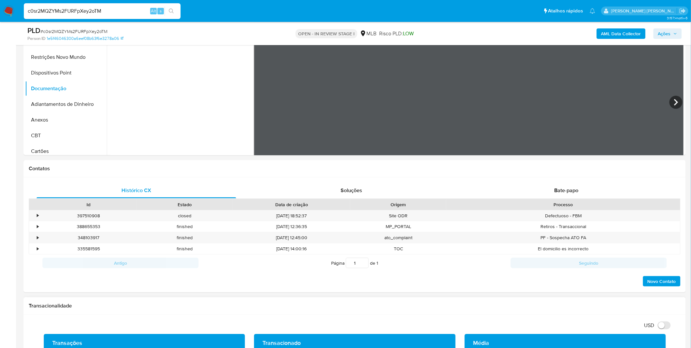
scroll to position [290, 0]
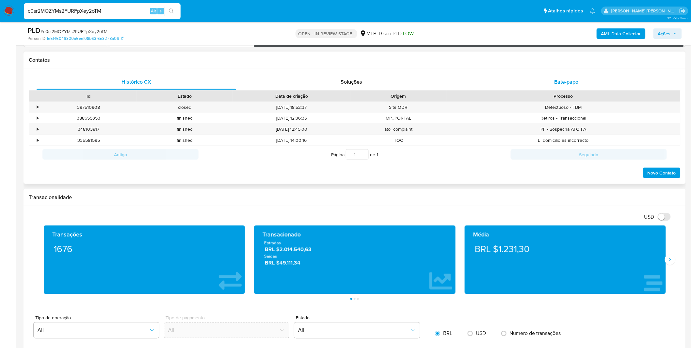
click at [557, 78] on span "Bate-papo" at bounding box center [567, 82] width 24 height 8
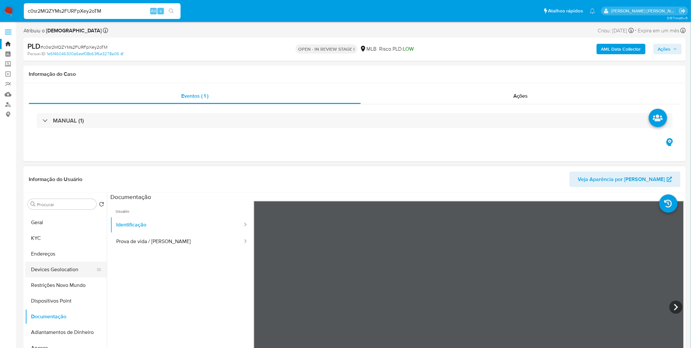
scroll to position [0, 0]
click at [58, 254] on button "KYC" at bounding box center [63, 251] width 76 height 16
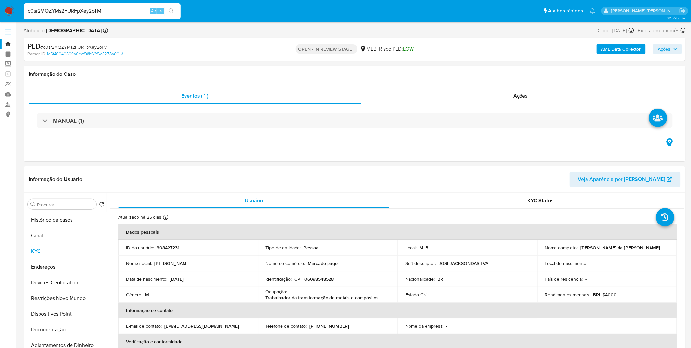
click at [79, 10] on input "c0sr2MQZYMs2FURFpXey2oTM" at bounding box center [102, 11] width 157 height 8
paste input "Iz5jjojS2EHEZaAWVfyGdzP7"
type input "Iz5jjojS2EHEZaAWVfyGdzP7"
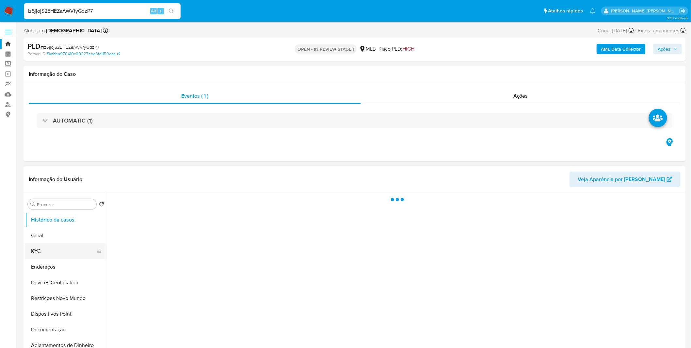
click at [35, 251] on button "KYC" at bounding box center [63, 251] width 76 height 16
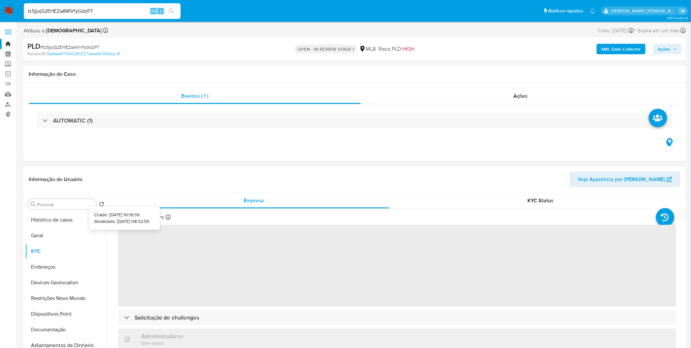
select select "10"
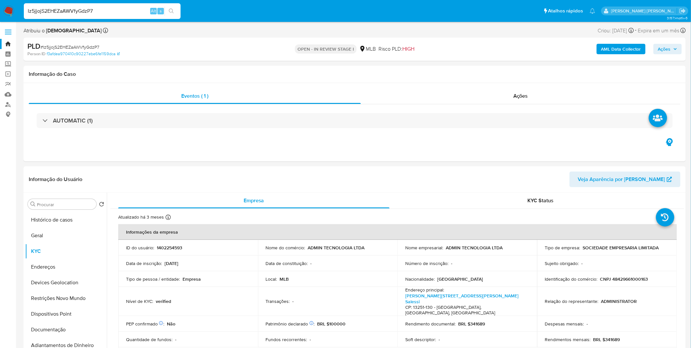
click at [99, 12] on input "Iz5jjojS2EHEZaAWVfyGdzP7" at bounding box center [102, 11] width 157 height 8
paste input "SiQ9ATaitykmxs5VEvoTasAC"
type input "SiQ9ATaitykmxs5VEvoTasAC"
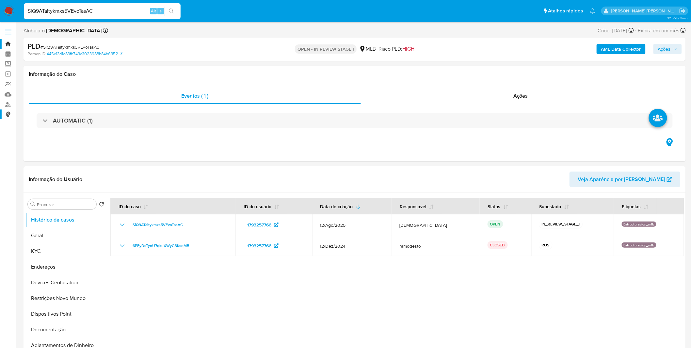
select select "10"
click at [74, 252] on button "KYC" at bounding box center [63, 251] width 76 height 16
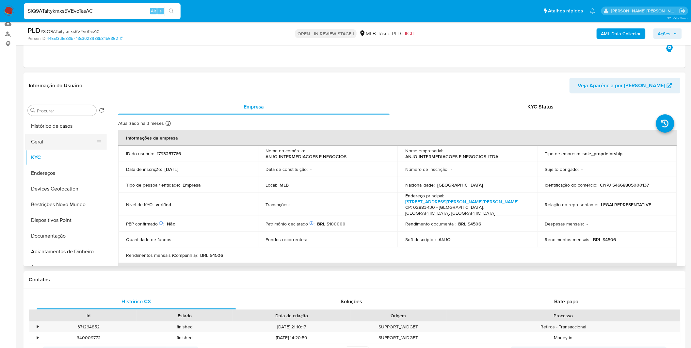
scroll to position [36, 0]
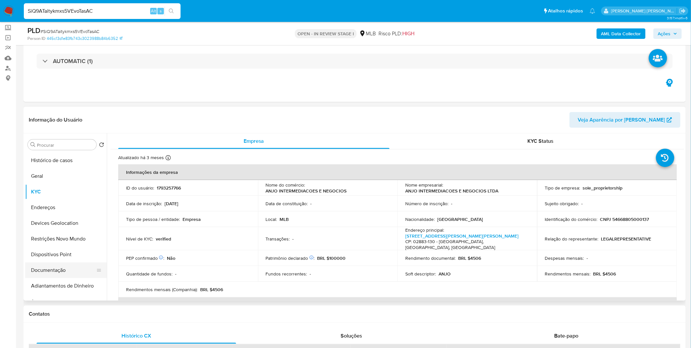
click at [60, 270] on button "Documentação" at bounding box center [63, 270] width 76 height 16
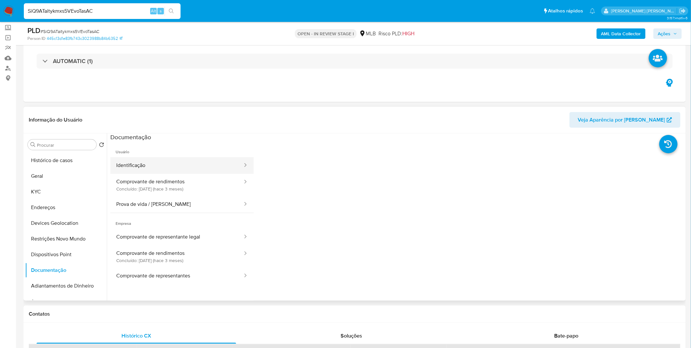
click at [179, 164] on button "Identificação" at bounding box center [176, 165] width 133 height 17
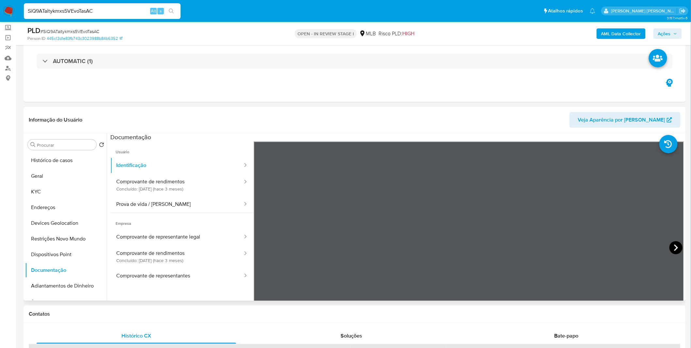
click at [672, 252] on icon at bounding box center [676, 247] width 13 height 13
click at [62, 161] on button "Histórico de casos" at bounding box center [63, 161] width 76 height 16
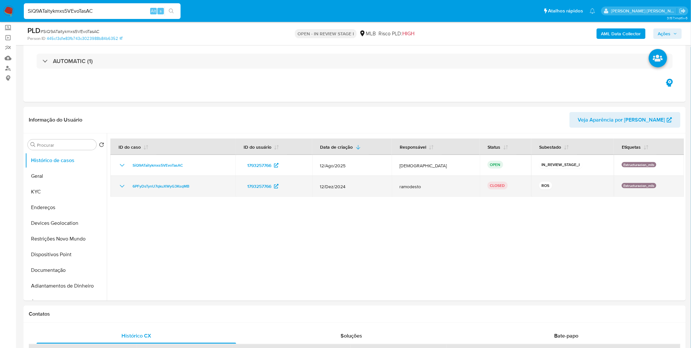
click at [124, 190] on icon "Mostrar/Ocultar" at bounding box center [122, 186] width 8 height 8
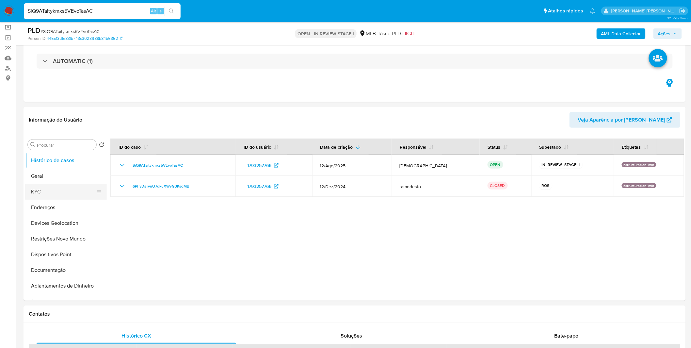
click at [38, 187] on button "KYC" at bounding box center [63, 192] width 76 height 16
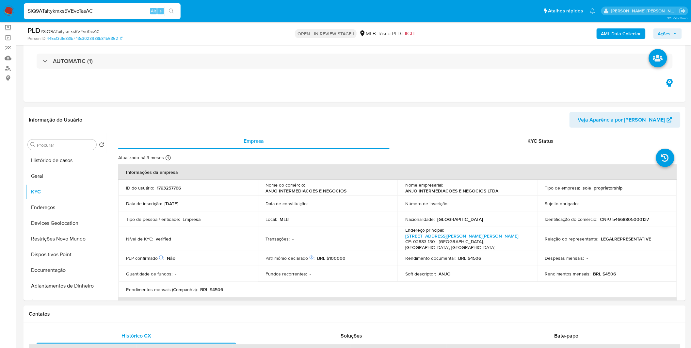
click at [120, 17] on div "SiQ9ATaitykmxs5VEvoTasAC Alt s" at bounding box center [102, 11] width 157 height 16
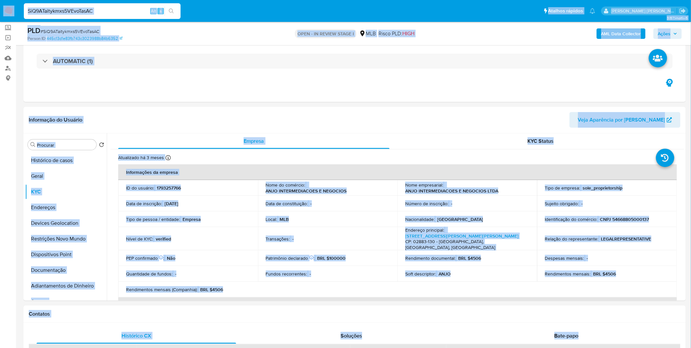
click at [121, 14] on input "SiQ9ATaitykmxs5VEvoTasAC" at bounding box center [102, 11] width 157 height 8
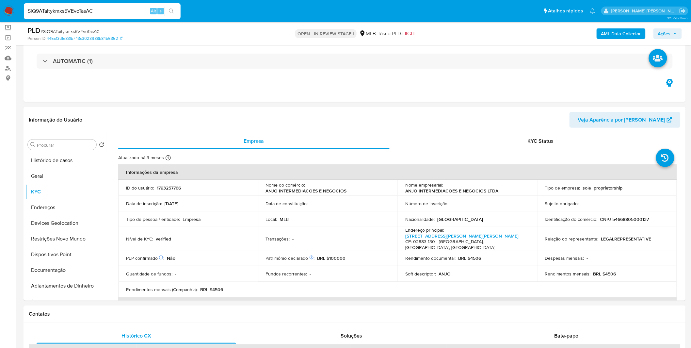
paste input "udklqJa1OiJMvvDNfxEDlAtM"
type input "udklqJa1OiJMvvDNfxEDlAtM"
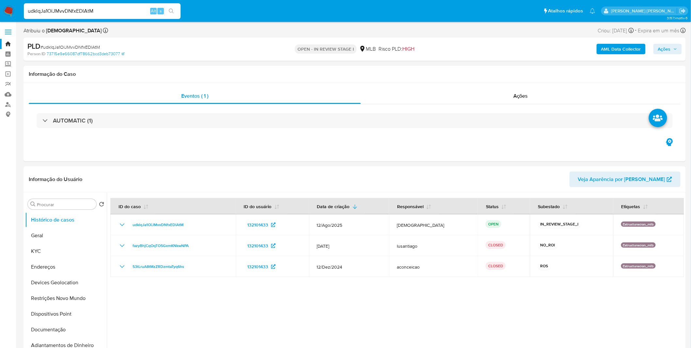
select select "10"
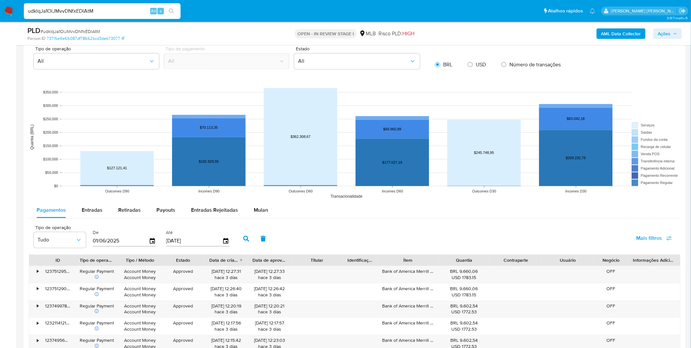
scroll to position [544, 0]
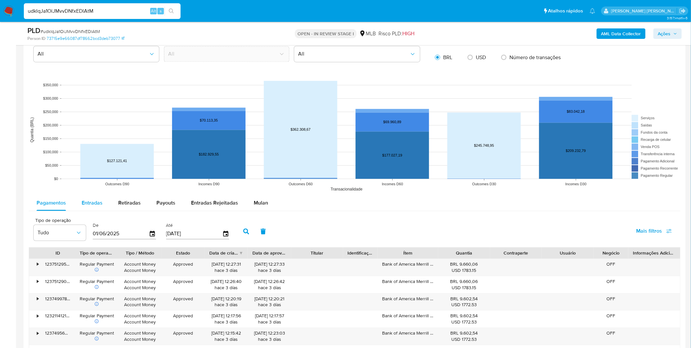
click at [95, 205] on span "Entradas" at bounding box center [92, 203] width 21 height 8
select select "10"
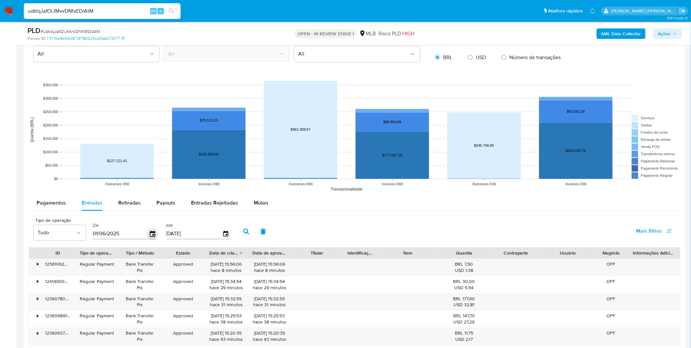
click at [150, 232] on icon "button" at bounding box center [152, 234] width 5 height 6
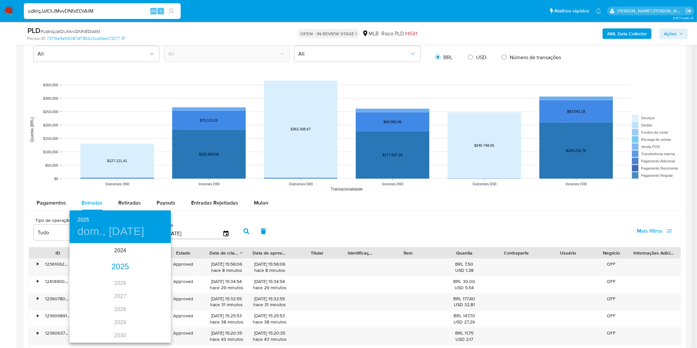
click at [119, 269] on div "2025" at bounding box center [120, 266] width 101 height 13
click at [87, 257] on div "ene." at bounding box center [87, 256] width 34 height 25
type input "01/01/2025"
click at [106, 276] on p "1" at bounding box center [107, 277] width 3 height 7
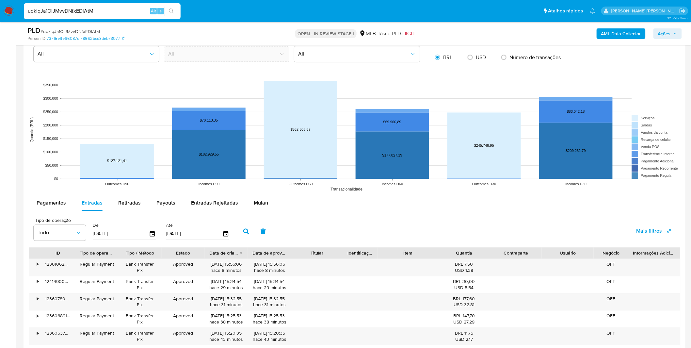
click at [243, 233] on icon "button" at bounding box center [246, 231] width 6 height 6
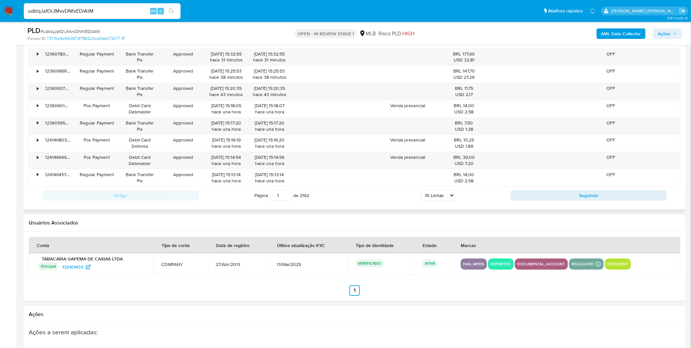
scroll to position [799, 0]
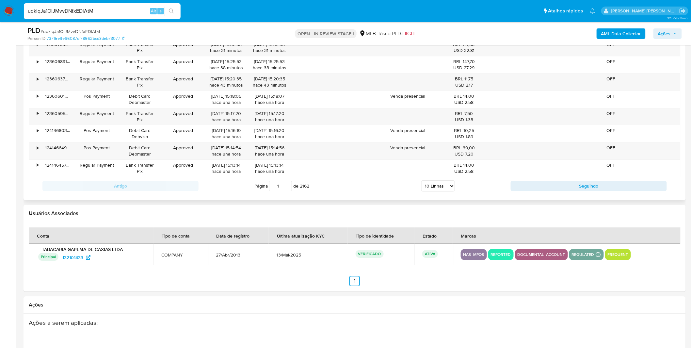
click at [426, 187] on select "5 Linhas 10 Linhas 20 Linhas 25 Linhas 50 Linhas 100 Linhas" at bounding box center [438, 185] width 34 height 11
select select "100"
click at [422, 181] on select "5 Linhas 10 Linhas 20 Linhas 25 Linhas 50 Linhas 100 Linhas" at bounding box center [438, 185] width 34 height 11
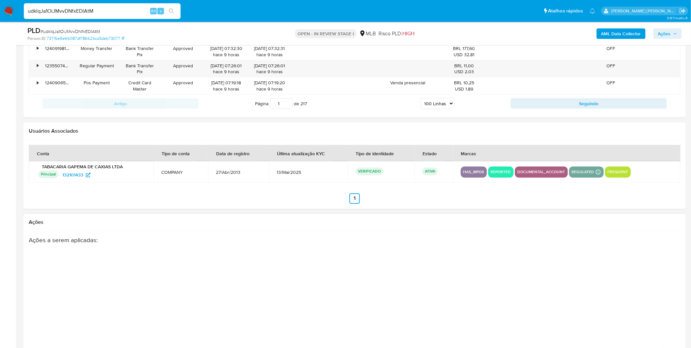
scroll to position [2364, 0]
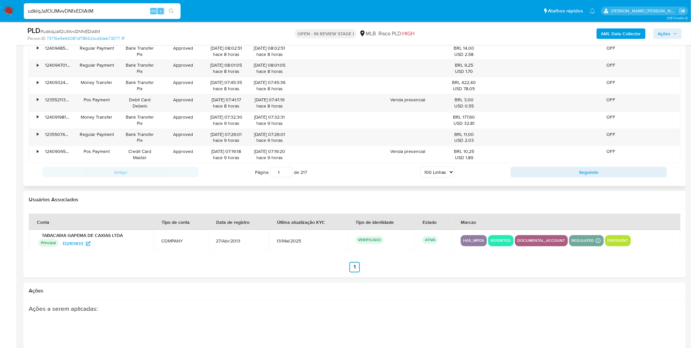
drag, startPoint x: 277, startPoint y: 178, endPoint x: 283, endPoint y: 180, distance: 6.3
click at [283, 177] on input "1" at bounding box center [281, 172] width 23 height 10
type input "14"
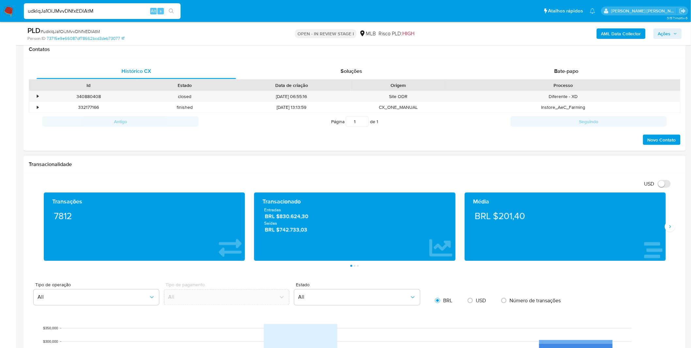
scroll to position [440, 0]
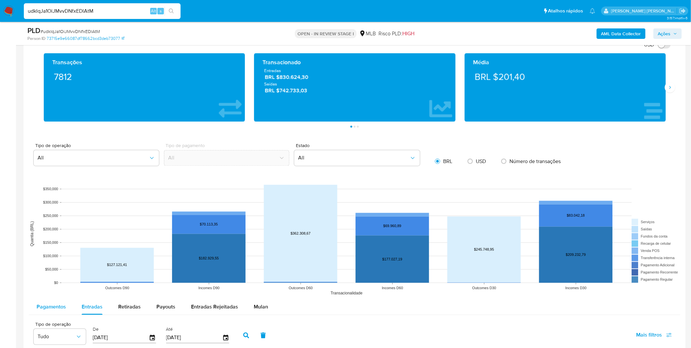
click at [59, 301] on div "Pagamentos" at bounding box center [51, 307] width 29 height 16
click at [58, 303] on div "Pagamentos" at bounding box center [51, 307] width 29 height 16
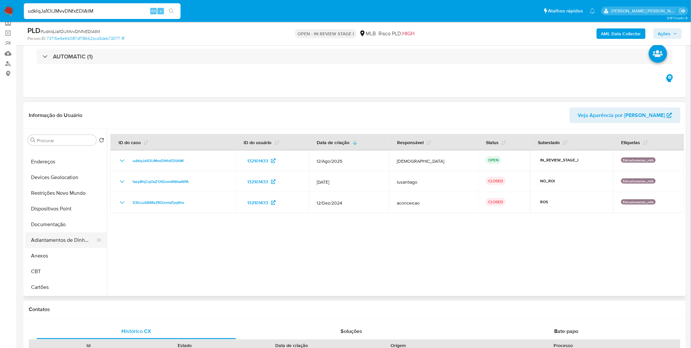
scroll to position [73, 0]
click at [56, 228] on button "Anexos" at bounding box center [63, 225] width 76 height 16
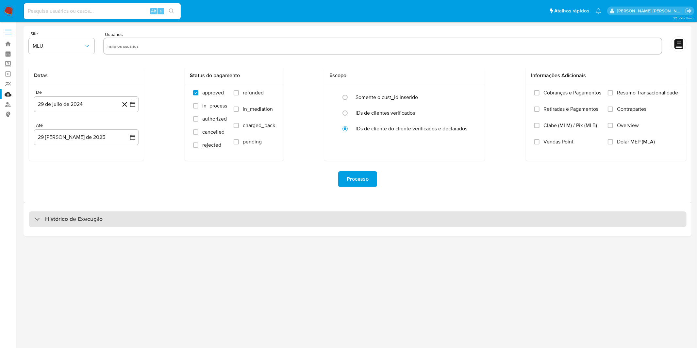
click at [124, 224] on div "Histórico de Execução" at bounding box center [358, 219] width 658 height 16
select select "10"
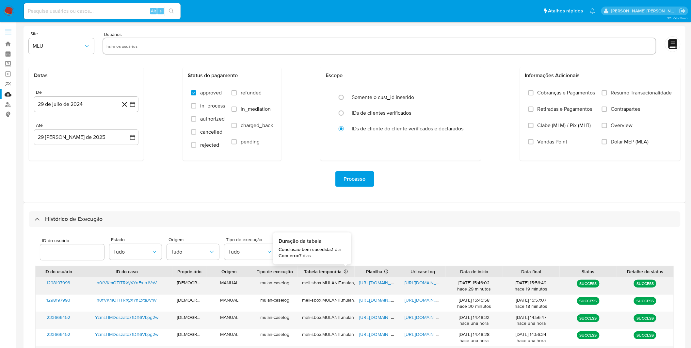
scroll to position [36, 0]
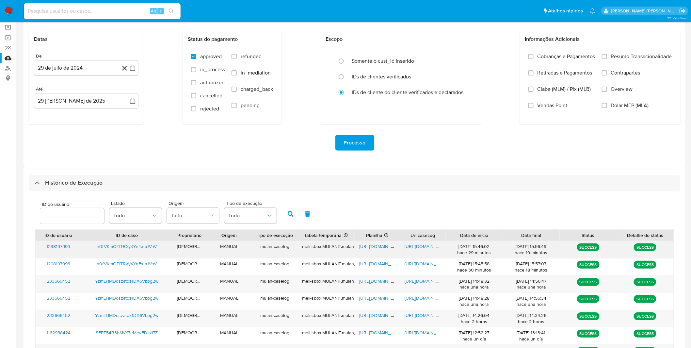
click at [429, 249] on span "[URL][DOMAIN_NAME]" at bounding box center [427, 246] width 45 height 7
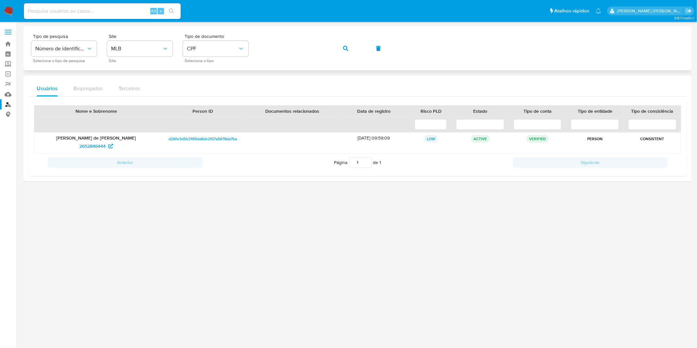
click at [335, 48] on button "button" at bounding box center [346, 49] width 22 height 16
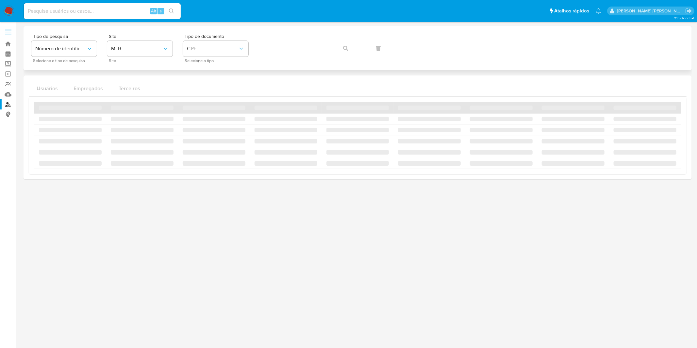
click at [339, 48] on div "Tipo de pesquisa Número de identificação Selecione o tipo de pesquisa Site MLB …" at bounding box center [357, 48] width 652 height 28
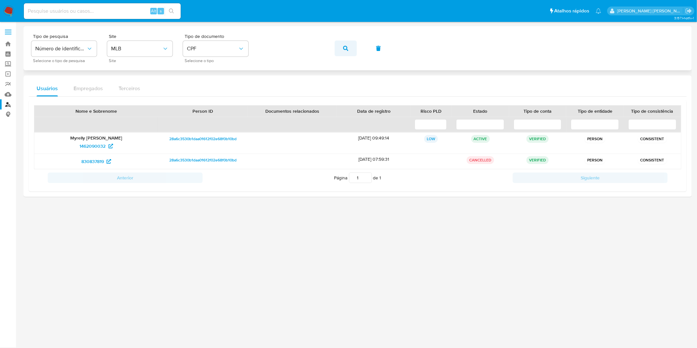
click at [348, 48] on button "button" at bounding box center [346, 49] width 22 height 16
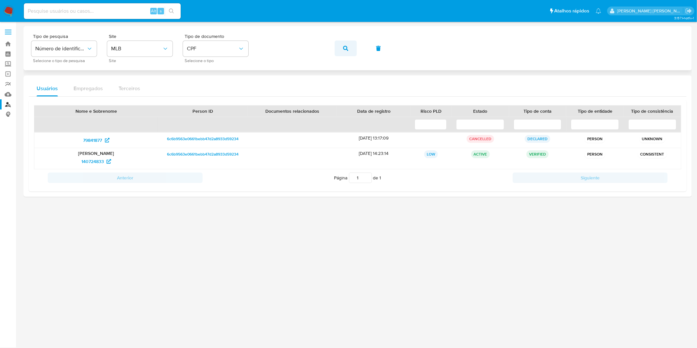
click at [348, 47] on button "button" at bounding box center [346, 49] width 22 height 16
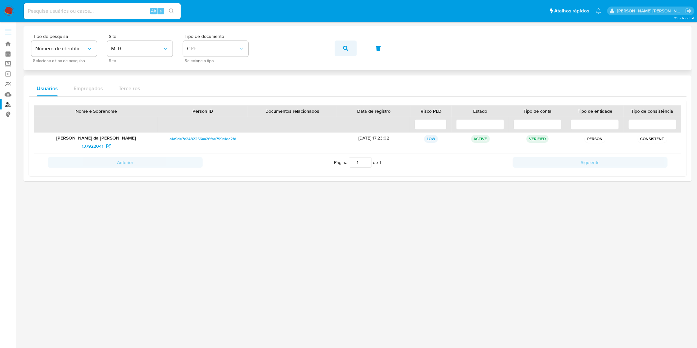
click at [342, 49] on button "button" at bounding box center [346, 49] width 22 height 16
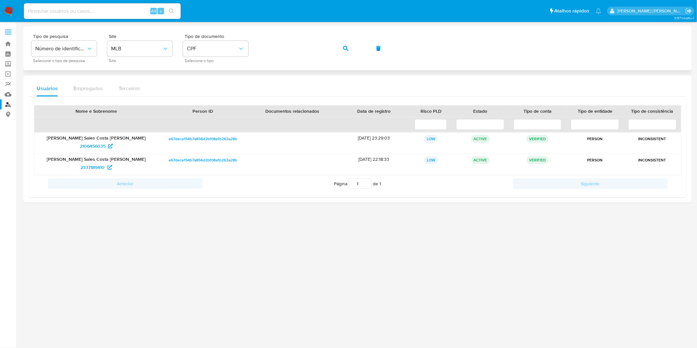
click at [348, 50] on button "button" at bounding box center [346, 49] width 22 height 16
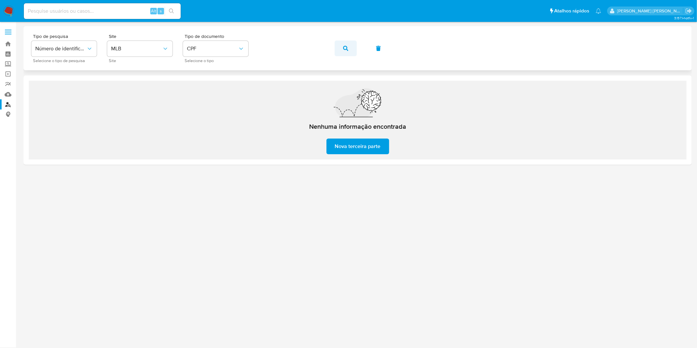
click at [349, 50] on button "button" at bounding box center [346, 49] width 22 height 16
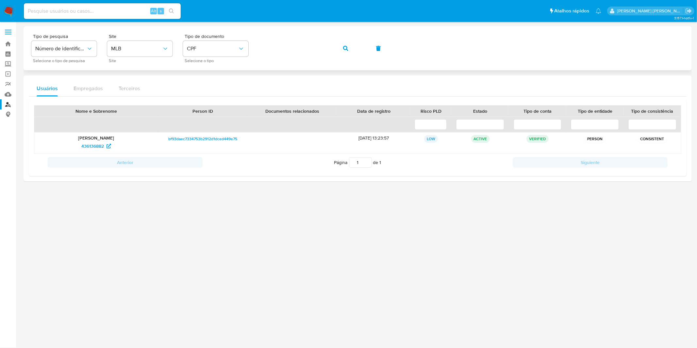
click at [341, 46] on button "button" at bounding box center [346, 49] width 22 height 16
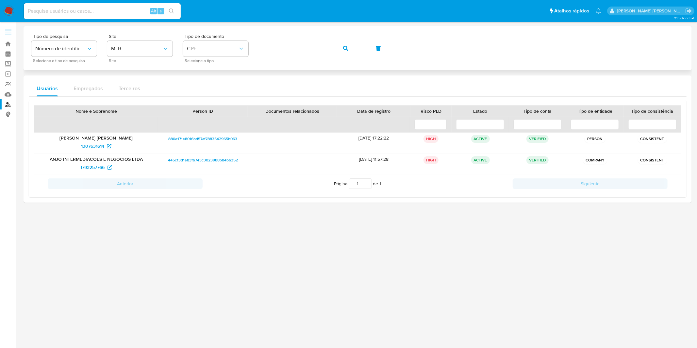
click at [340, 50] on button "button" at bounding box center [346, 49] width 22 height 16
click at [342, 48] on button "button" at bounding box center [346, 49] width 22 height 16
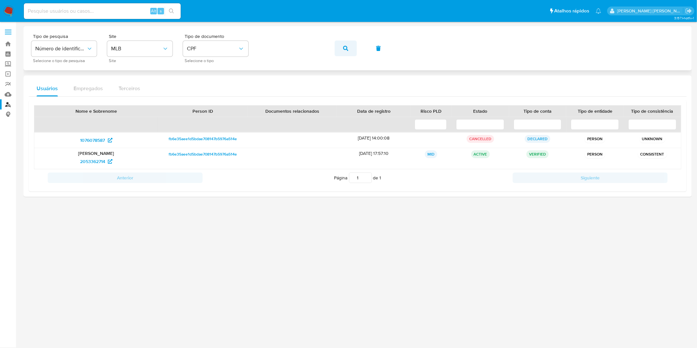
click at [343, 51] on span "button" at bounding box center [345, 48] width 5 height 14
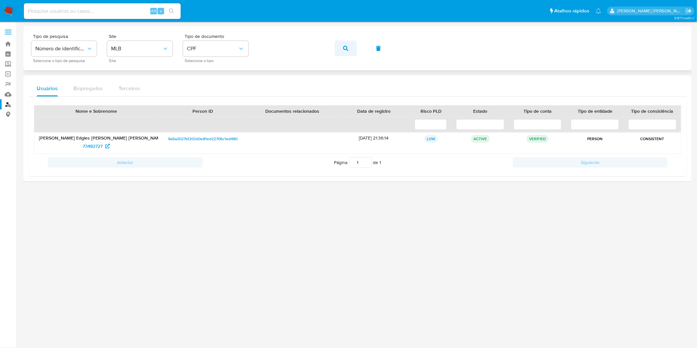
click at [350, 49] on button "button" at bounding box center [346, 49] width 22 height 16
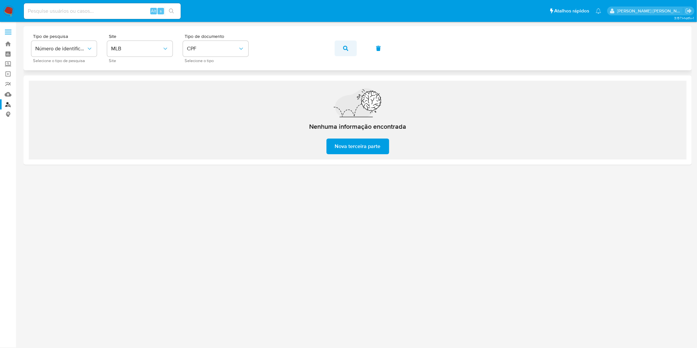
click at [355, 49] on button "button" at bounding box center [346, 49] width 22 height 16
click at [102, 8] on input at bounding box center [102, 11] width 157 height 8
paste input "1576416421"
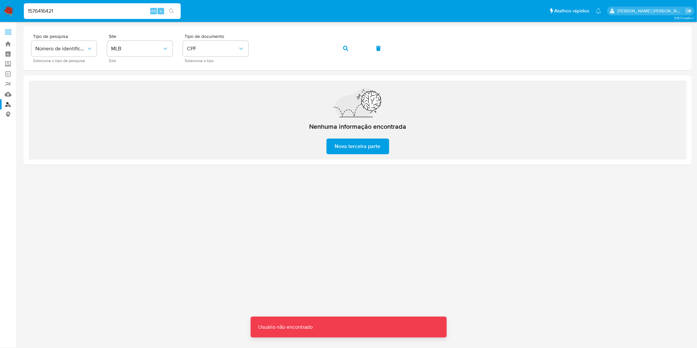
click at [112, 8] on input "1576416421" at bounding box center [102, 11] width 157 height 8
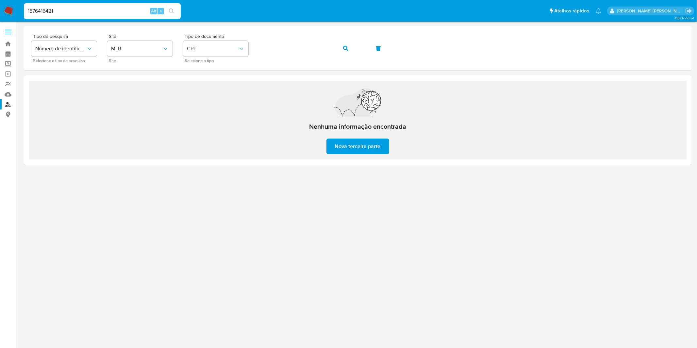
type input "1576416421"
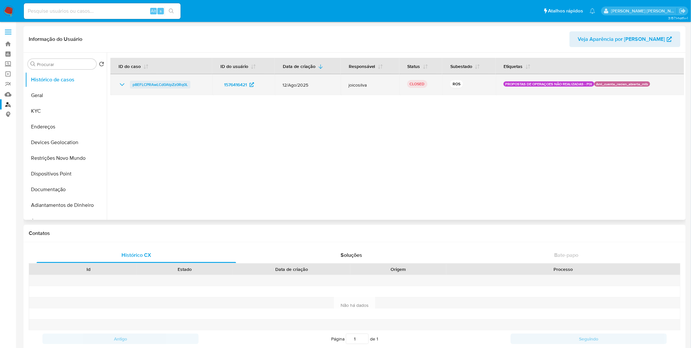
select select "10"
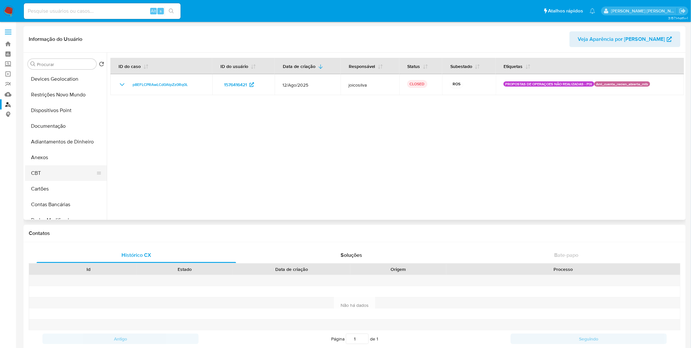
scroll to position [73, 0]
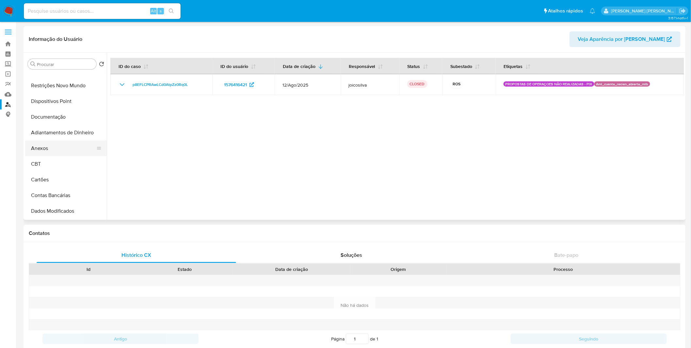
click at [58, 145] on button "Anexos" at bounding box center [63, 148] width 76 height 16
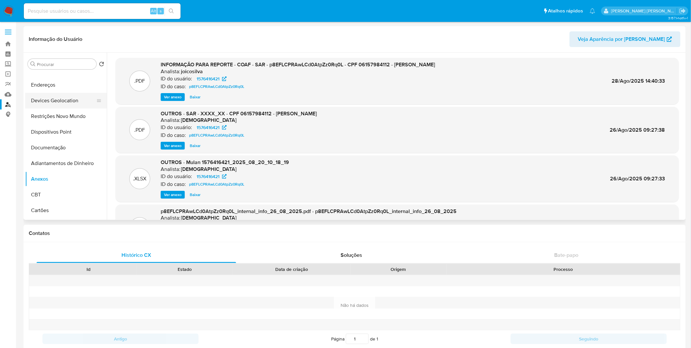
scroll to position [0, 0]
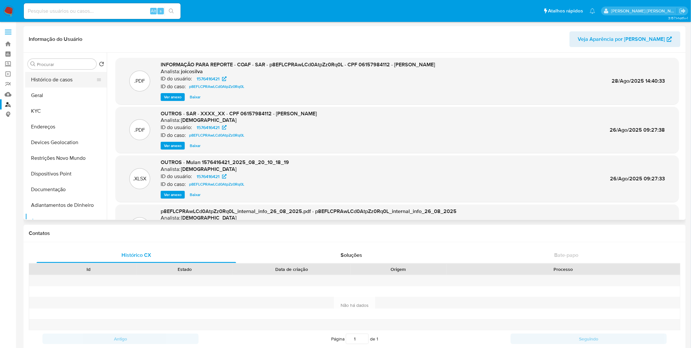
click at [56, 79] on button "Histórico de casos" at bounding box center [63, 80] width 76 height 16
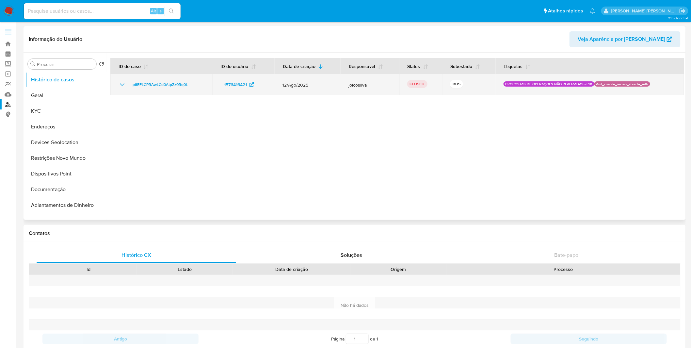
drag, startPoint x: 192, startPoint y: 85, endPoint x: 129, endPoint y: 86, distance: 62.7
click at [129, 86] on div "p8EFLCPRAwLCd0AtpZz0Rq0L" at bounding box center [161, 85] width 86 height 8
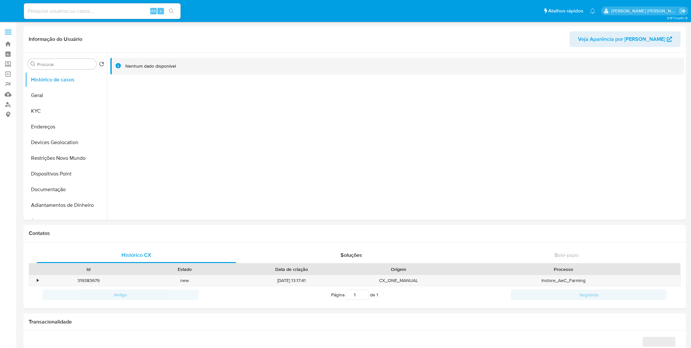
select select "10"
click at [82, 108] on button "KYC" at bounding box center [63, 111] width 76 height 16
click at [73, 115] on button "KYC" at bounding box center [63, 111] width 76 height 16
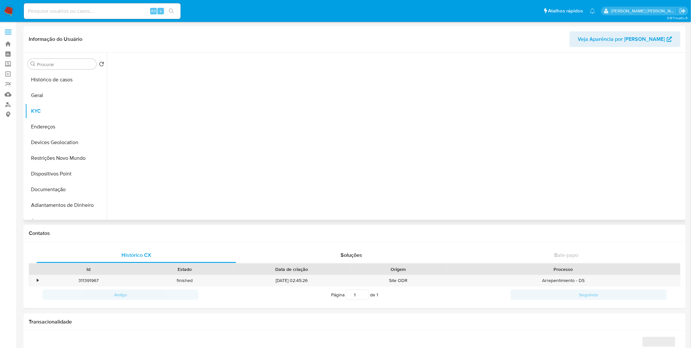
select select "10"
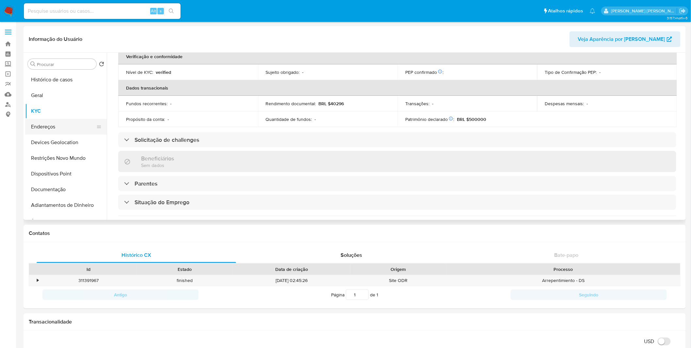
scroll to position [252, 0]
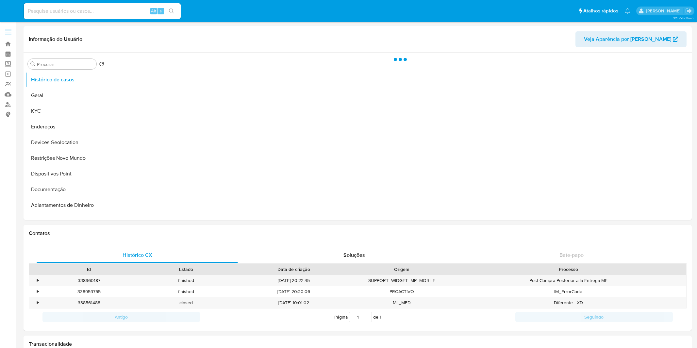
select select "10"
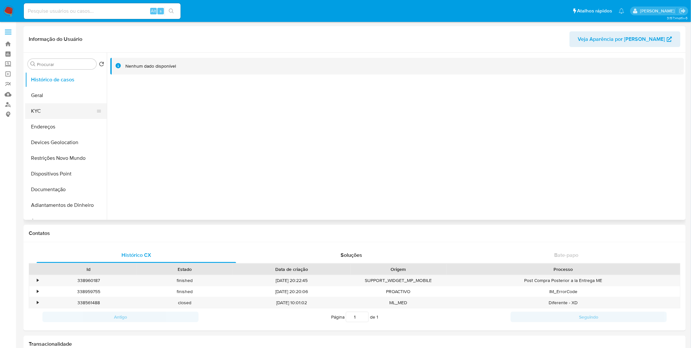
click at [70, 116] on button "KYC" at bounding box center [63, 111] width 76 height 16
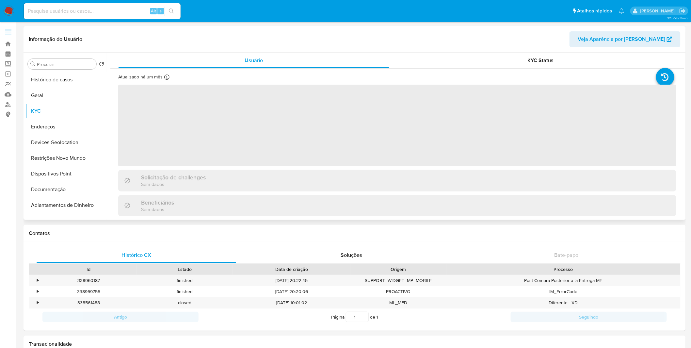
click at [266, 144] on span "‌" at bounding box center [397, 126] width 558 height 82
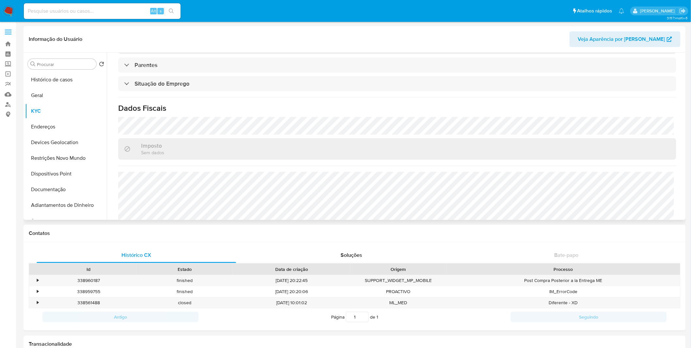
scroll to position [280, 0]
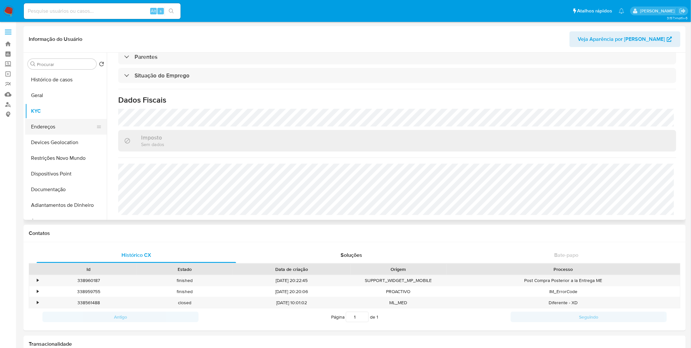
click at [67, 128] on button "Endereços" at bounding box center [63, 127] width 76 height 16
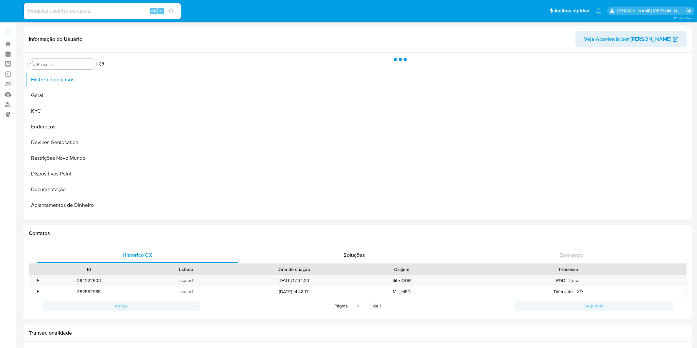
select select "10"
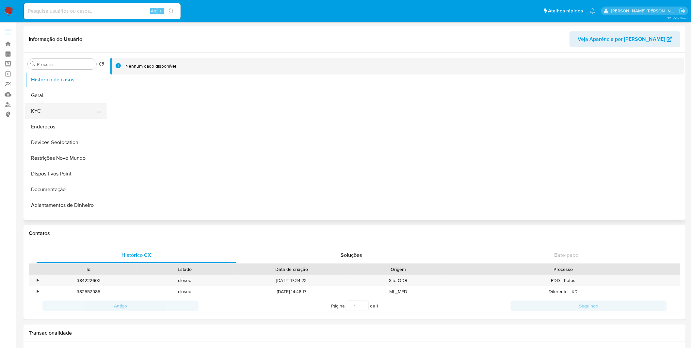
click at [77, 109] on button "KYC" at bounding box center [63, 111] width 76 height 16
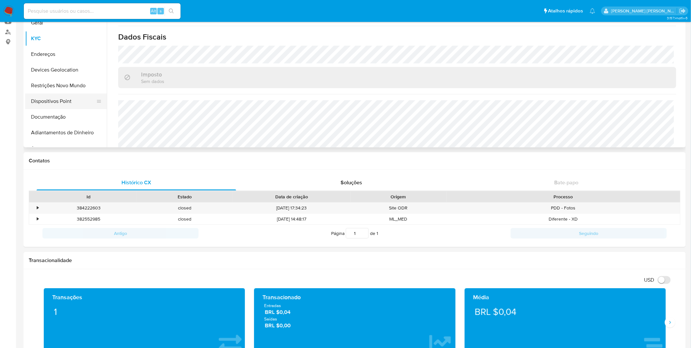
scroll to position [212, 0]
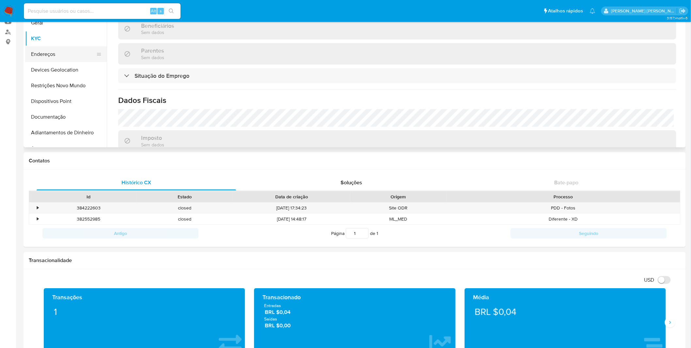
click at [61, 48] on button "Endereços" at bounding box center [63, 54] width 76 height 16
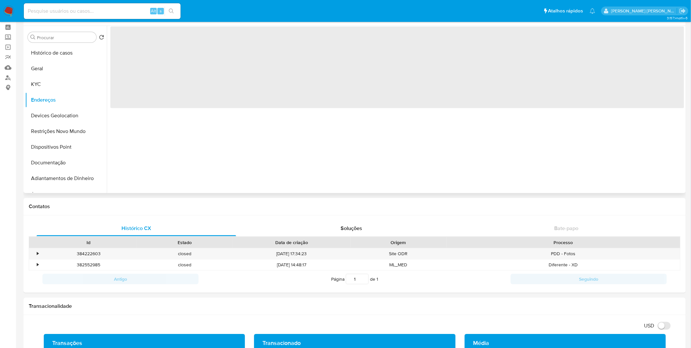
scroll to position [0, 0]
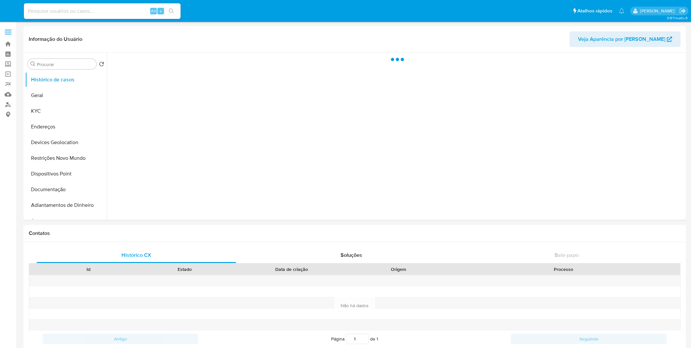
select select "10"
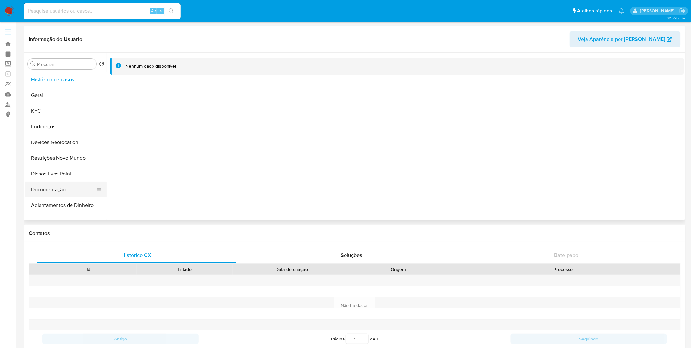
click at [64, 187] on button "Documentação" at bounding box center [63, 190] width 76 height 16
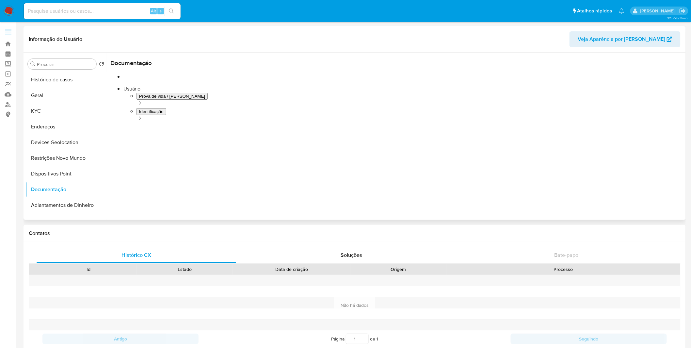
scroll to position [53, 0]
click at [61, 109] on button "KYC" at bounding box center [63, 111] width 76 height 16
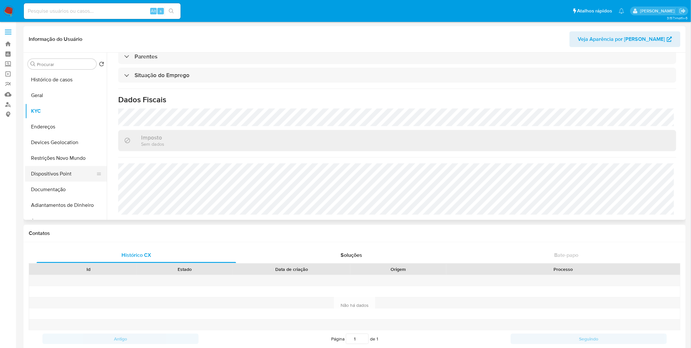
scroll to position [278, 0]
click at [59, 128] on button "Endereços" at bounding box center [63, 127] width 76 height 16
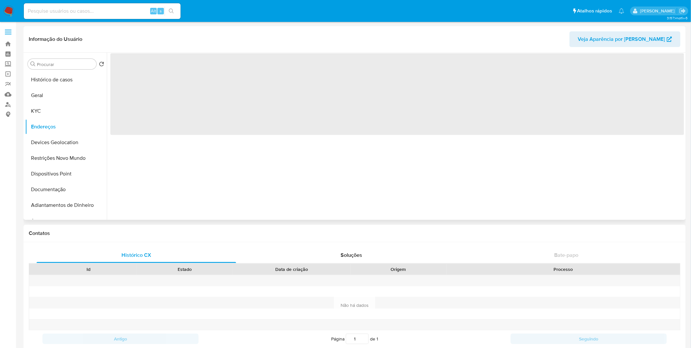
scroll to position [0, 0]
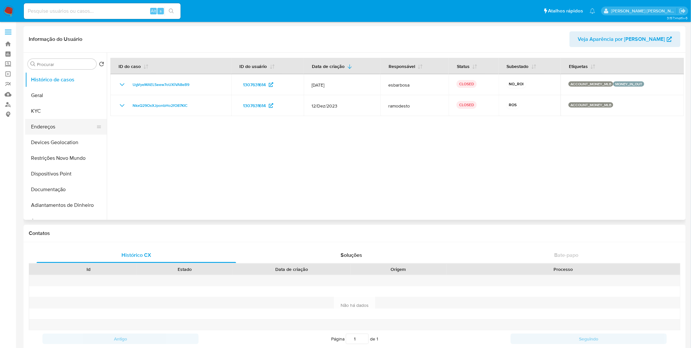
select select "10"
click at [67, 116] on button "KYC" at bounding box center [63, 111] width 76 height 16
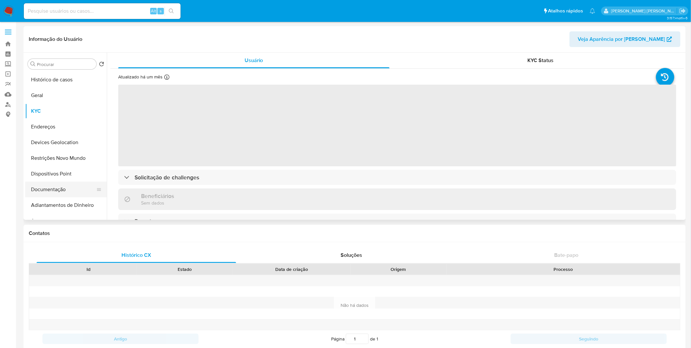
click at [64, 192] on button "Documentação" at bounding box center [63, 190] width 76 height 16
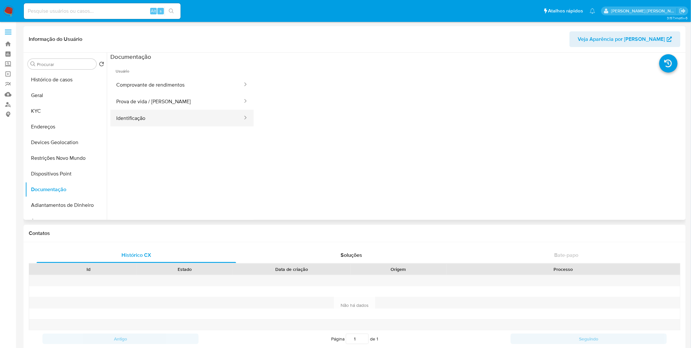
click at [197, 117] on button "Identificação" at bounding box center [176, 118] width 133 height 17
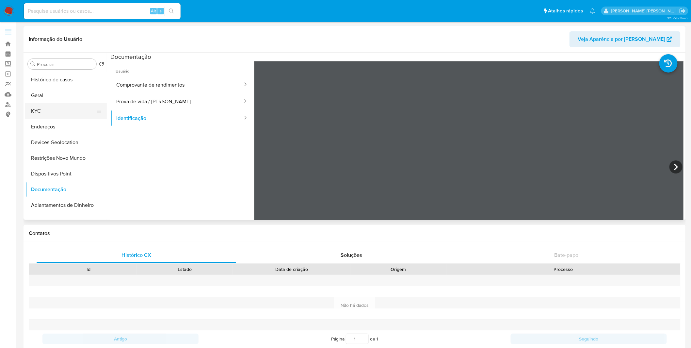
click at [71, 107] on button "KYC" at bounding box center [63, 111] width 76 height 16
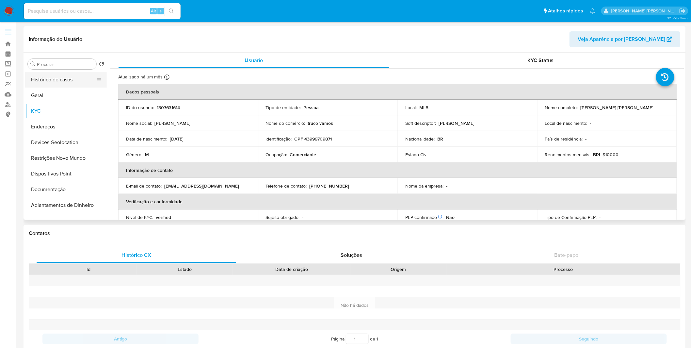
click at [56, 80] on button "Histórico de casos" at bounding box center [63, 80] width 76 height 16
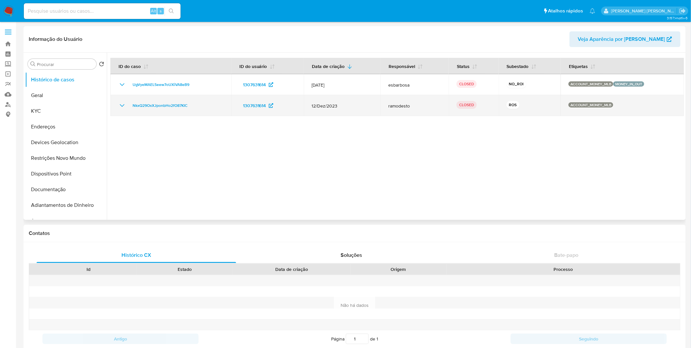
click at [121, 105] on icon "Mostrar/Ocultar" at bounding box center [122, 106] width 8 height 8
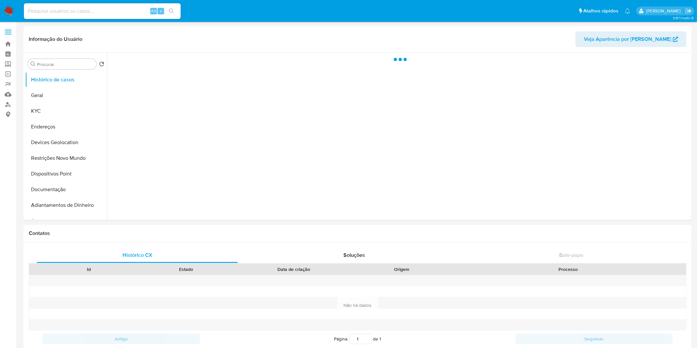
select select "10"
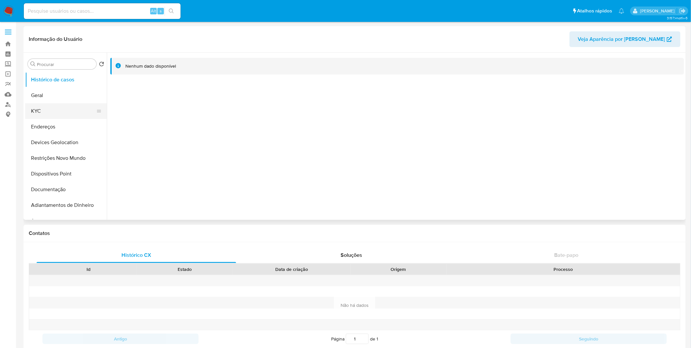
click at [76, 105] on button "KYC" at bounding box center [63, 111] width 76 height 16
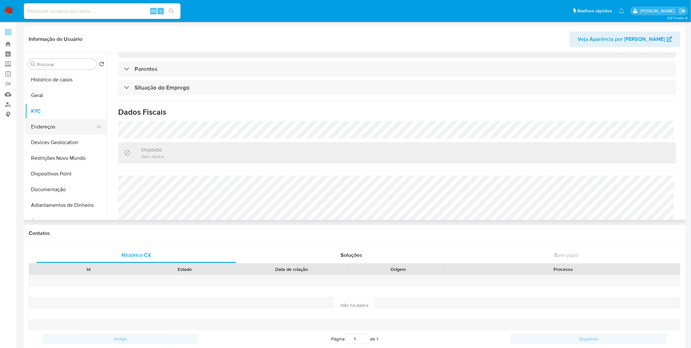
click at [68, 126] on button "Endereços" at bounding box center [63, 127] width 76 height 16
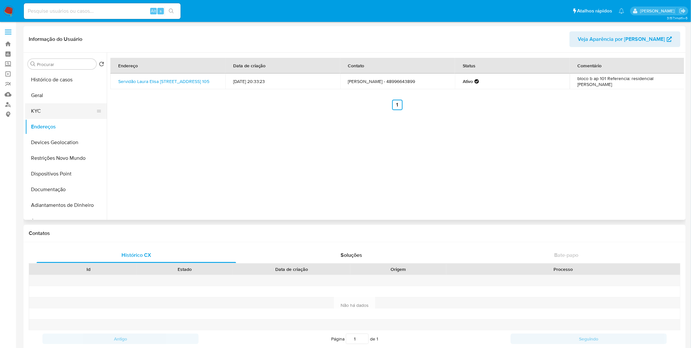
click at [77, 112] on button "KYC" at bounding box center [63, 111] width 76 height 16
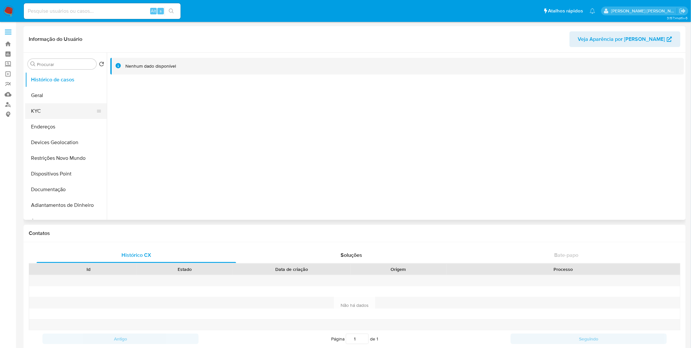
click at [56, 109] on button "KYC" at bounding box center [63, 111] width 76 height 16
select select "10"
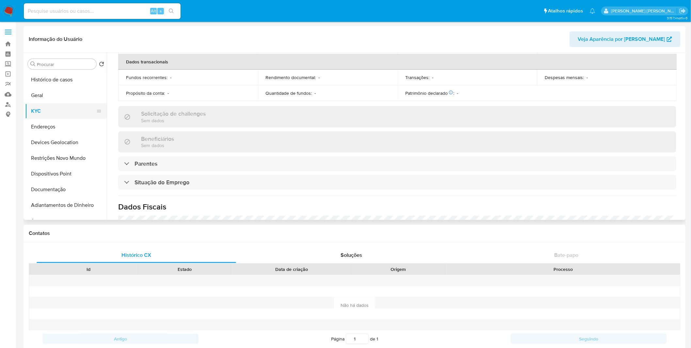
scroll to position [278, 0]
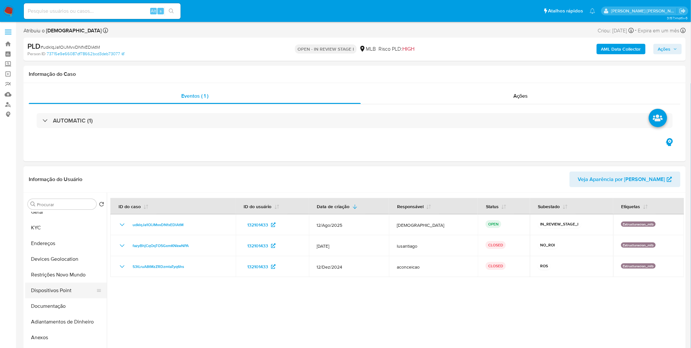
scroll to position [36, 0]
select select "10"
click at [48, 324] on button "Anexos" at bounding box center [63, 325] width 76 height 16
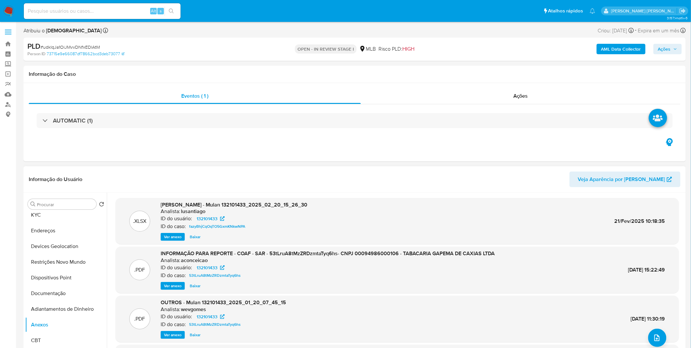
click at [167, 283] on span "Ver anexo" at bounding box center [173, 286] width 18 height 7
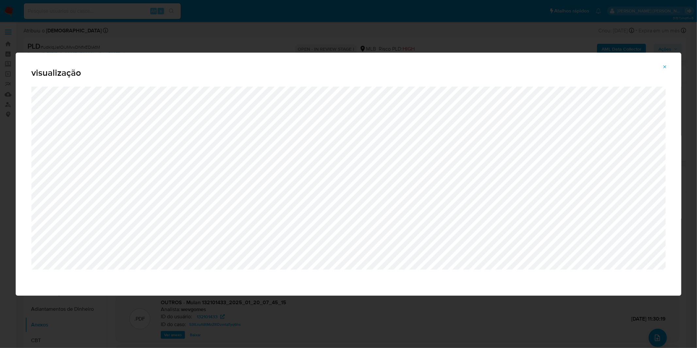
click at [664, 66] on icon "Attachment preview" at bounding box center [664, 66] width 5 height 5
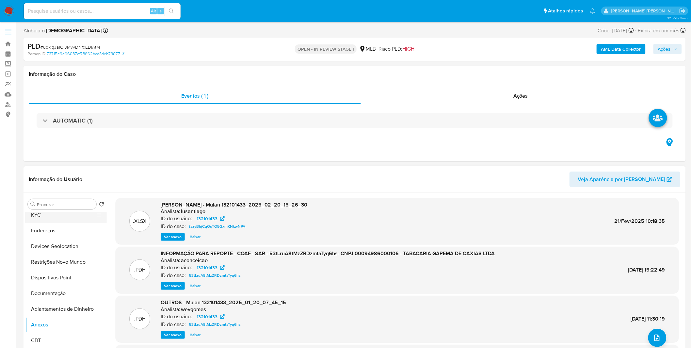
scroll to position [0, 0]
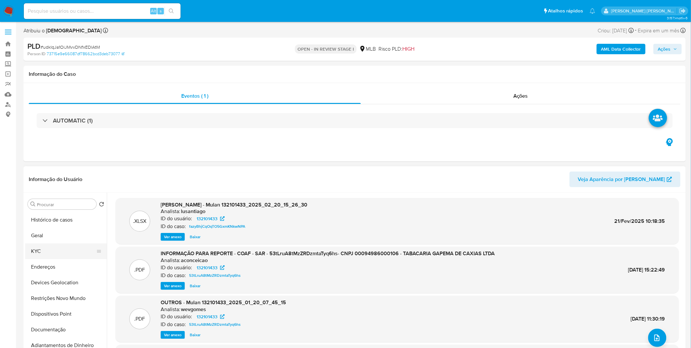
click at [56, 256] on button "KYC" at bounding box center [63, 251] width 76 height 16
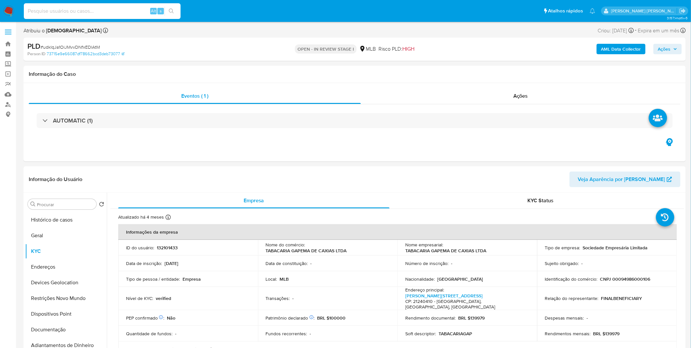
click at [98, 11] on input at bounding box center [102, 11] width 157 height 8
paste input "BZKO3WGc5cy80hLHCyZlP01d"
type input "BZKO3WGc5cy80hLHCyZlP01d"
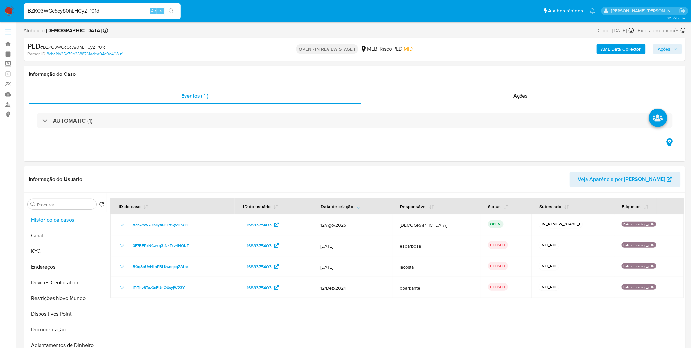
select select "10"
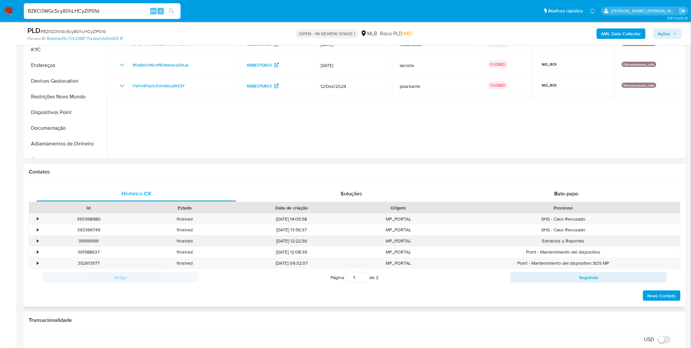
scroll to position [181, 0]
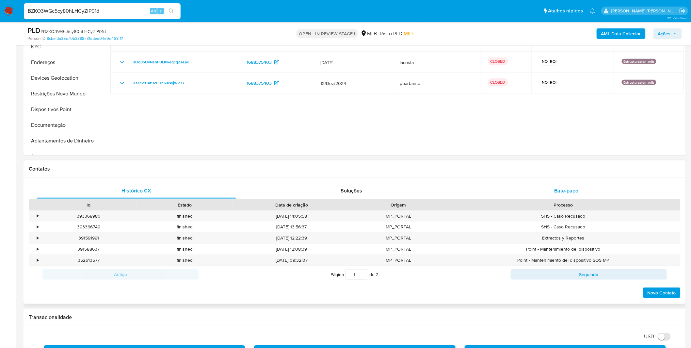
click at [520, 182] on div "Histórico CX Soluções Bate-papo Id Estado Data de criação Origem Processo • 393…" at bounding box center [355, 241] width 663 height 126
click at [520, 184] on div "Bate-papo" at bounding box center [567, 191] width 200 height 16
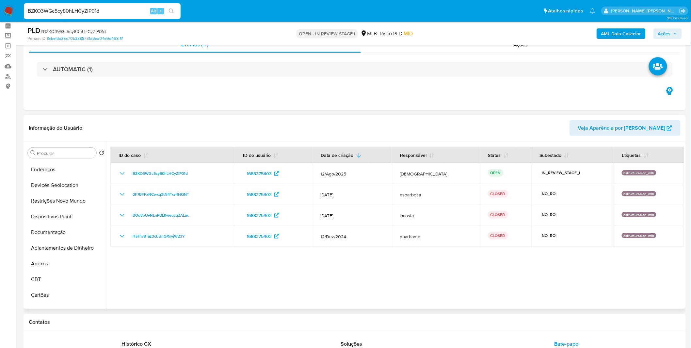
scroll to position [109, 0]
click at [54, 205] on button "Anexos" at bounding box center [63, 201] width 76 height 16
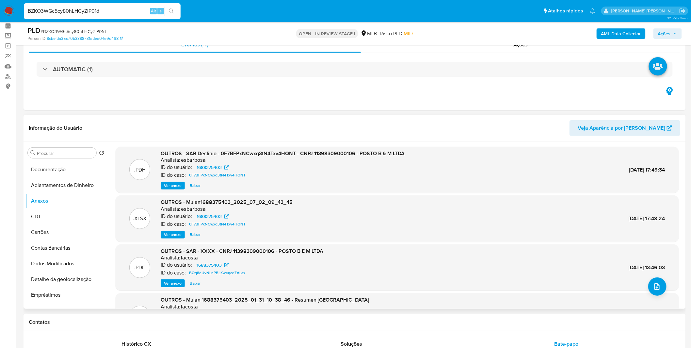
click at [168, 184] on span "Ver anexo" at bounding box center [173, 185] width 18 height 7
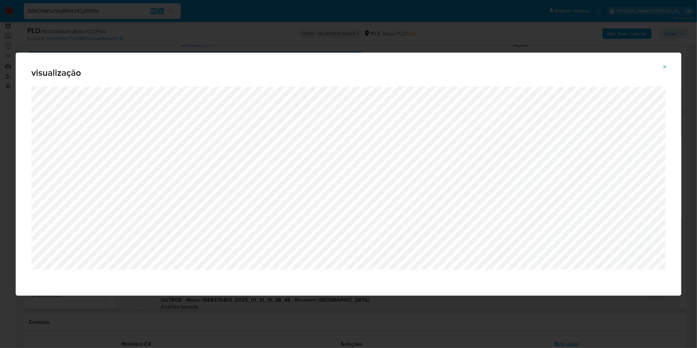
click at [196, 40] on div "visualização" at bounding box center [348, 174] width 697 height 348
click at [663, 64] on button "Attachment preview" at bounding box center [665, 67] width 14 height 10
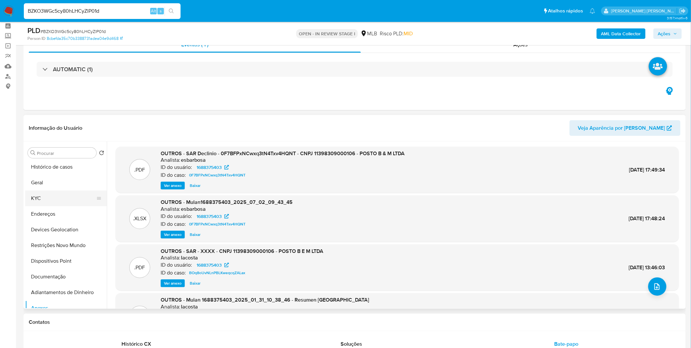
scroll to position [0, 0]
click at [68, 197] on button "KYC" at bounding box center [63, 200] width 76 height 16
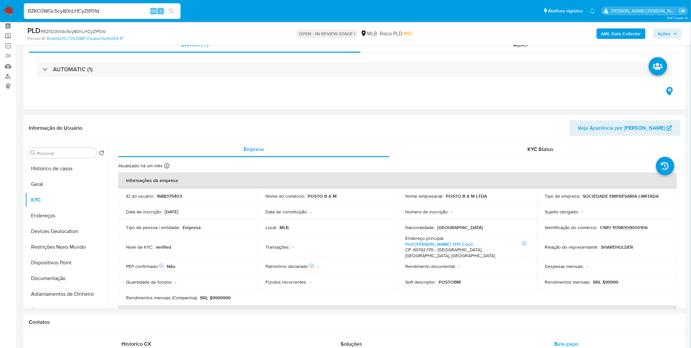
click at [121, 6] on div "BZKO3WGc5cy80hLHCyZlP01d Alt s" at bounding box center [102, 11] width 157 height 16
click at [121, 12] on input "BZKO3WGc5cy80hLHCyZlP01d" at bounding box center [102, 11] width 157 height 8
paste input "xeGcrGpKQiNYdGEzEEbkBcj3"
type input "xeGcrGpKQiNYdGEzEEbkBcj3"
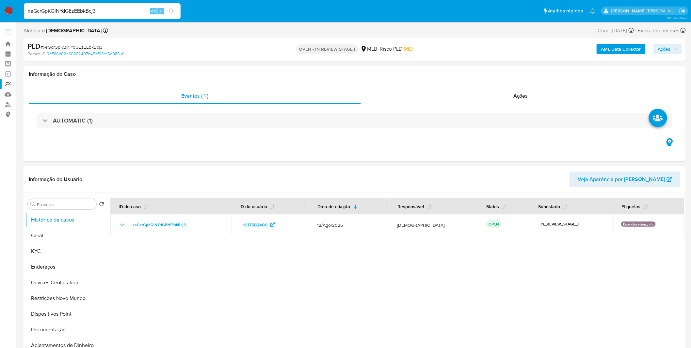
select select "10"
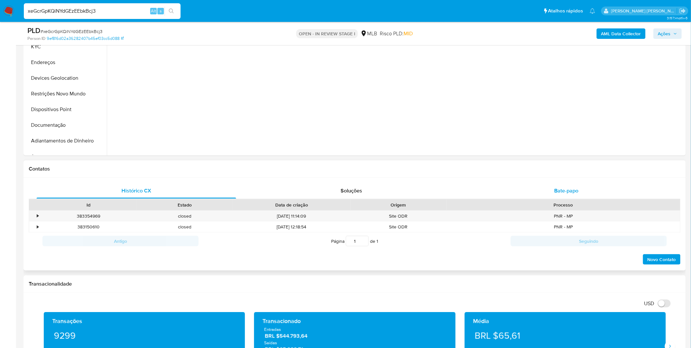
click at [555, 191] on span "Bate-papo" at bounding box center [567, 191] width 24 height 8
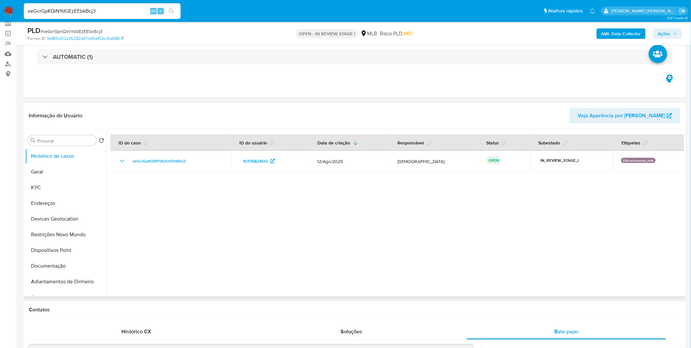
scroll to position [0, 0]
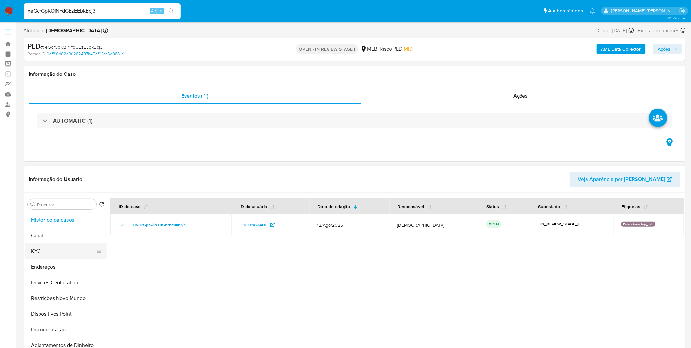
click at [60, 256] on button "KYC" at bounding box center [63, 251] width 76 height 16
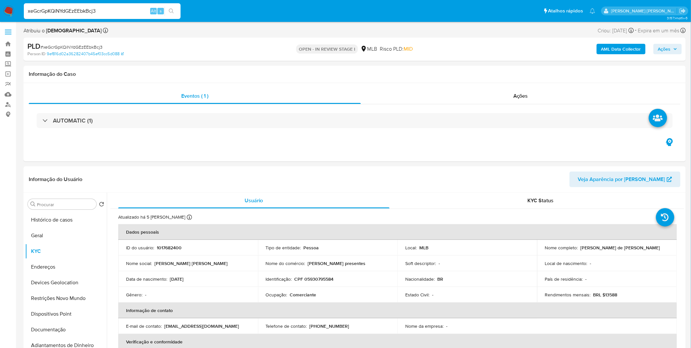
click at [125, 8] on input "xeGcrGpKQiNYdGEzEEbkBcj3" at bounding box center [102, 11] width 157 height 8
paste input "MqLFNKE9Pm4rZvkARKujx6xd"
type input "MqLFNKE9Pm4rZvkARKujx6xd"
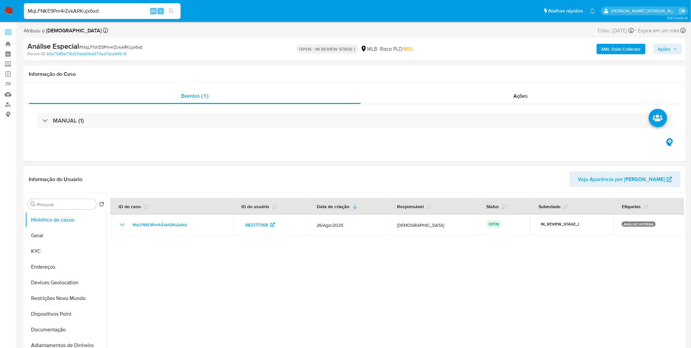
select select "10"
click at [53, 252] on button "KYC" at bounding box center [63, 251] width 76 height 16
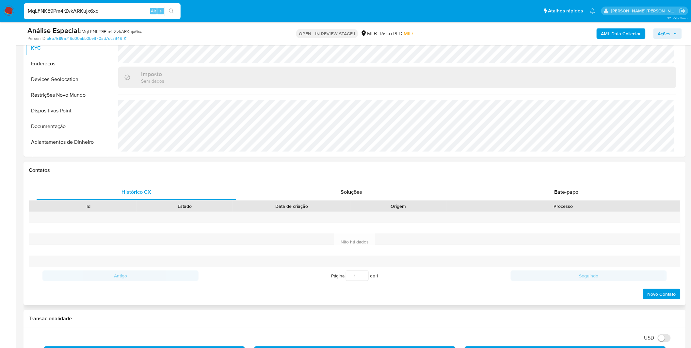
scroll to position [181, 0]
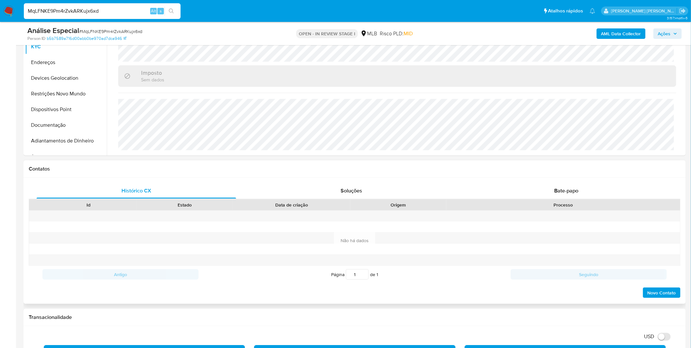
click at [539, 180] on div "Histórico CX Soluções Bate-papo Id Estado Data de criação Origem Processo Antig…" at bounding box center [355, 241] width 663 height 126
click at [540, 188] on div "Bate-papo" at bounding box center [567, 191] width 200 height 16
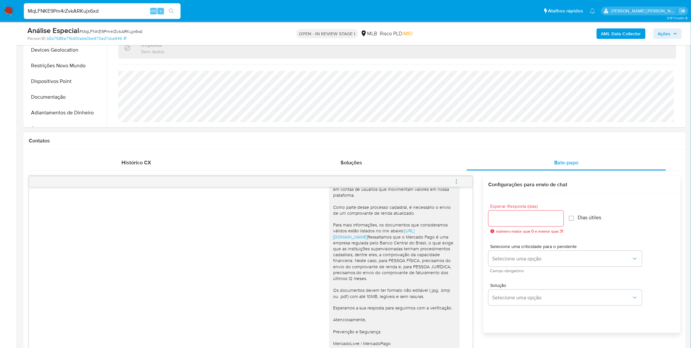
scroll to position [327, 0]
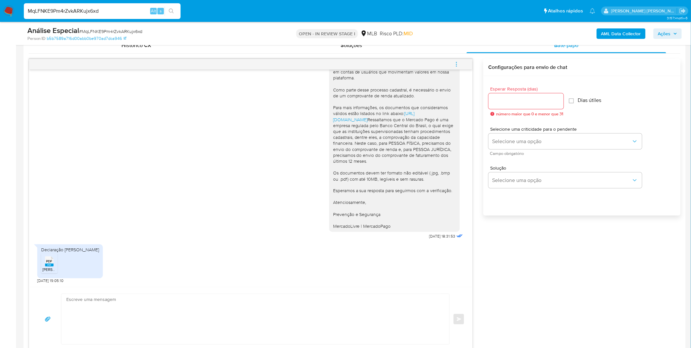
click at [50, 265] on rect at bounding box center [49, 265] width 8 height 3
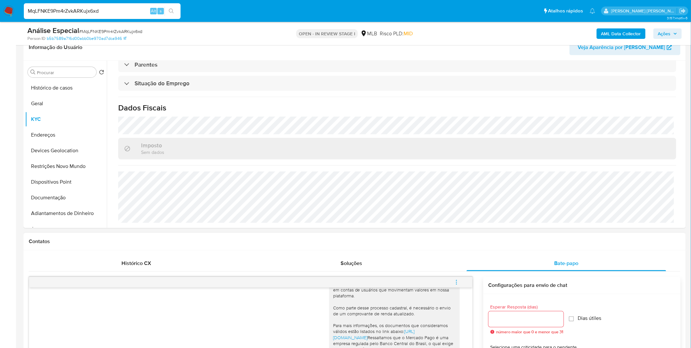
scroll to position [0, 0]
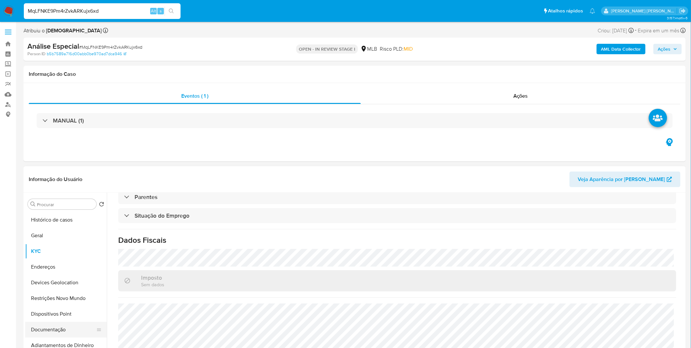
click at [66, 323] on button "Documentação" at bounding box center [63, 330] width 76 height 16
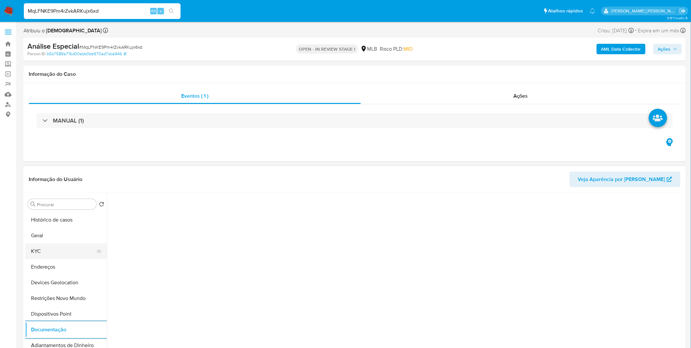
click at [54, 252] on button "KYC" at bounding box center [63, 251] width 76 height 16
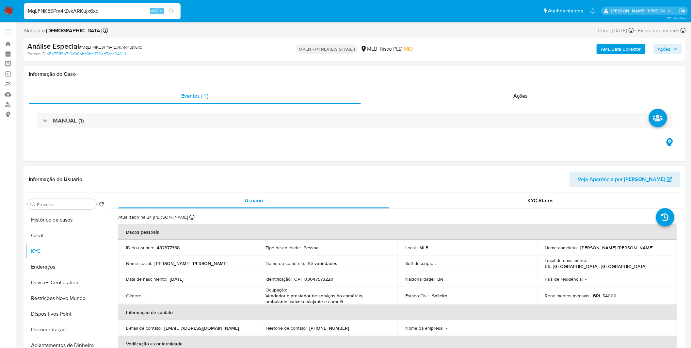
click at [12, 11] on img at bounding box center [8, 11] width 11 height 11
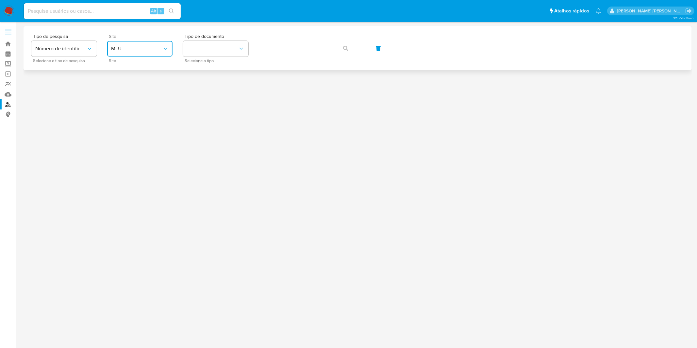
click at [167, 49] on icon "site_id" at bounding box center [165, 48] width 7 height 7
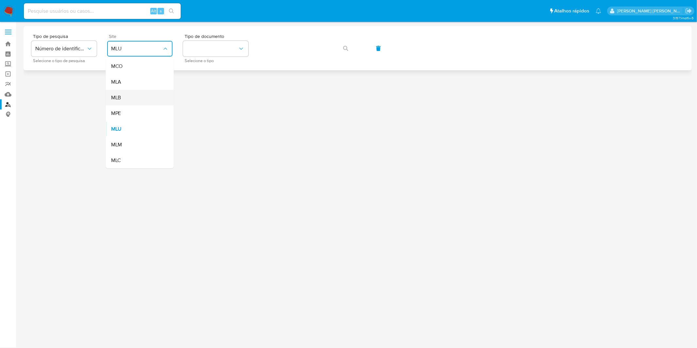
click at [162, 97] on div "MLB" at bounding box center [138, 98] width 54 height 16
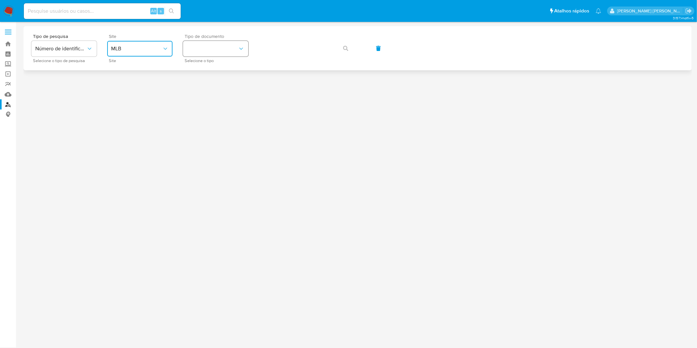
click at [212, 48] on button "identificationType" at bounding box center [215, 49] width 65 height 16
click at [228, 92] on div "CPF CPF" at bounding box center [214, 92] width 54 height 22
click at [334, 47] on div "Tipo de pesquisa Número de identificação Selecione o tipo de pesquisa Site MLB …" at bounding box center [357, 48] width 652 height 28
click at [338, 47] on button "button" at bounding box center [346, 49] width 22 height 16
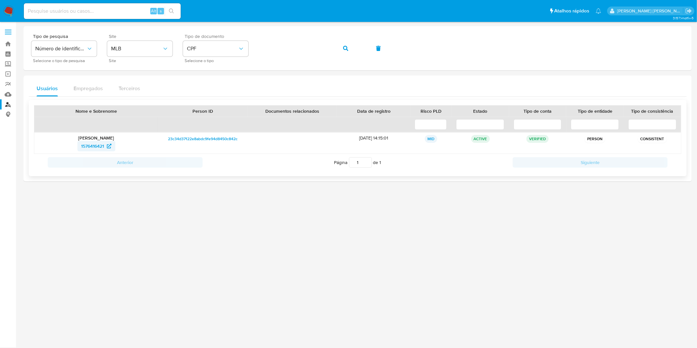
drag, startPoint x: 107, startPoint y: 143, endPoint x: 102, endPoint y: 144, distance: 4.8
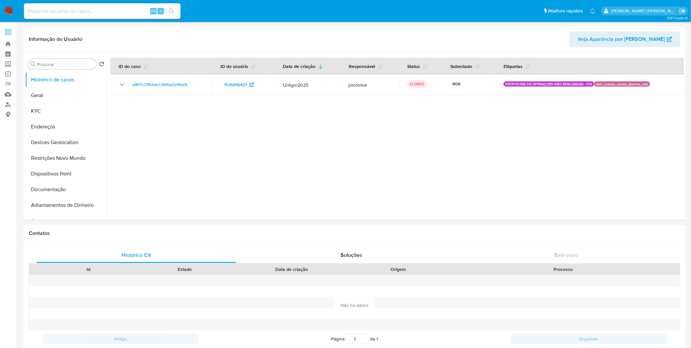
select select "10"
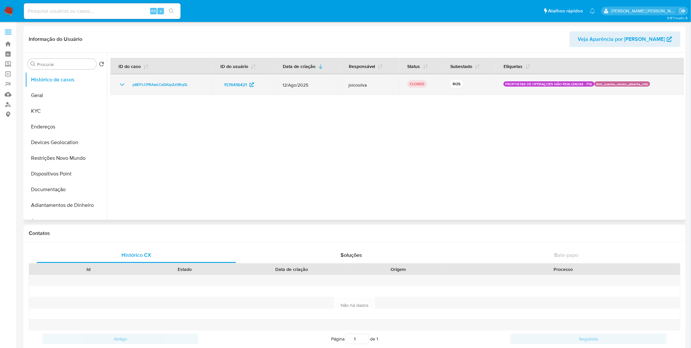
click at [115, 82] on td "p8EFLCPRAwLCd0AtpZz0Rq0L" at bounding box center [161, 84] width 102 height 21
click at [119, 82] on td "p8EFLCPRAwLCd0AtpZz0Rq0L" at bounding box center [161, 84] width 102 height 21
click at [120, 82] on icon "Mostrar/Ocultar" at bounding box center [122, 85] width 8 height 8
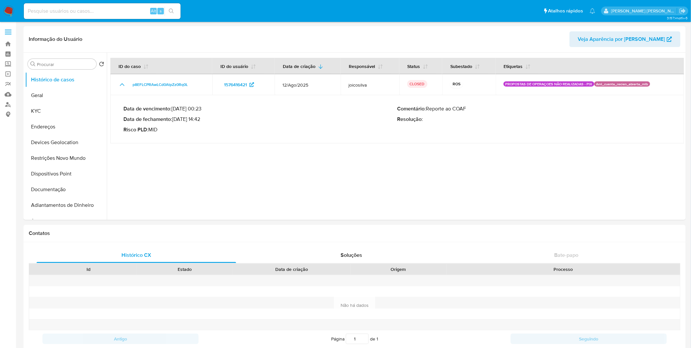
click at [11, 8] on img at bounding box center [8, 11] width 11 height 11
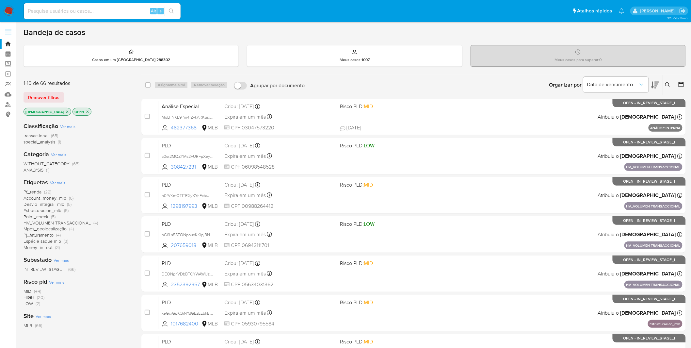
click at [10, 8] on img at bounding box center [8, 11] width 11 height 11
click at [11, 12] on img at bounding box center [8, 11] width 11 height 11
click at [1, 7] on nav "Pausado Ver notificaciones Alt s Atalhos rápidos Presiona las siguientes teclas…" at bounding box center [345, 11] width 691 height 22
click at [10, 6] on img at bounding box center [8, 11] width 11 height 11
click at [65, 112] on icon "close-filter" at bounding box center [67, 112] width 4 height 4
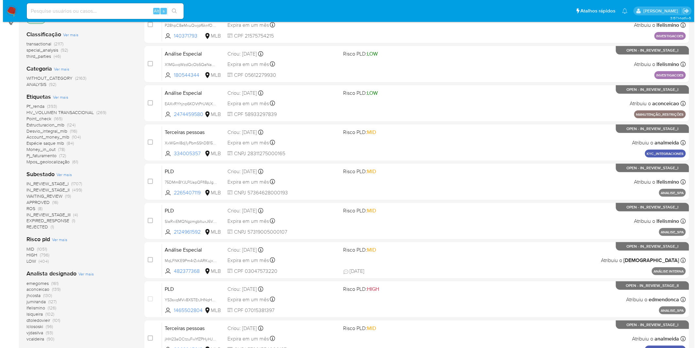
scroll to position [167, 0]
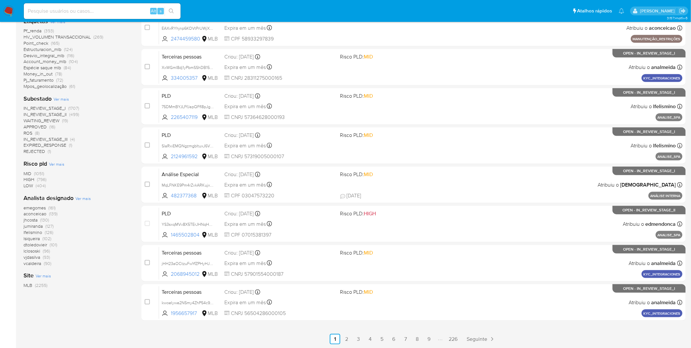
click at [86, 199] on span "Ver mais" at bounding box center [82, 198] width 15 height 6
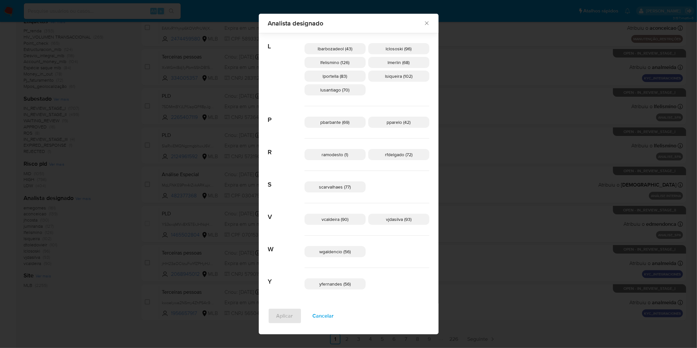
scroll to position [248, 0]
click at [334, 312] on span "Cancelar" at bounding box center [323, 316] width 21 height 14
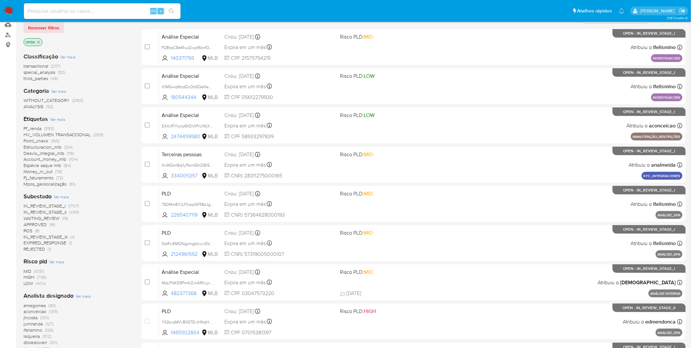
scroll to position [0, 0]
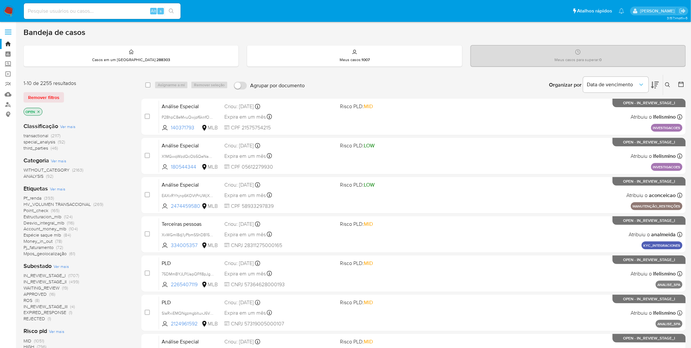
click at [14, 12] on img at bounding box center [8, 11] width 11 height 11
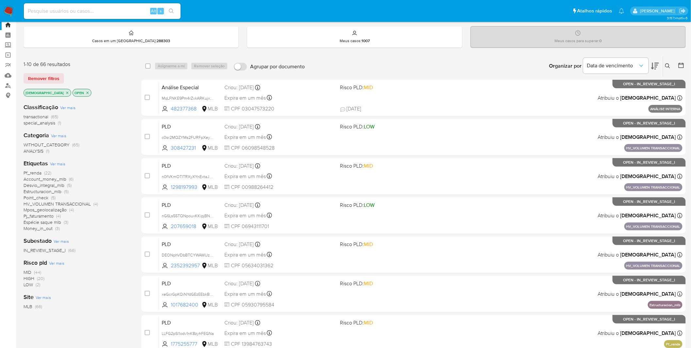
scroll to position [36, 0]
